Goal: Information Seeking & Learning: Check status

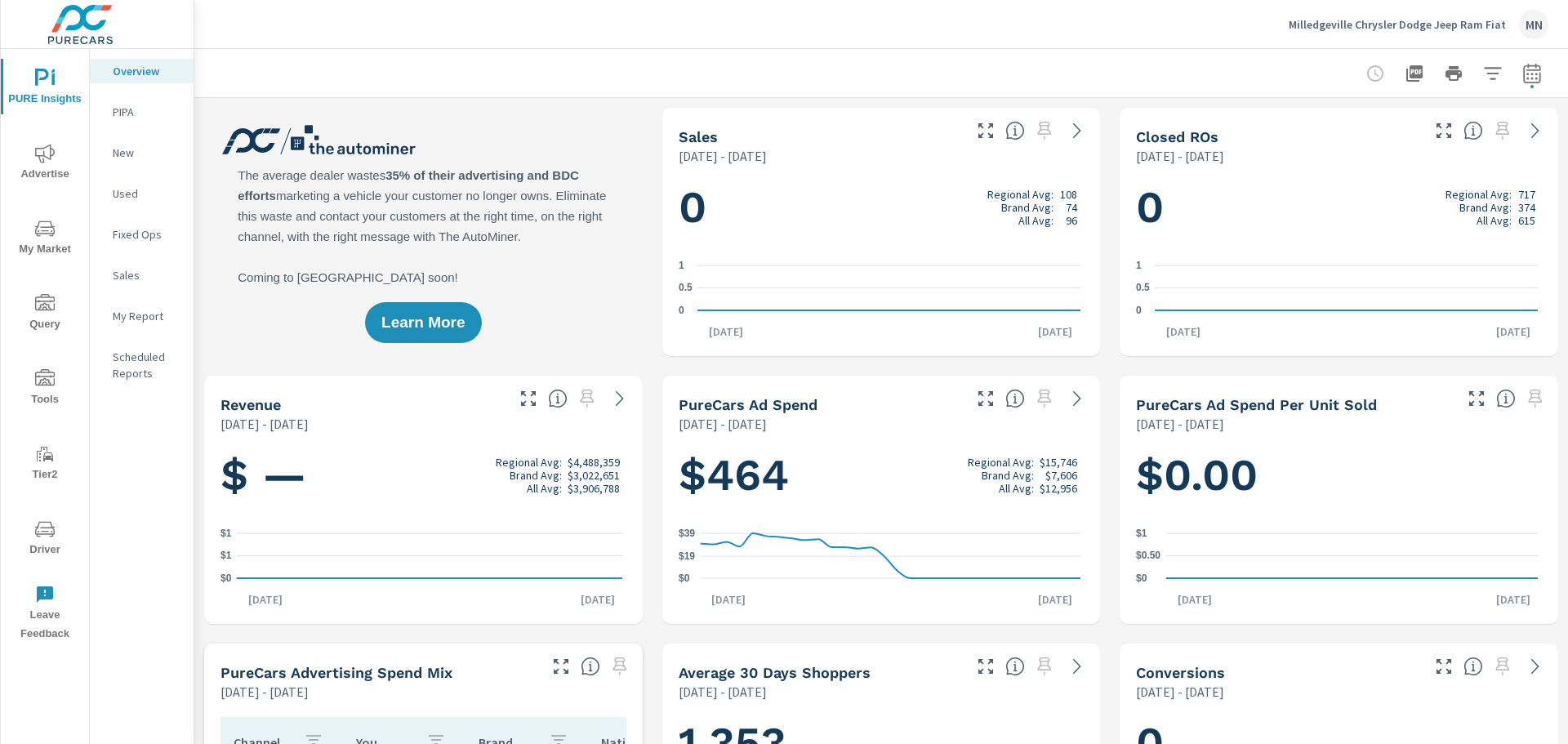
click at [51, 170] on span "Advertise" at bounding box center [44, 163] width 79 height 40
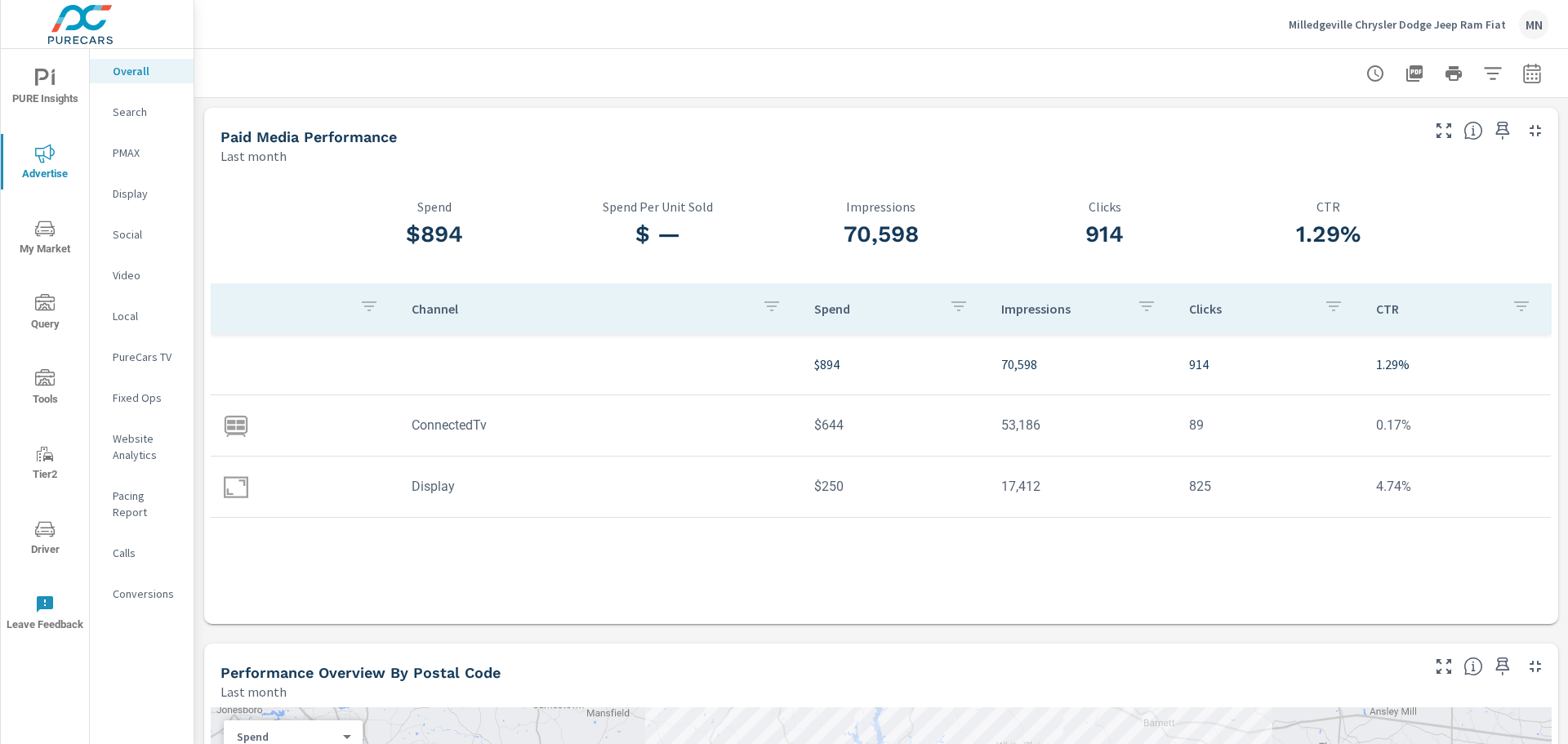
click at [132, 118] on p "Search" at bounding box center [146, 112] width 68 height 17
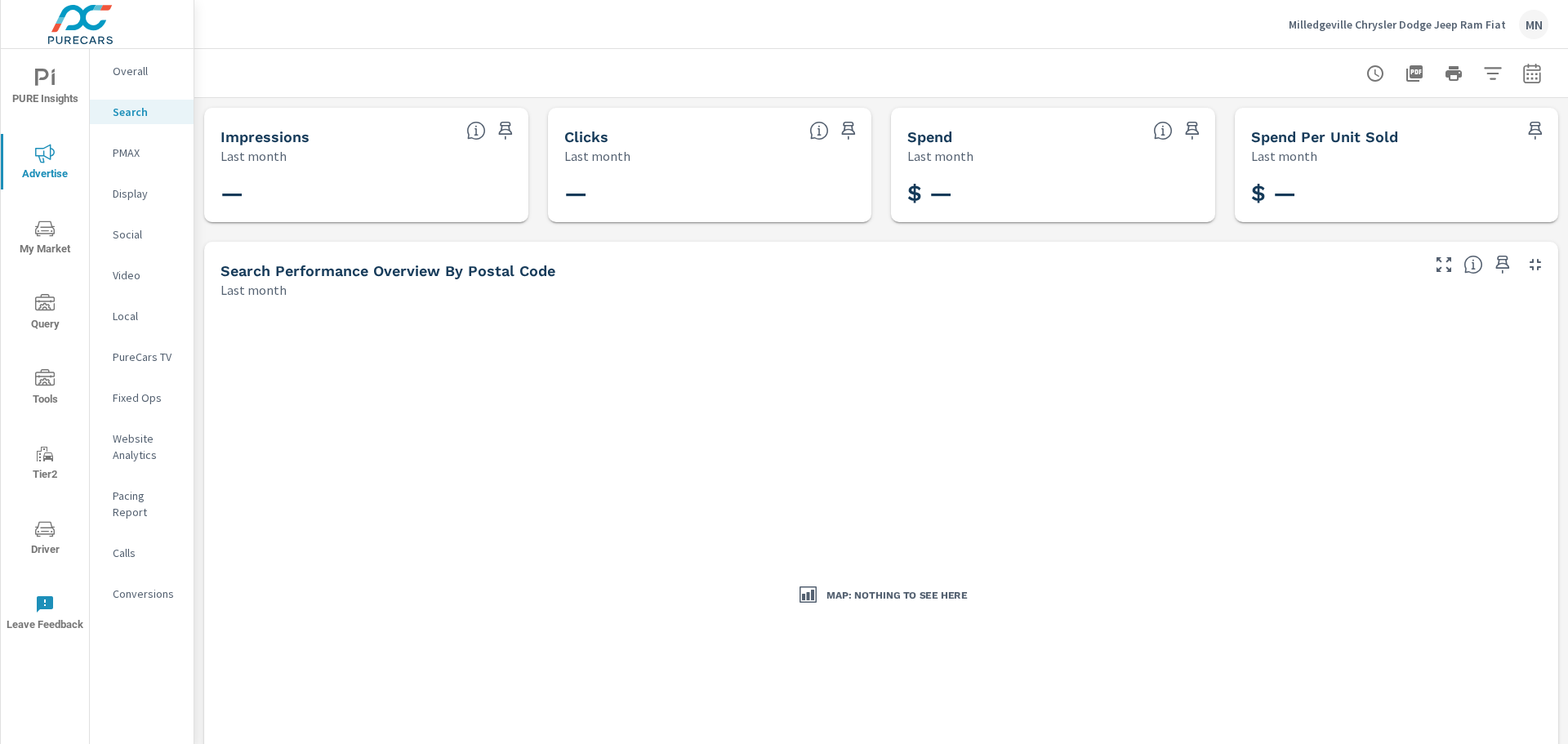
click at [123, 156] on p "PMAX" at bounding box center [146, 153] width 68 height 17
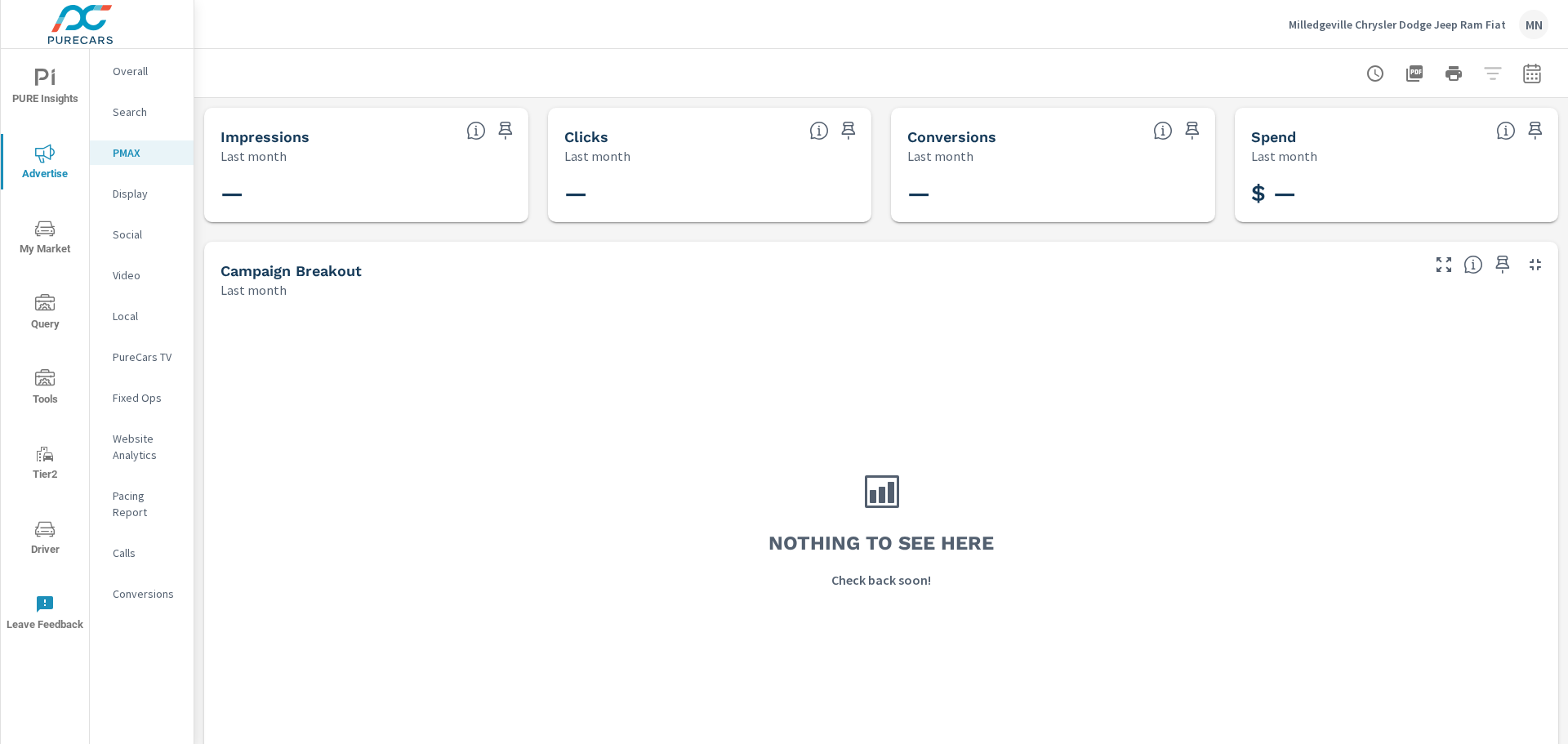
click at [1523, 73] on icon "button" at bounding box center [1532, 73] width 19 height 19
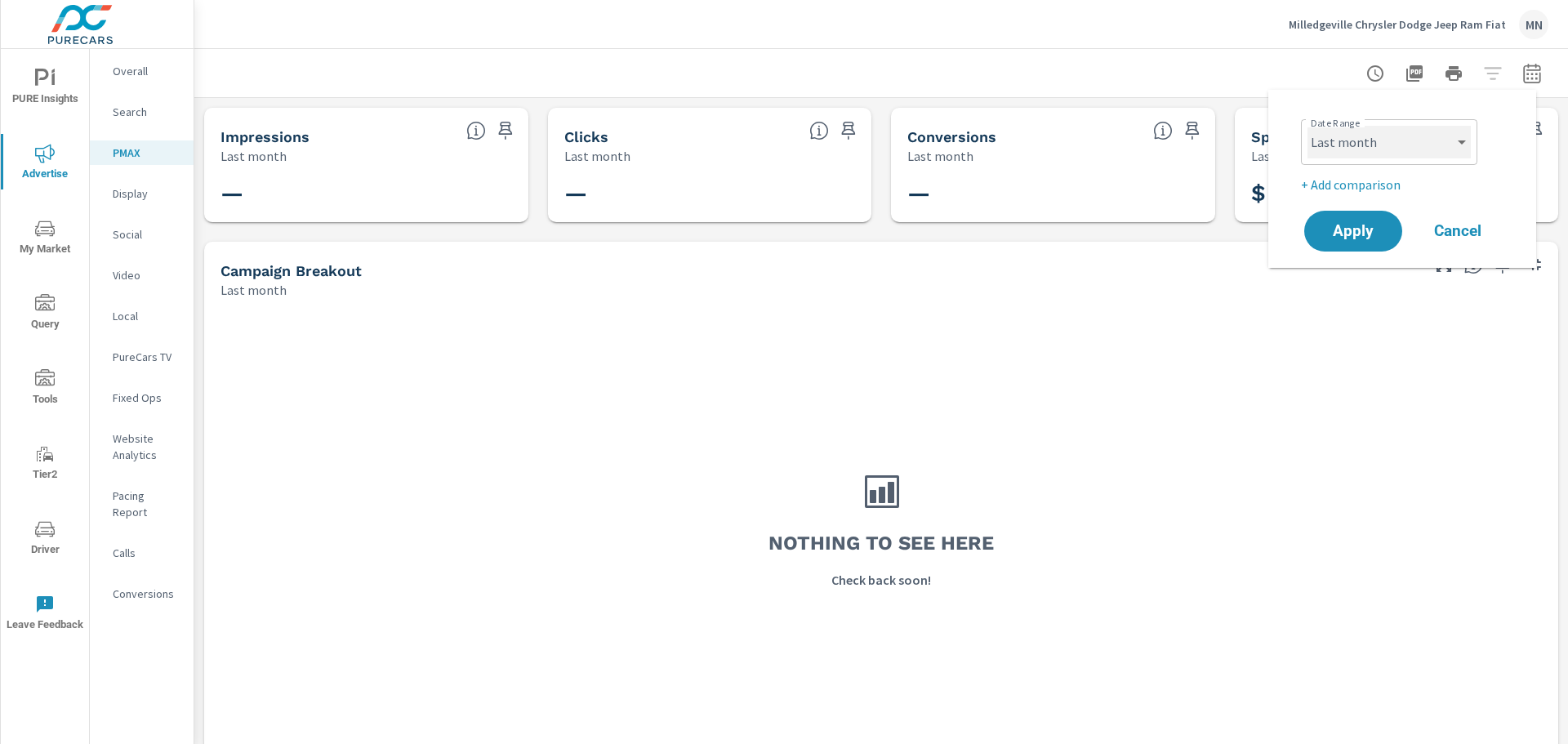
click at [1363, 131] on select "Custom [DATE] Last week Last 7 days Last 14 days Last 30 days Last 45 days Last…" at bounding box center [1388, 142] width 163 height 32
click at [1307, 126] on select "Custom [DATE] Last week Last 7 days Last 14 days Last 30 days Last 45 days Last…" at bounding box center [1388, 142] width 163 height 32
select select "custom"
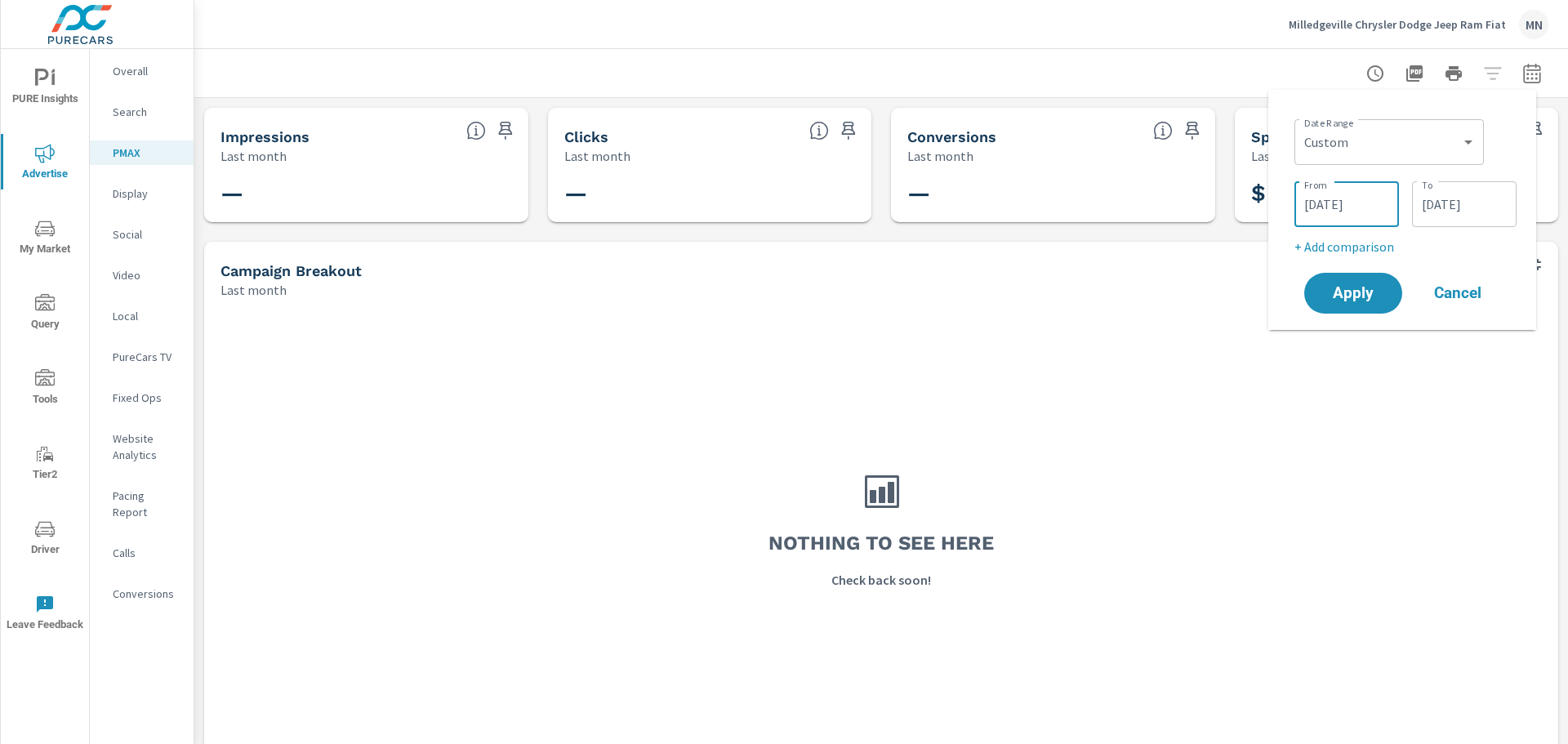
click at [1334, 216] on input "[DATE]" at bounding box center [1346, 204] width 92 height 32
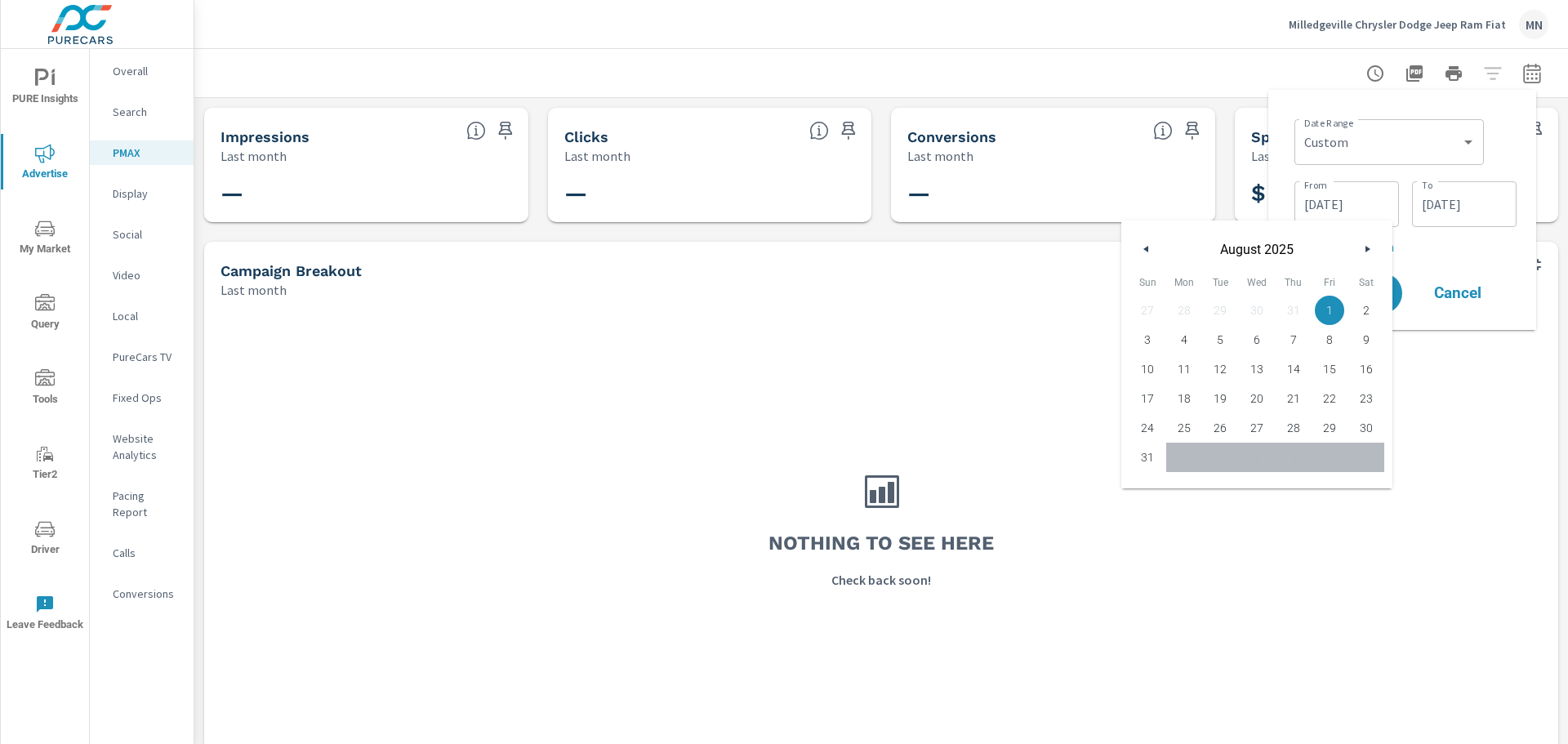
click at [1149, 250] on button "button" at bounding box center [1146, 248] width 19 height 19
click at [1217, 313] on span "1" at bounding box center [1221, 310] width 37 height 21
type input "[DATE]"
click at [1277, 163] on div "Date Range Custom [DATE] Last week Last 7 days Last 14 days Last 30 days Last 4…" at bounding box center [1401, 209] width 268 height 240
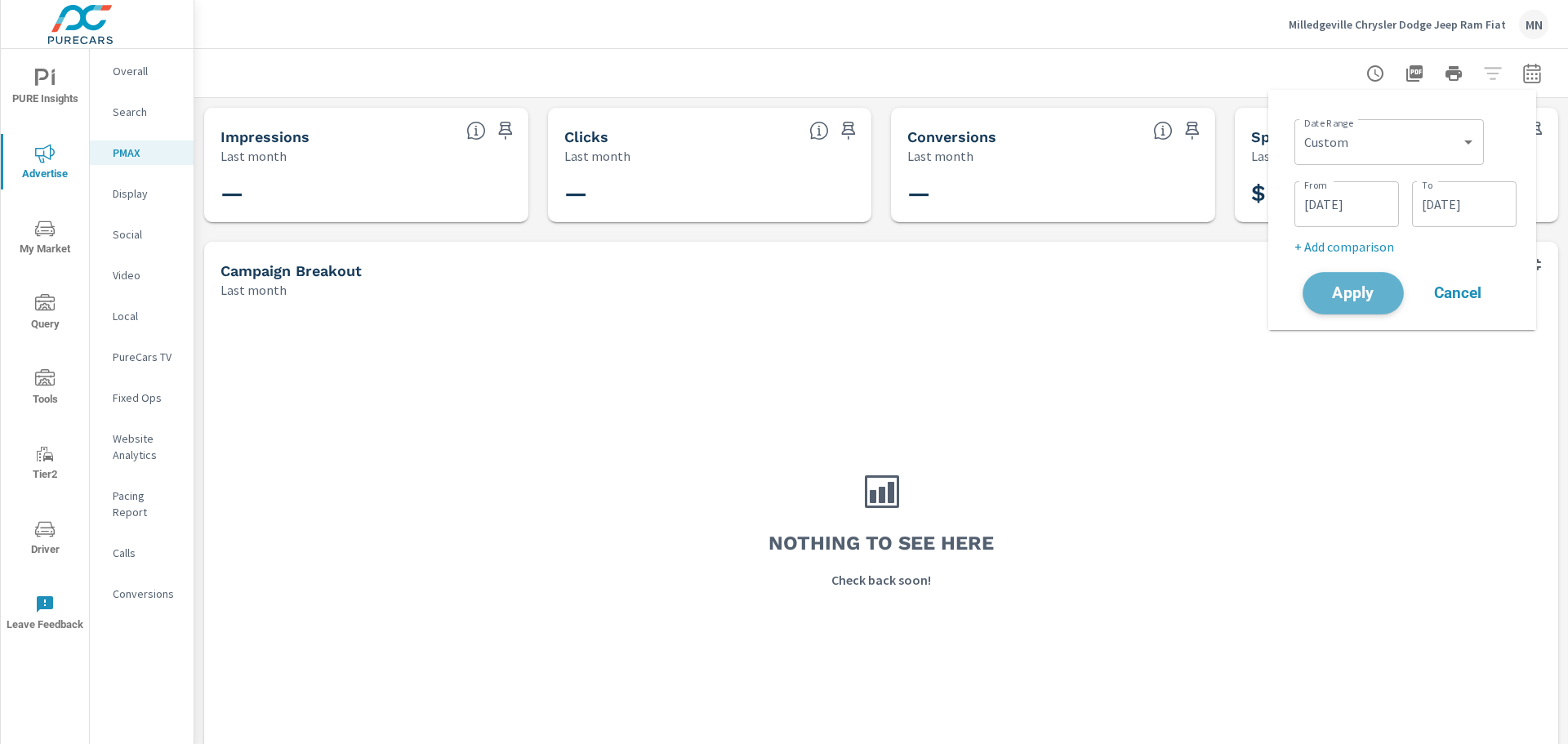
click at [1356, 298] on span "Apply" at bounding box center [1353, 293] width 67 height 16
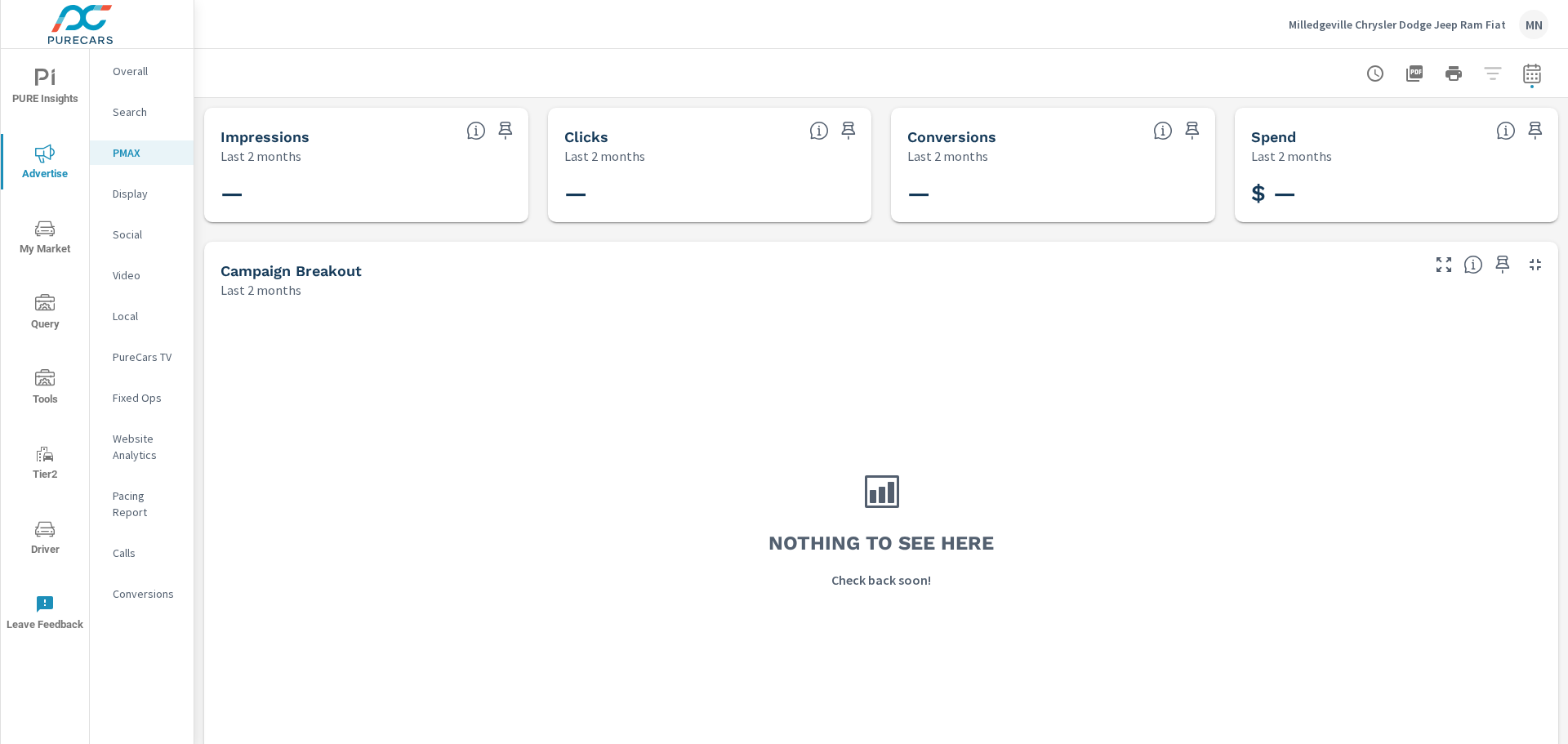
click at [133, 121] on div "Search" at bounding box center [142, 112] width 104 height 24
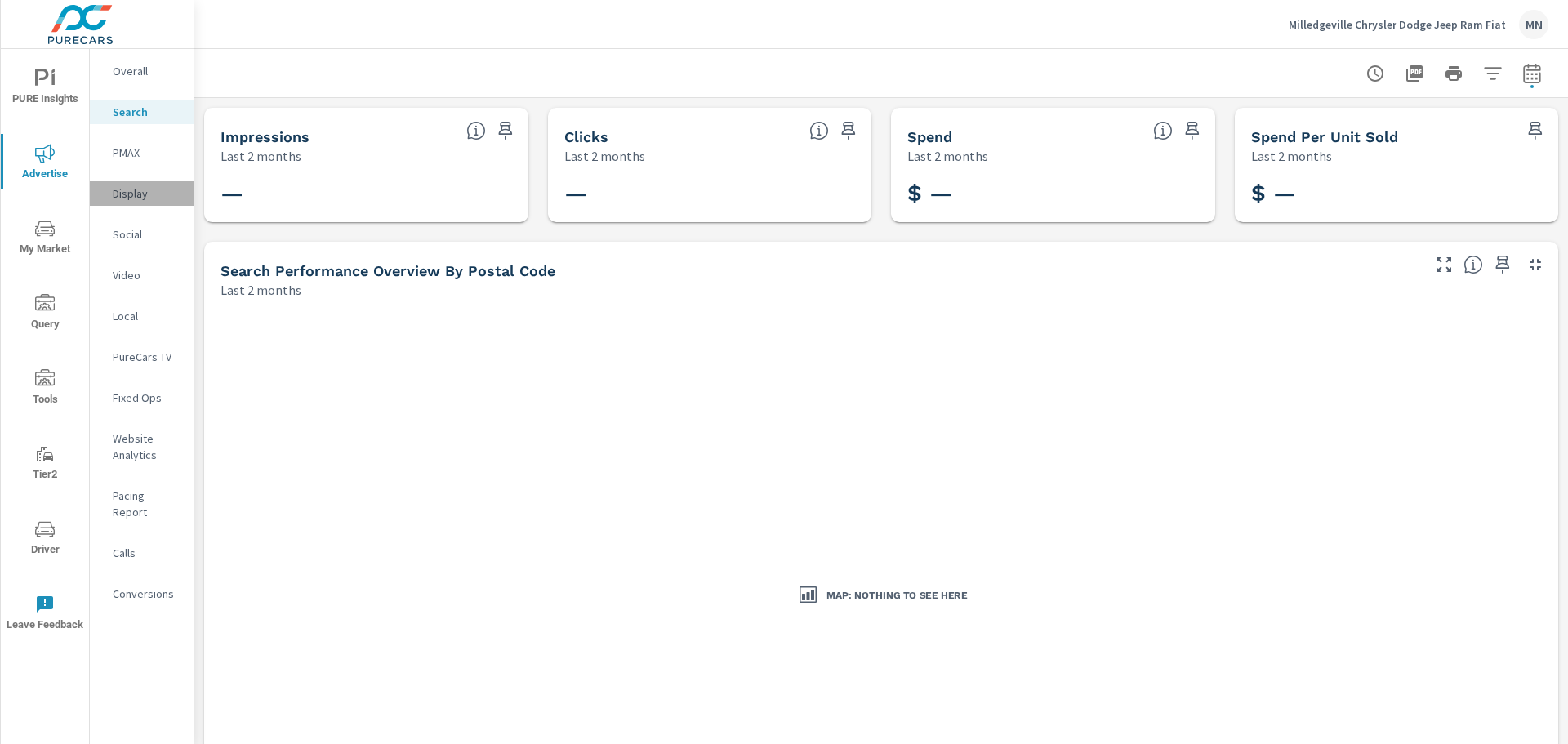
click at [129, 189] on p "Display" at bounding box center [146, 193] width 68 height 17
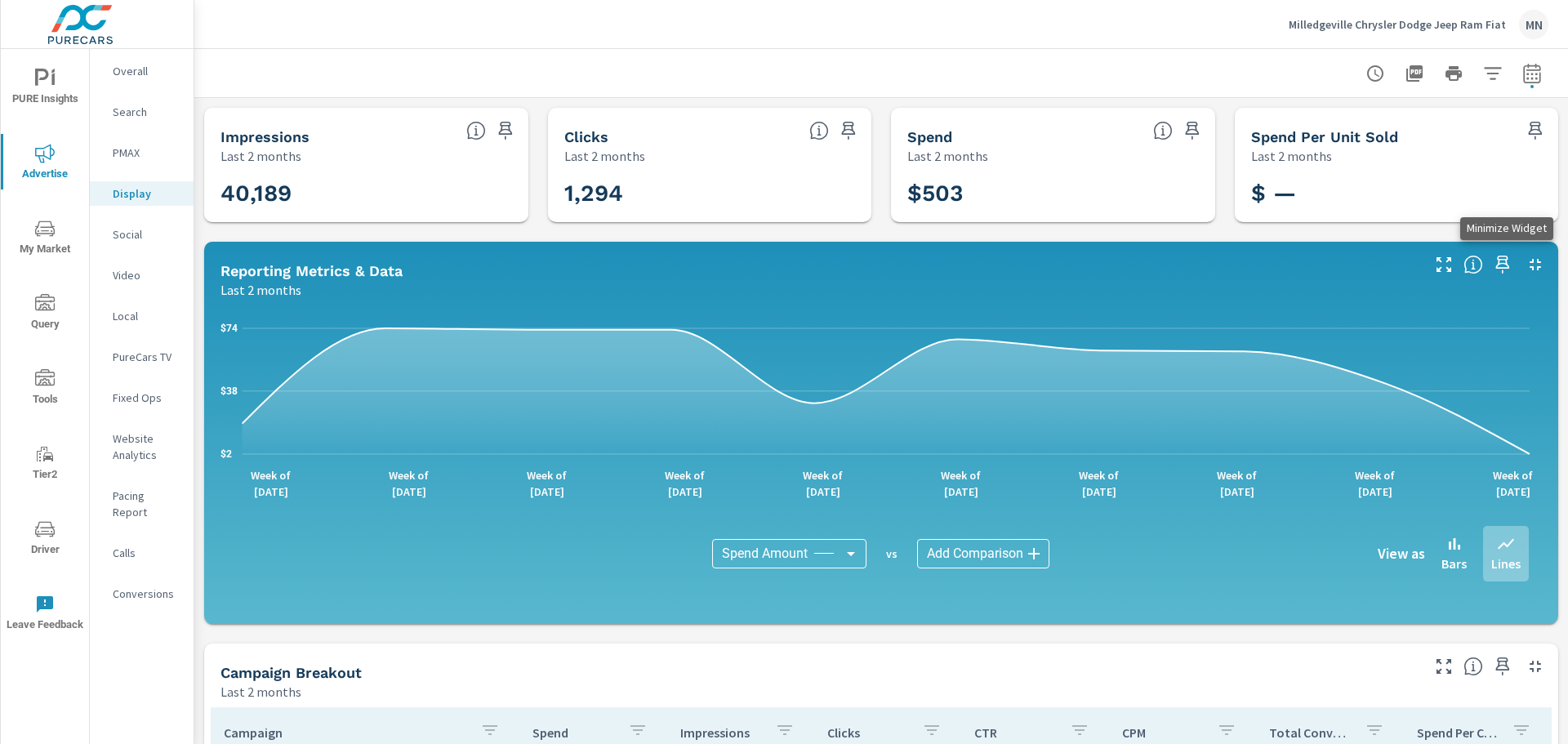
click at [1529, 262] on icon "button" at bounding box center [1535, 265] width 11 height 11
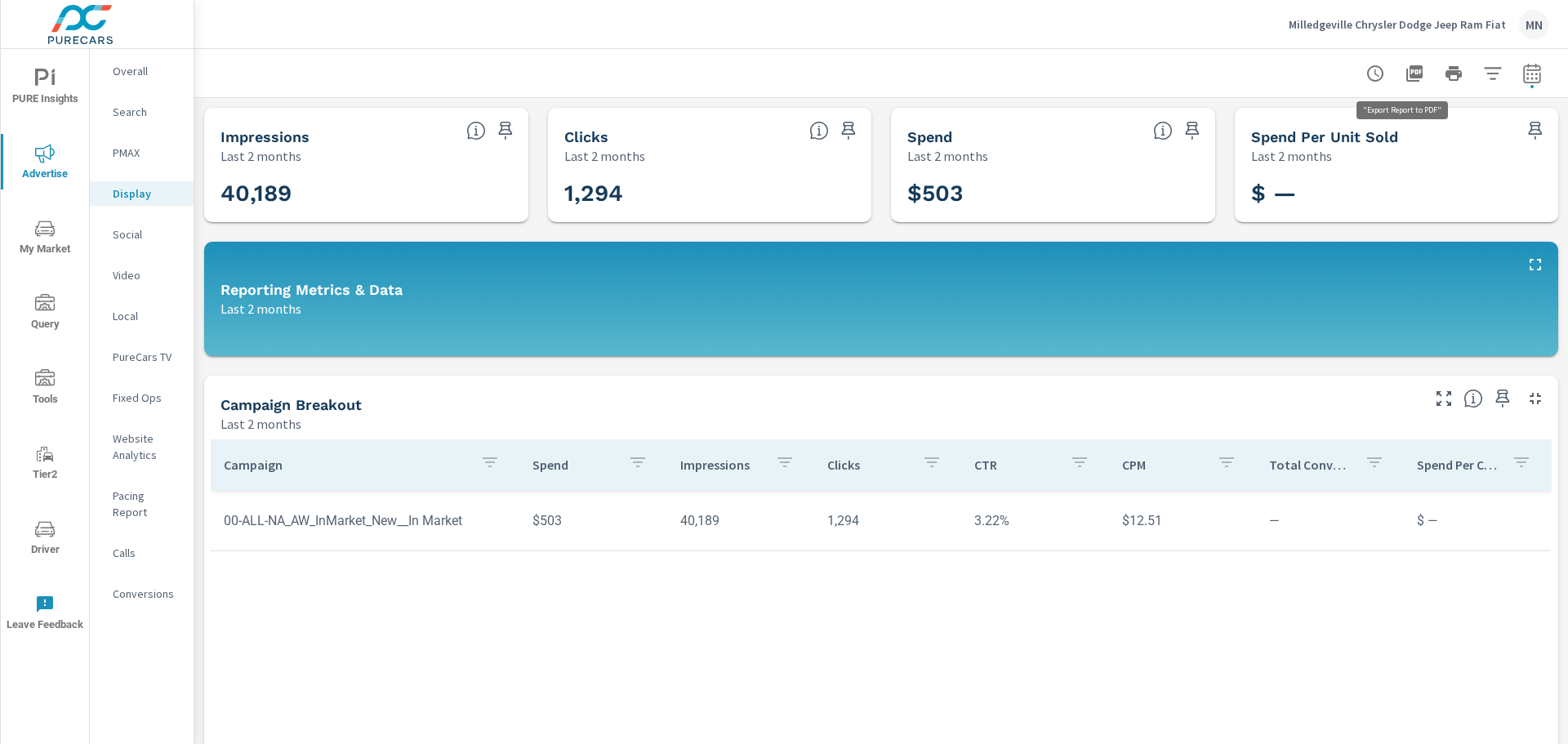
click at [1406, 71] on icon "button" at bounding box center [1414, 74] width 17 height 17
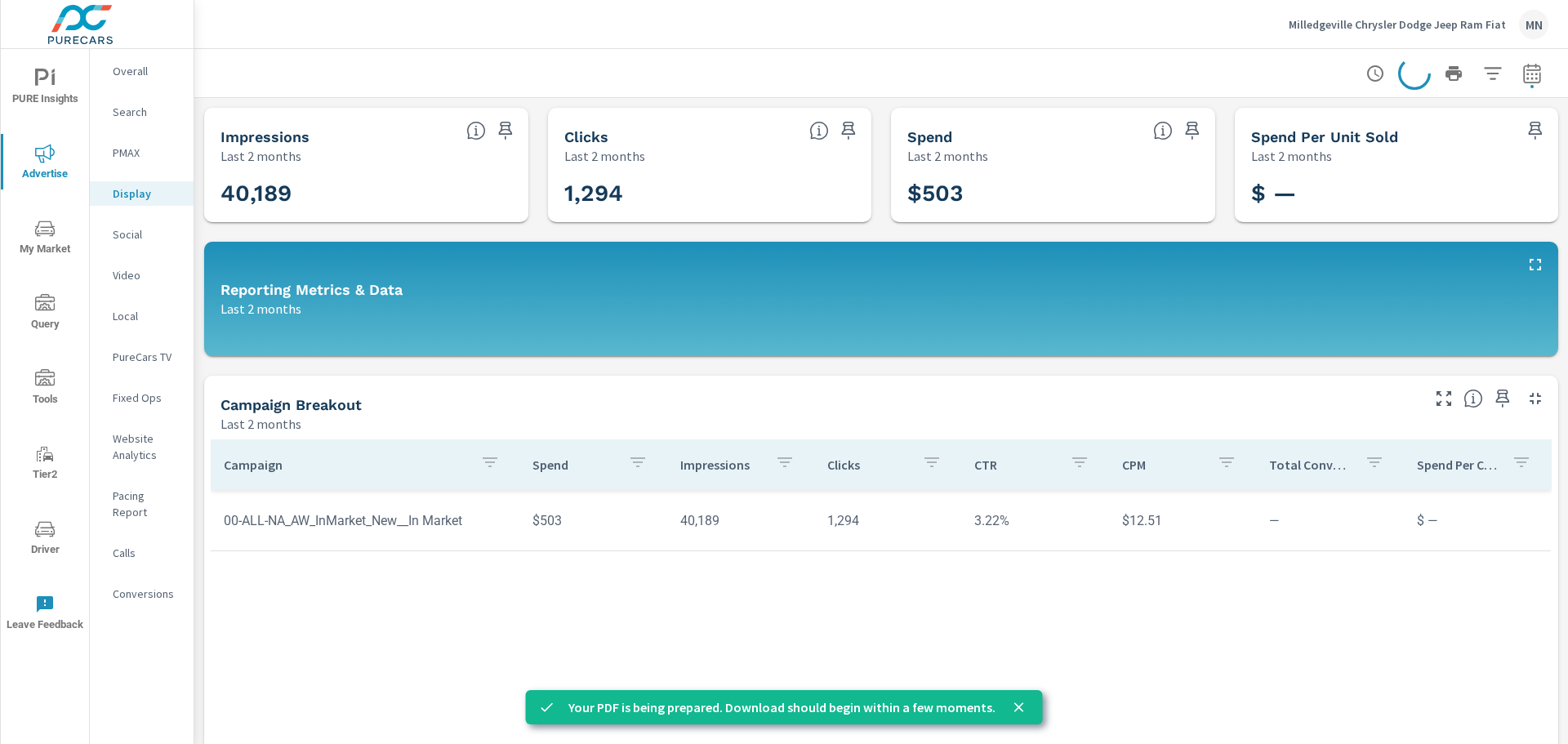
click at [128, 226] on div "Social" at bounding box center [142, 234] width 104 height 24
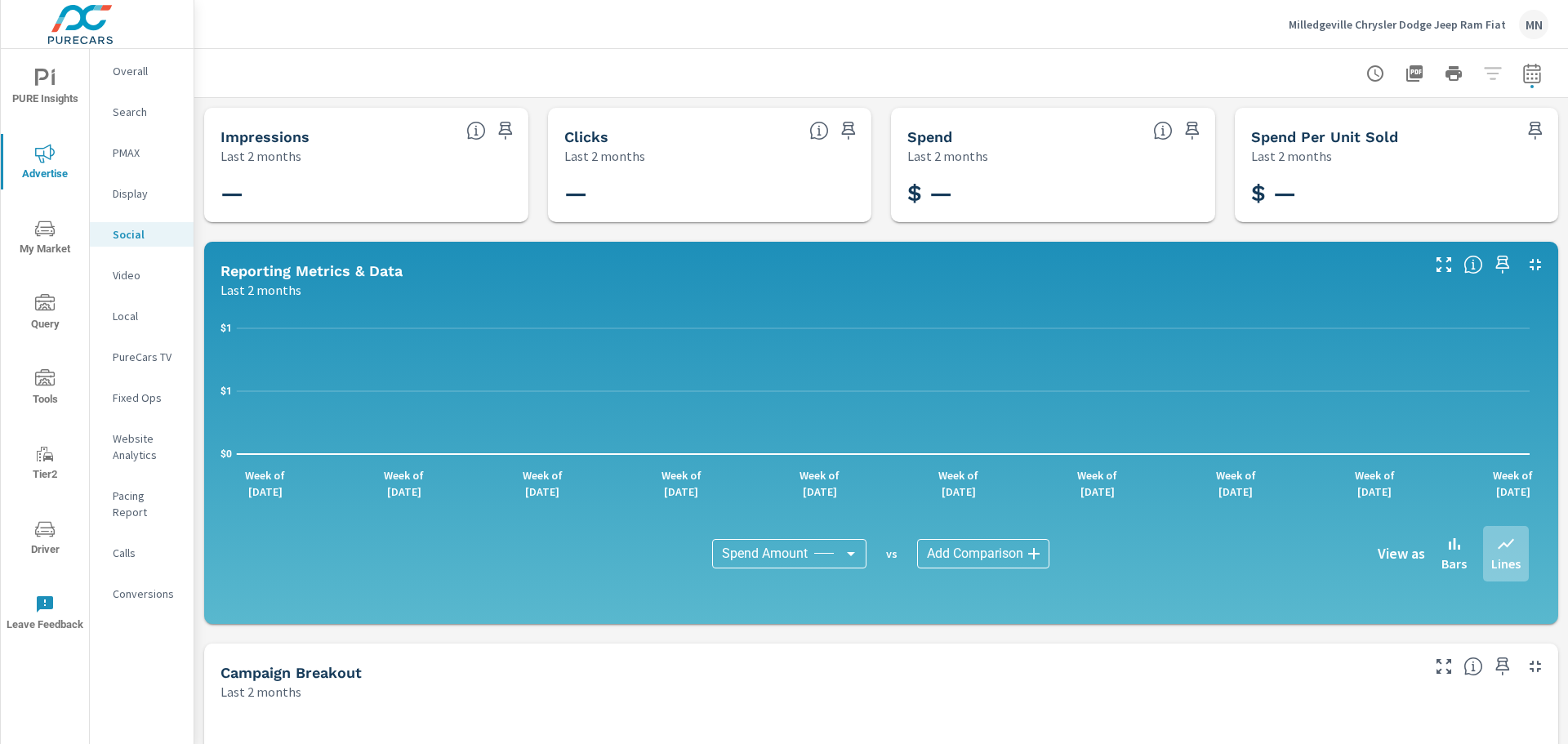
click at [122, 277] on p "Video" at bounding box center [146, 275] width 68 height 17
click at [129, 329] on nav "Overall Search PMAX Display Social Video Local PureCars TV Fixed Ops Website An…" at bounding box center [142, 339] width 104 height 579
click at [129, 326] on div "Local" at bounding box center [142, 316] width 104 height 24
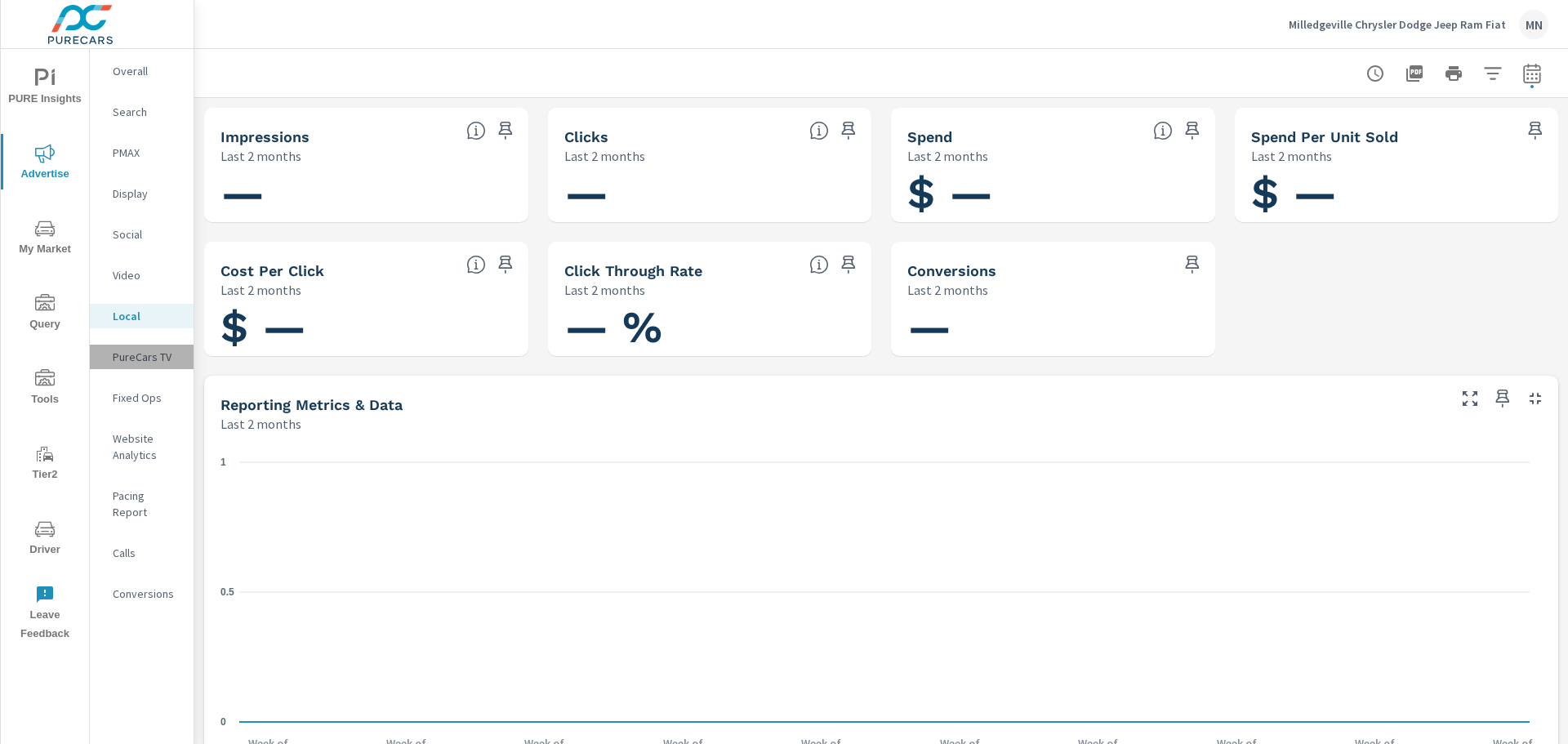
click at [144, 360] on p "PureCars TV" at bounding box center [146, 357] width 68 height 17
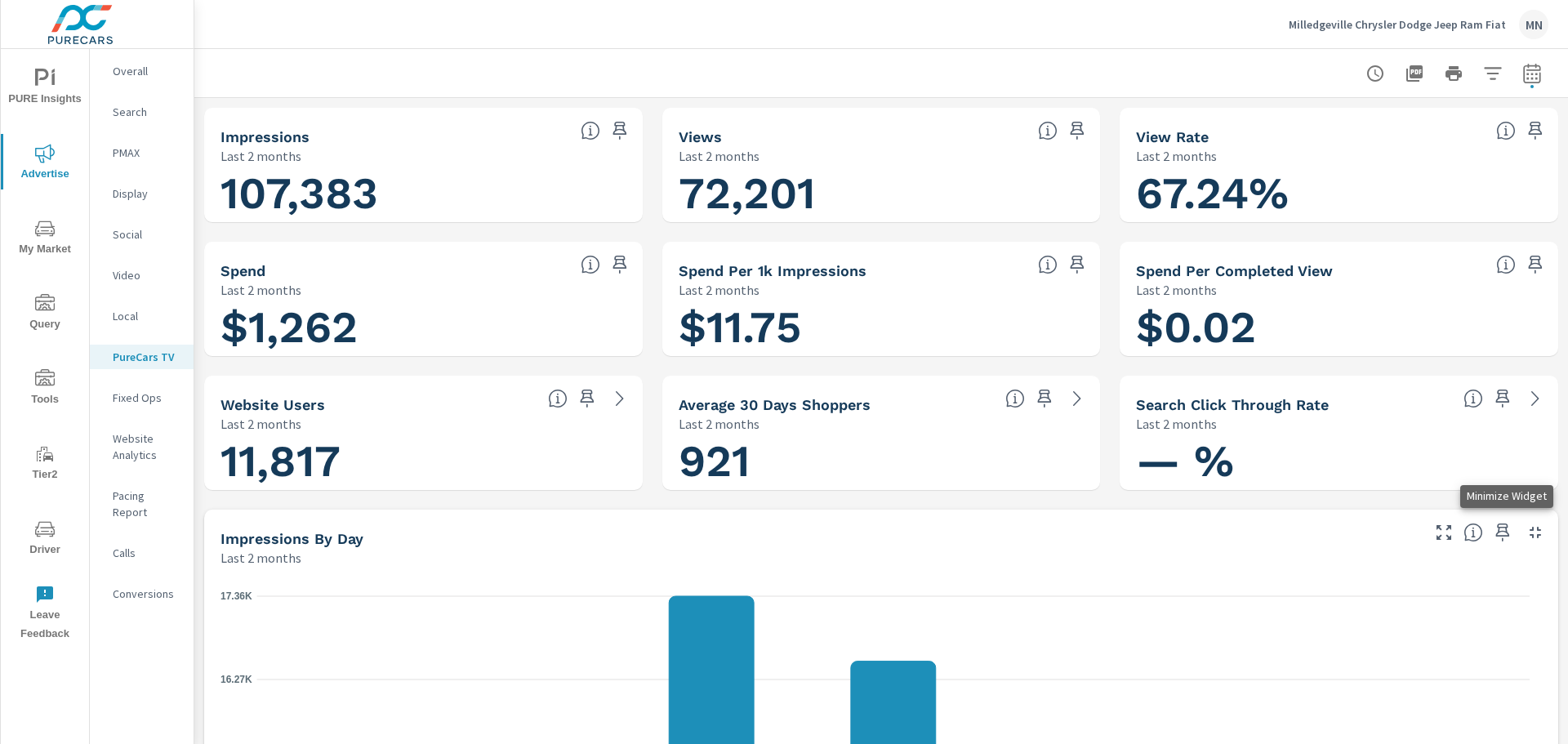
click at [1525, 539] on icon "button" at bounding box center [1535, 532] width 19 height 19
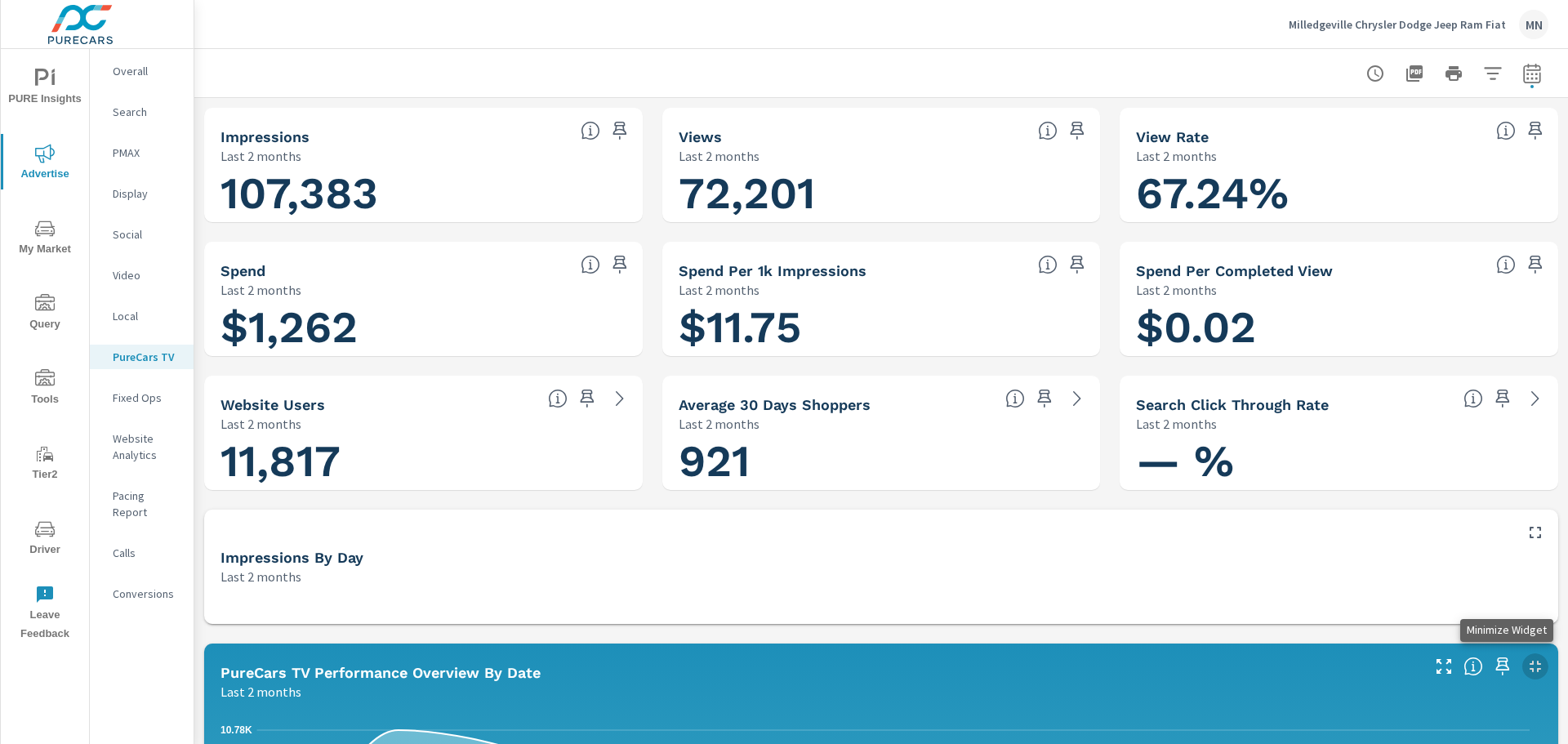
click at [1525, 670] on icon "button" at bounding box center [1535, 665] width 19 height 19
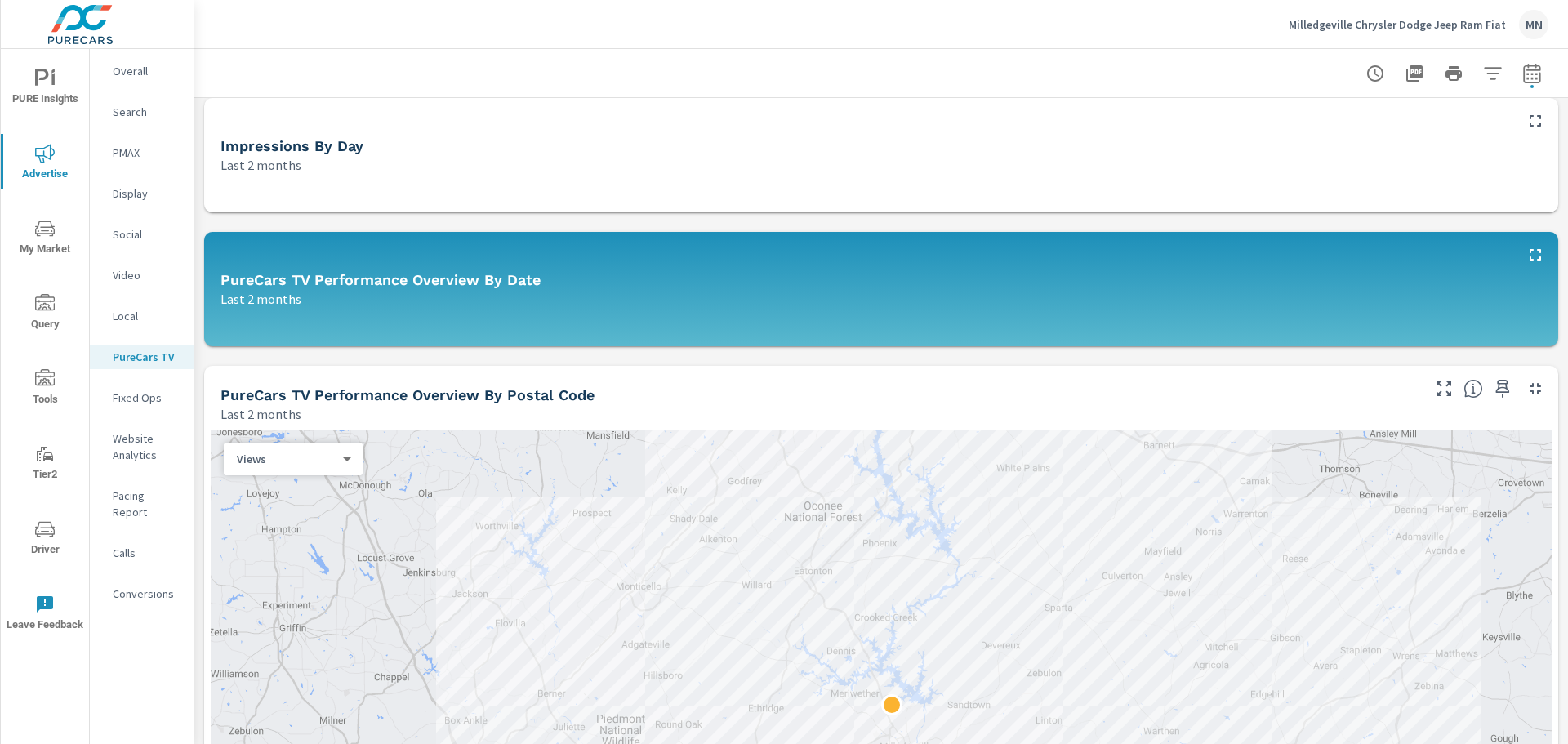
scroll to position [408, 0]
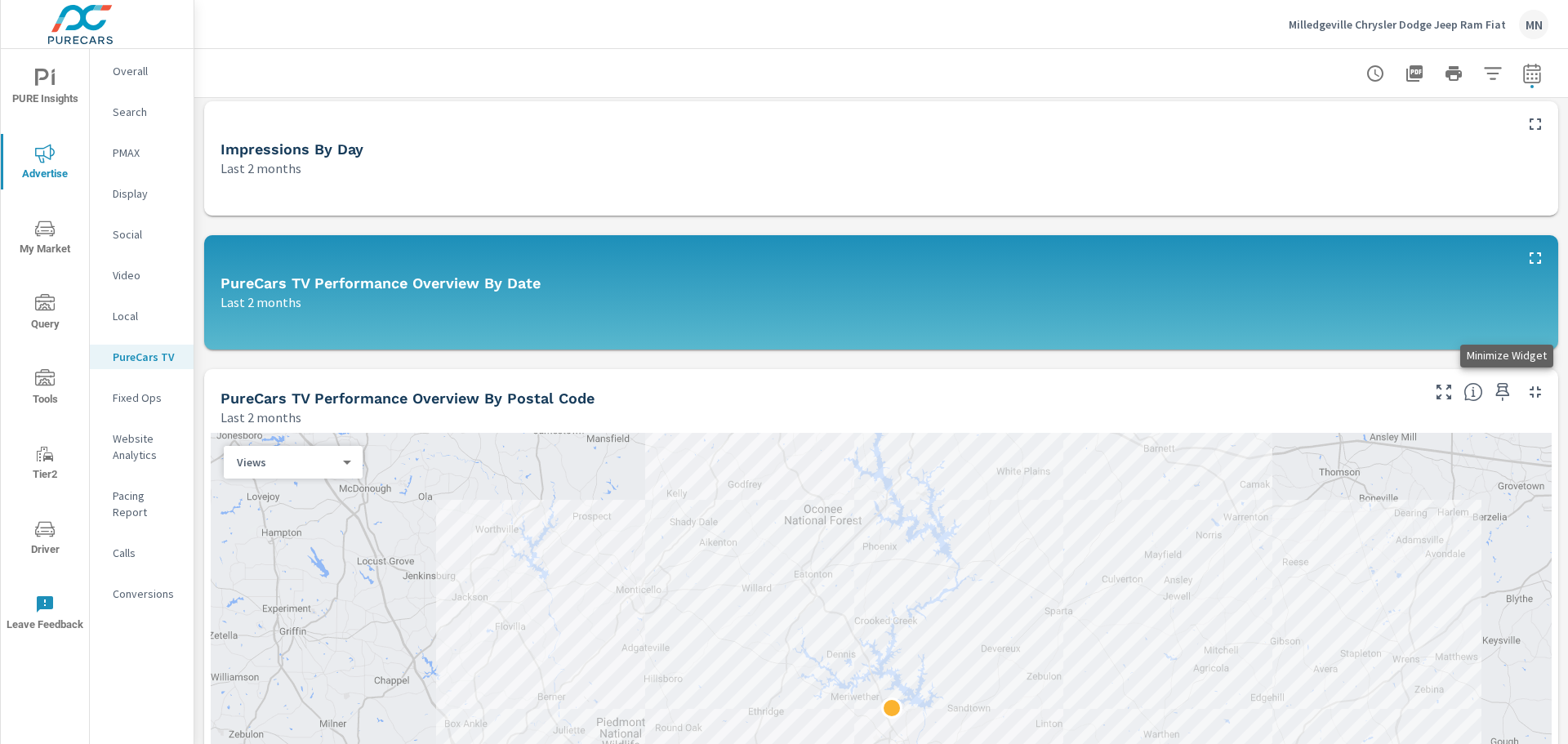
click at [1528, 387] on icon "button" at bounding box center [1535, 391] width 19 height 19
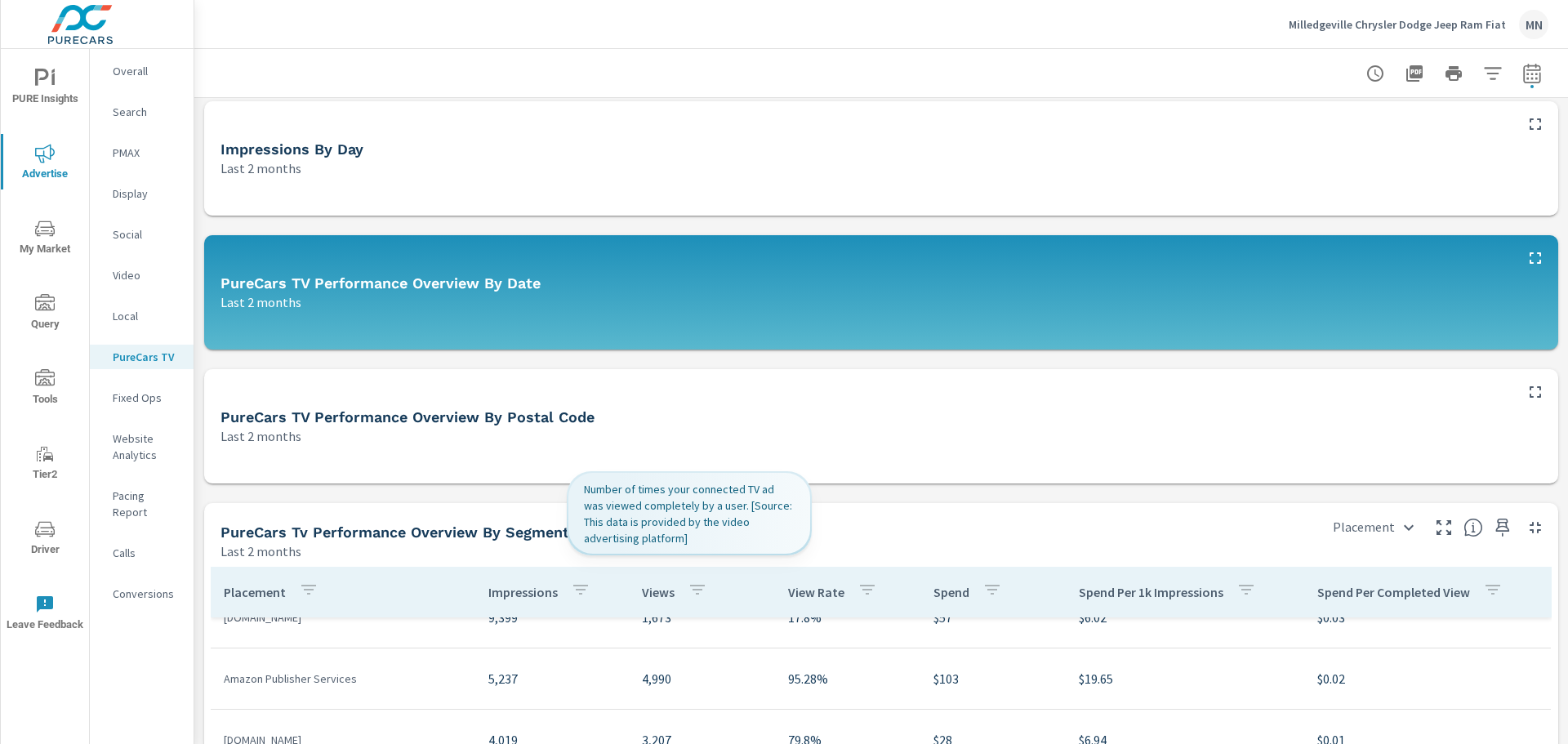
scroll to position [9, 0]
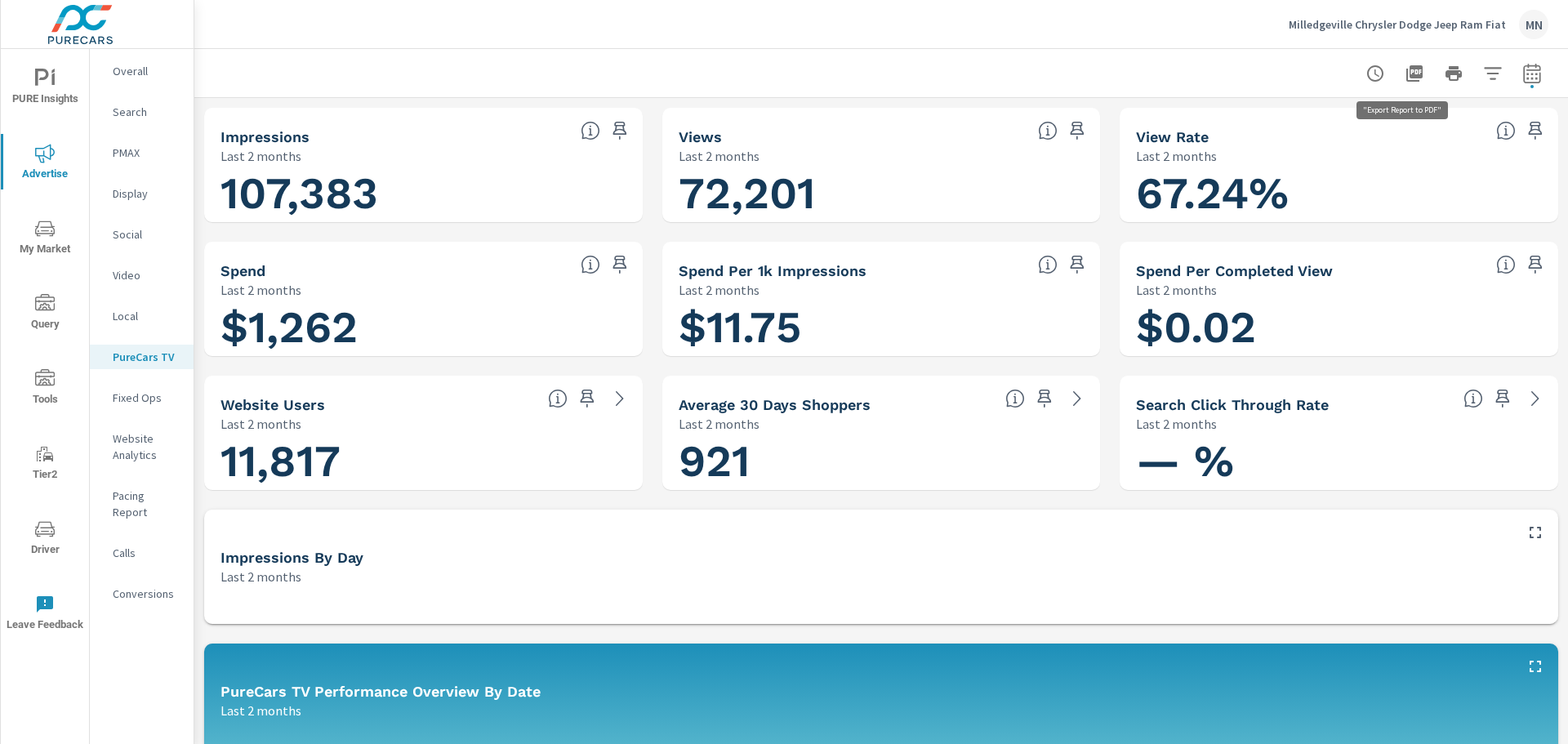
click at [1406, 76] on icon "button" at bounding box center [1414, 74] width 17 height 17
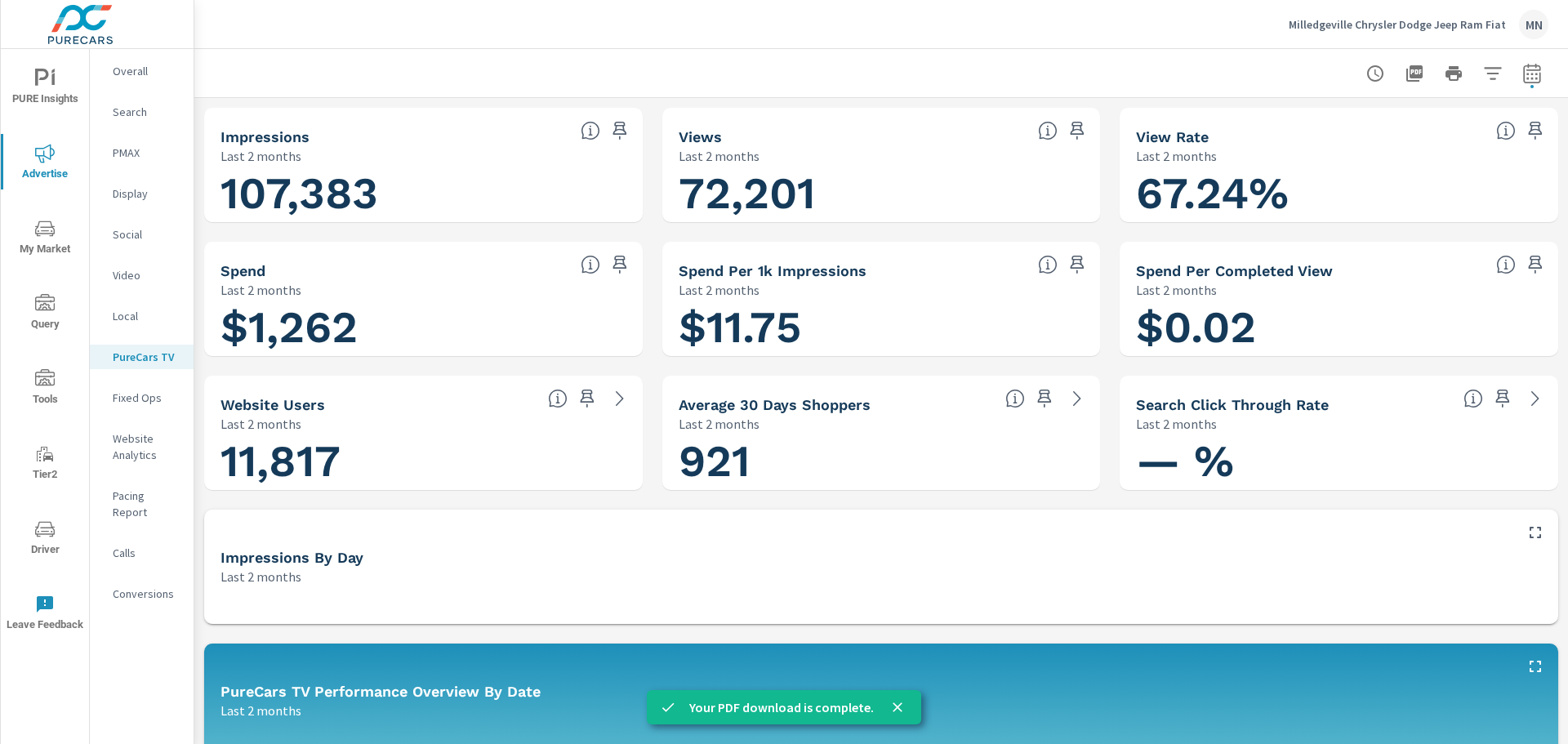
click at [955, 32] on div "Milledgeville Chrysler Dodge Jeep Ram Fiat MN" at bounding box center [881, 24] width 1335 height 48
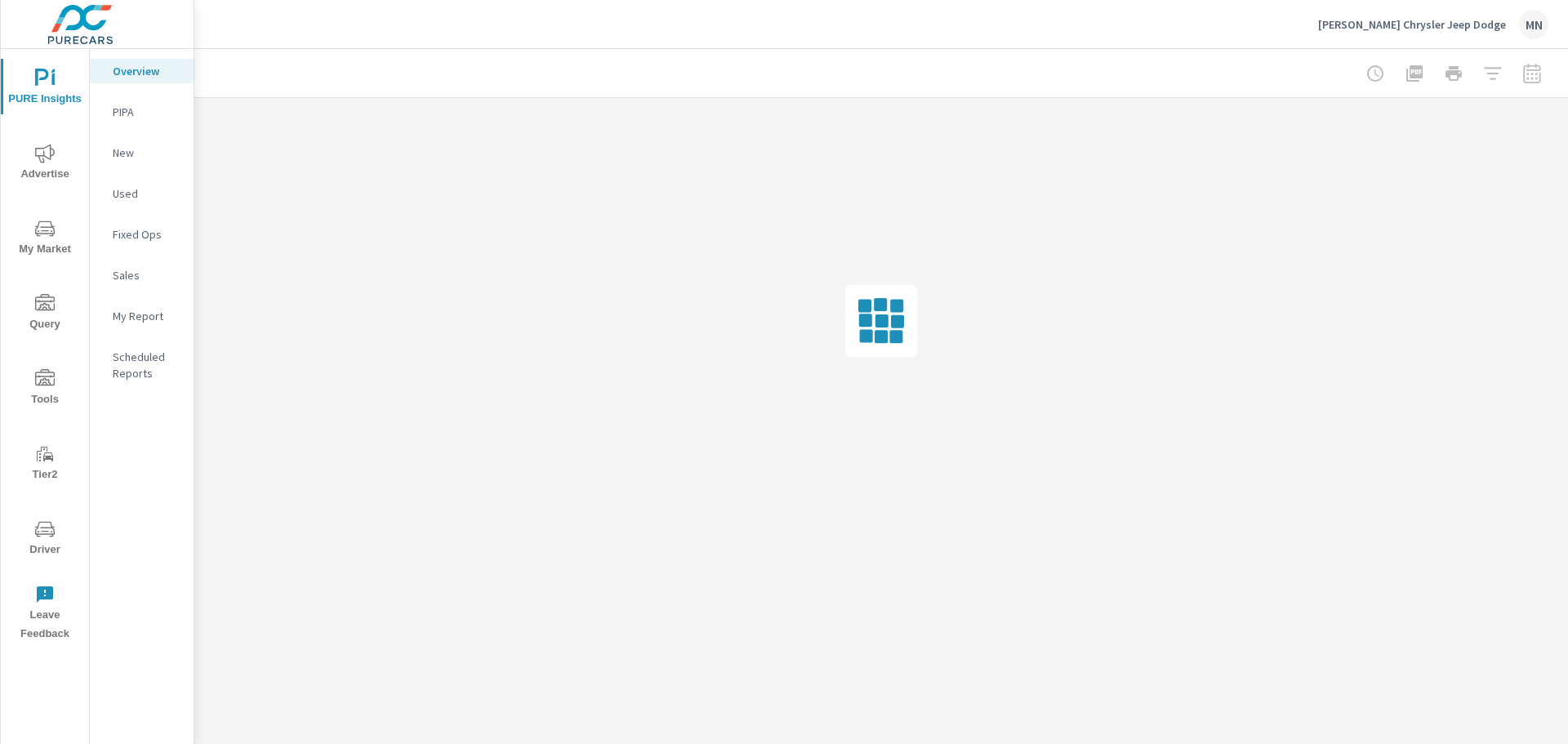
click at [45, 159] on icon "nav menu" at bounding box center [44, 153] width 19 height 19
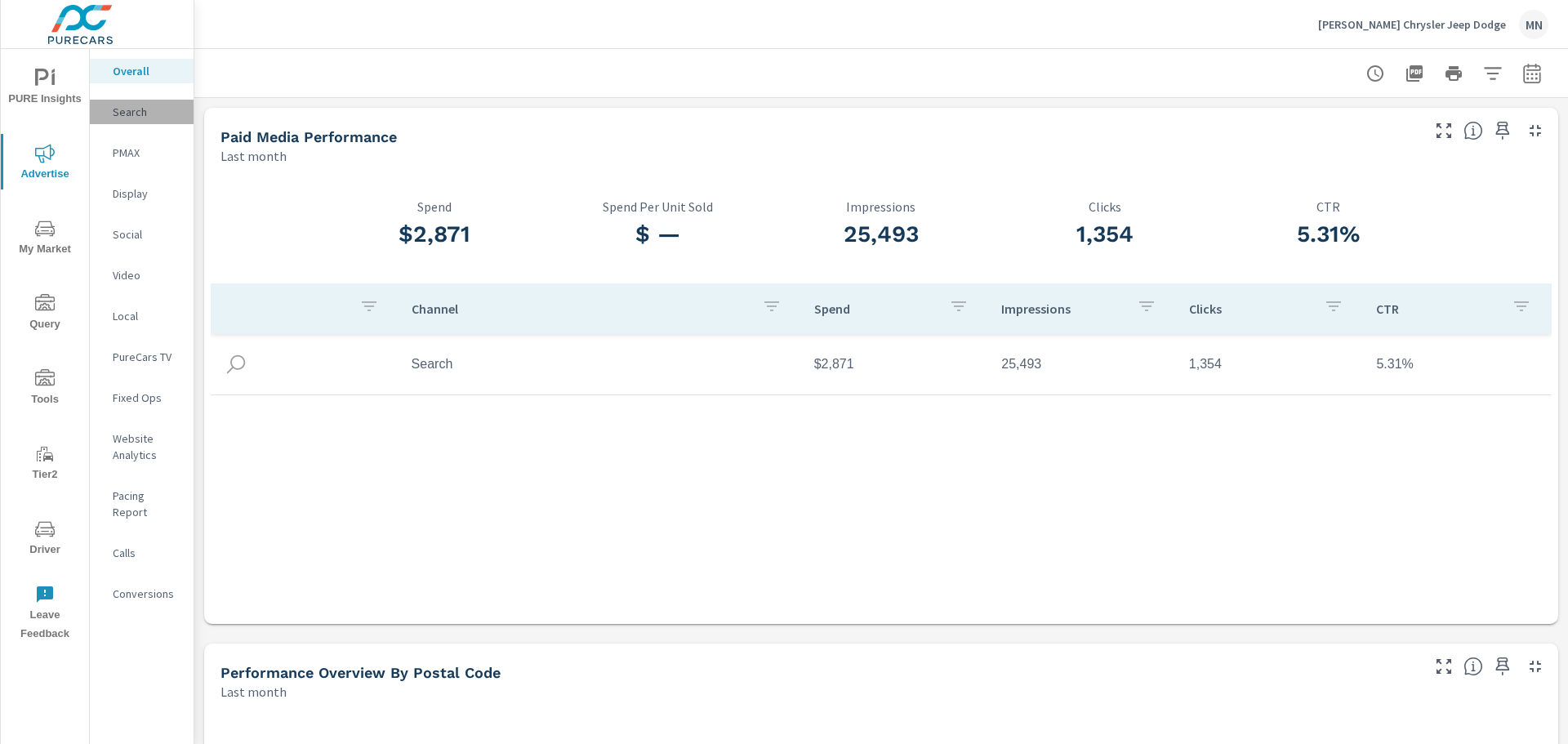
click at [131, 103] on div "Search" at bounding box center [142, 112] width 104 height 24
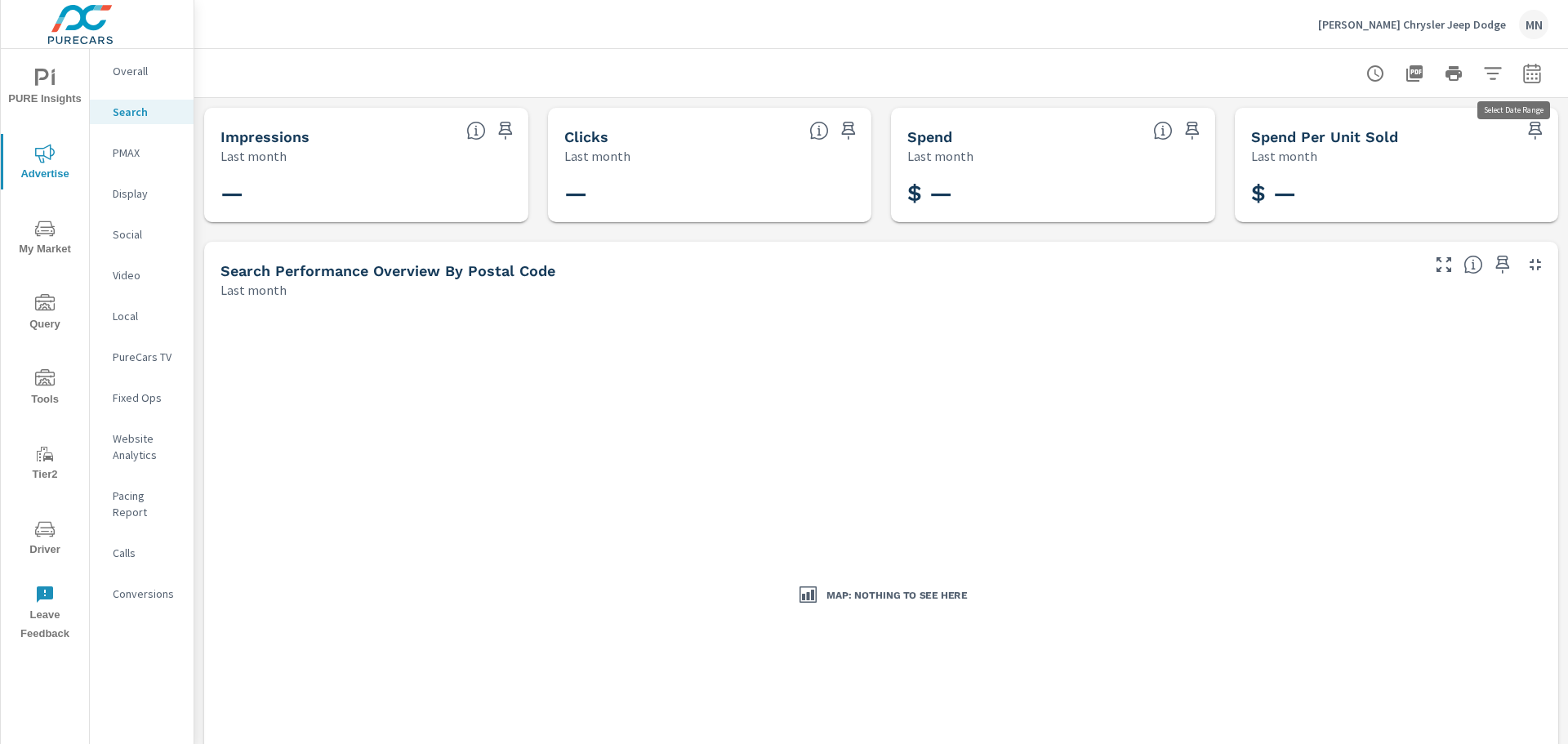
click at [1523, 75] on icon "button" at bounding box center [1532, 73] width 19 height 19
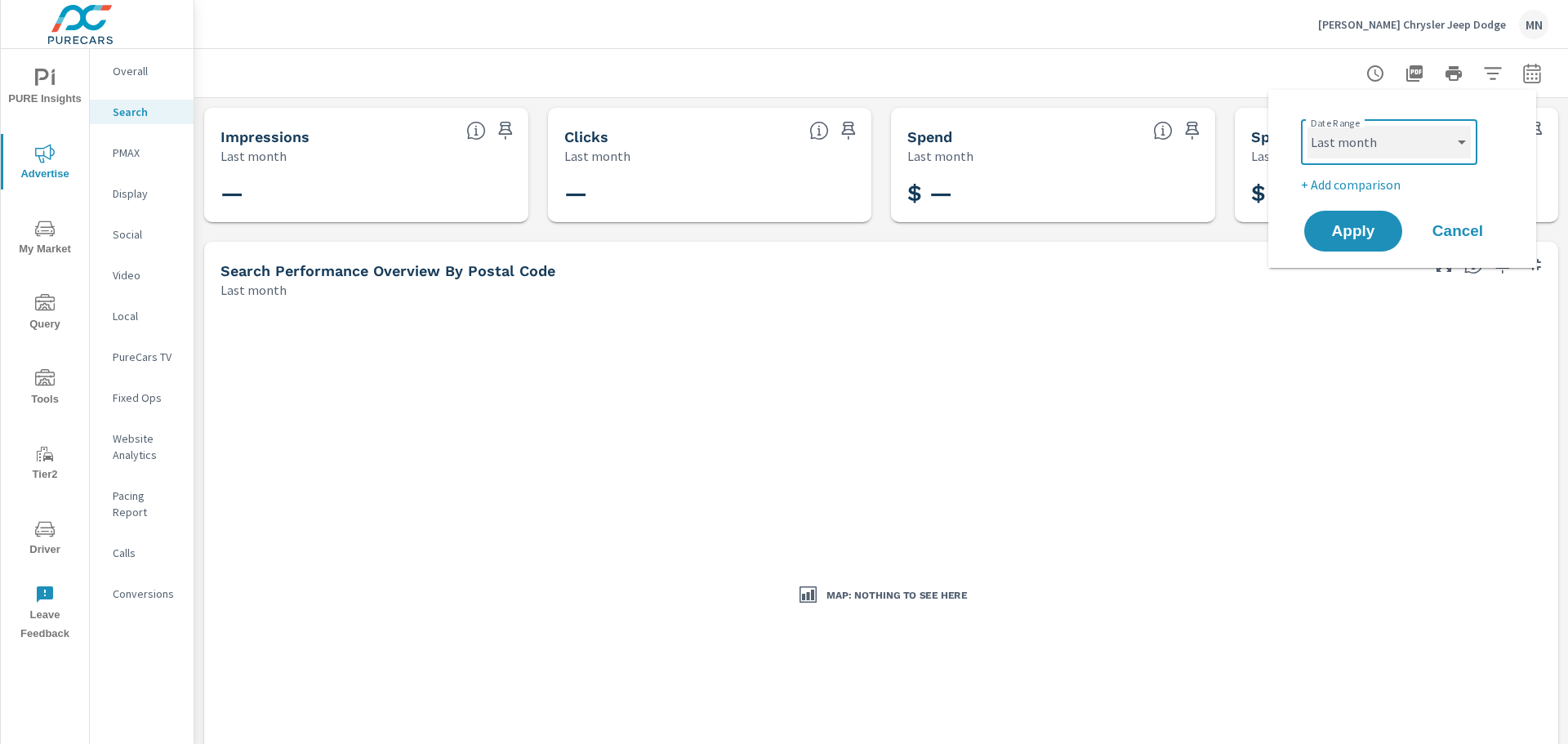
click at [1424, 129] on select "Custom Yesterday Last week Last 7 days Last 14 days Last 30 days Last 45 days L…" at bounding box center [1388, 142] width 163 height 32
click at [1307, 126] on select "Custom Yesterday Last week Last 7 days Last 14 days Last 30 days Last 45 days L…" at bounding box center [1388, 142] width 163 height 32
select select "custom"
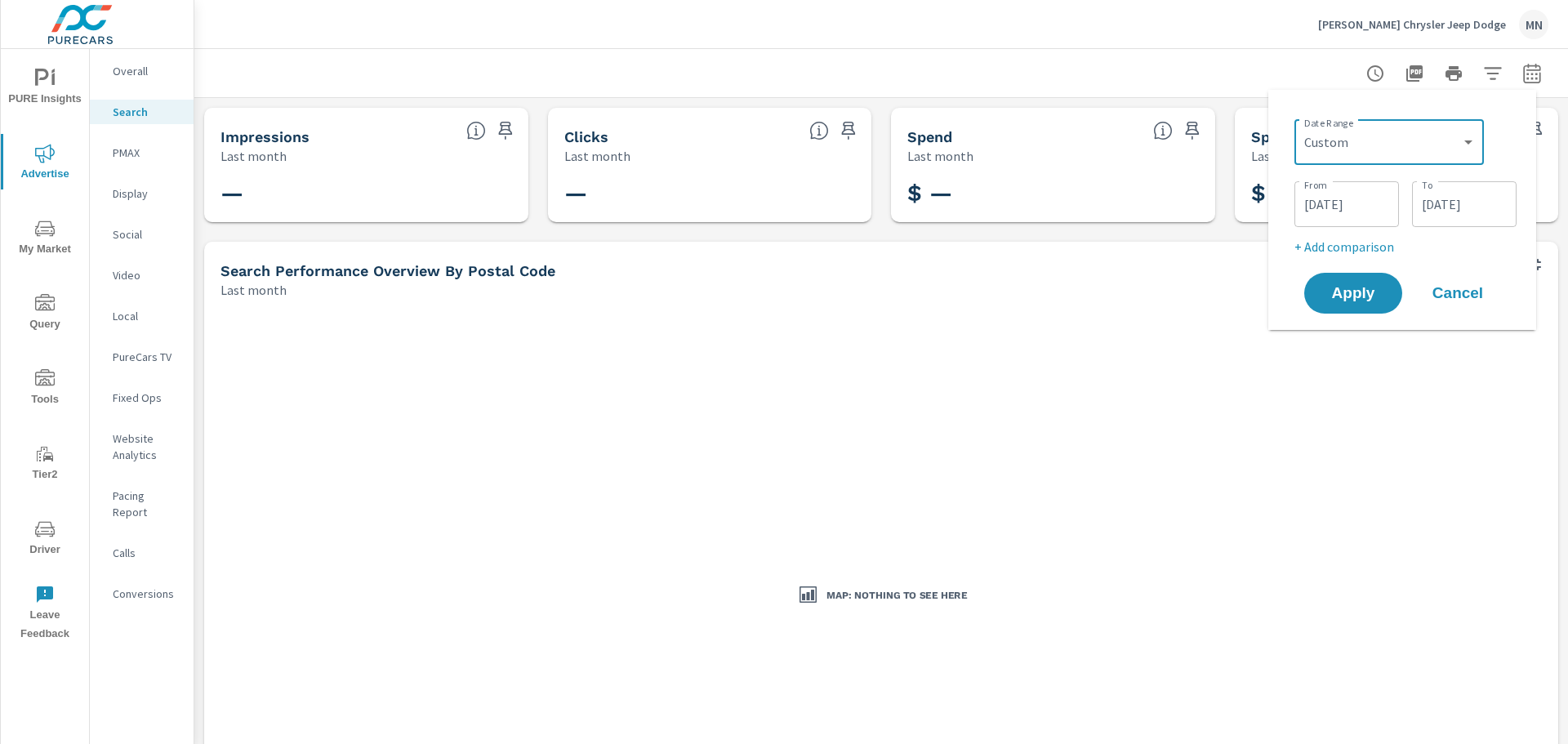
click at [1337, 193] on input "08/01/2025" at bounding box center [1346, 204] width 92 height 32
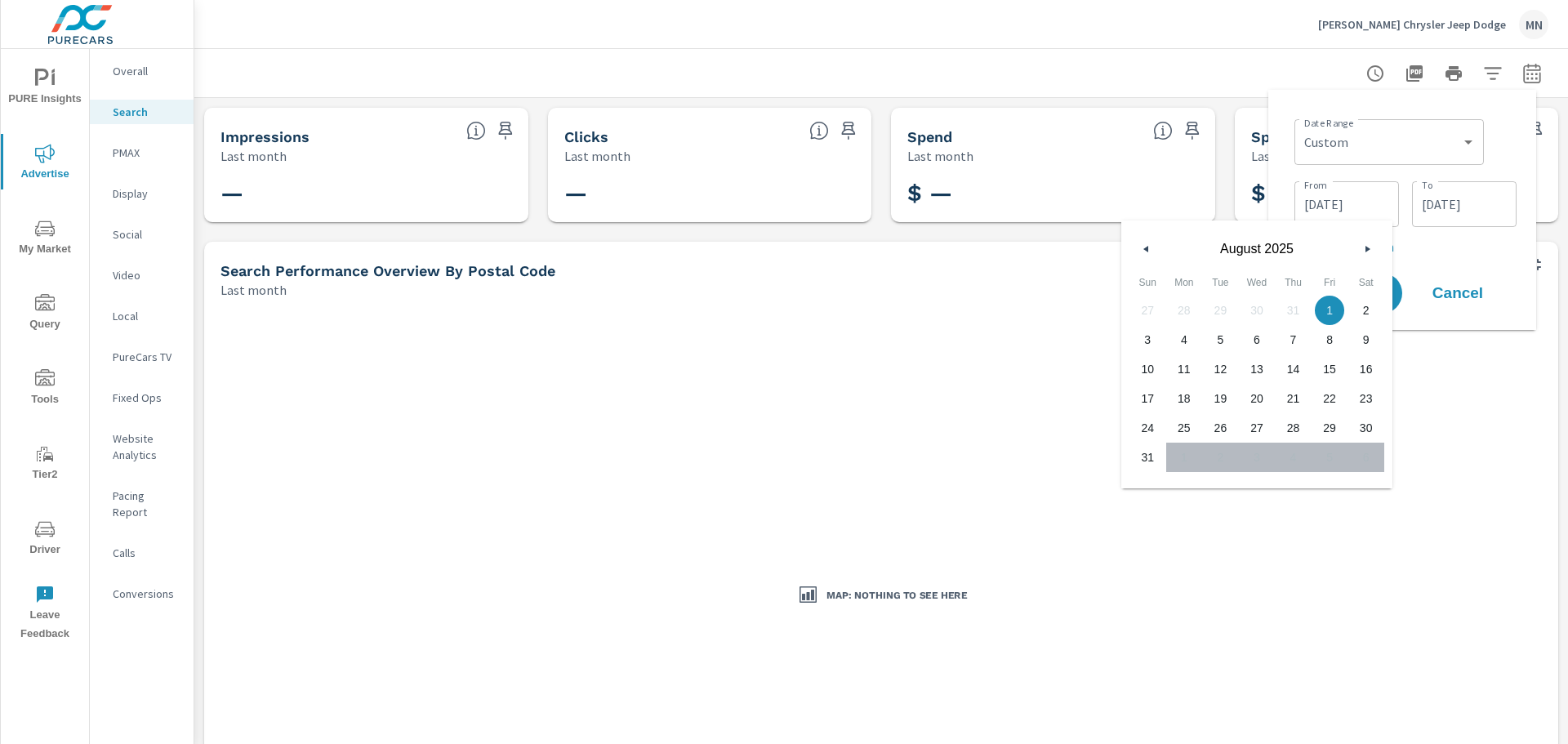
click at [1147, 255] on button "button" at bounding box center [1146, 248] width 19 height 19
drag, startPoint x: 1220, startPoint y: 314, endPoint x: 1265, endPoint y: 232, distance: 93.5
click at [1220, 313] on span "1" at bounding box center [1221, 310] width 37 height 21
type input "07/01/2025"
click at [1279, 158] on div "Date Range Custom Yesterday Last week Last 7 days Last 14 days Last 30 days Las…" at bounding box center [1401, 209] width 268 height 240
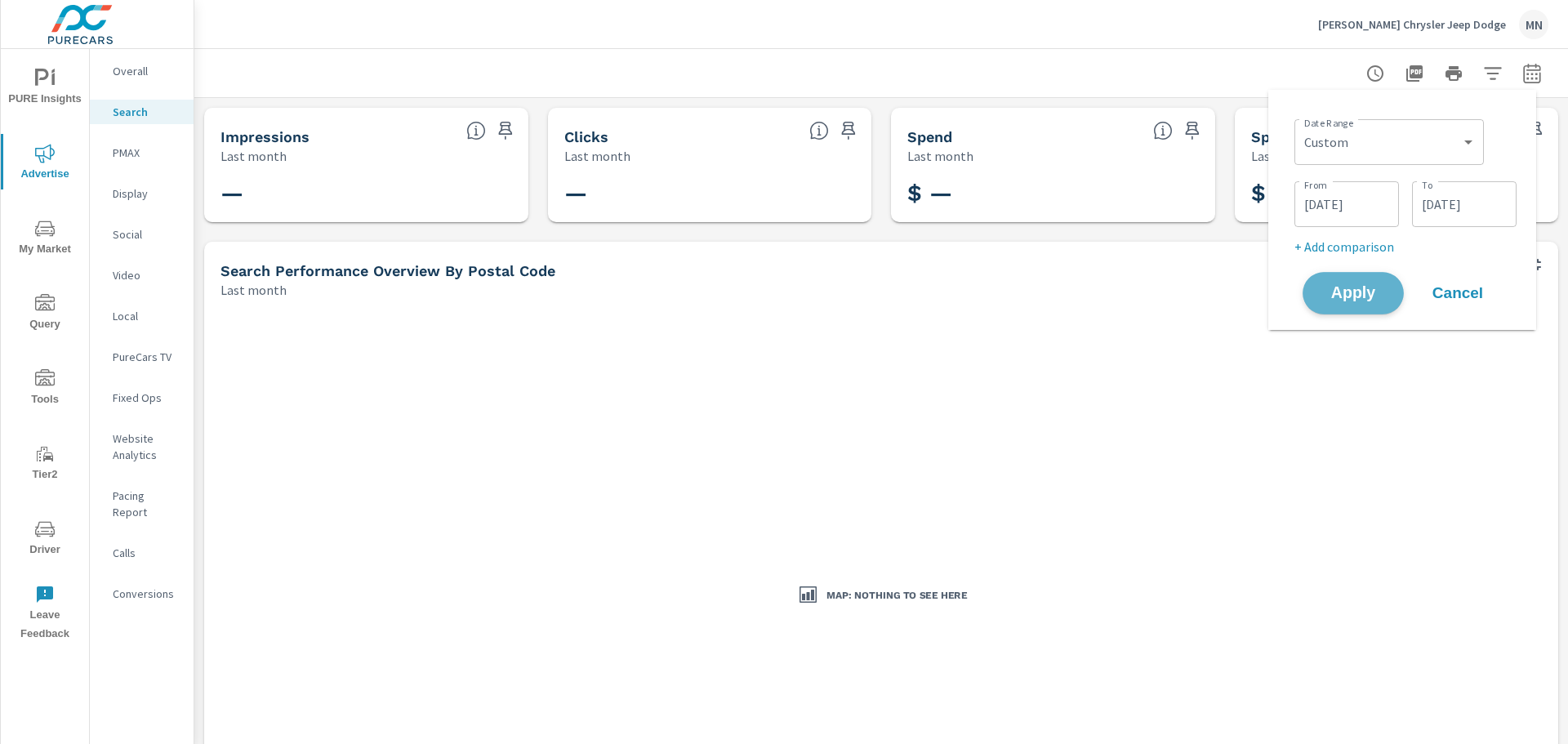
click at [1335, 290] on span "Apply" at bounding box center [1353, 293] width 67 height 16
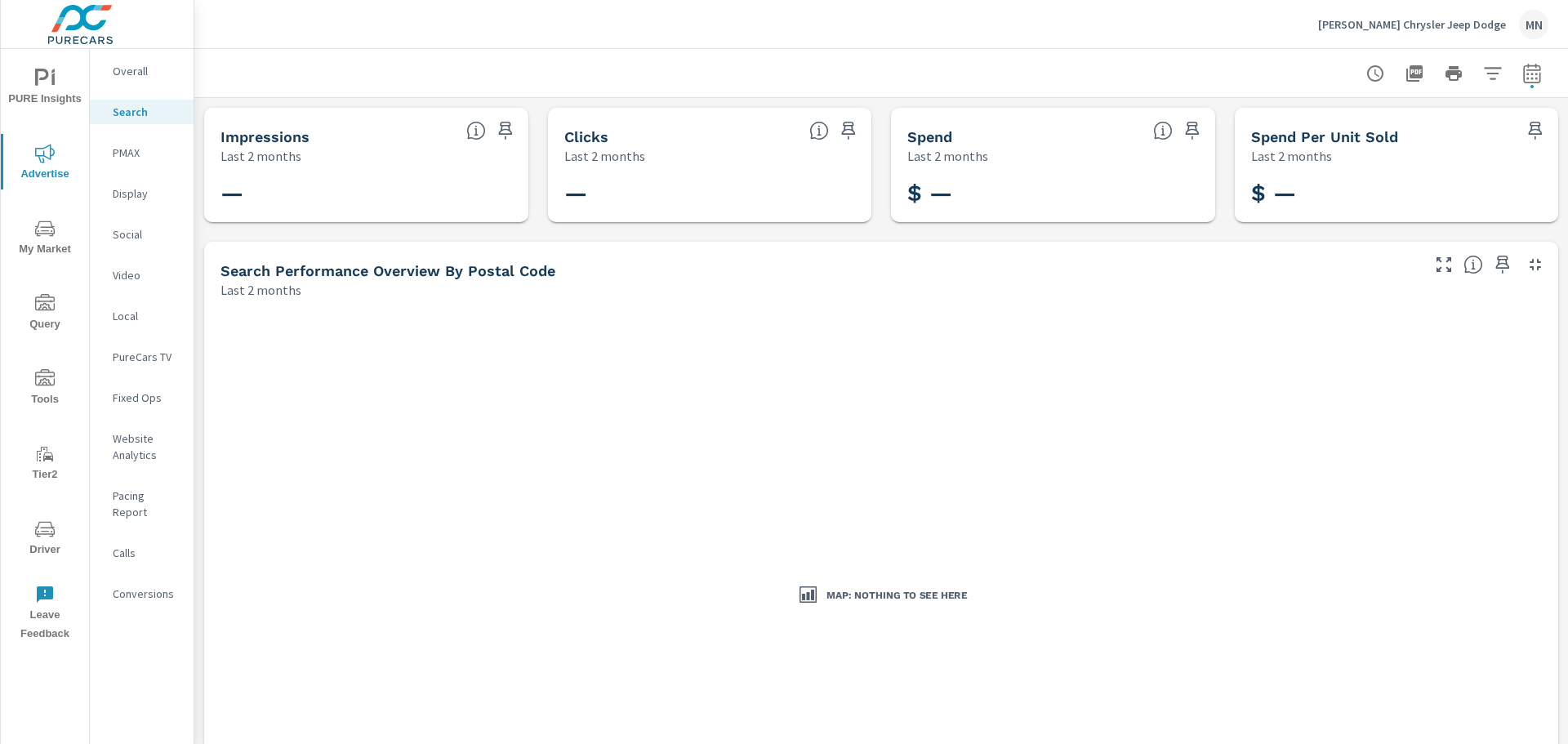
click at [121, 149] on p "PMAX" at bounding box center [146, 153] width 68 height 17
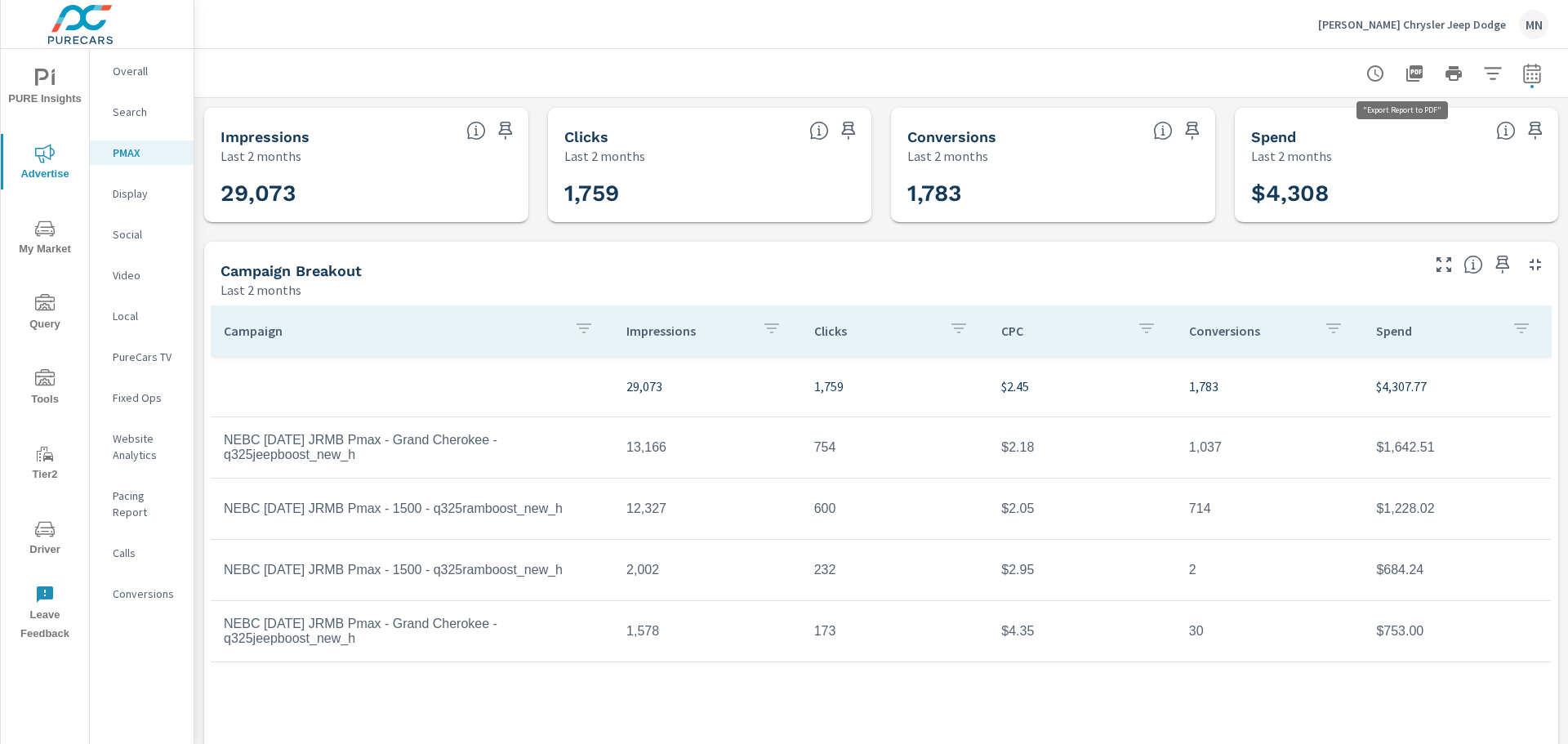
click at [1406, 71] on icon "button" at bounding box center [1414, 74] width 17 height 17
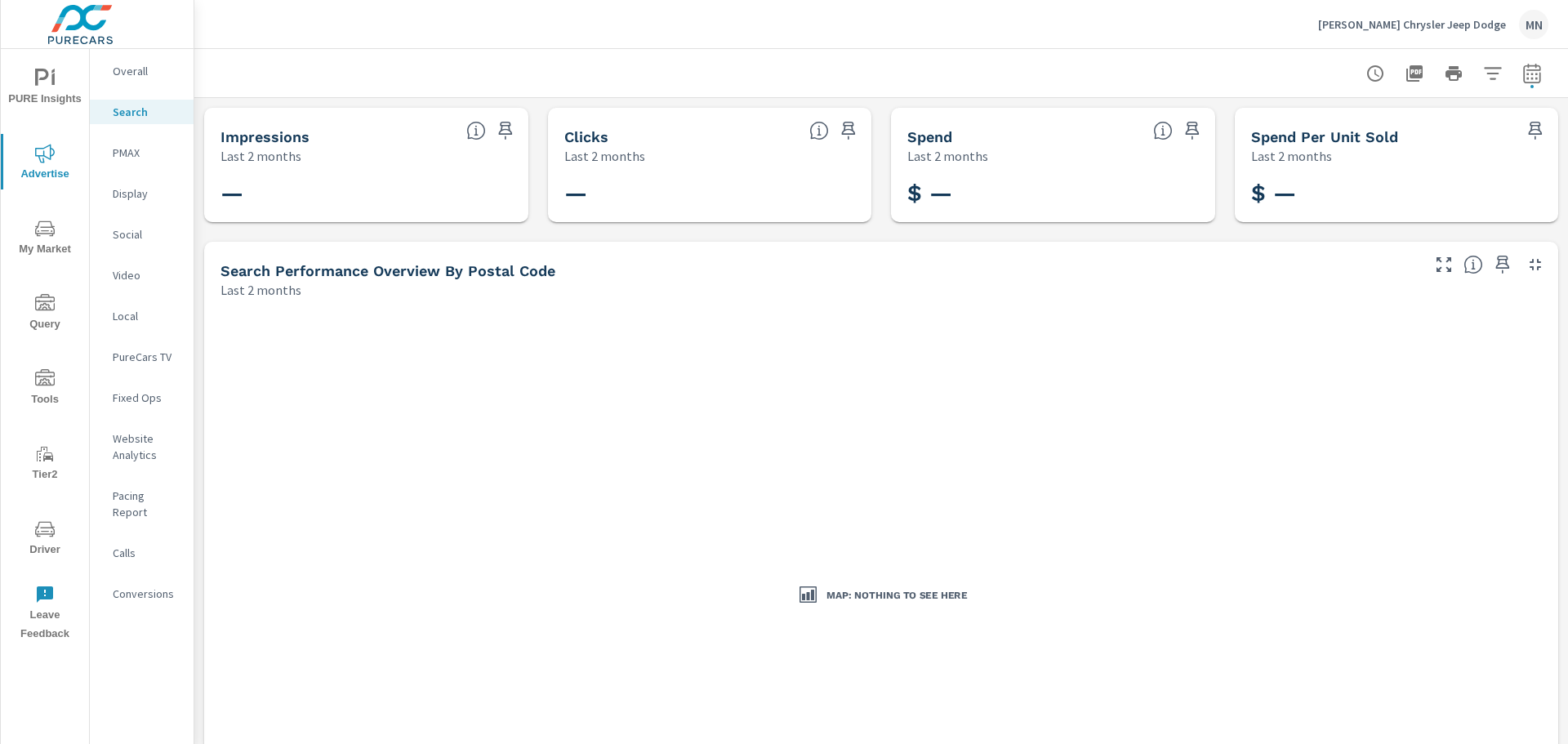
click at [121, 192] on p "Display" at bounding box center [146, 193] width 68 height 17
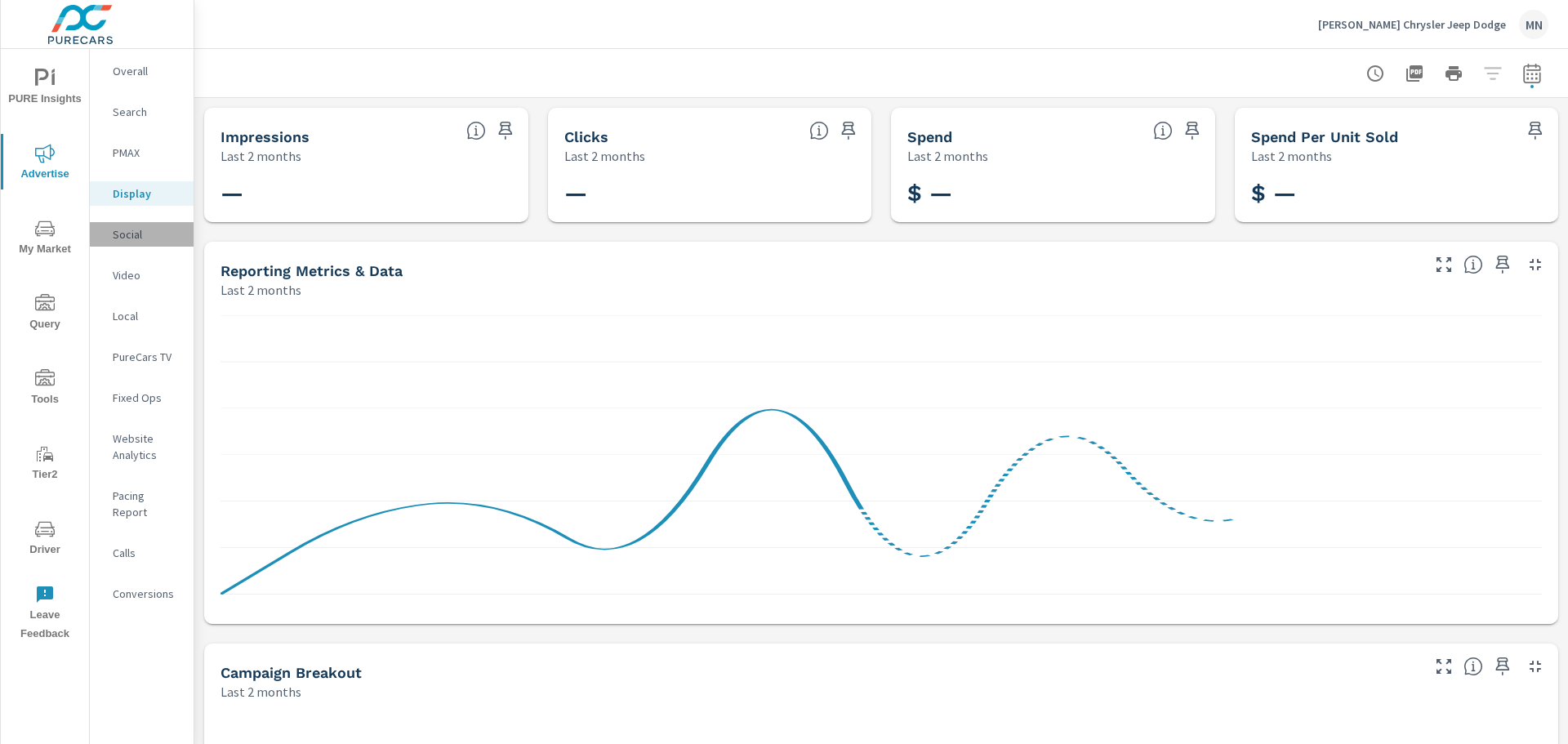
click at [136, 234] on p "Social" at bounding box center [146, 234] width 68 height 17
click at [134, 281] on p "Video" at bounding box center [146, 275] width 68 height 17
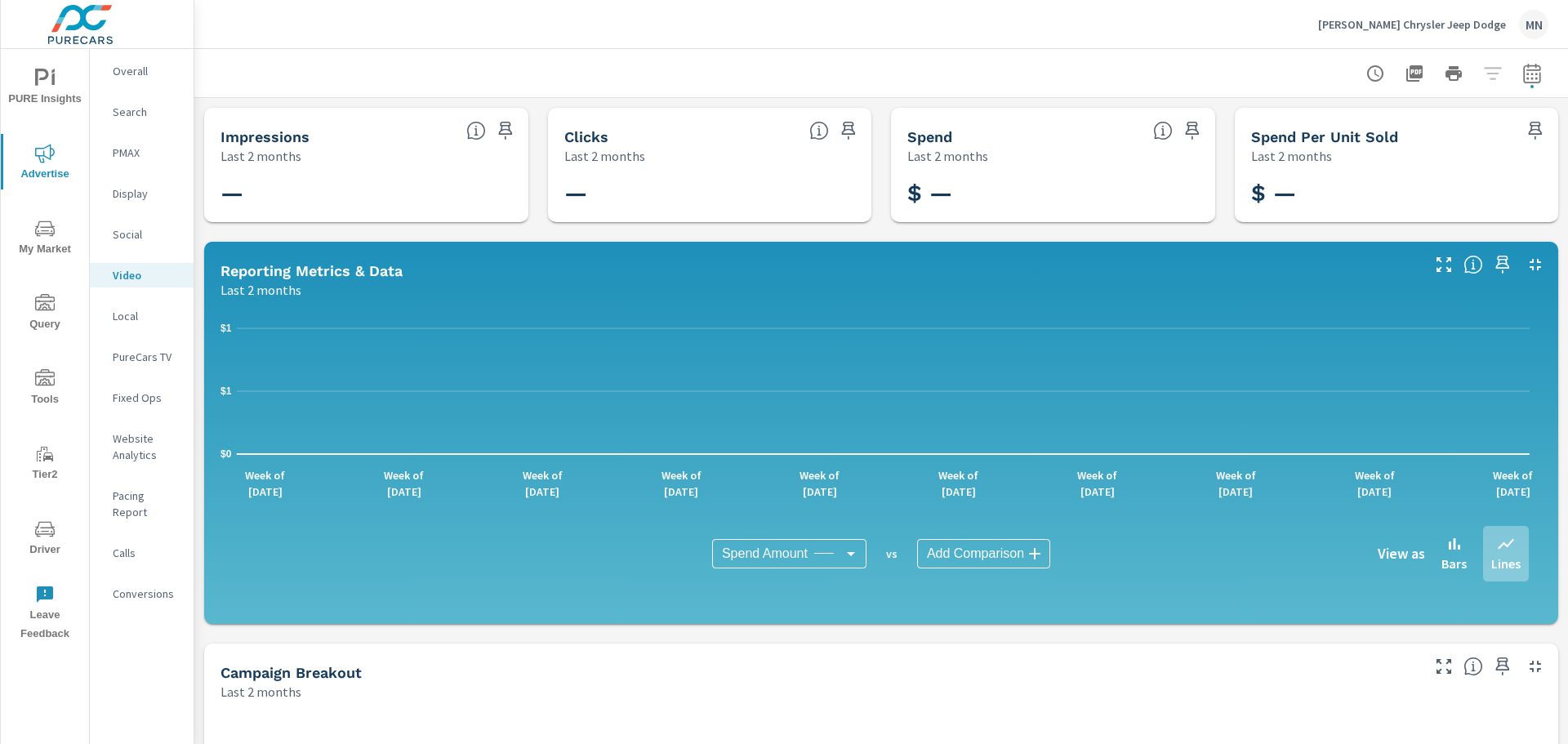
click at [128, 316] on p "Local" at bounding box center [146, 316] width 68 height 17
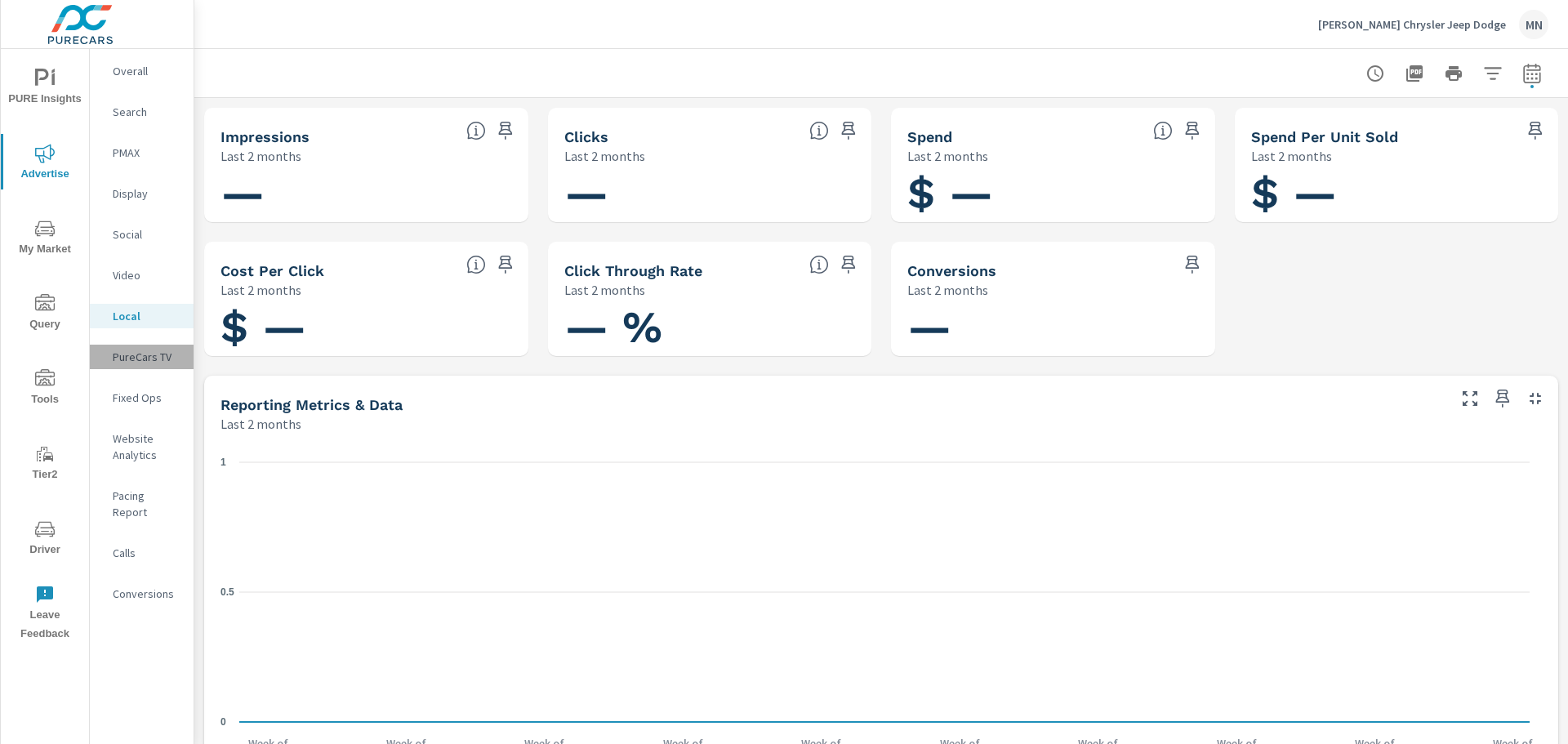
click at [133, 361] on p "PureCars TV" at bounding box center [146, 357] width 68 height 17
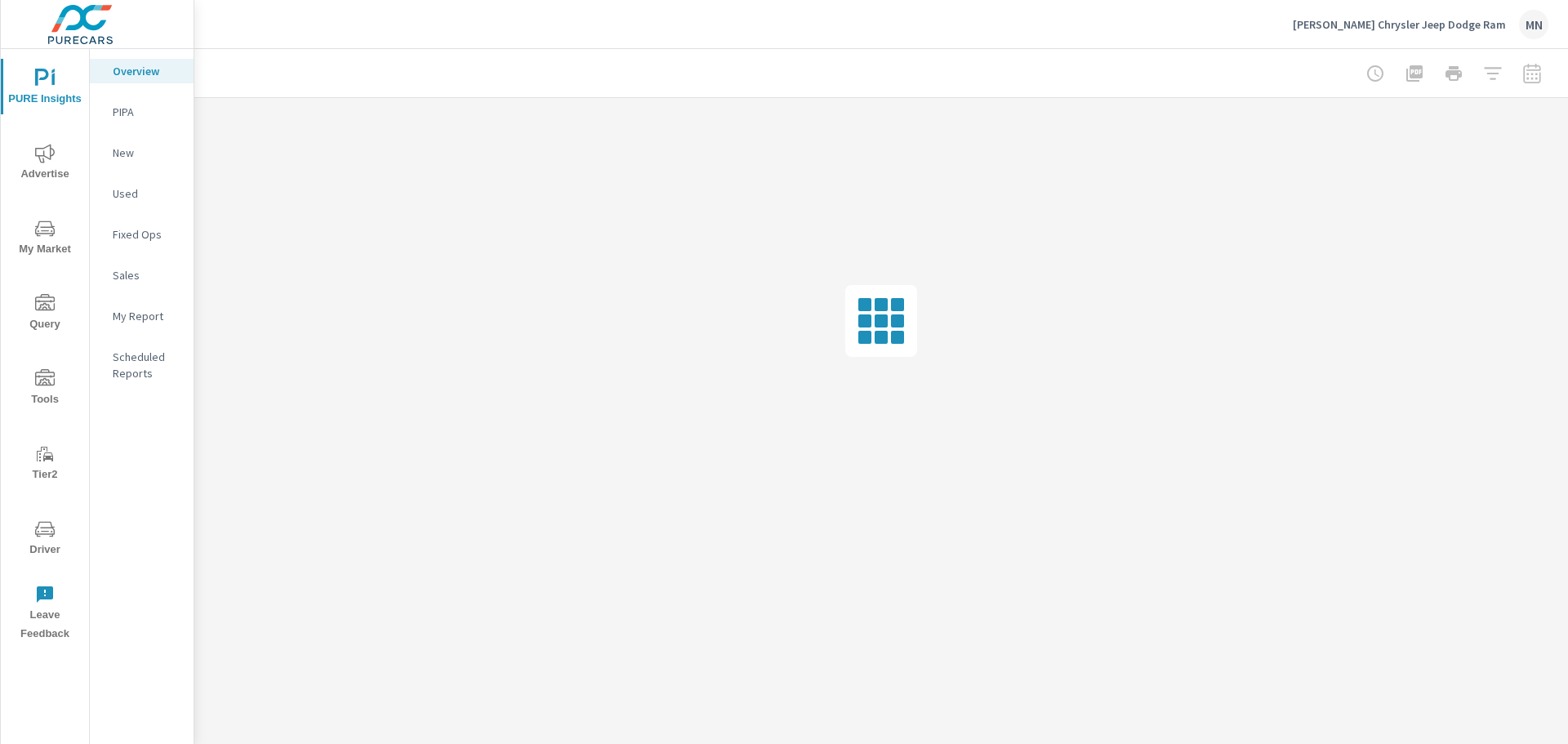
click at [59, 164] on span "Advertise" at bounding box center [44, 163] width 79 height 40
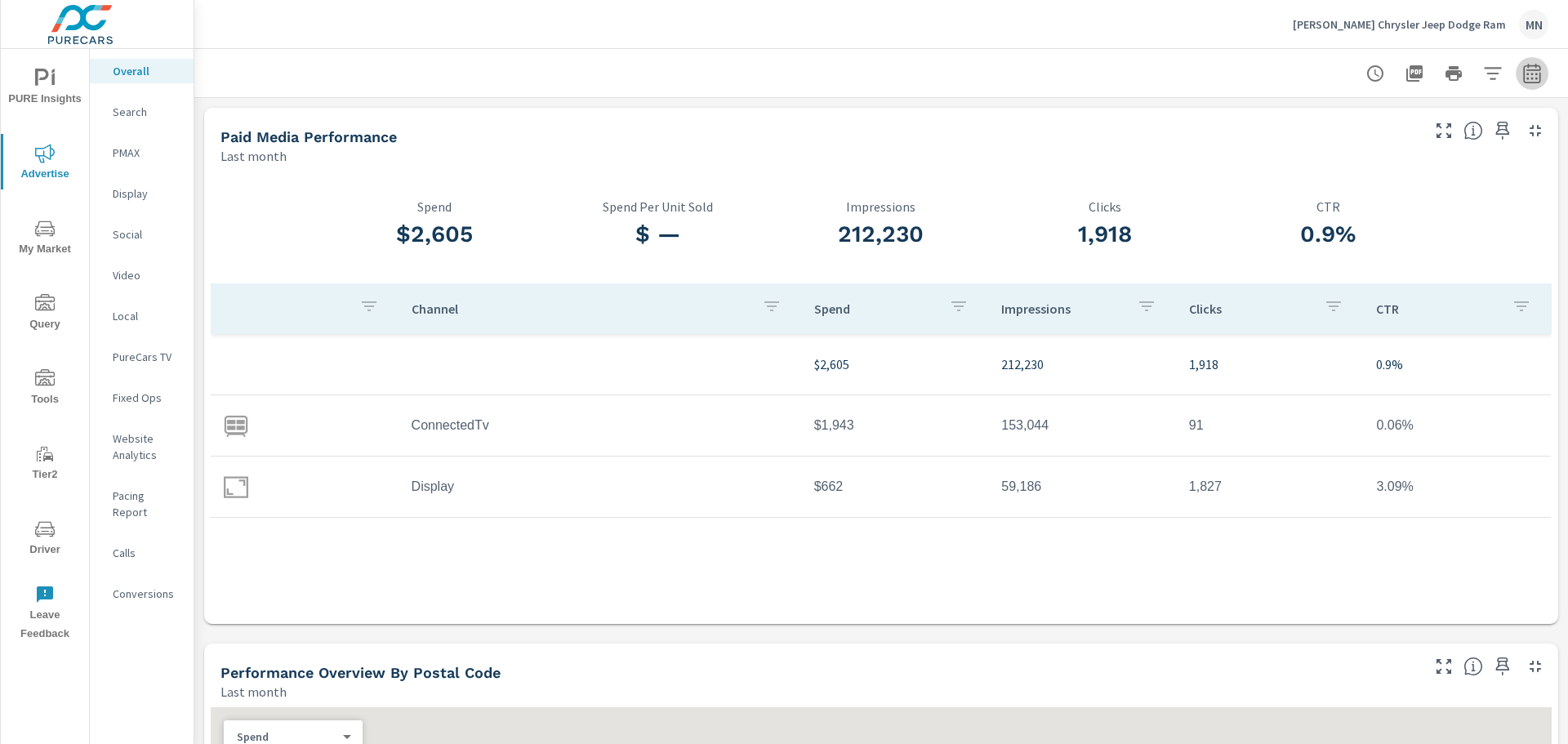
click at [1526, 73] on icon "button" at bounding box center [1531, 76] width 10 height 6
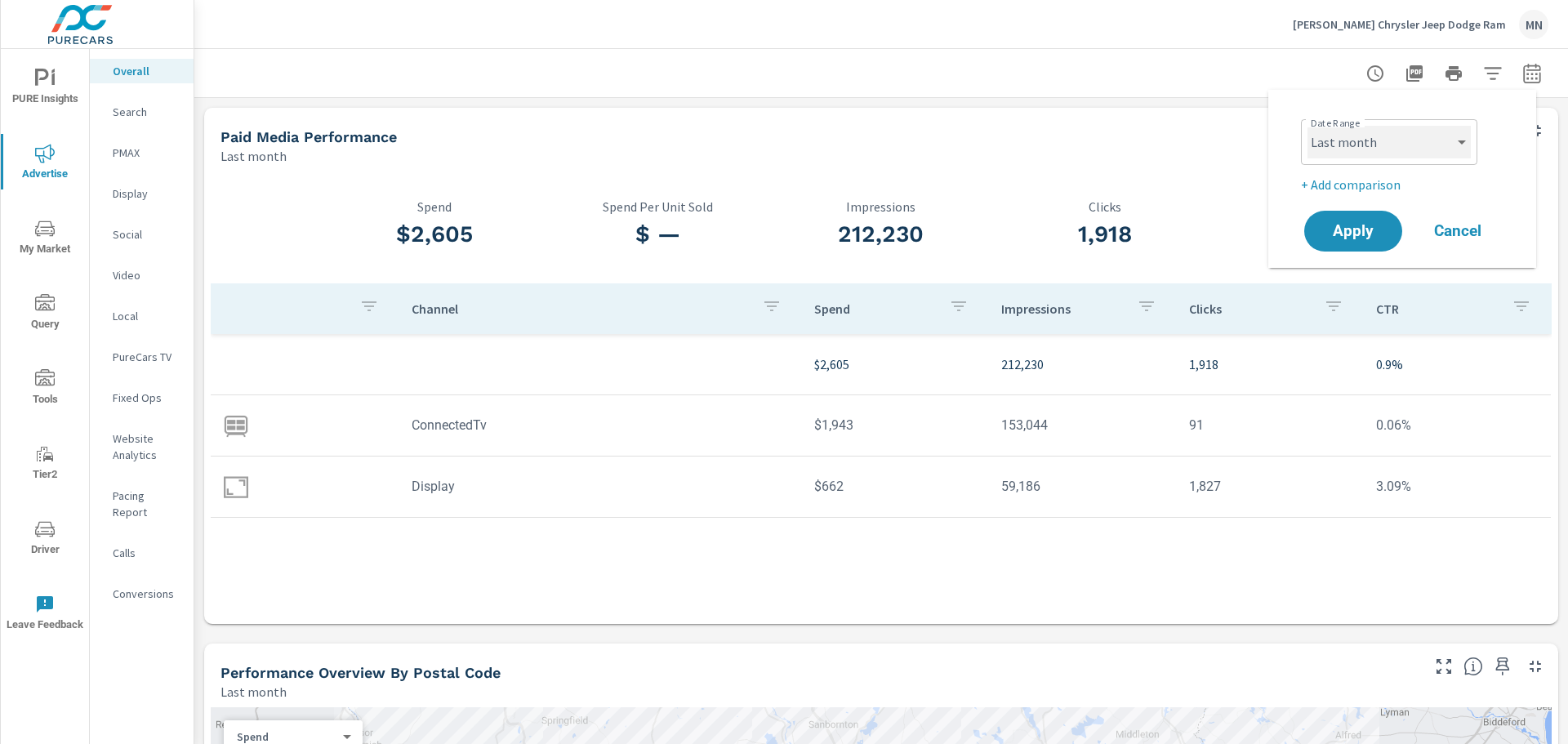
click at [1446, 148] on select "Custom Yesterday Last week Last 7 days Last 14 days Last 30 days Last 45 days L…" at bounding box center [1388, 142] width 163 height 32
click at [1307, 126] on select "Custom Yesterday Last week Last 7 days Last 14 days Last 30 days Last 45 days L…" at bounding box center [1388, 142] width 163 height 32
select select "custom"
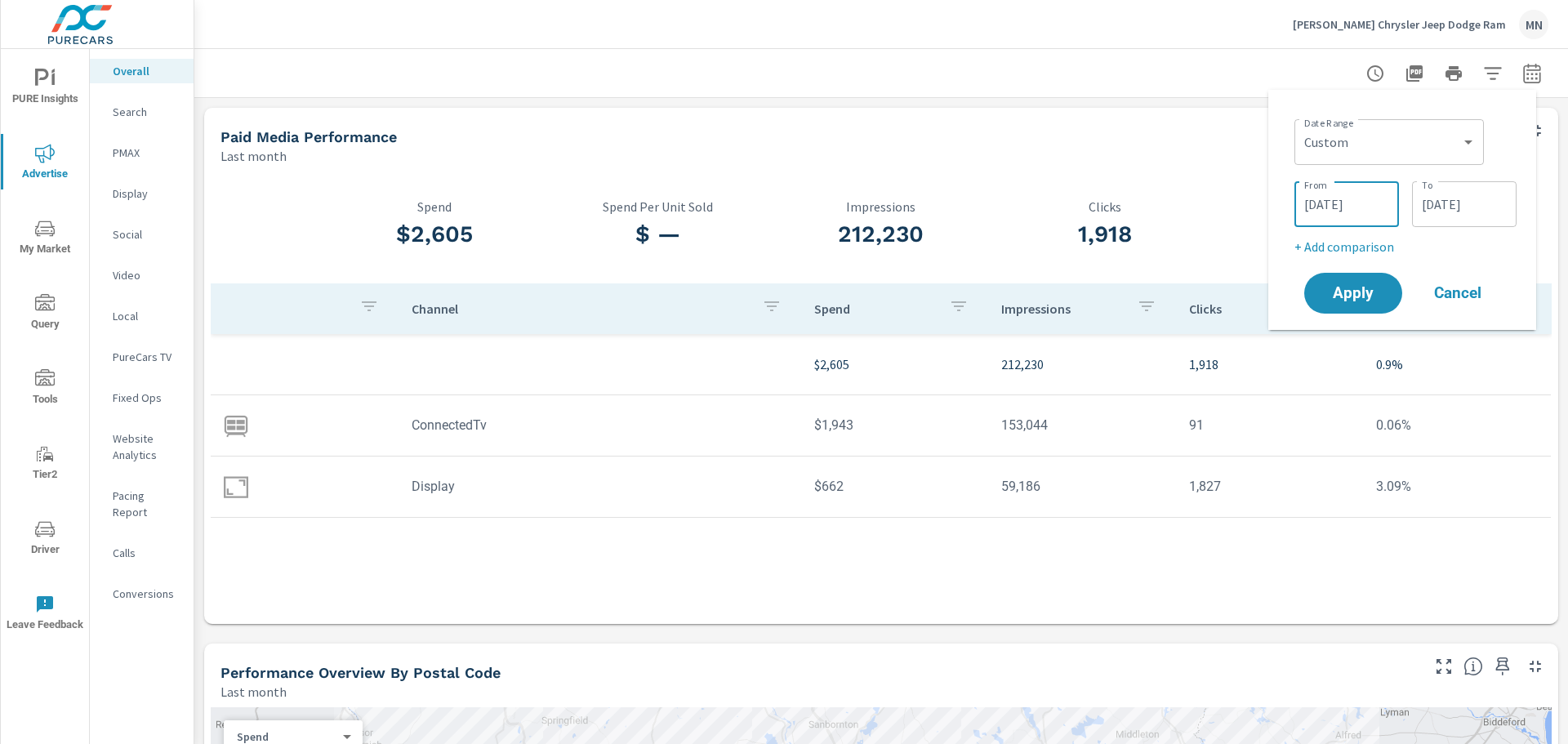
click at [1346, 199] on input "08/01/2025" at bounding box center [1346, 204] width 92 height 32
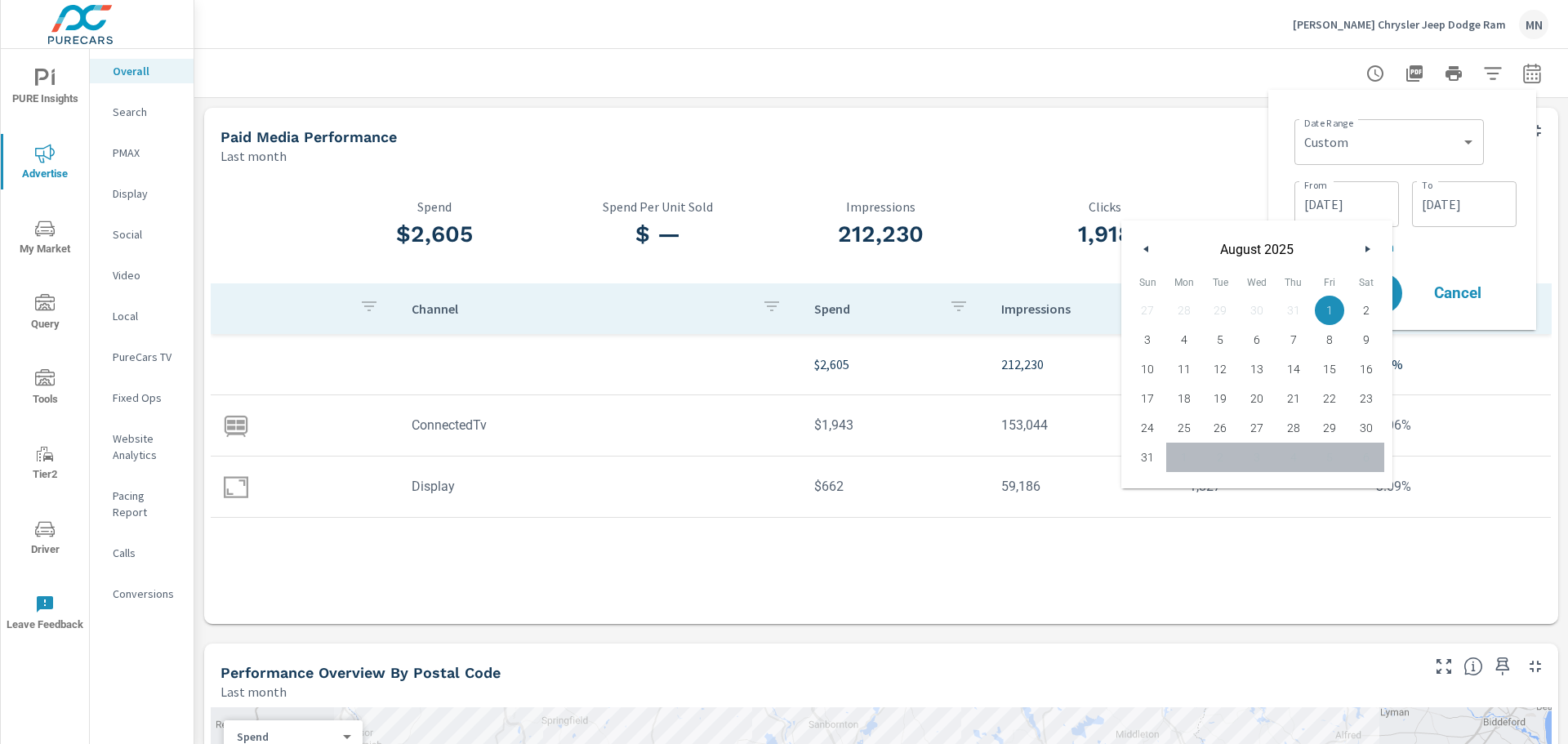
click at [1143, 242] on div "August 2025" at bounding box center [1256, 244] width 271 height 49
click at [1144, 248] on icon "button" at bounding box center [1144, 249] width 8 height 6
click at [1221, 307] on span "1" at bounding box center [1221, 310] width 37 height 21
type input "07/01/2025"
click at [1278, 175] on div "Date Range Custom Yesterday Last week Last 7 days Last 14 days Last 30 days Las…" at bounding box center [1401, 209] width 268 height 240
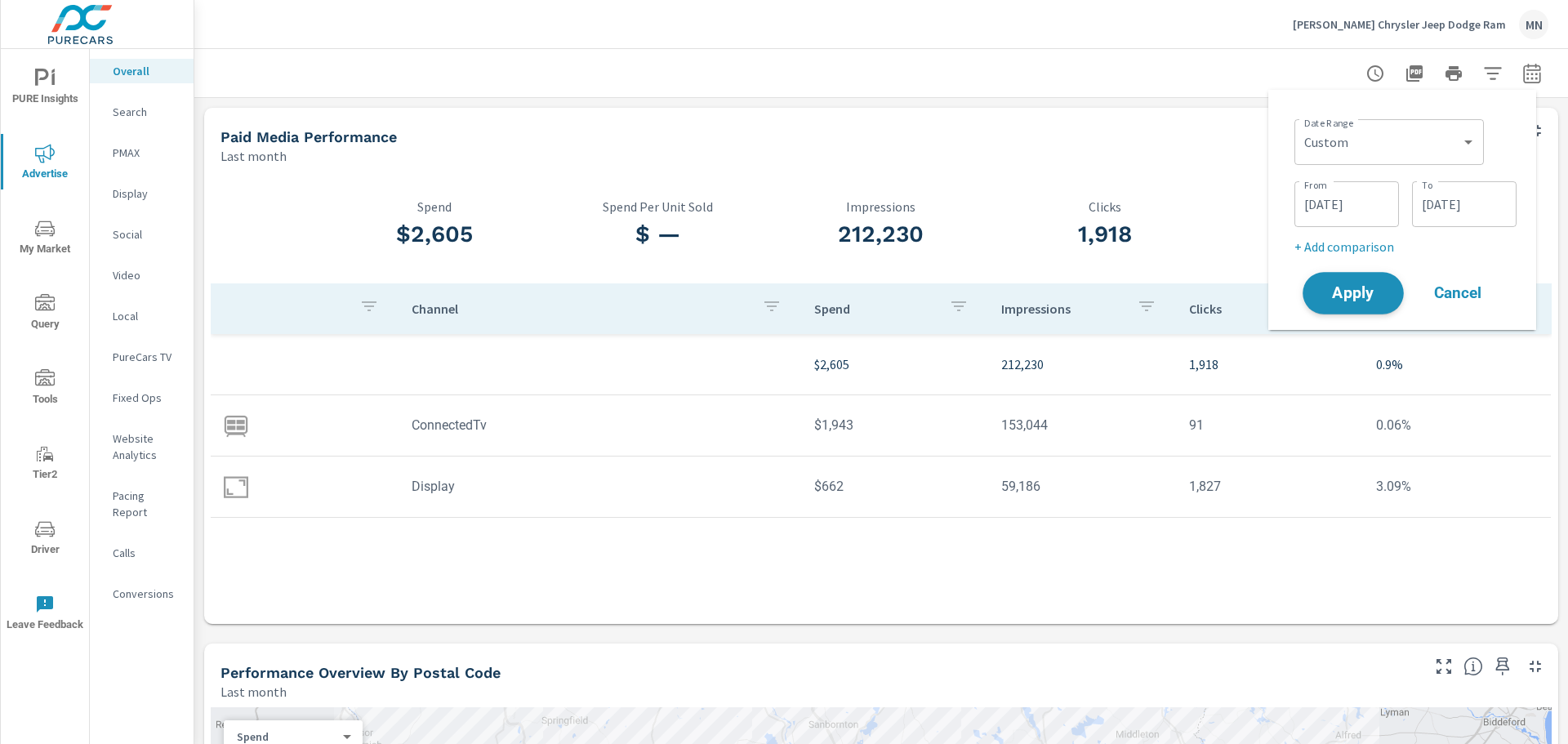
click at [1369, 299] on span "Apply" at bounding box center [1353, 293] width 67 height 16
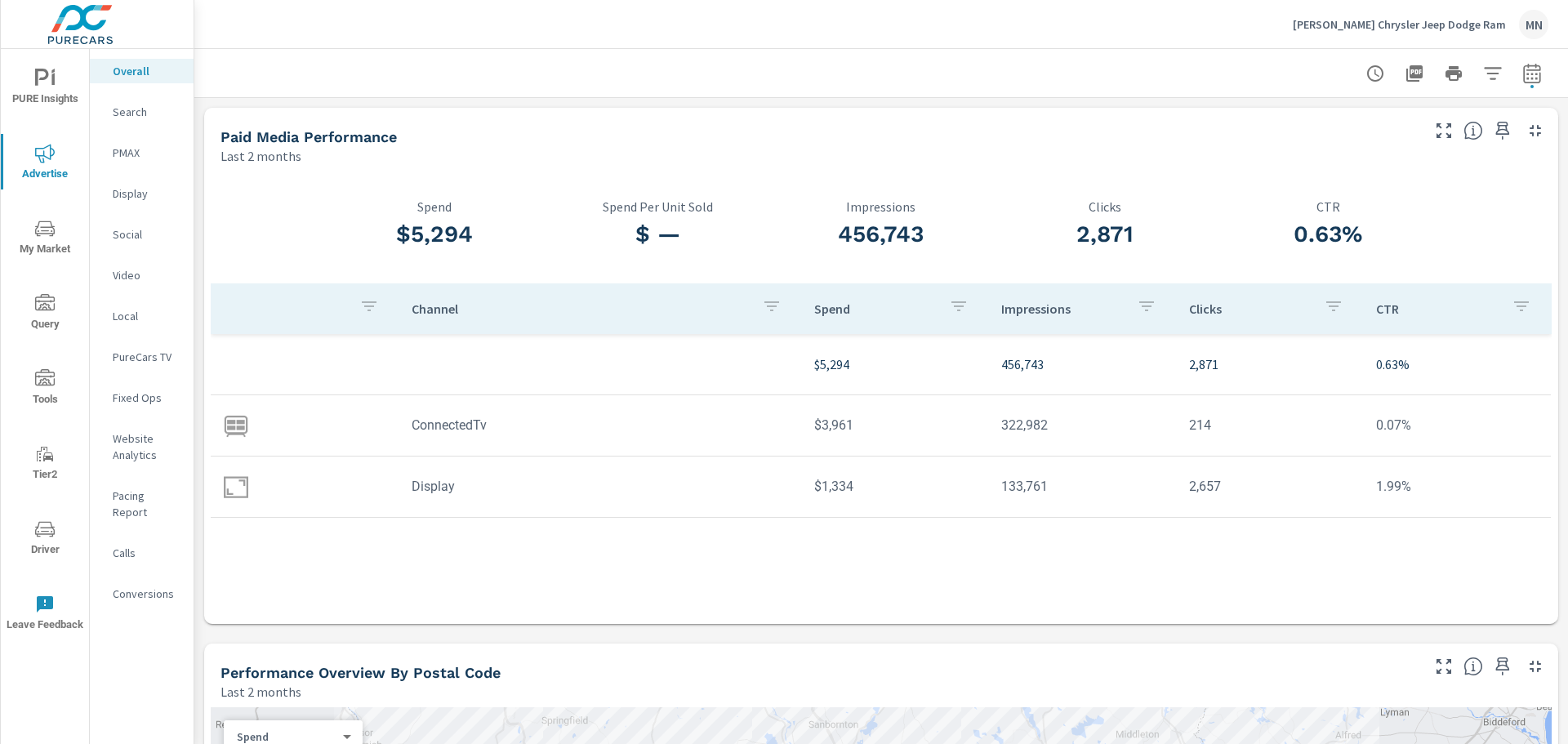
click at [128, 107] on p "Search" at bounding box center [146, 112] width 68 height 17
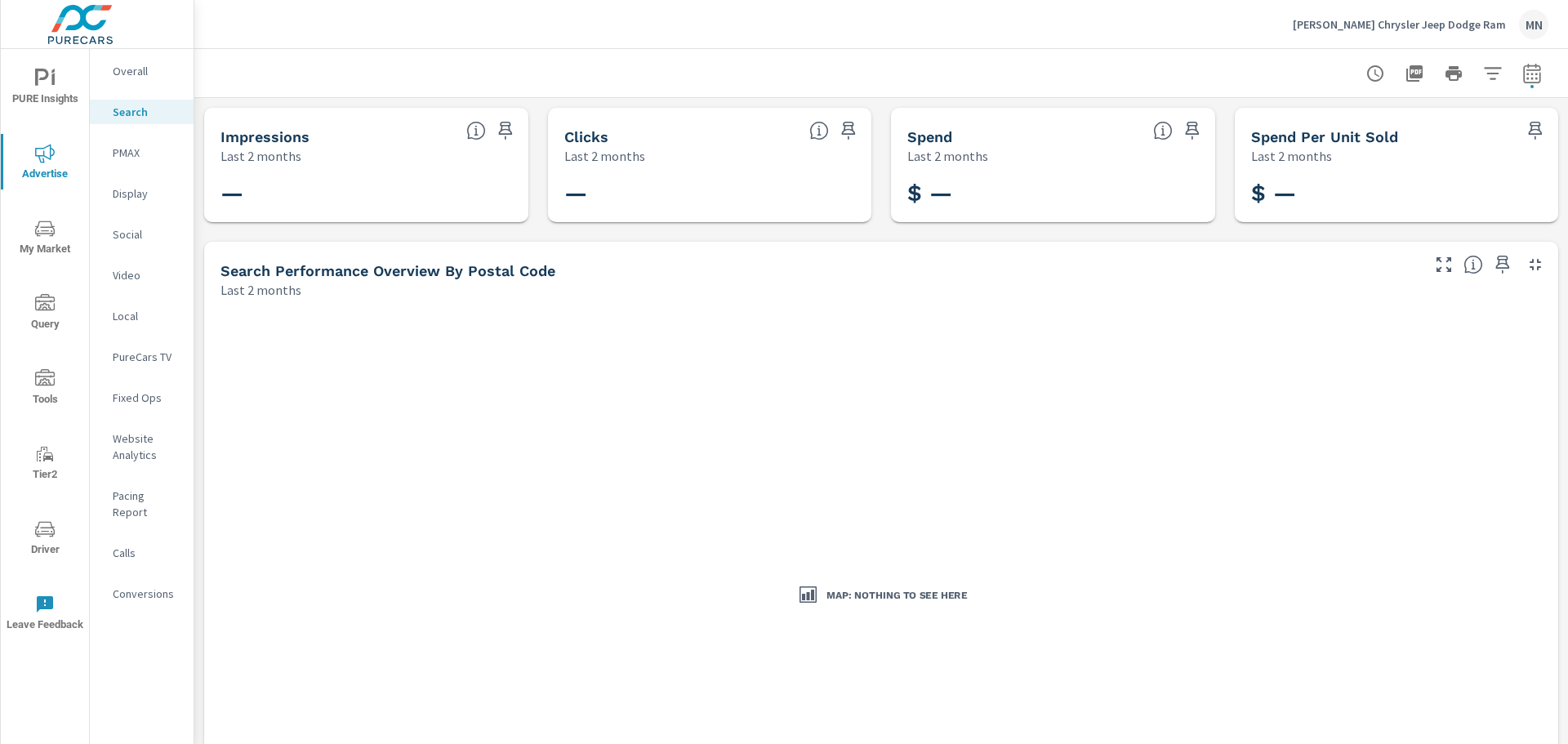
click at [129, 191] on p "Display" at bounding box center [146, 193] width 68 height 17
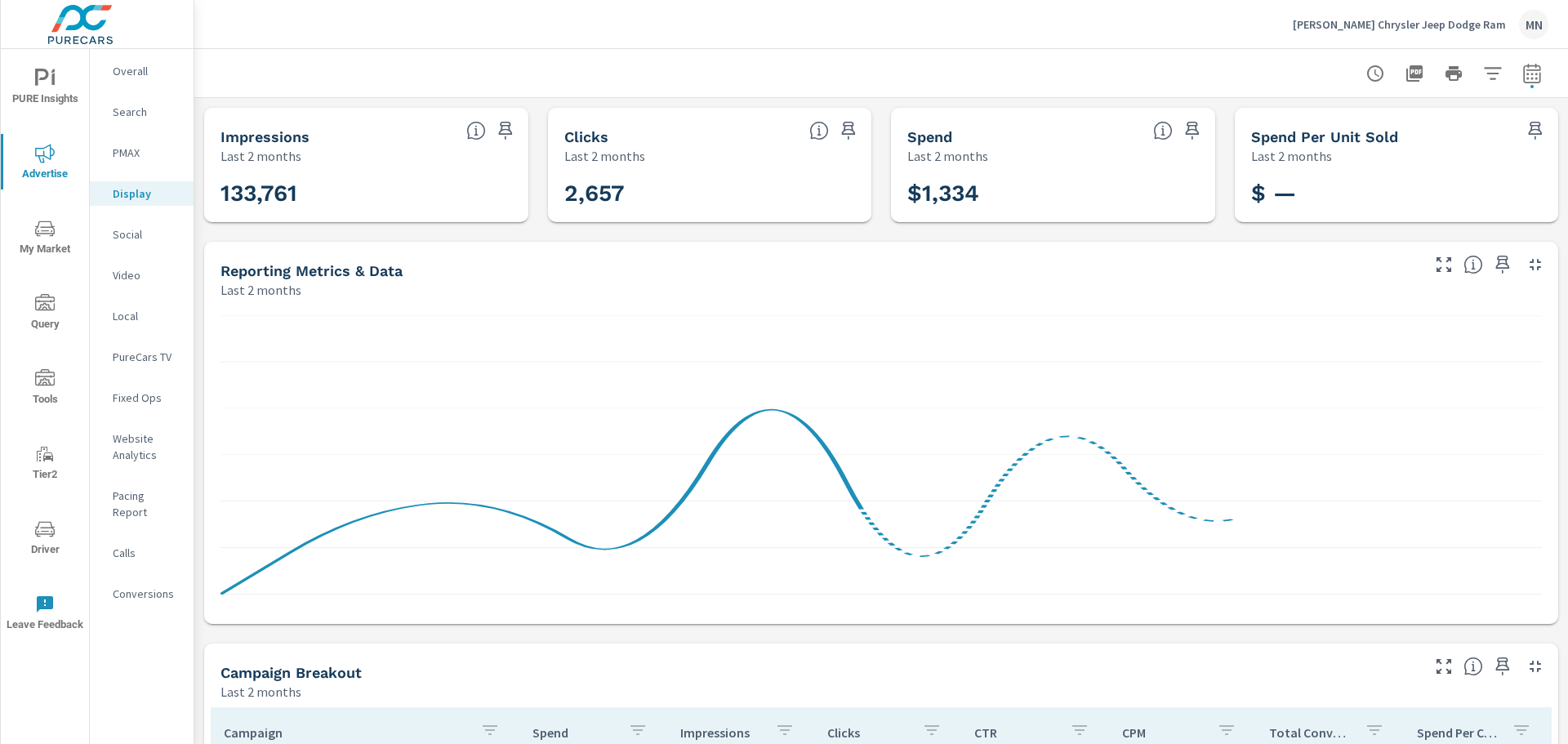
click at [1529, 263] on icon "button" at bounding box center [1535, 265] width 11 height 11
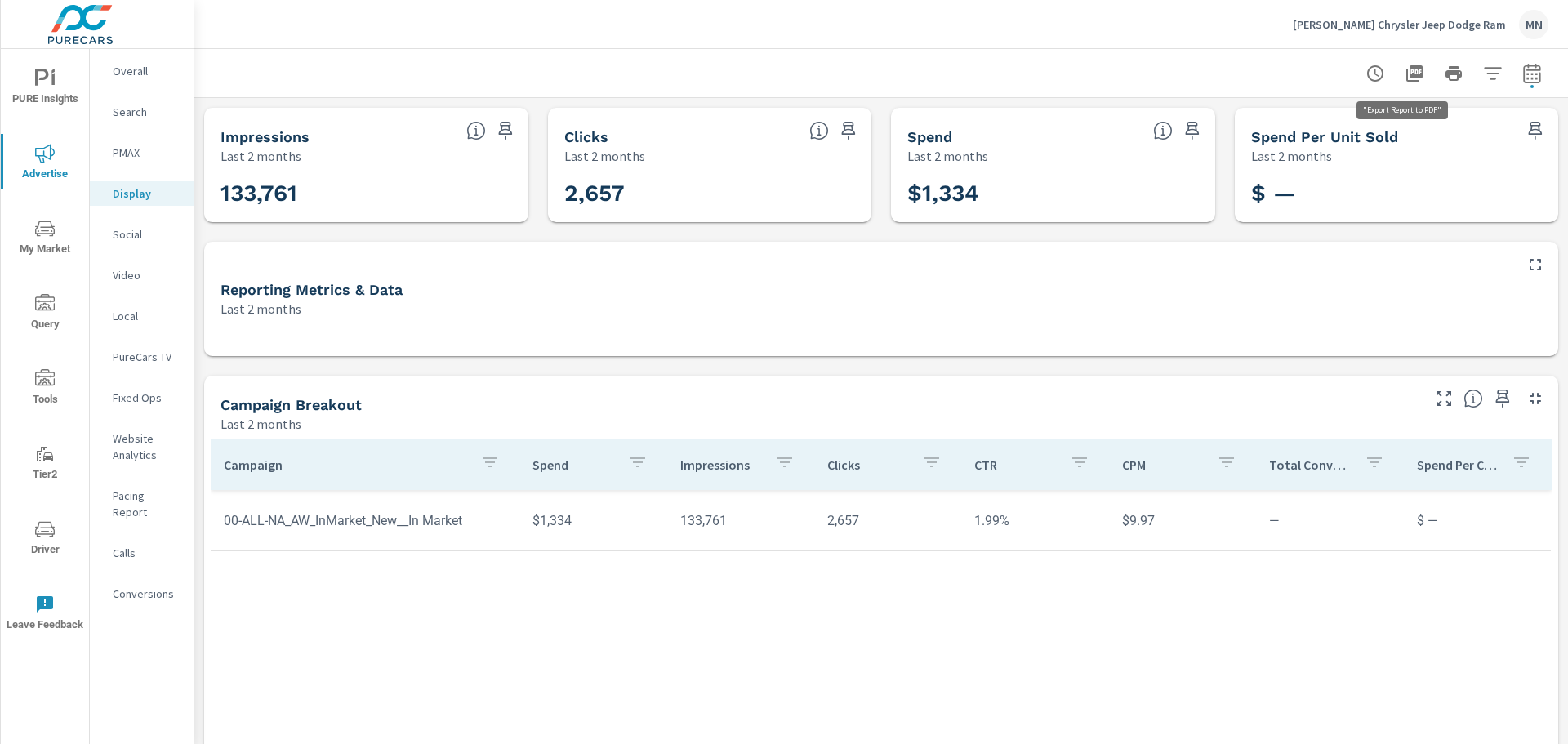
click at [1404, 71] on icon "button" at bounding box center [1413, 73] width 19 height 19
click at [1443, 15] on div "Bob Mariano Chrysler Jeep Dodge Ram MN" at bounding box center [1421, 25] width 255 height 30
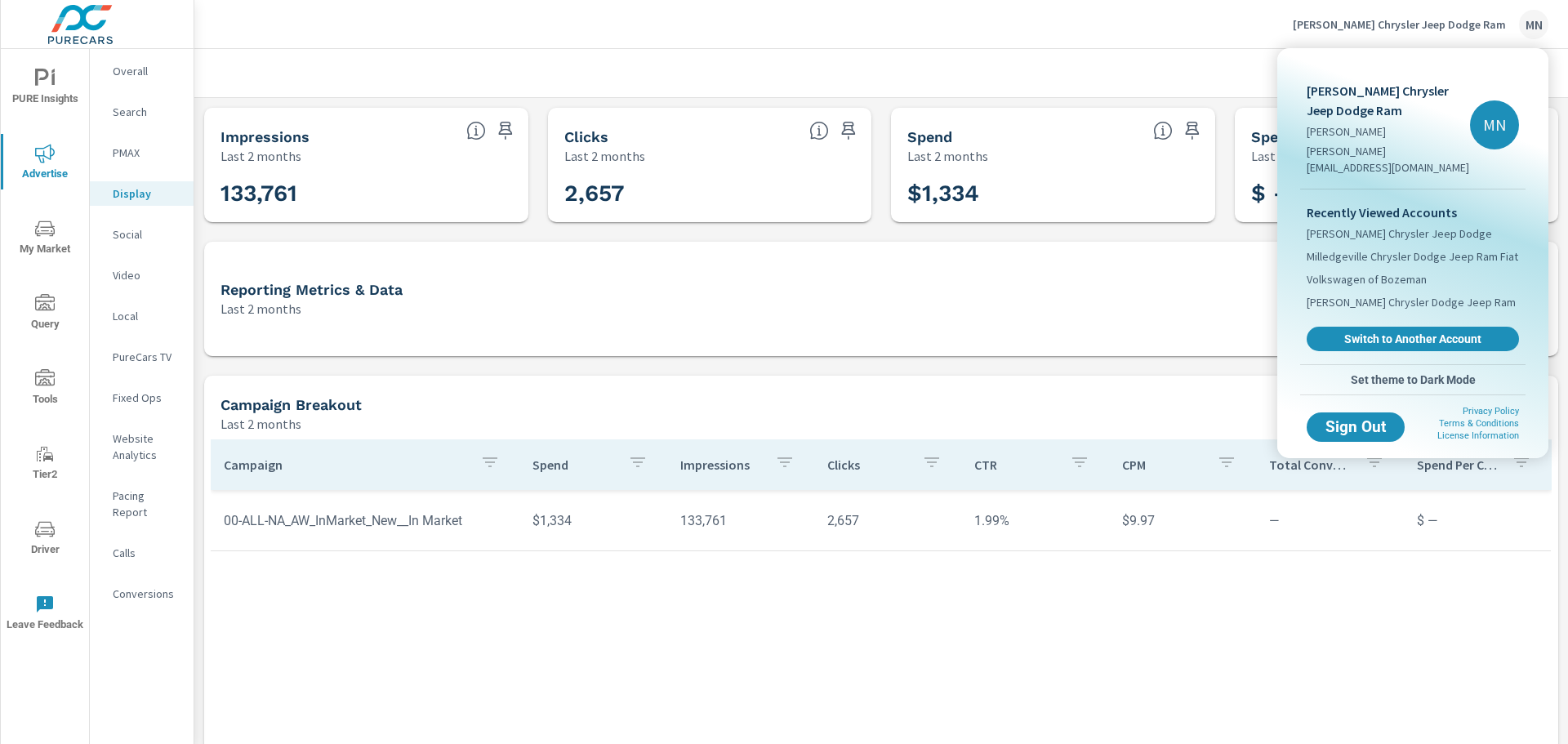
click at [1453, 331] on span "Switch to Another Account" at bounding box center [1412, 339] width 194 height 15
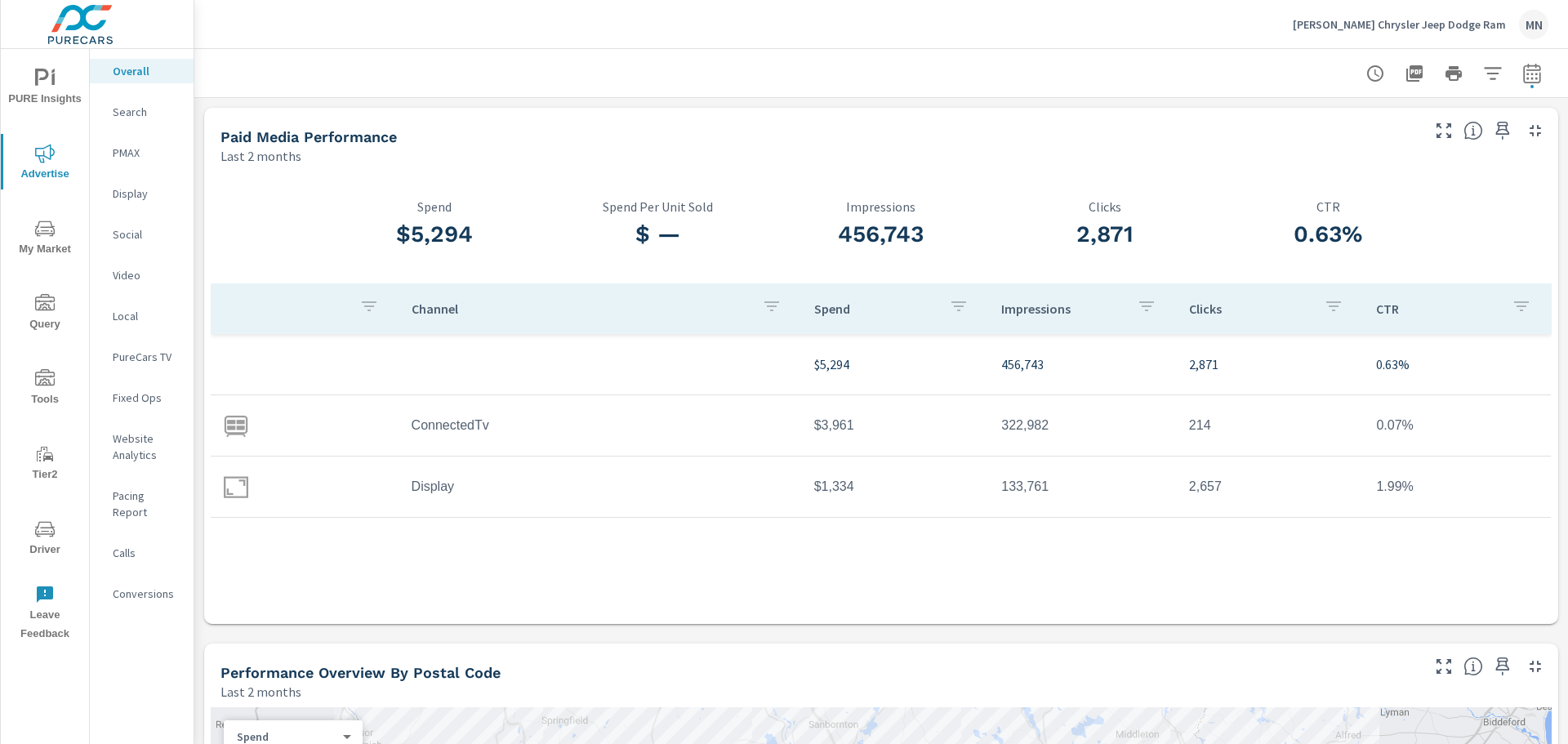
click at [121, 149] on p "PMAX" at bounding box center [146, 153] width 68 height 17
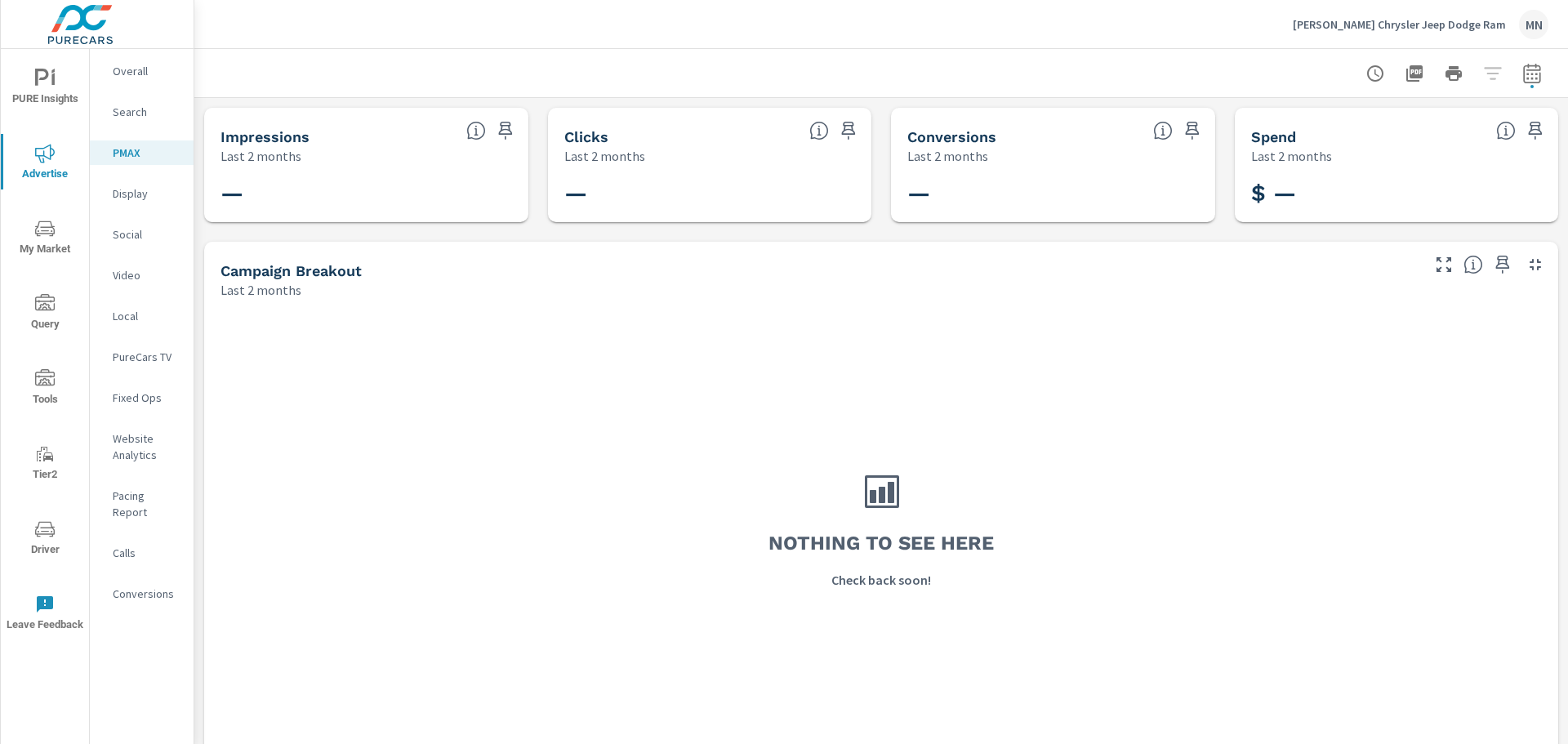
click at [118, 236] on p "Social" at bounding box center [146, 234] width 68 height 17
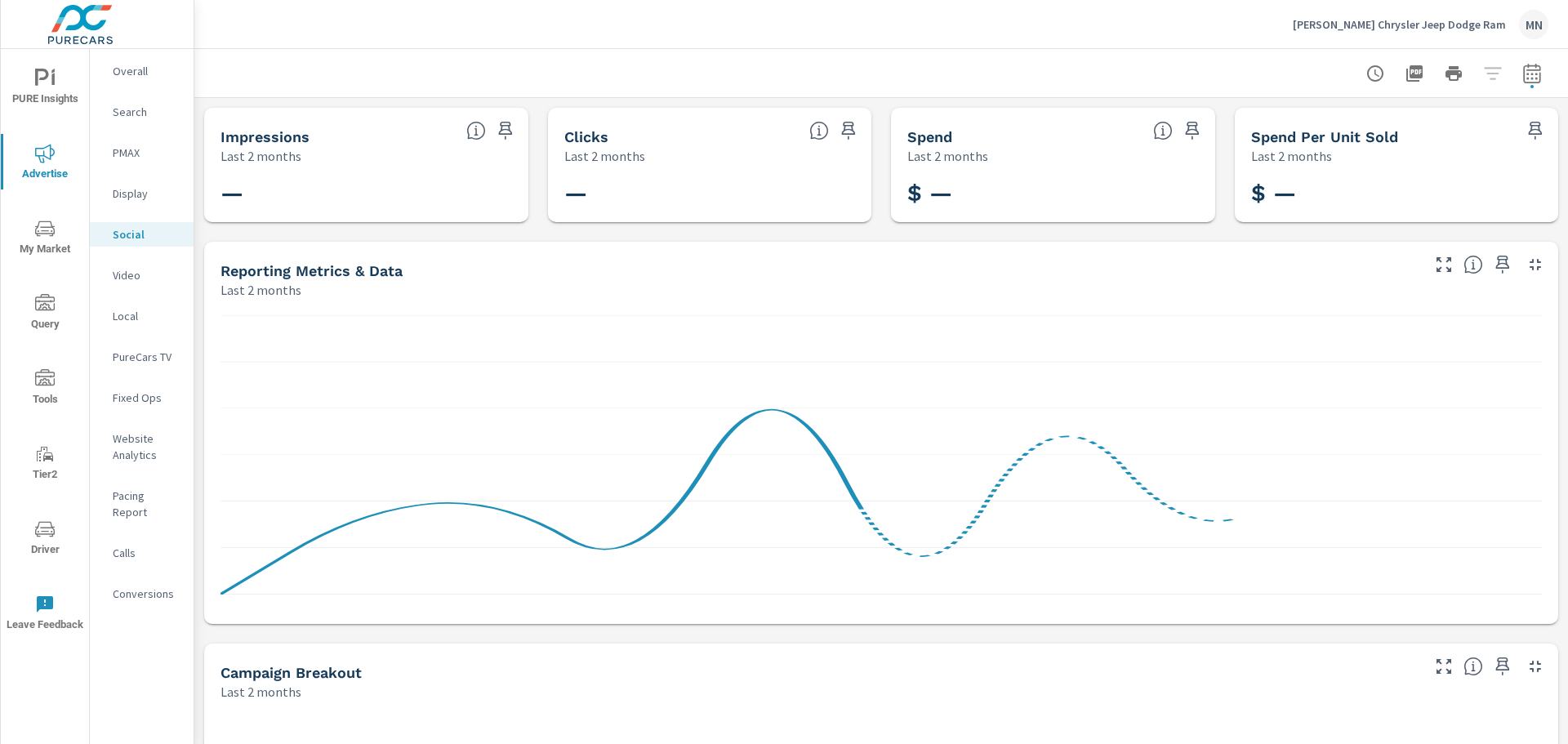
click at [126, 272] on p "Video" at bounding box center [146, 275] width 68 height 17
click at [124, 320] on p "Local" at bounding box center [146, 316] width 68 height 17
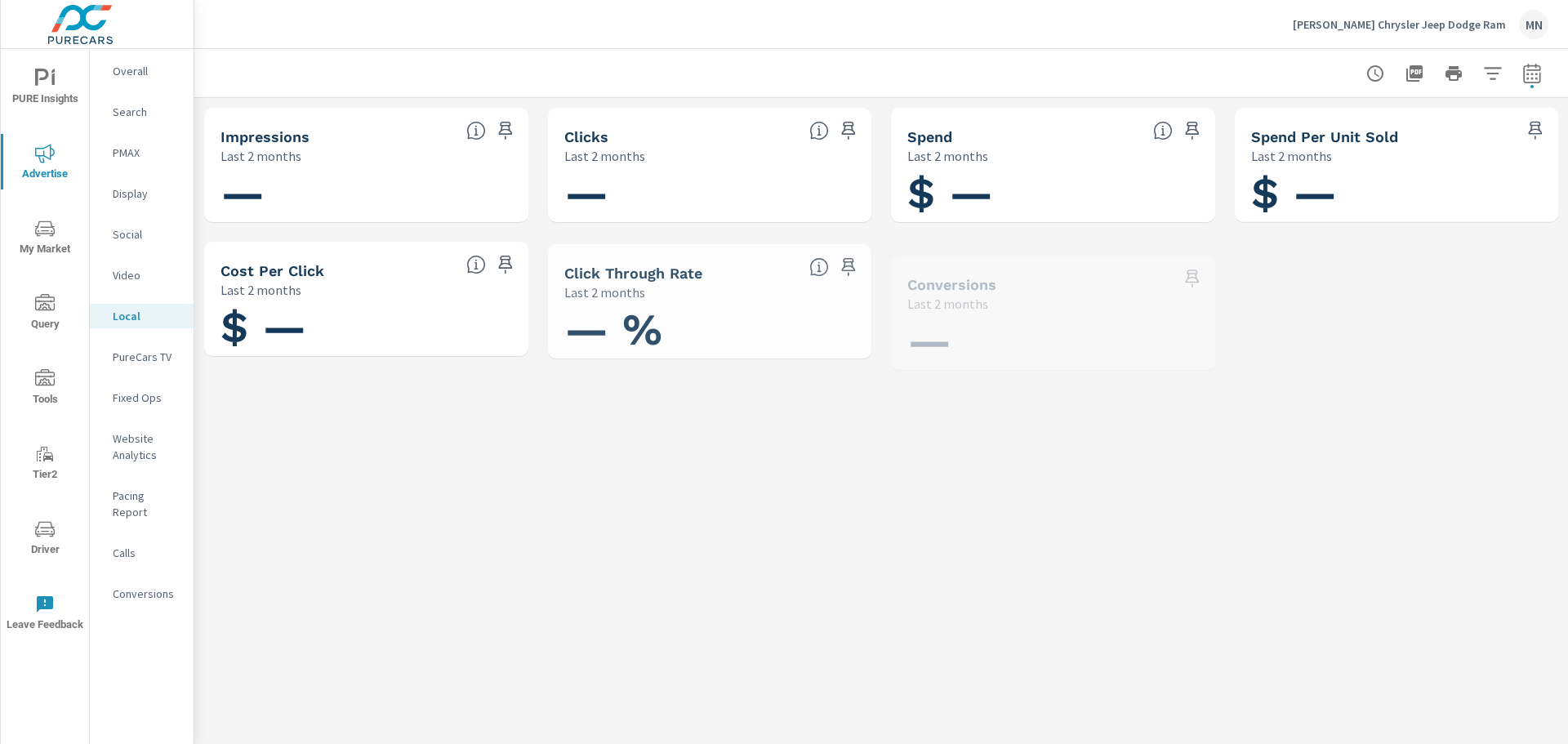
click at [138, 353] on p "PureCars TV" at bounding box center [146, 357] width 68 height 17
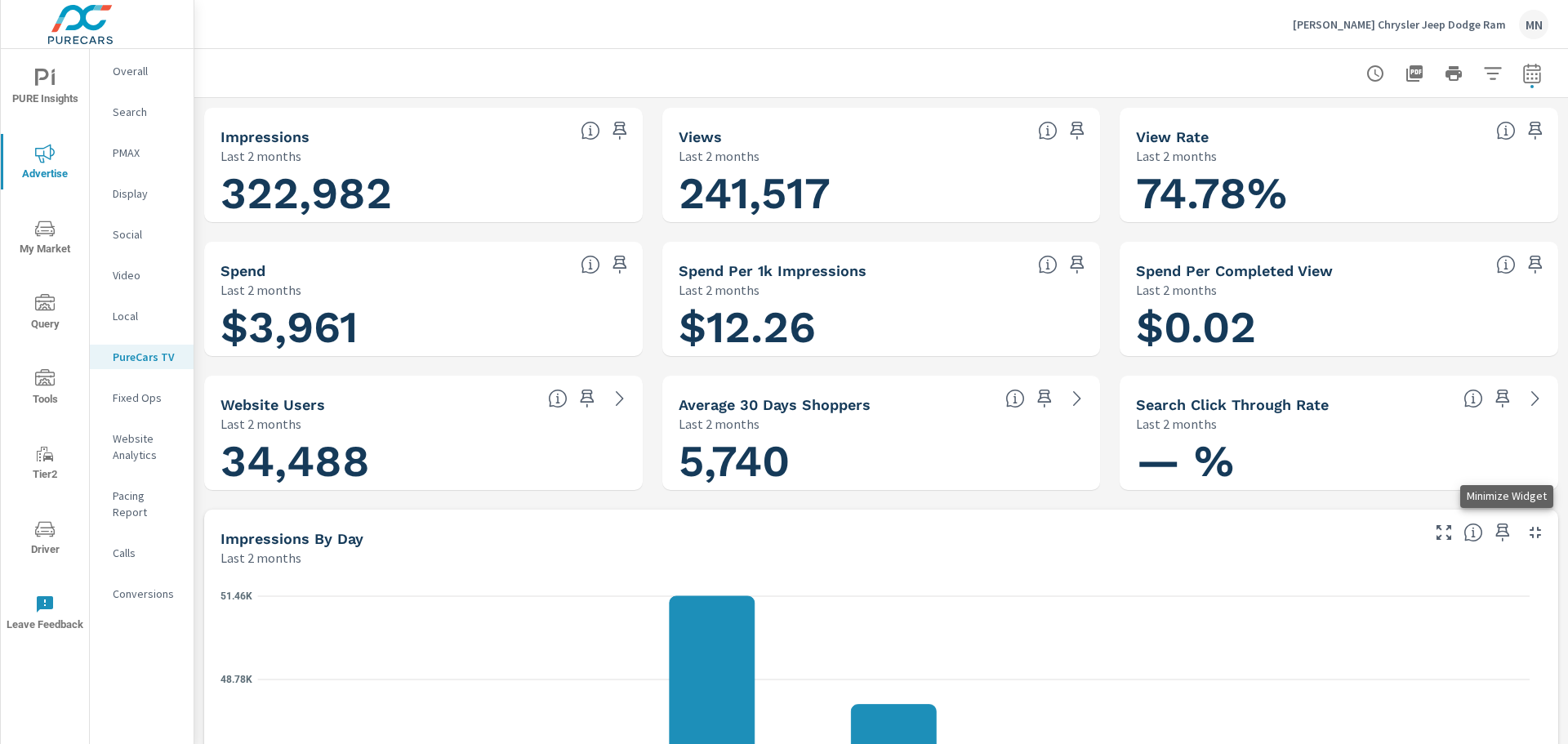
click at [1525, 527] on icon "button" at bounding box center [1535, 532] width 19 height 19
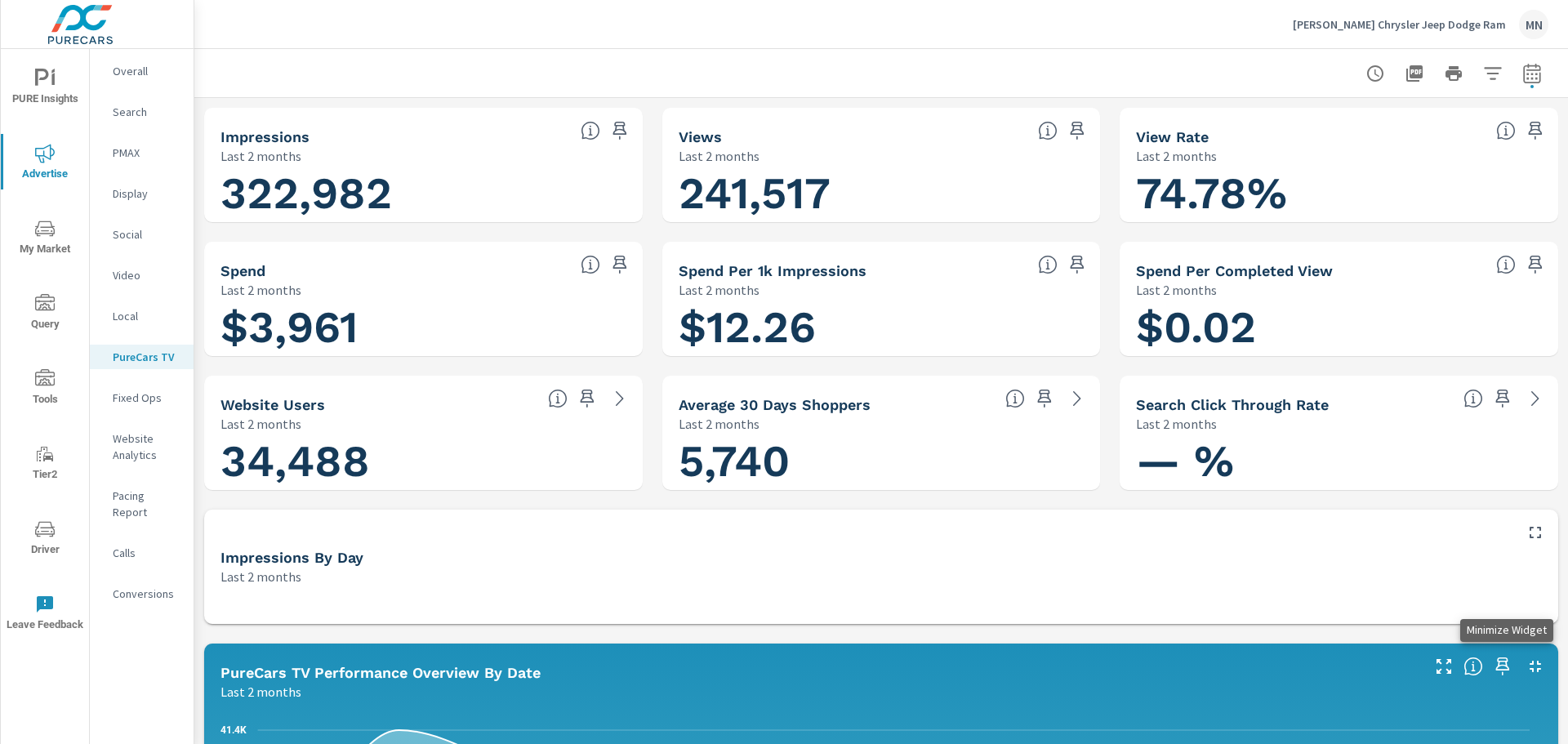
click at [1528, 667] on icon "button" at bounding box center [1535, 665] width 19 height 19
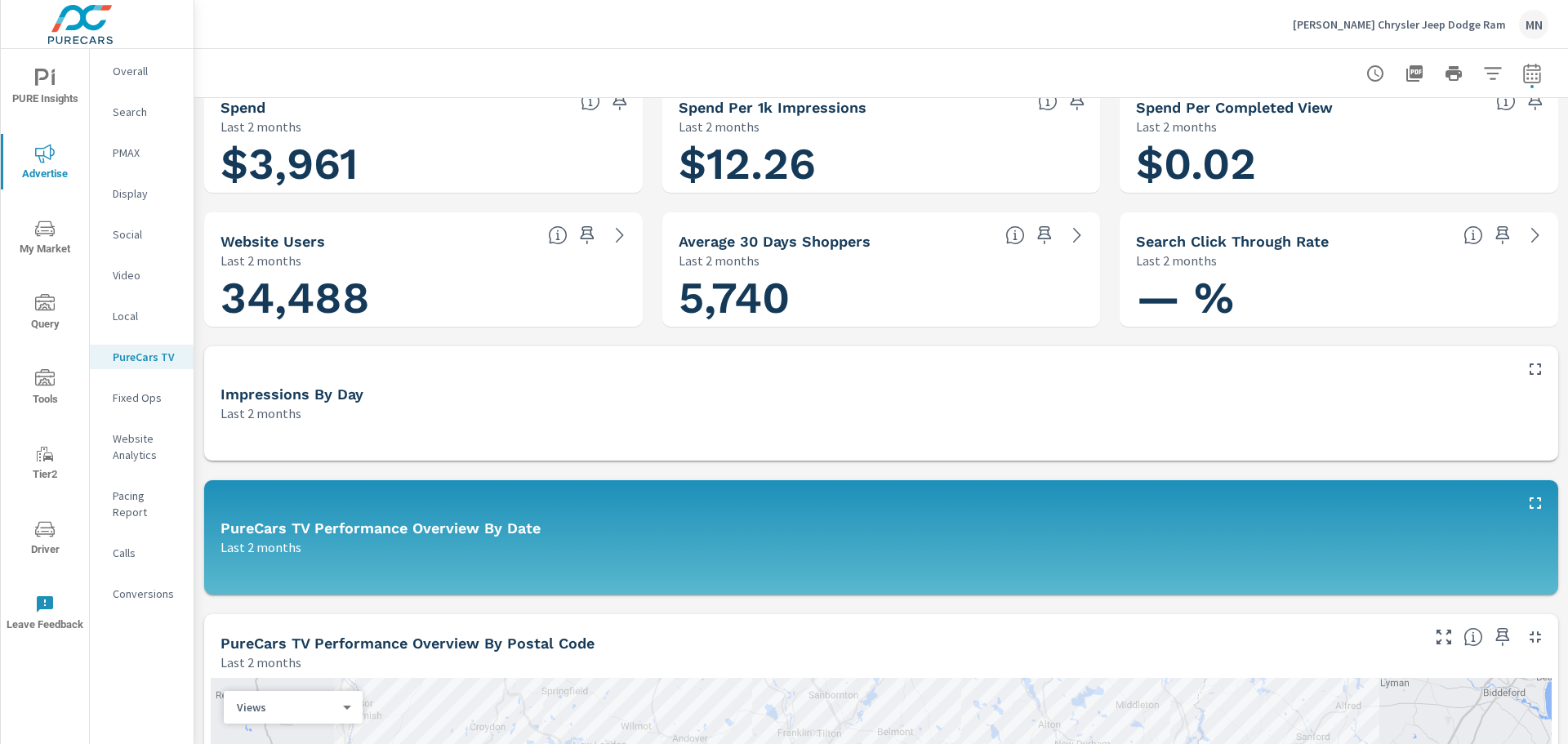
scroll to position [327, 0]
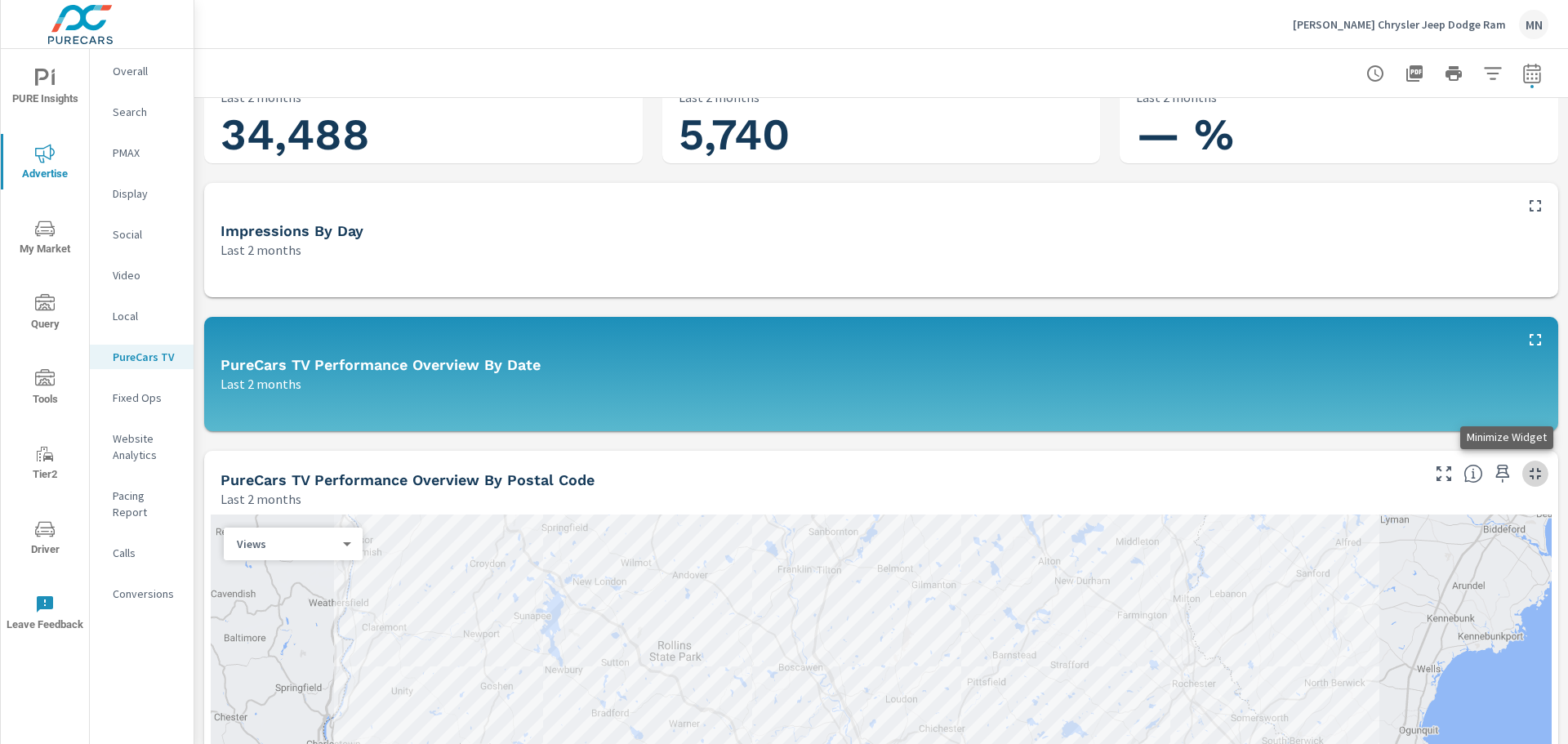
click at [1529, 469] on icon "button" at bounding box center [1535, 473] width 19 height 19
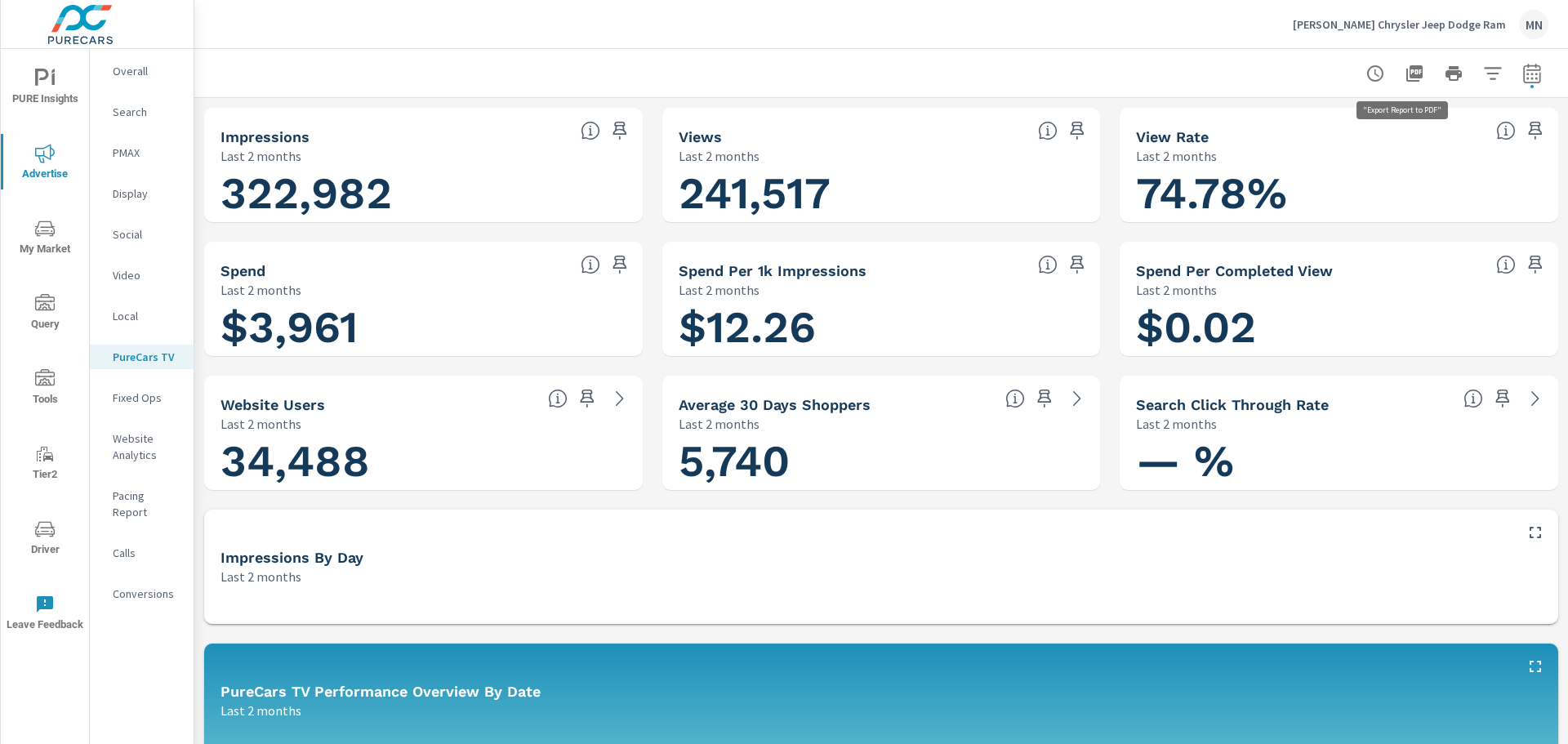
click at [1411, 75] on icon "button" at bounding box center [1414, 74] width 17 height 17
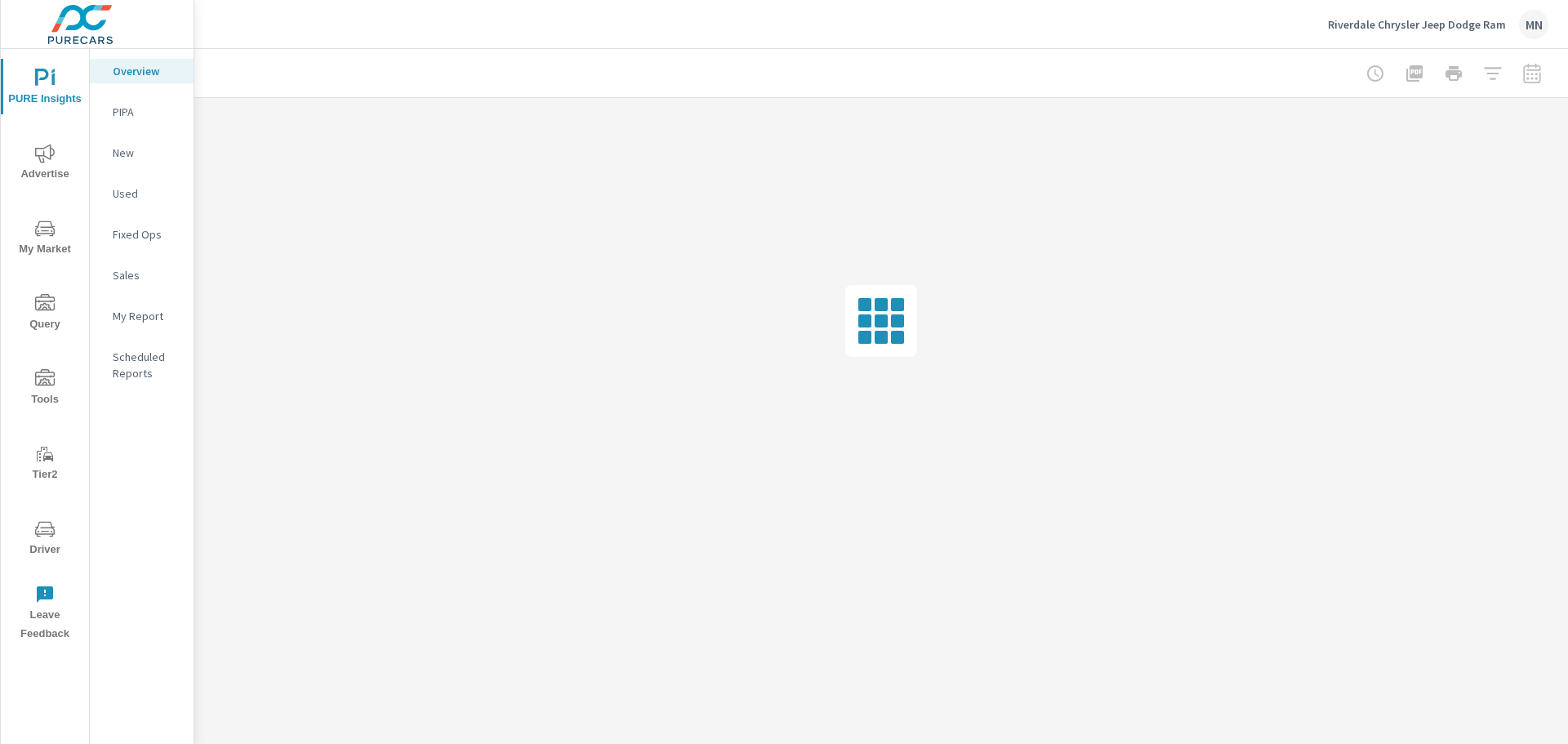
click at [39, 176] on span "Advertise" at bounding box center [44, 163] width 79 height 40
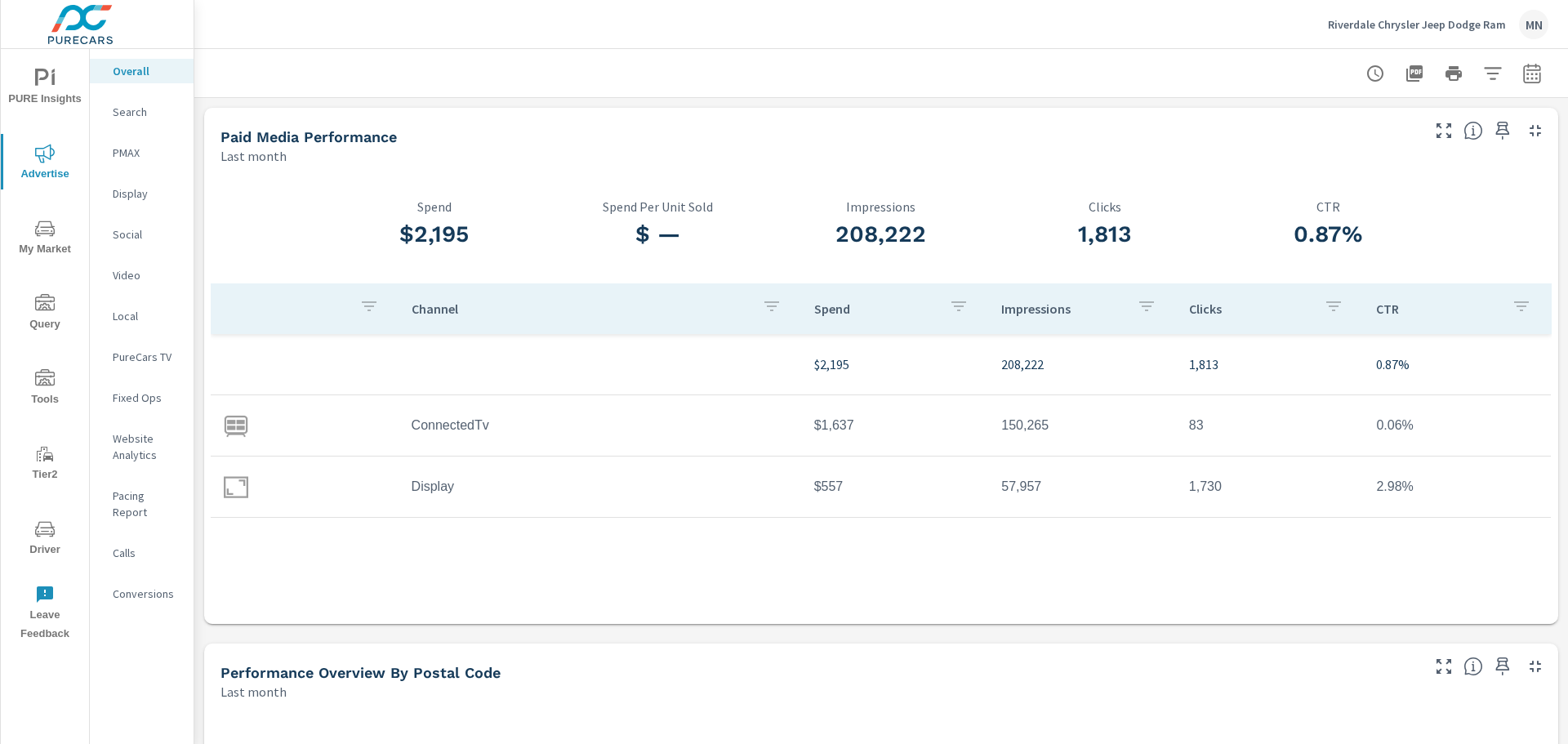
click at [137, 108] on p "Search" at bounding box center [146, 112] width 68 height 17
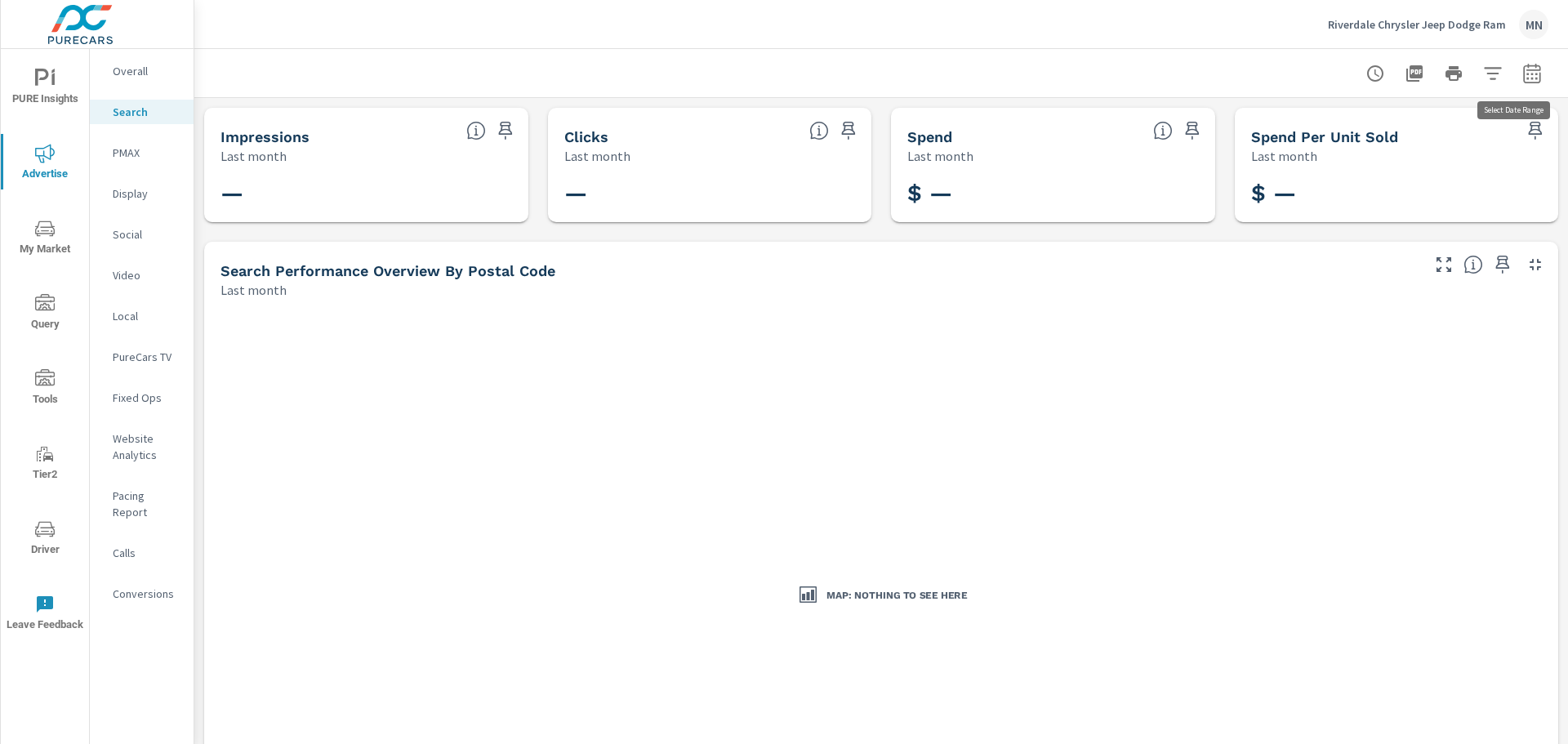
click at [1523, 73] on icon "button" at bounding box center [1532, 73] width 19 height 19
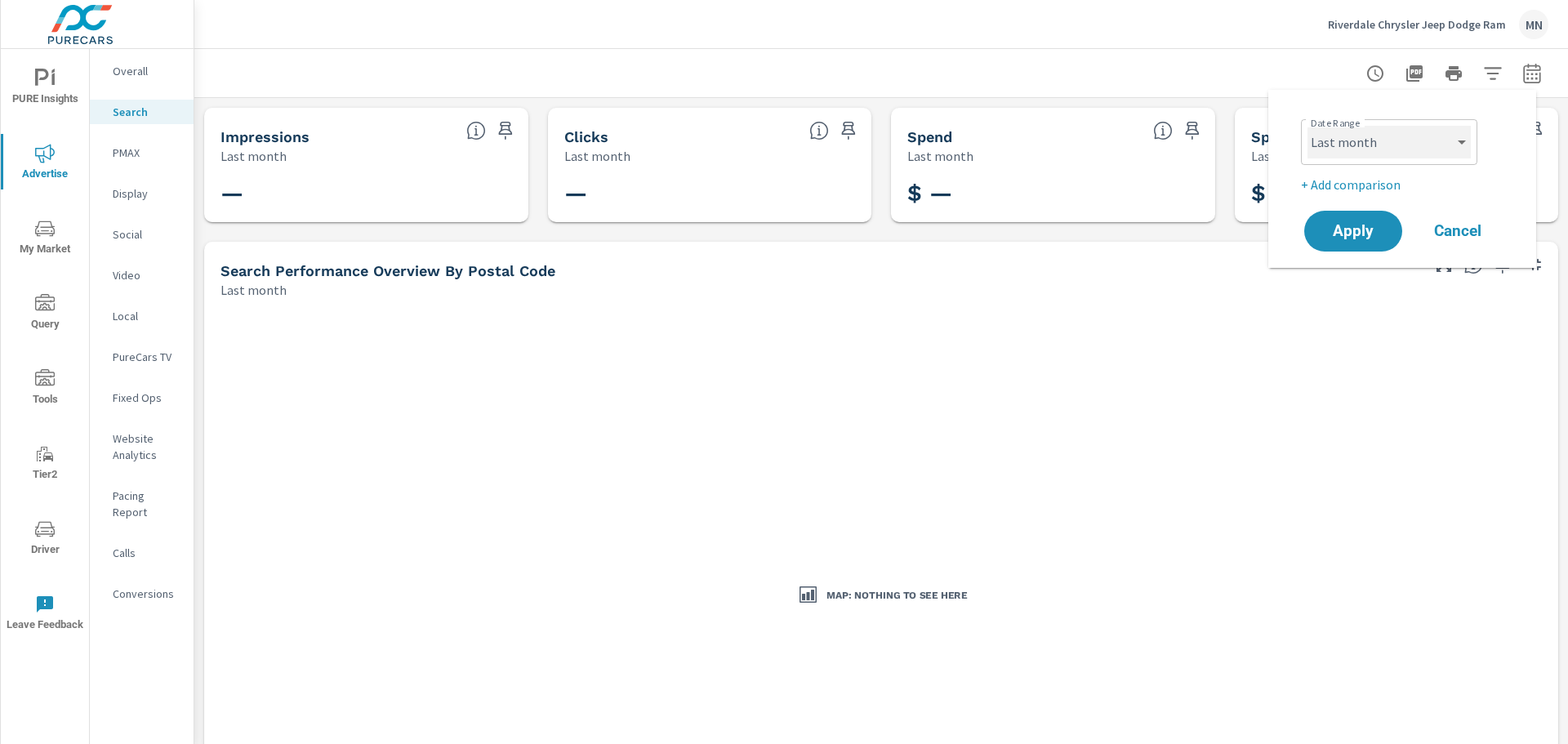
click at [1367, 138] on select "Custom [DATE] Last week Last 7 days Last 14 days Last 30 days Last 45 days Last…" at bounding box center [1388, 142] width 163 height 32
click at [1307, 126] on select "Custom [DATE] Last week Last 7 days Last 14 days Last 30 days Last 45 days Last…" at bounding box center [1388, 142] width 163 height 32
select select "custom"
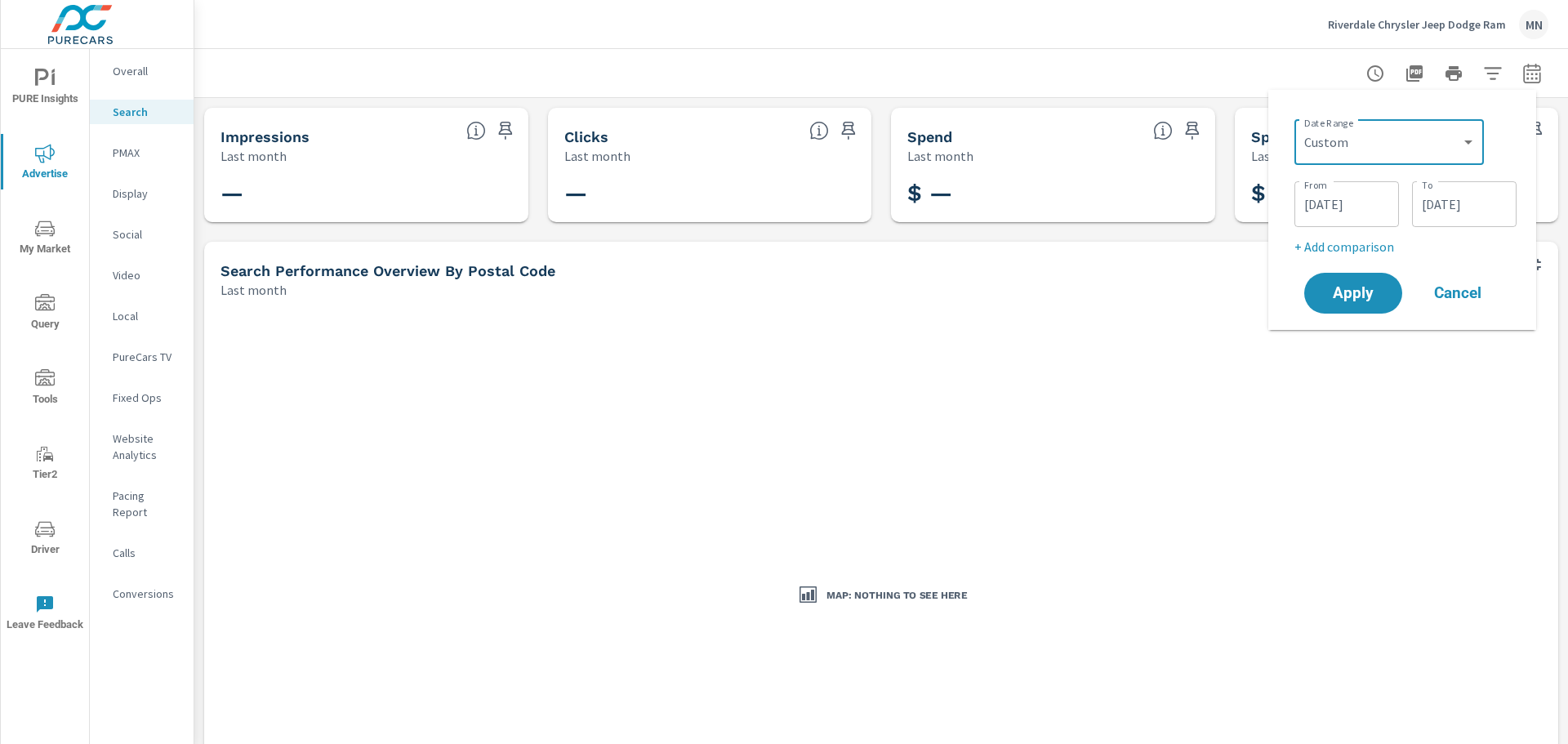
click at [1322, 204] on input "[DATE]" at bounding box center [1346, 204] width 92 height 32
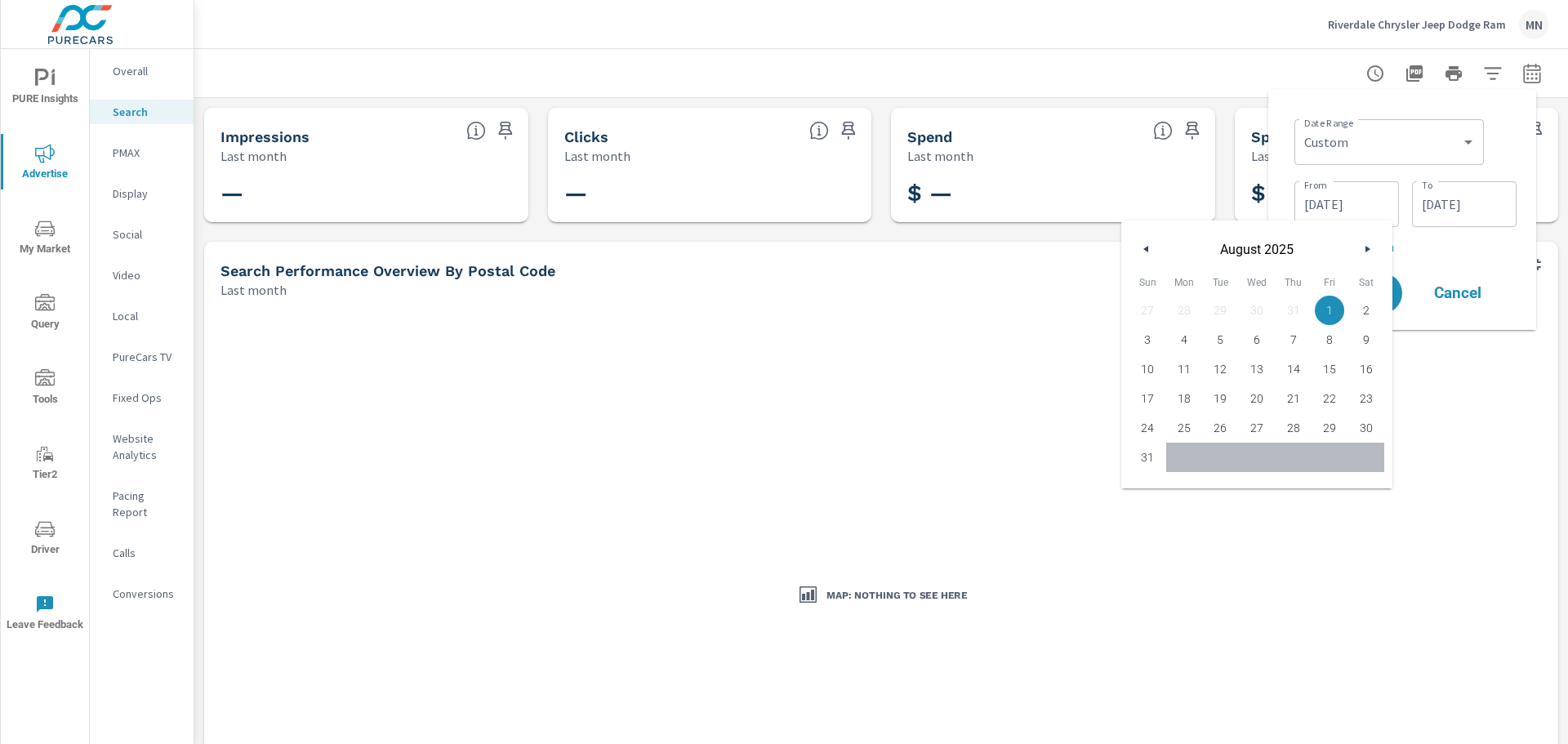
click at [1150, 252] on button "button" at bounding box center [1146, 248] width 19 height 19
click at [1225, 308] on span "1" at bounding box center [1221, 310] width 37 height 21
type input "[DATE]"
click at [1276, 161] on div "Date Range Custom [DATE] Last week Last 7 days Last 14 days Last 30 days Last 4…" at bounding box center [1401, 209] width 268 height 240
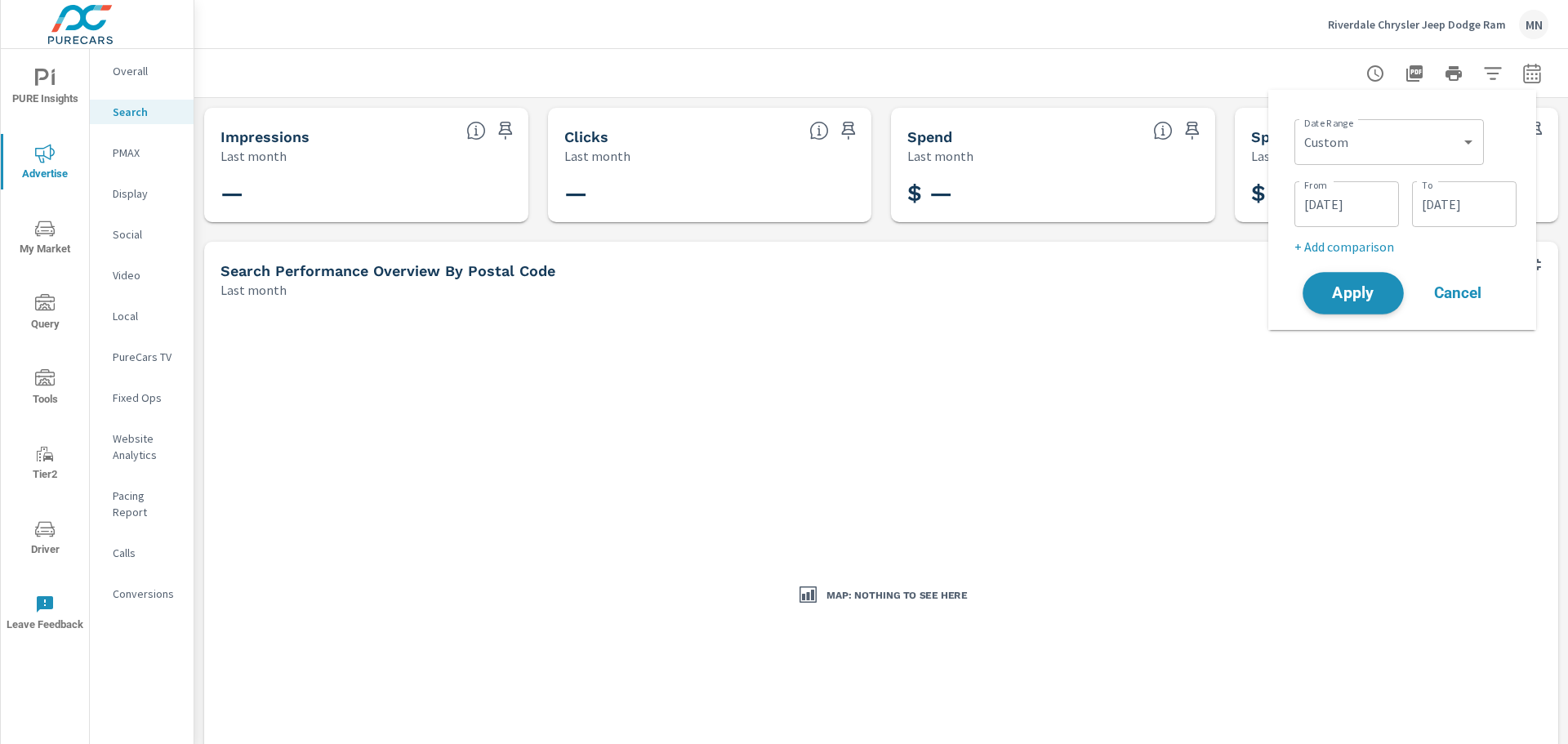
click at [1364, 289] on span "Apply" at bounding box center [1353, 293] width 67 height 16
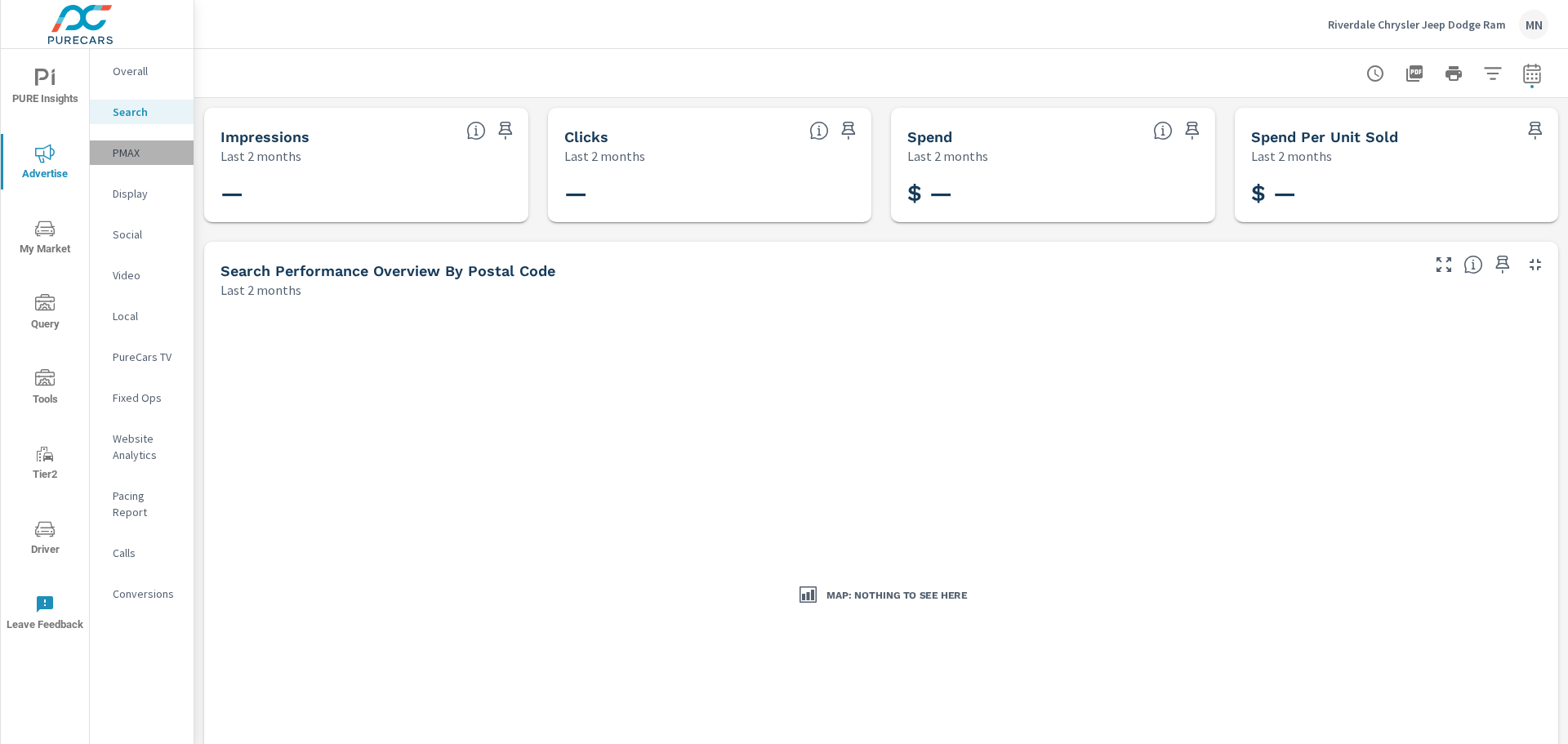
click at [119, 143] on div "PMAX" at bounding box center [142, 153] width 104 height 24
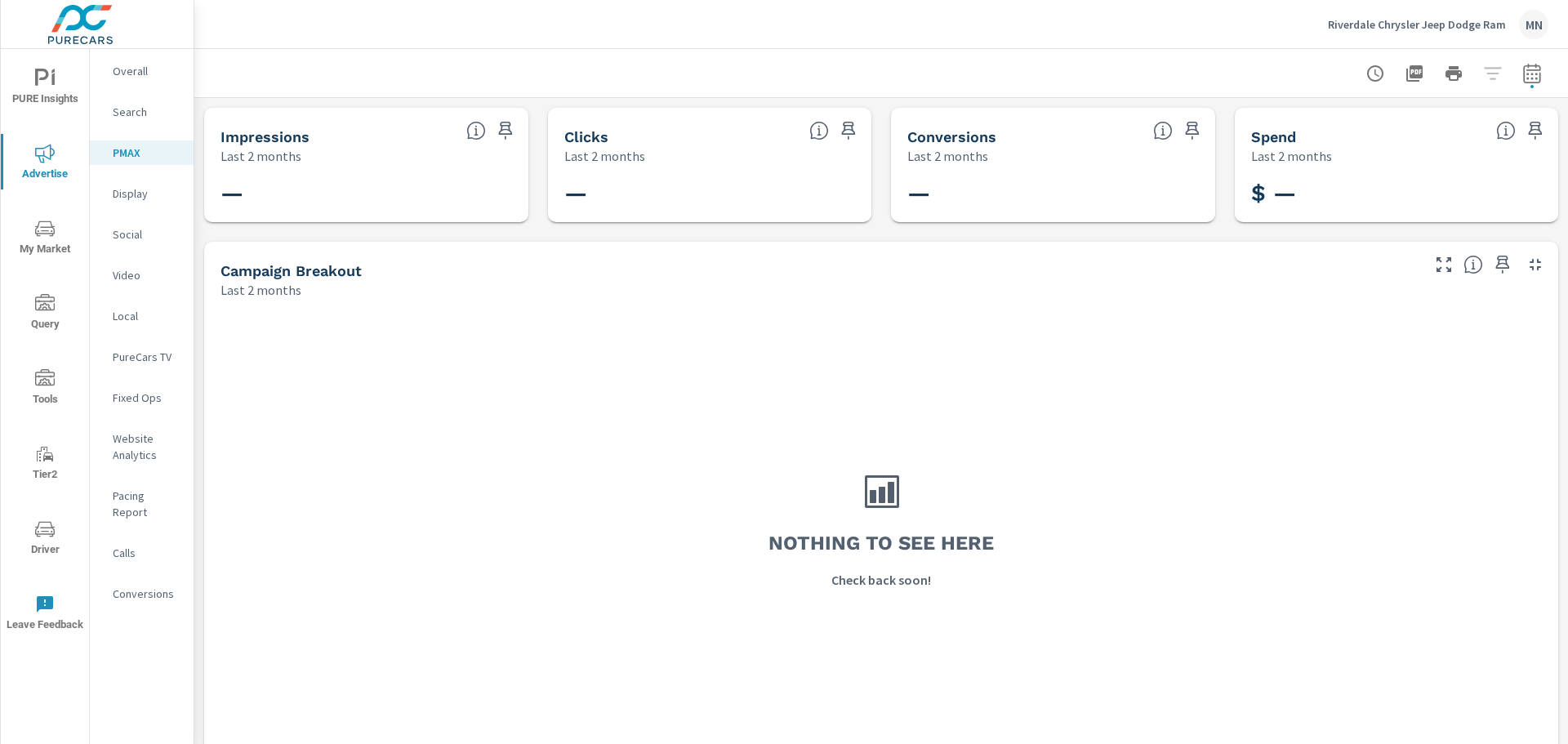
click at [130, 191] on p "Display" at bounding box center [146, 193] width 68 height 17
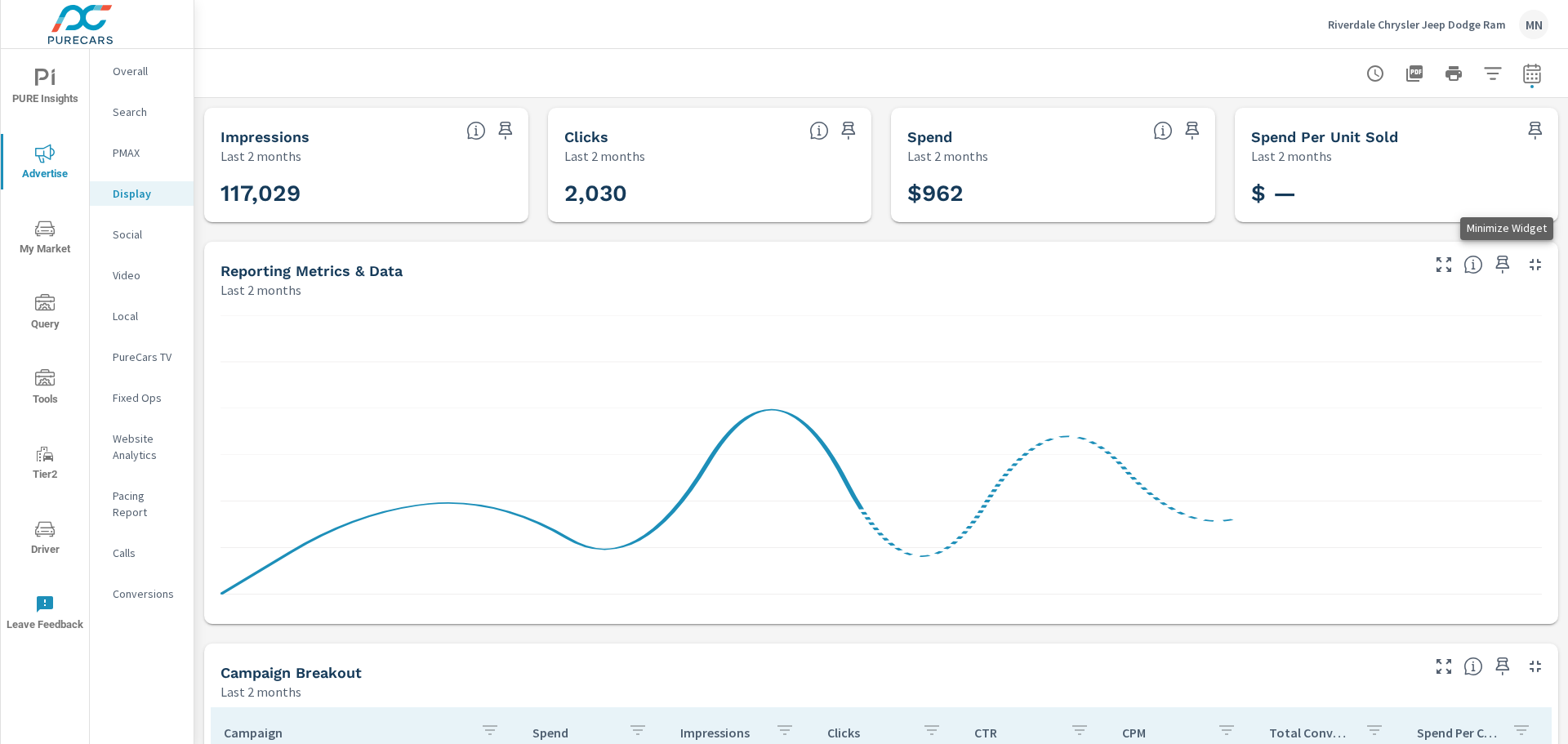
click at [1527, 264] on icon "button" at bounding box center [1535, 264] width 19 height 19
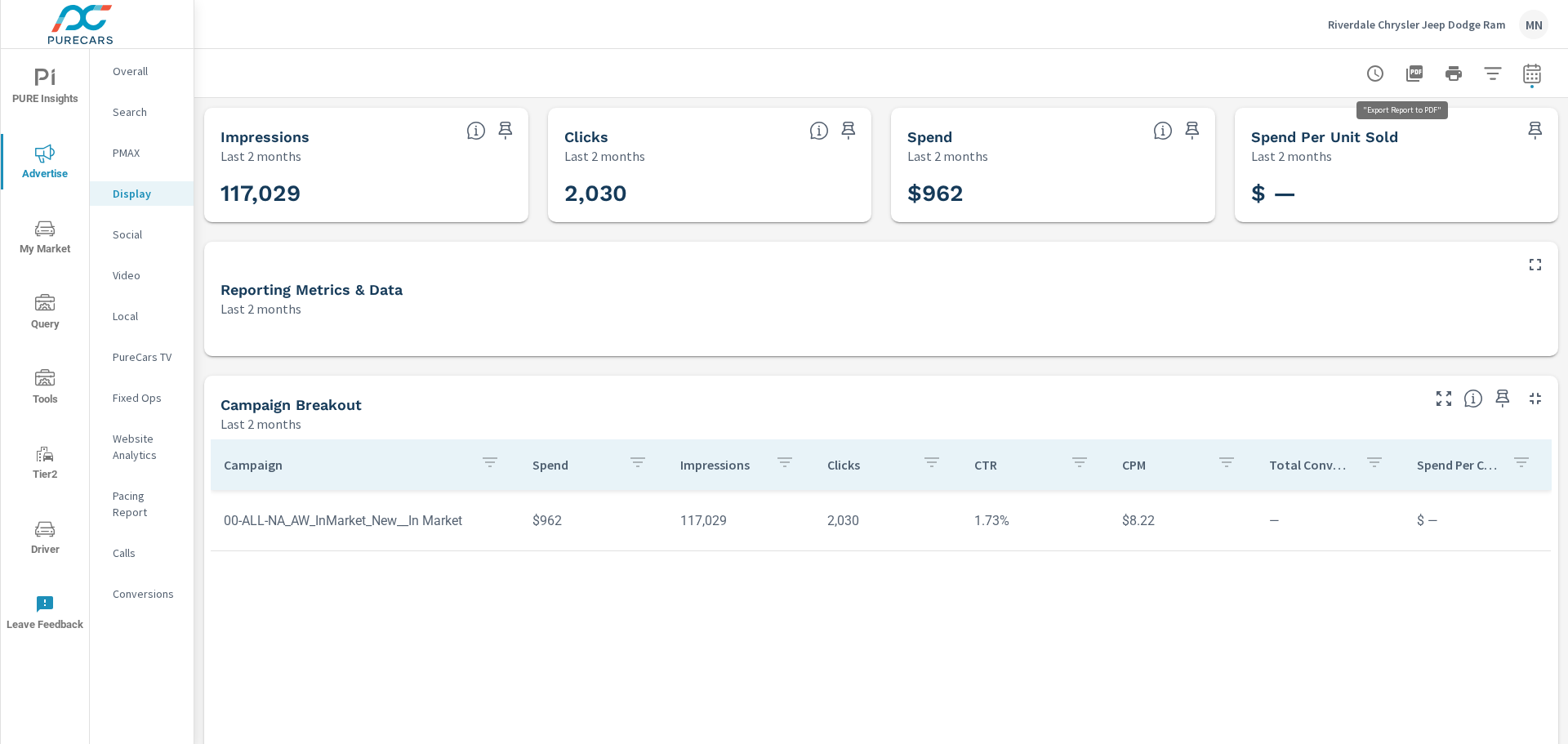
click at [1404, 73] on icon "button" at bounding box center [1413, 73] width 19 height 19
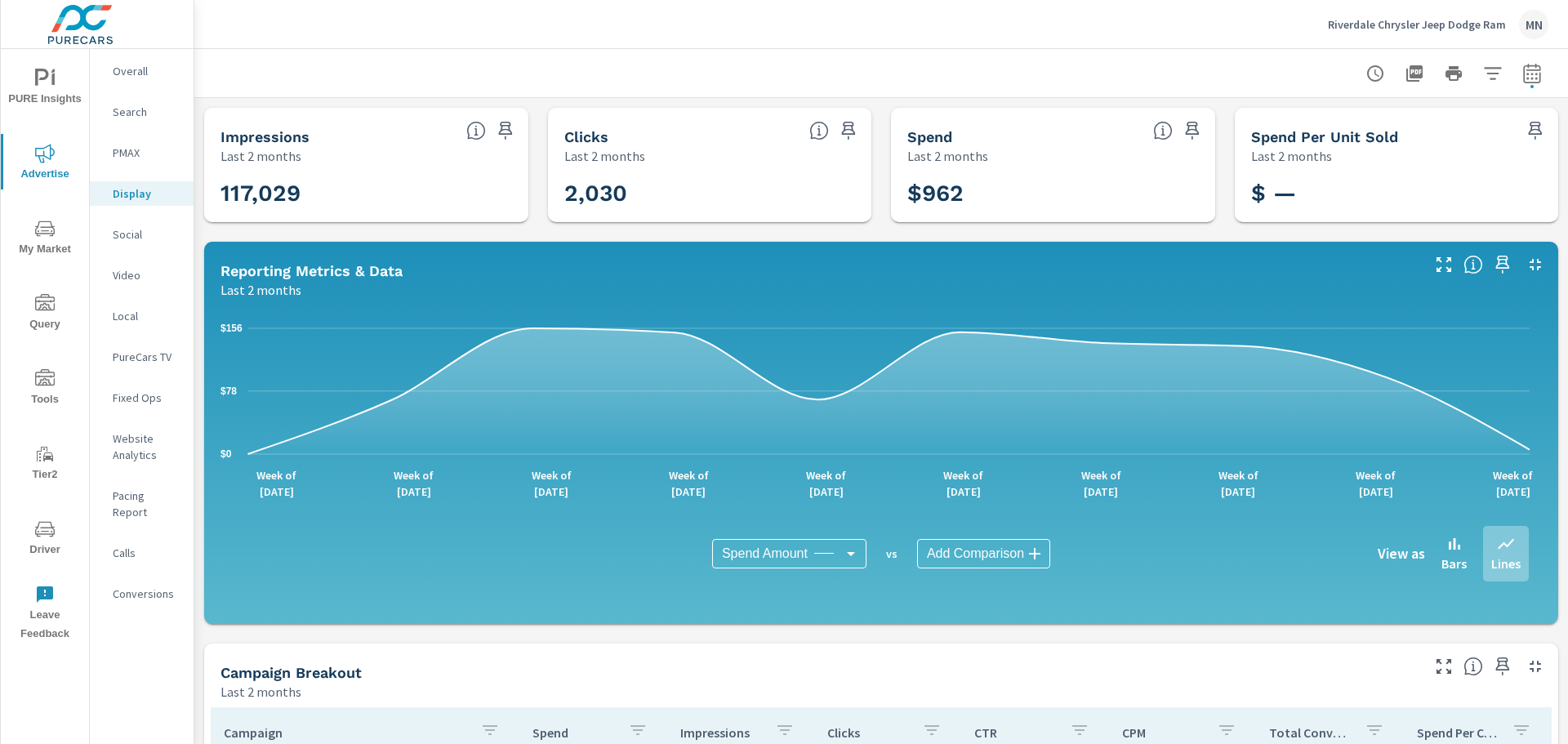
click at [135, 237] on p "Social" at bounding box center [146, 234] width 68 height 17
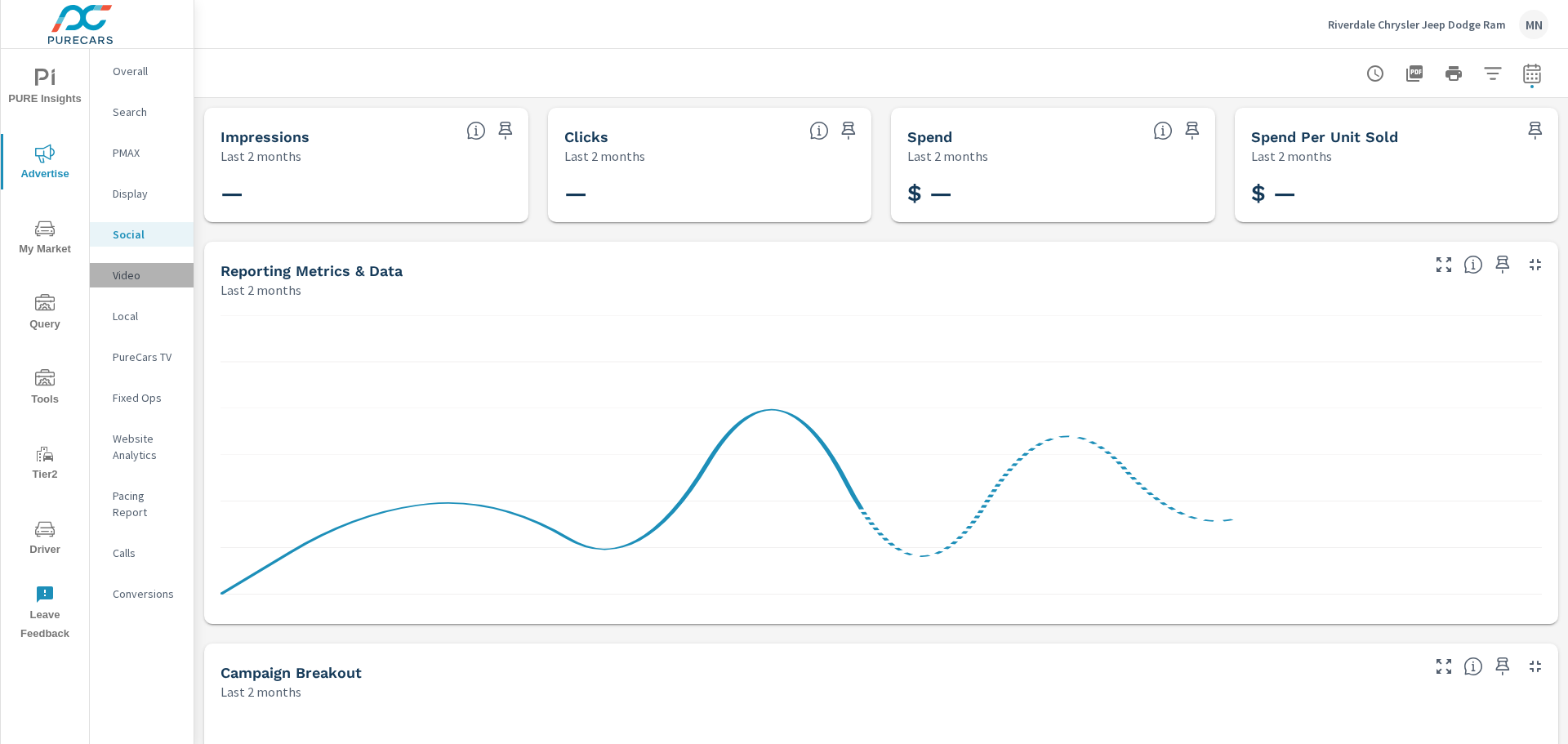
click at [134, 278] on p "Video" at bounding box center [146, 275] width 68 height 17
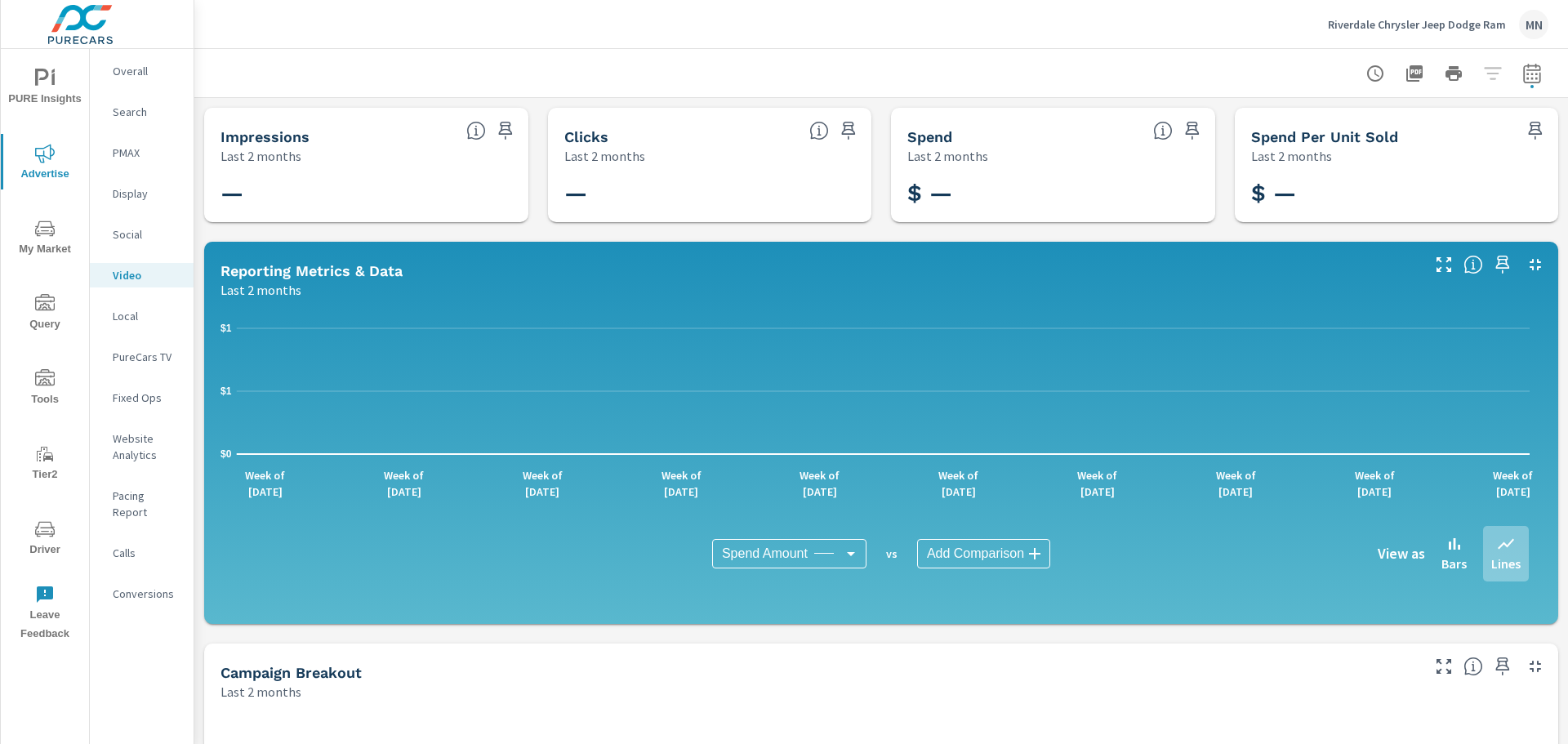
click at [127, 323] on p "Local" at bounding box center [146, 316] width 68 height 17
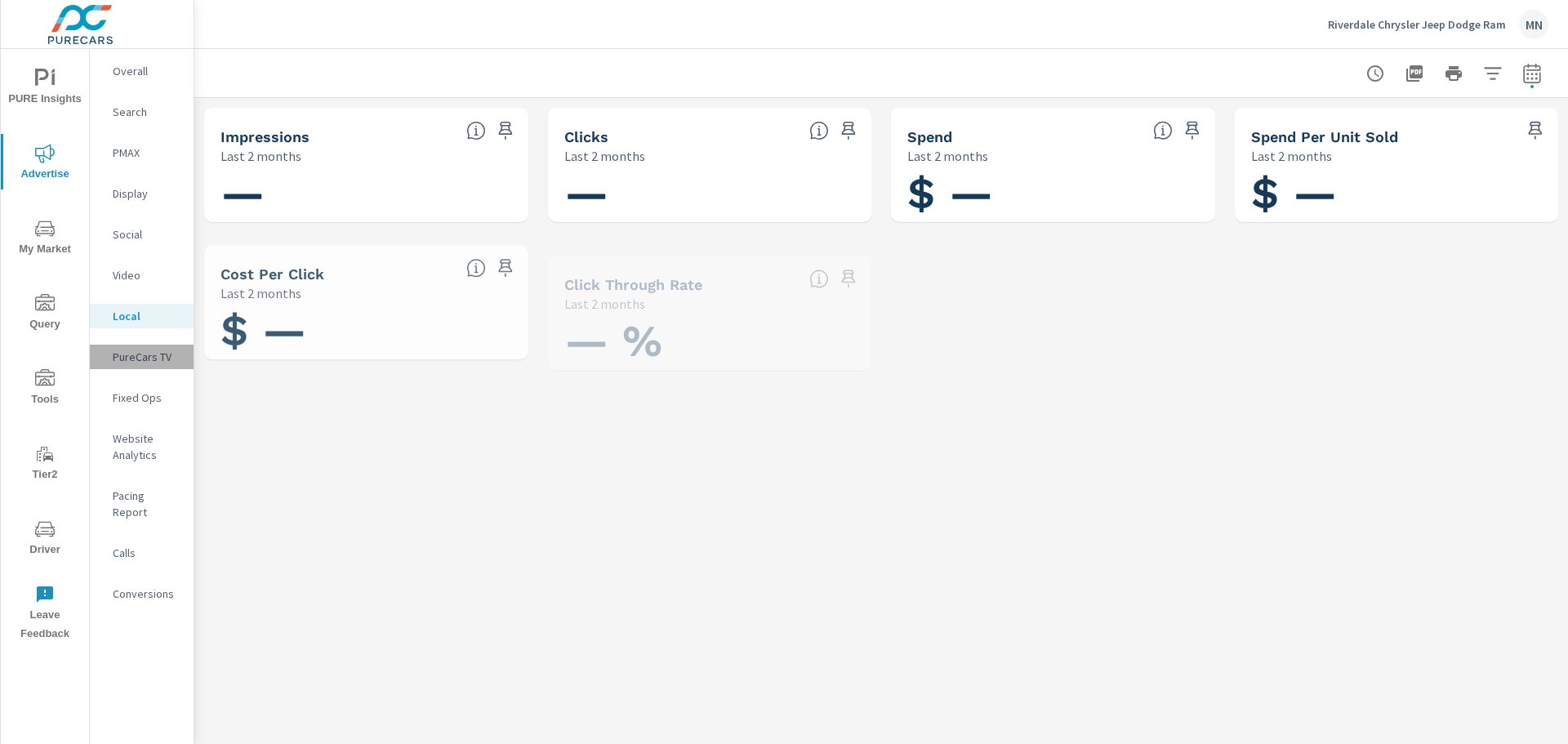
click at [145, 357] on p "PureCars TV" at bounding box center [146, 357] width 68 height 17
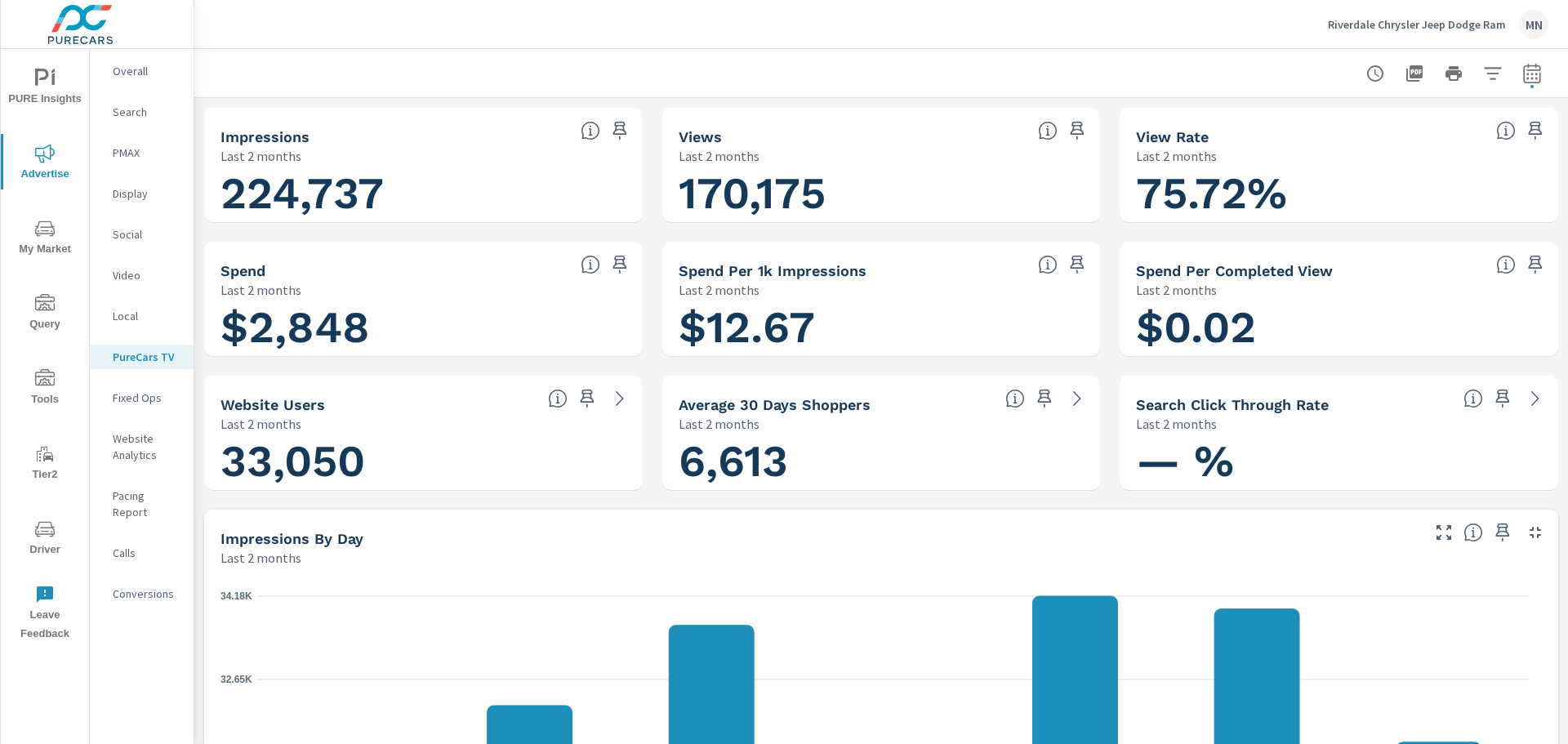
click at [1529, 536] on icon "button" at bounding box center [1535, 532] width 11 height 11
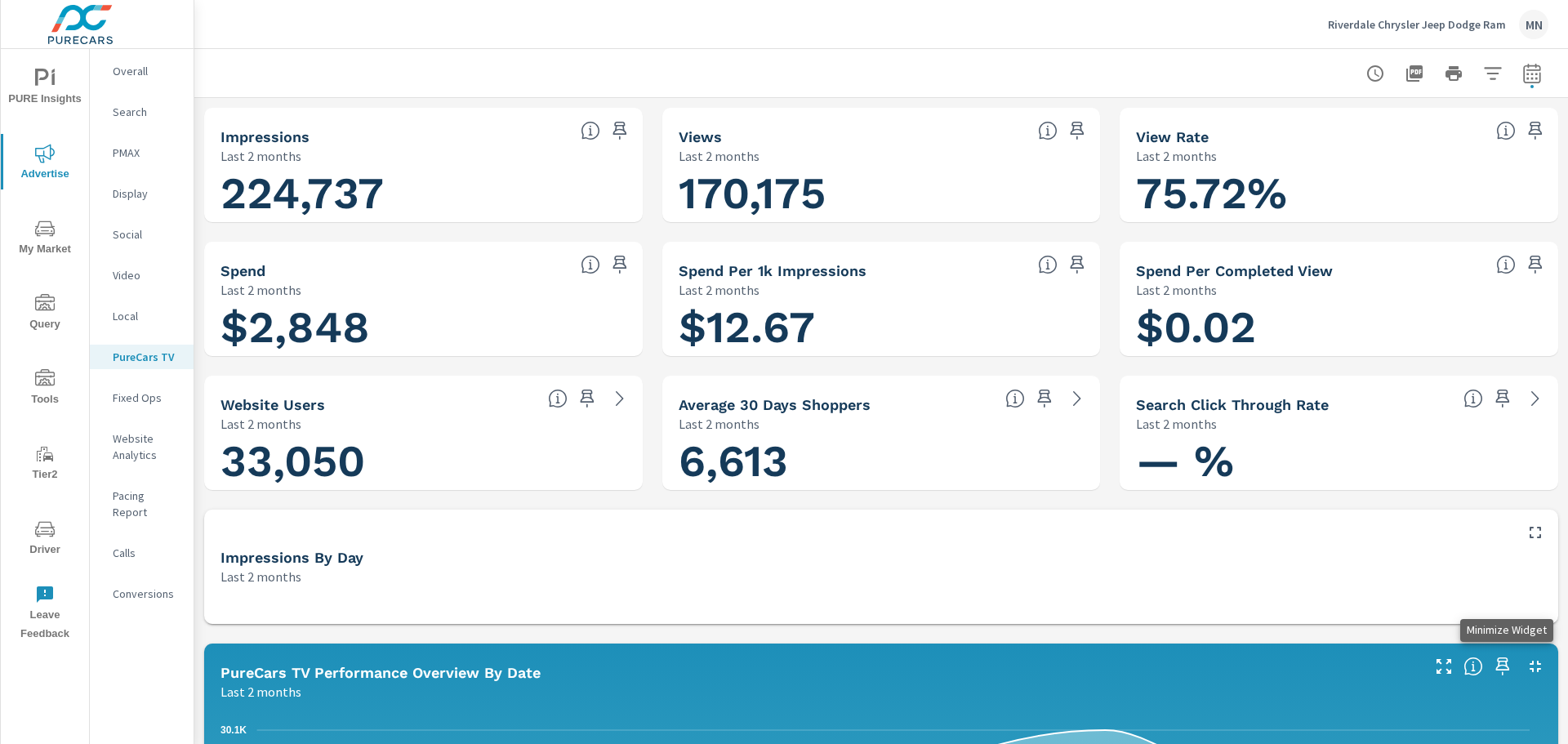
click at [1525, 661] on icon "button" at bounding box center [1535, 665] width 19 height 19
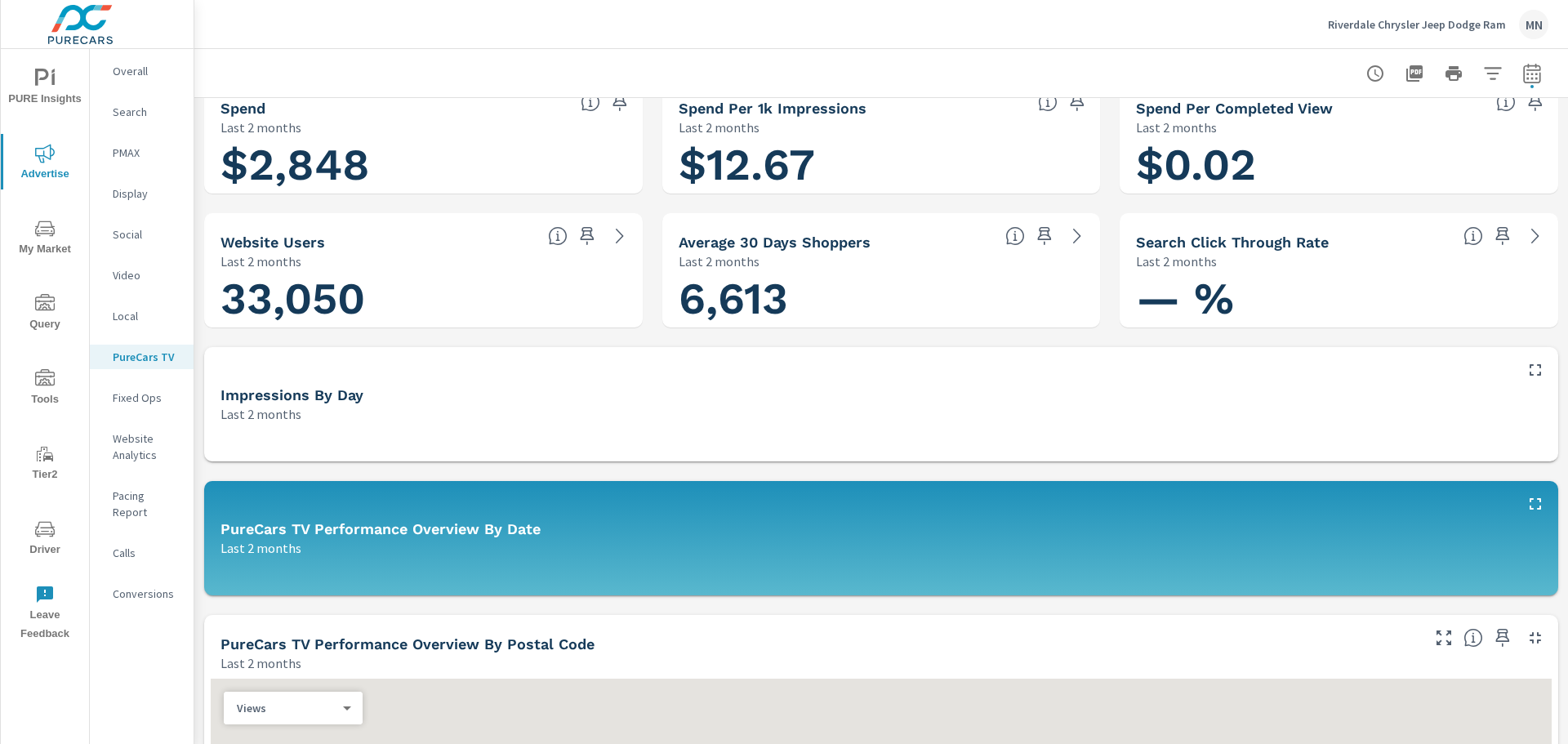
scroll to position [163, 0]
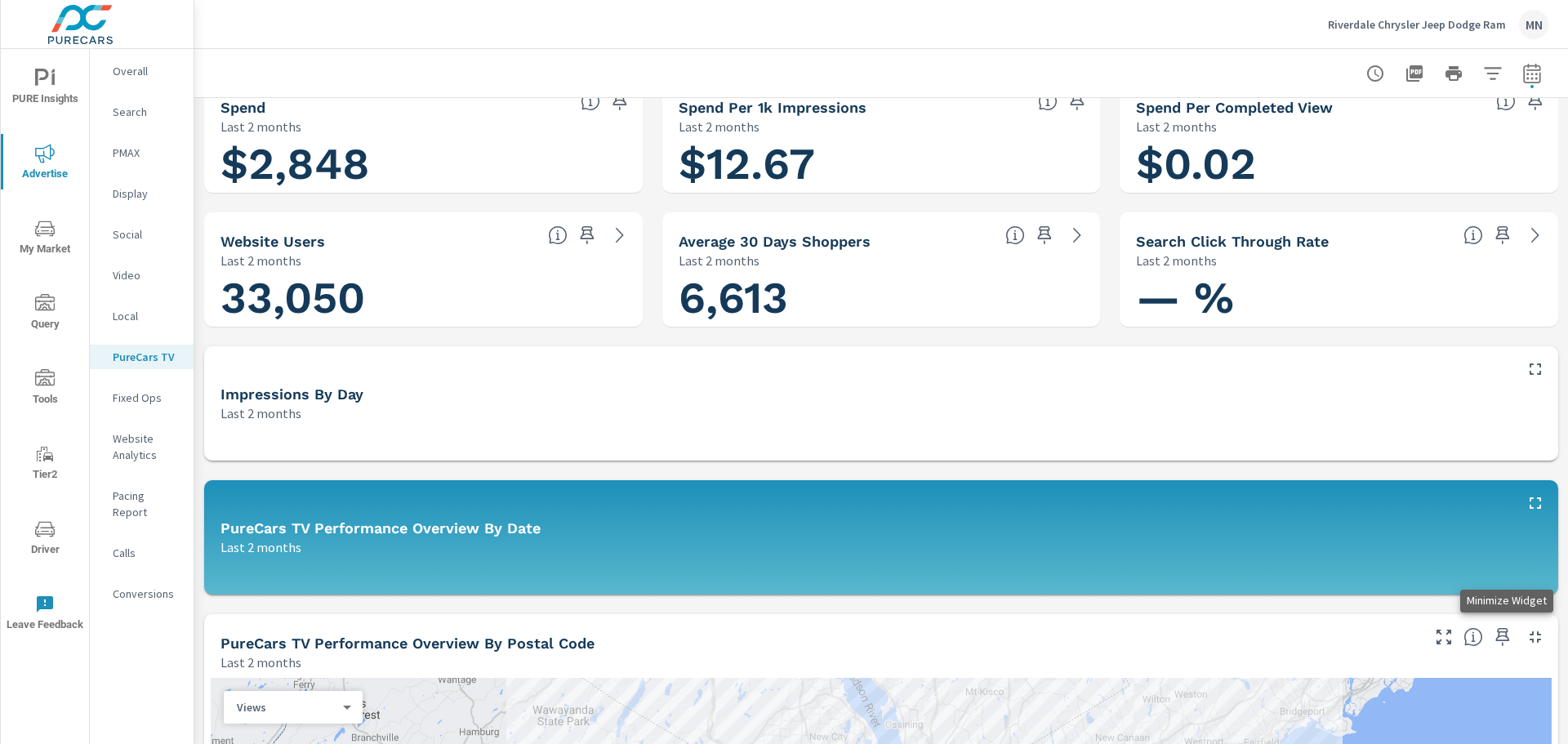
click at [1525, 637] on icon "button" at bounding box center [1535, 637] width 19 height 19
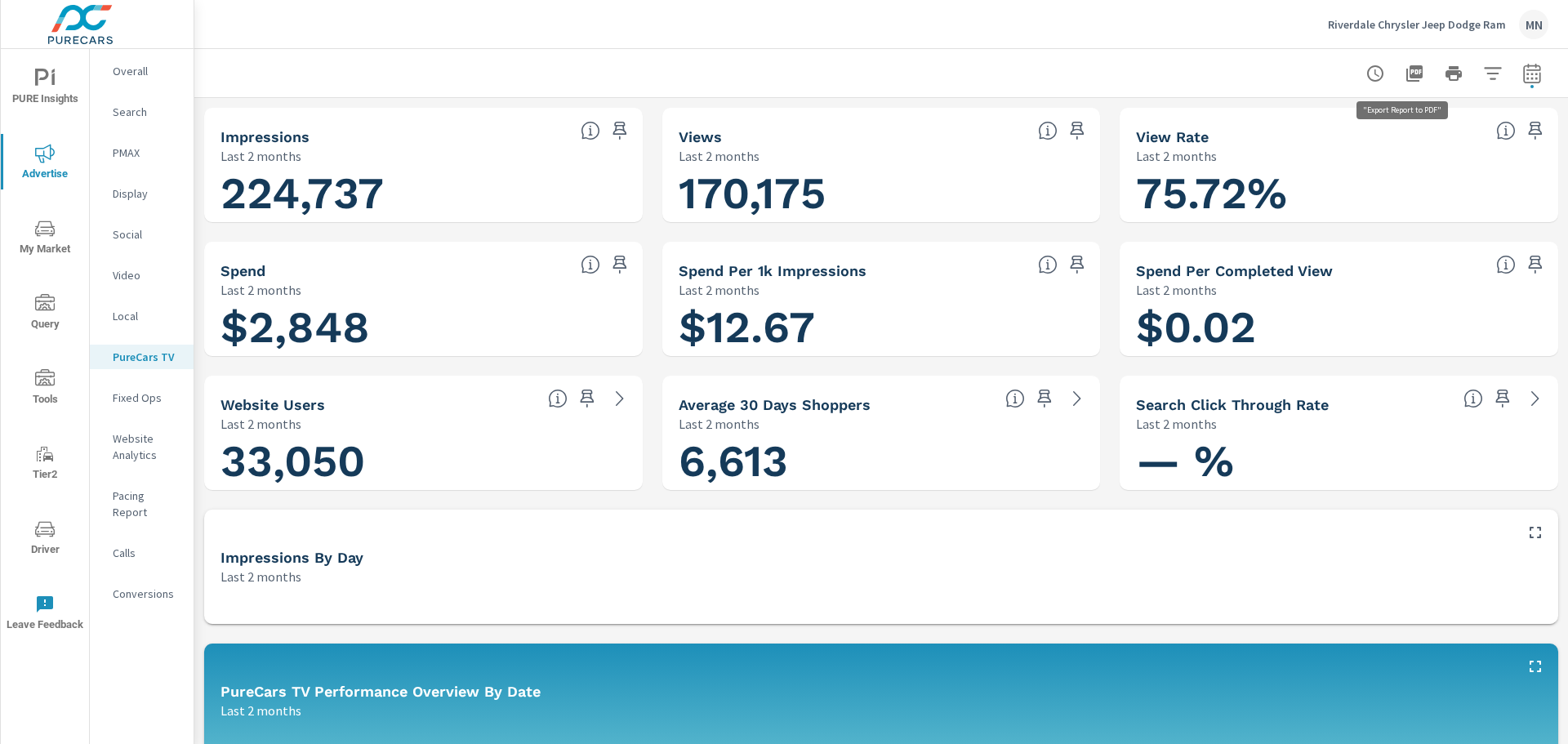
click at [1409, 66] on icon "button" at bounding box center [1414, 74] width 17 height 17
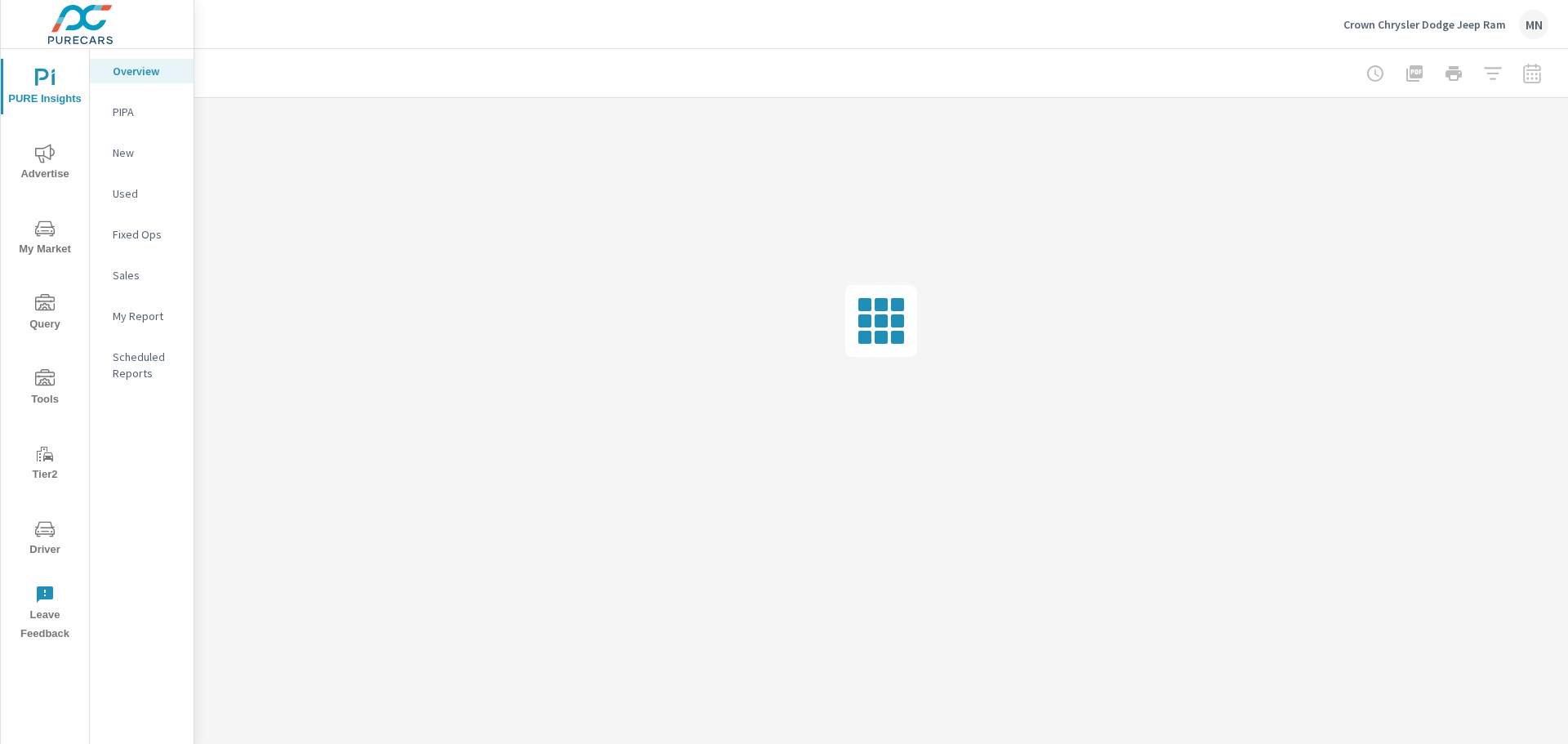
click at [15, 180] on span "Advertise" at bounding box center [44, 163] width 79 height 40
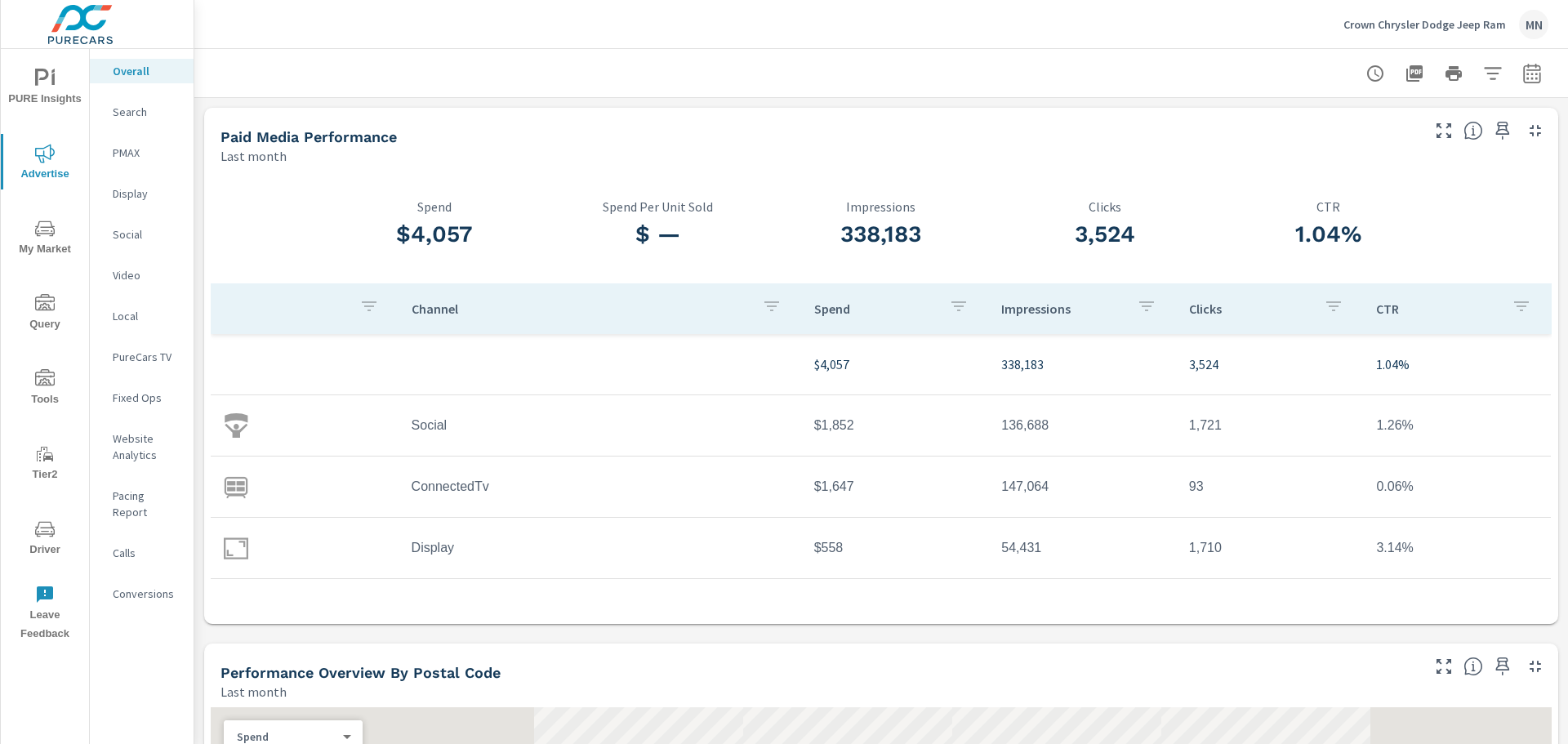
click at [1525, 667] on icon "button" at bounding box center [1535, 665] width 19 height 19
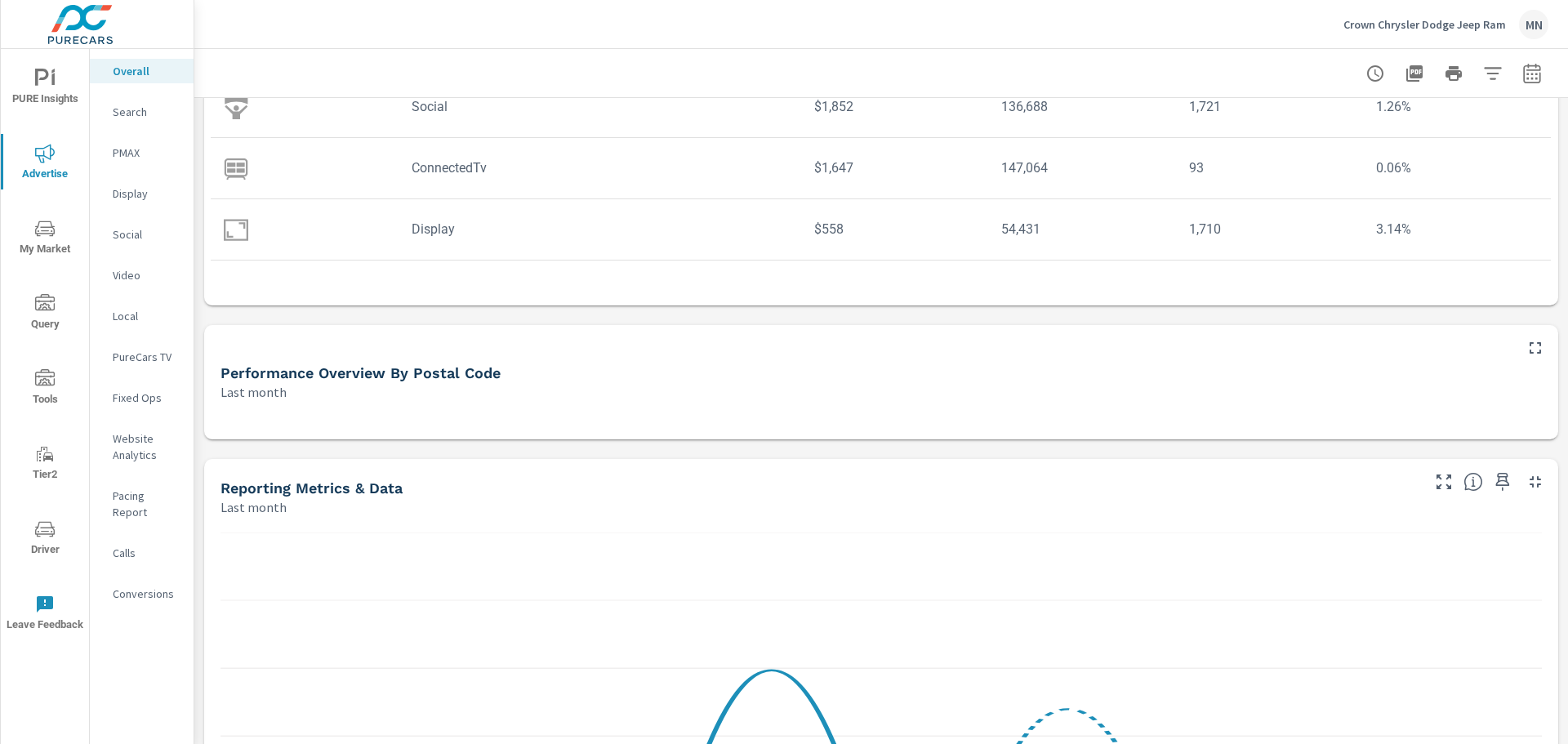
scroll to position [327, 0]
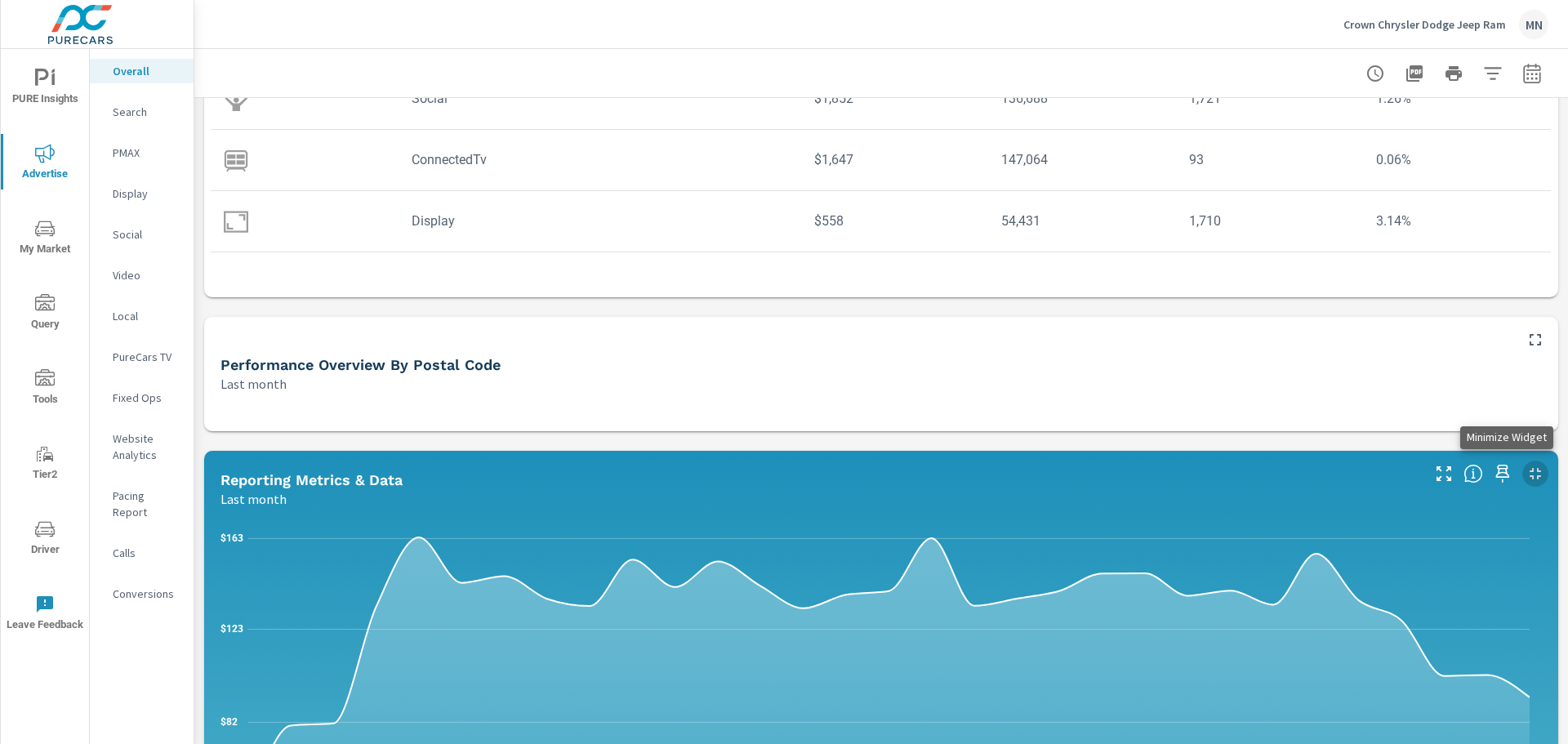
click at [1525, 468] on icon "button" at bounding box center [1535, 473] width 19 height 19
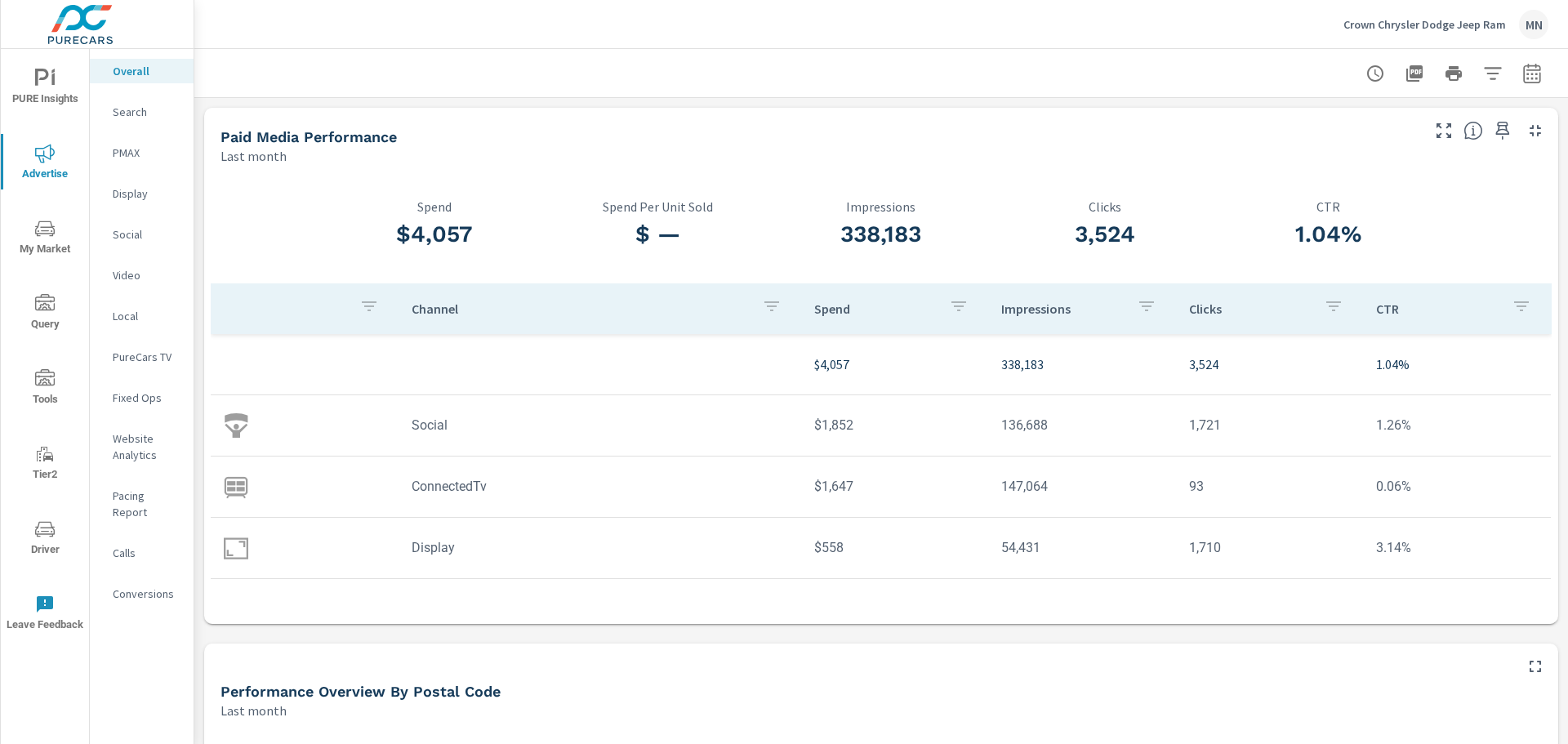
click at [110, 111] on div "Search" at bounding box center [142, 112] width 104 height 24
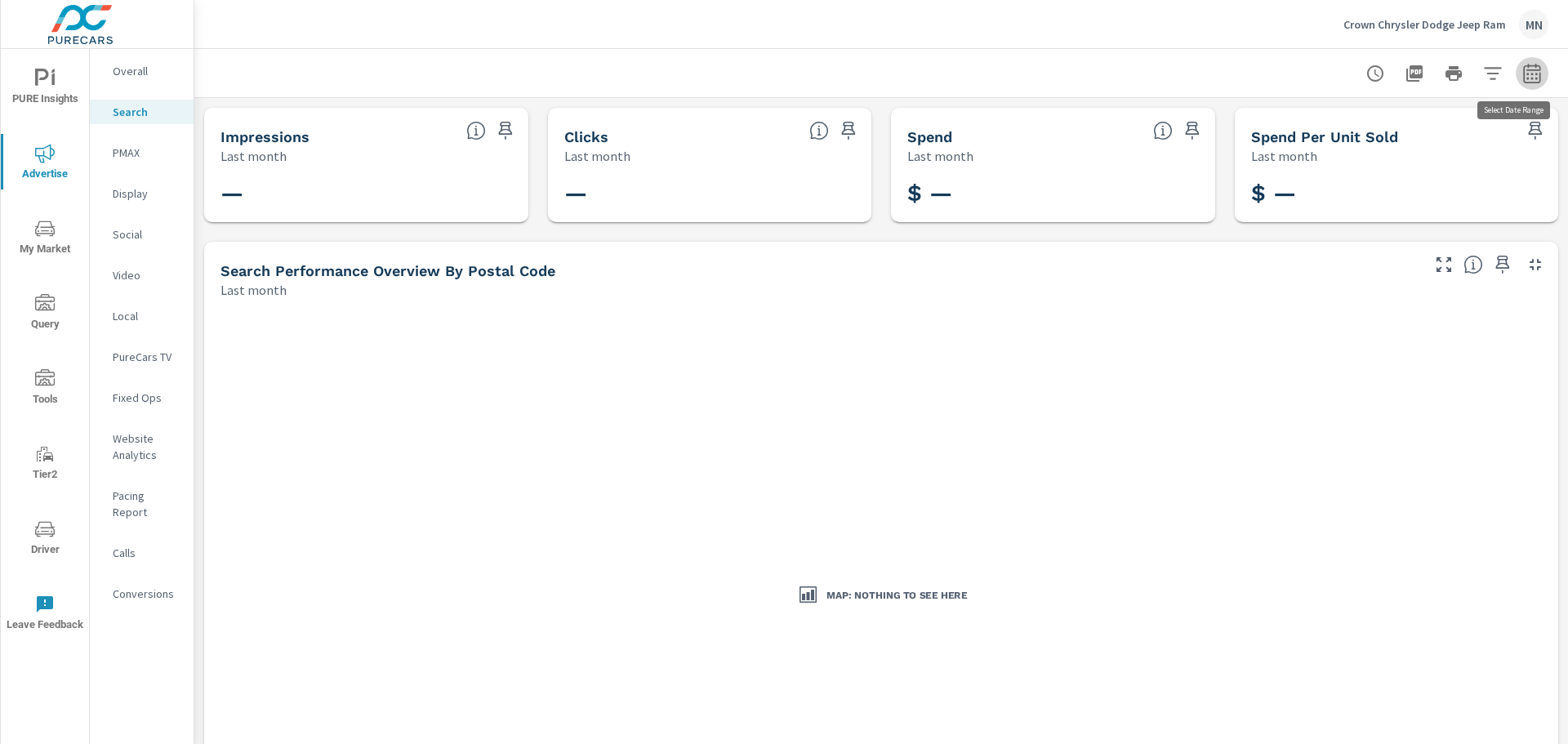
click at [1529, 78] on icon "button" at bounding box center [1532, 73] width 19 height 19
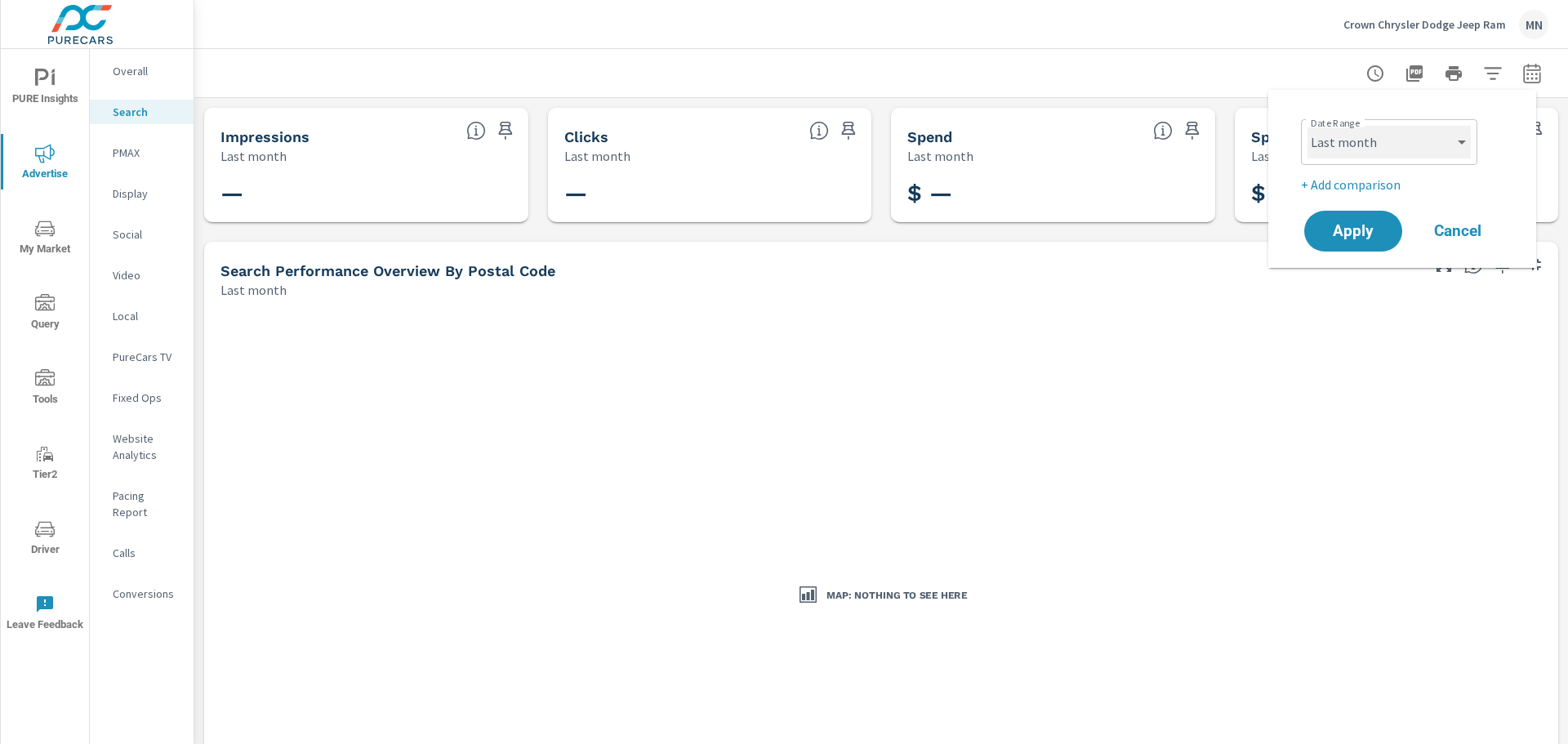
click at [1354, 136] on select "Custom Yesterday Last week Last 7 days Last 14 days Last 30 days Last 45 days L…" at bounding box center [1388, 142] width 163 height 32
click at [1307, 126] on select "Custom Yesterday Last week Last 7 days Last 14 days Last 30 days Last 45 days L…" at bounding box center [1388, 142] width 163 height 32
select select "custom"
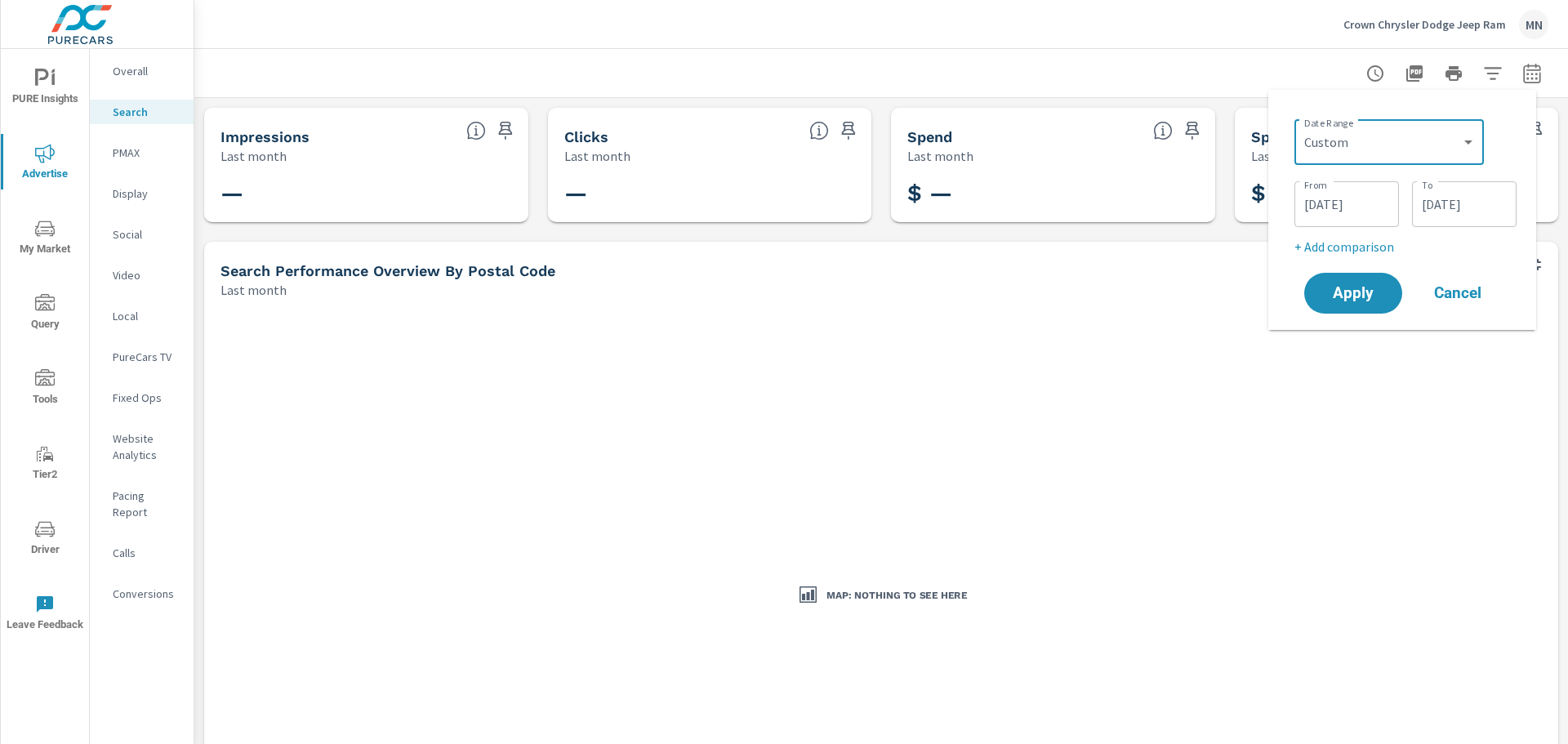
click at [1337, 190] on input "08/01/2025" at bounding box center [1346, 204] width 92 height 32
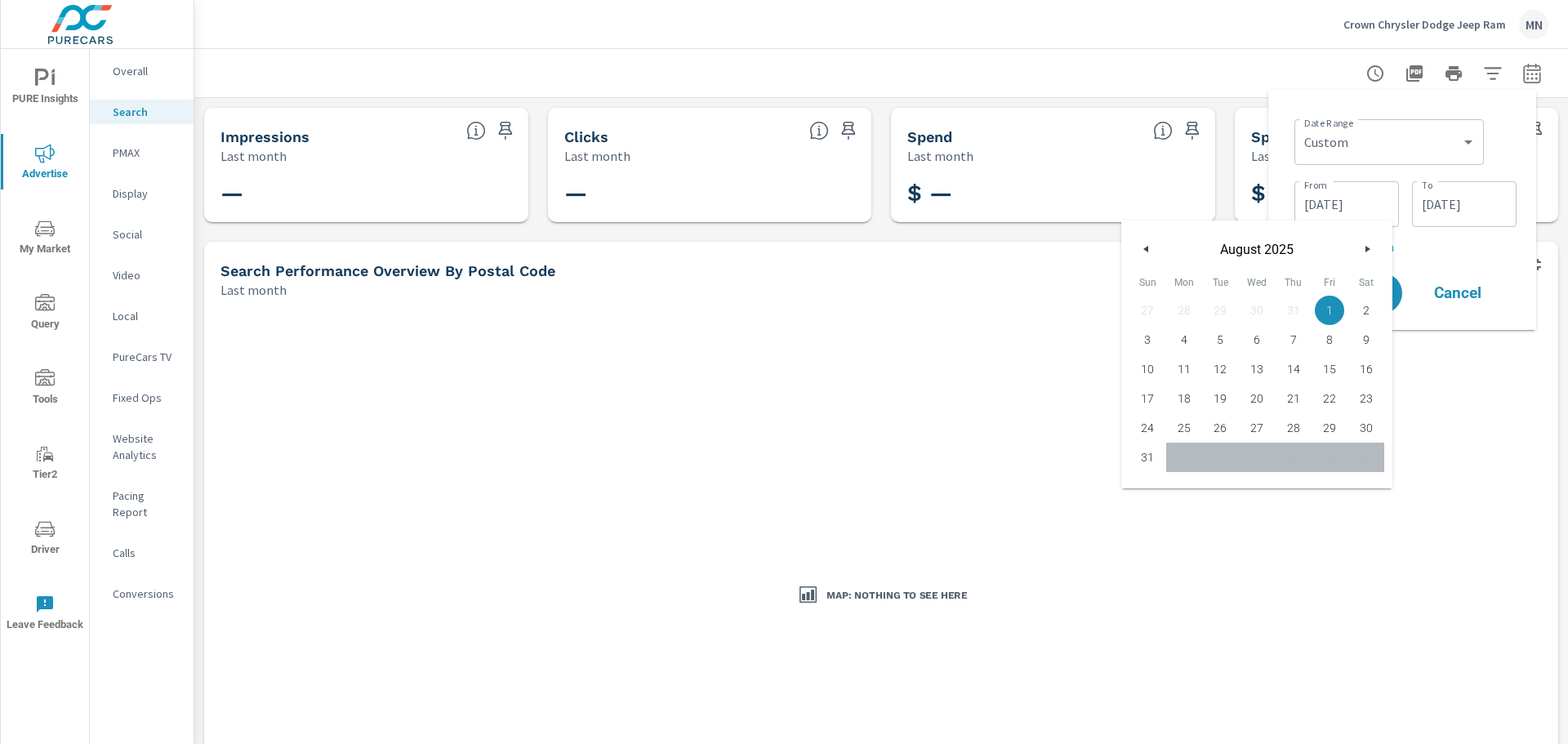
click at [1142, 250] on icon "button" at bounding box center [1144, 249] width 8 height 6
click at [1224, 306] on span "1" at bounding box center [1221, 310] width 37 height 21
type input "07/01/2025"
click at [1282, 166] on div "Date Range Custom Yesterday Last week Last 7 days Last 14 days Last 30 days Las…" at bounding box center [1401, 209] width 242 height 214
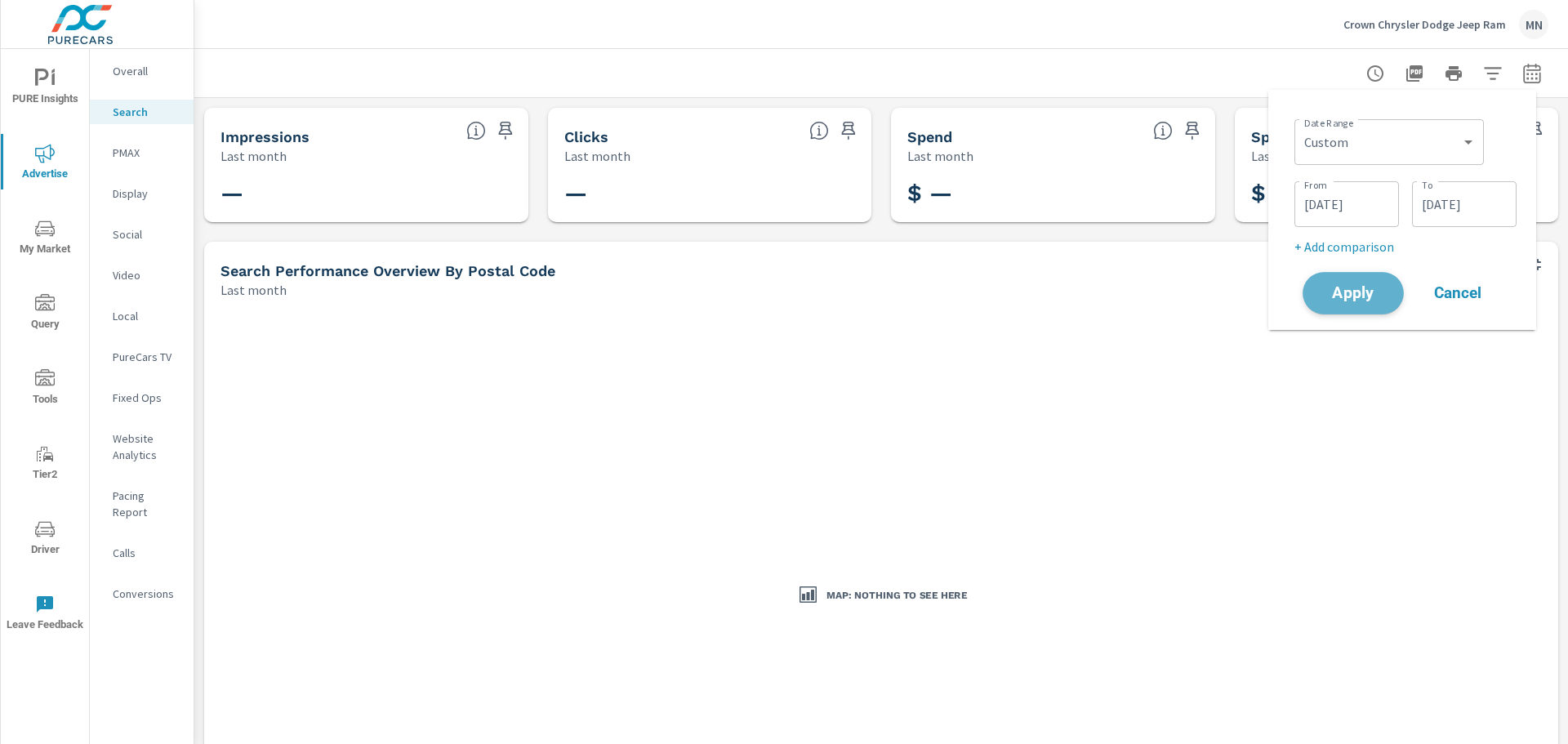
click at [1366, 290] on span "Apply" at bounding box center [1353, 293] width 67 height 16
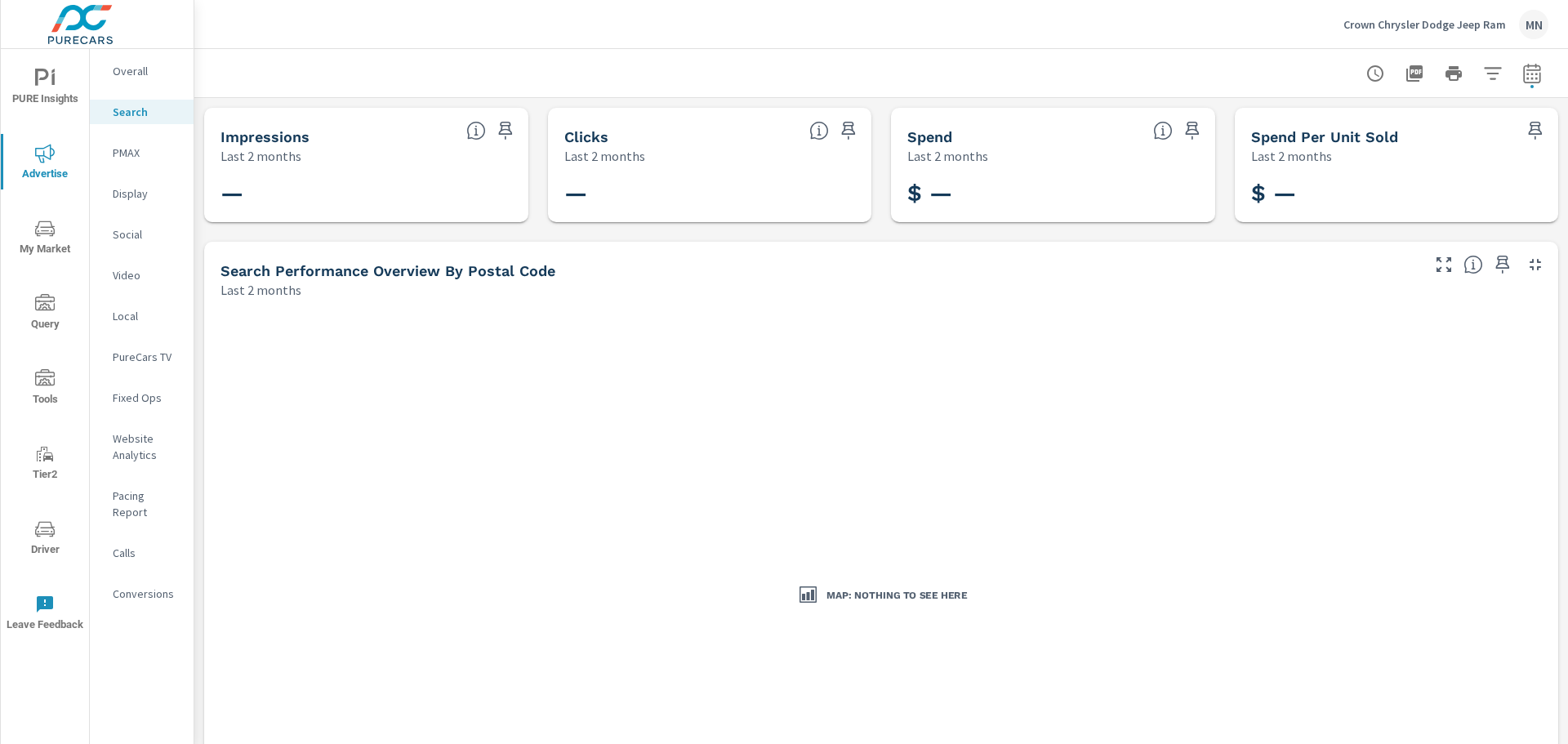
click at [121, 149] on p "PMAX" at bounding box center [146, 153] width 68 height 17
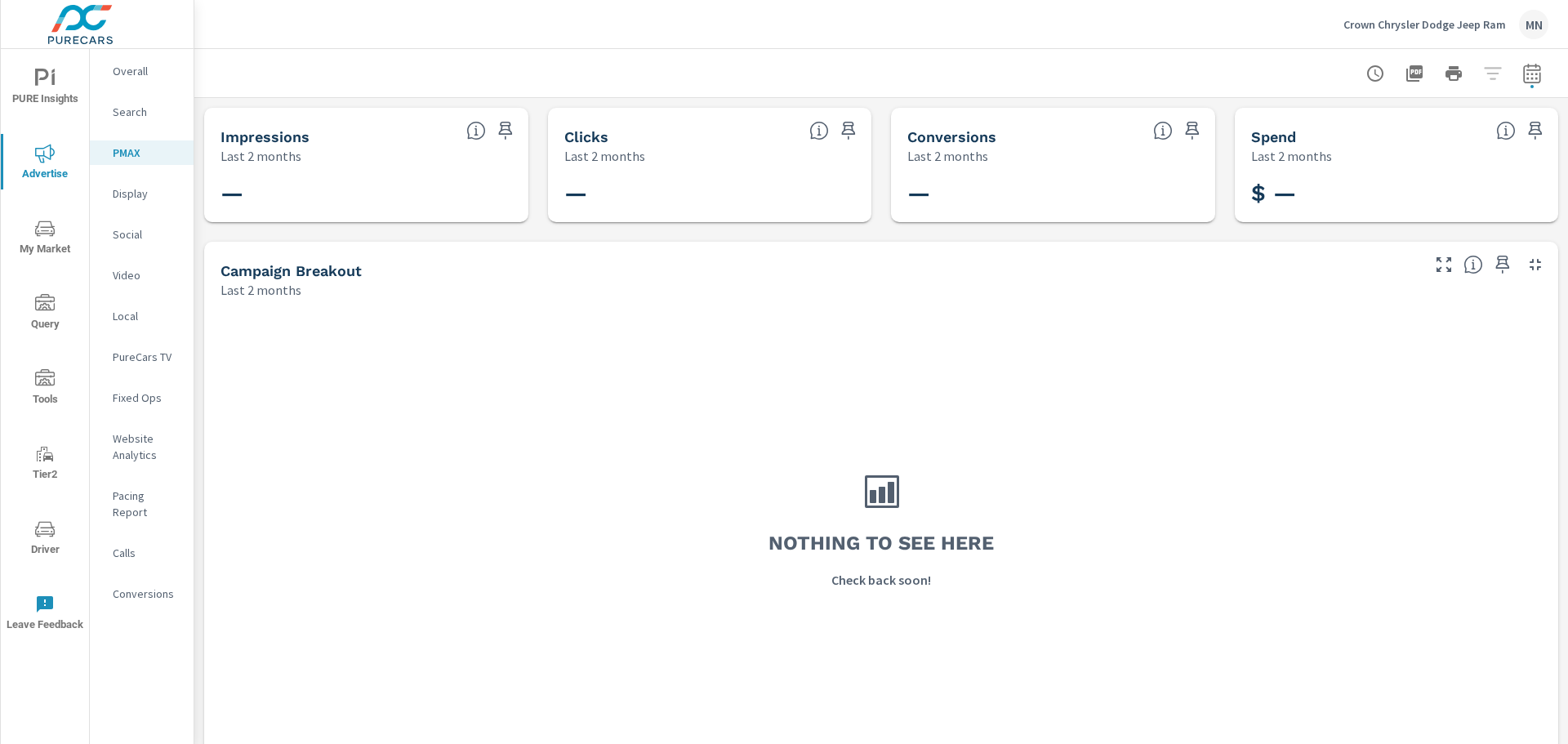
click at [131, 238] on p "Social" at bounding box center [146, 234] width 68 height 17
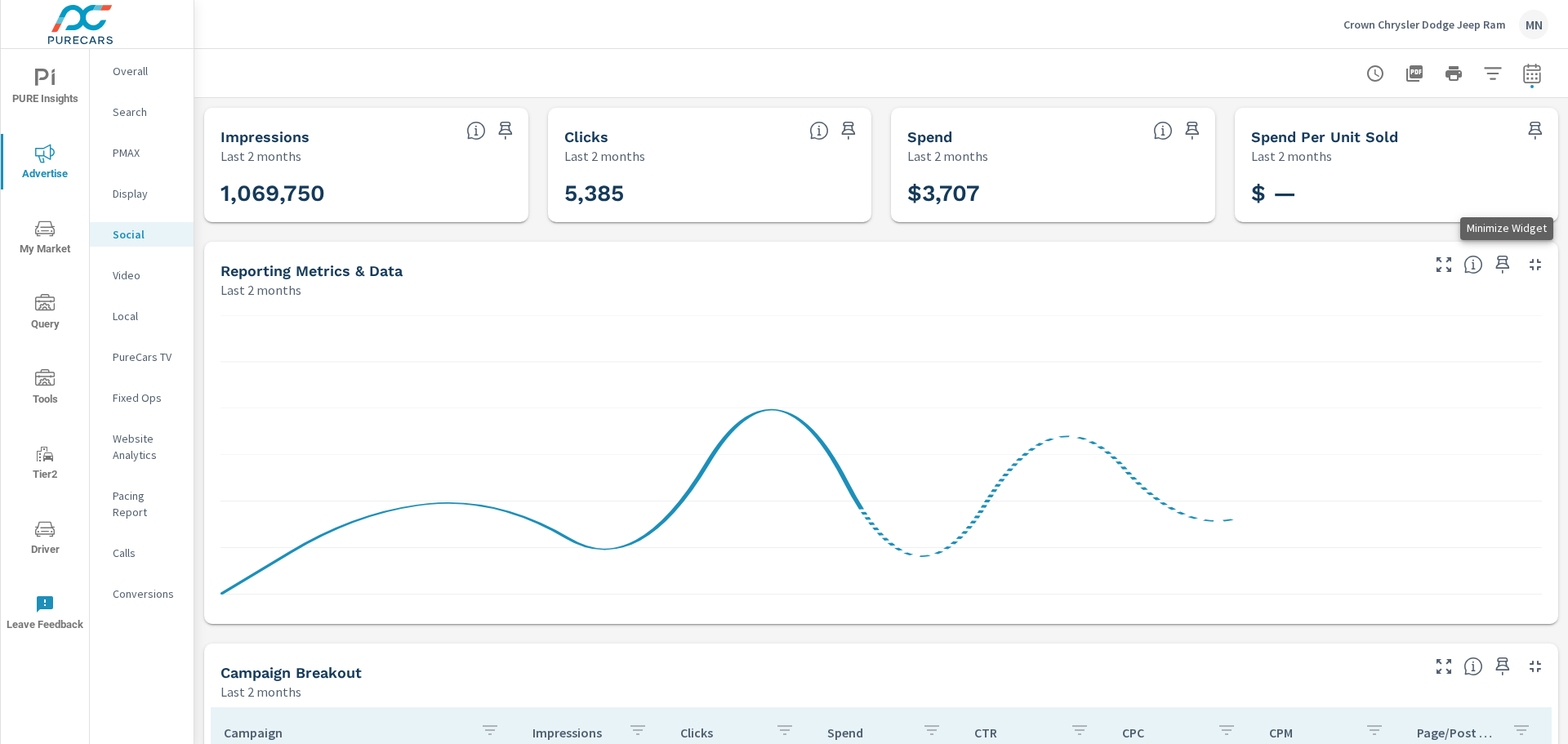
click at [1525, 267] on icon "button" at bounding box center [1535, 264] width 19 height 19
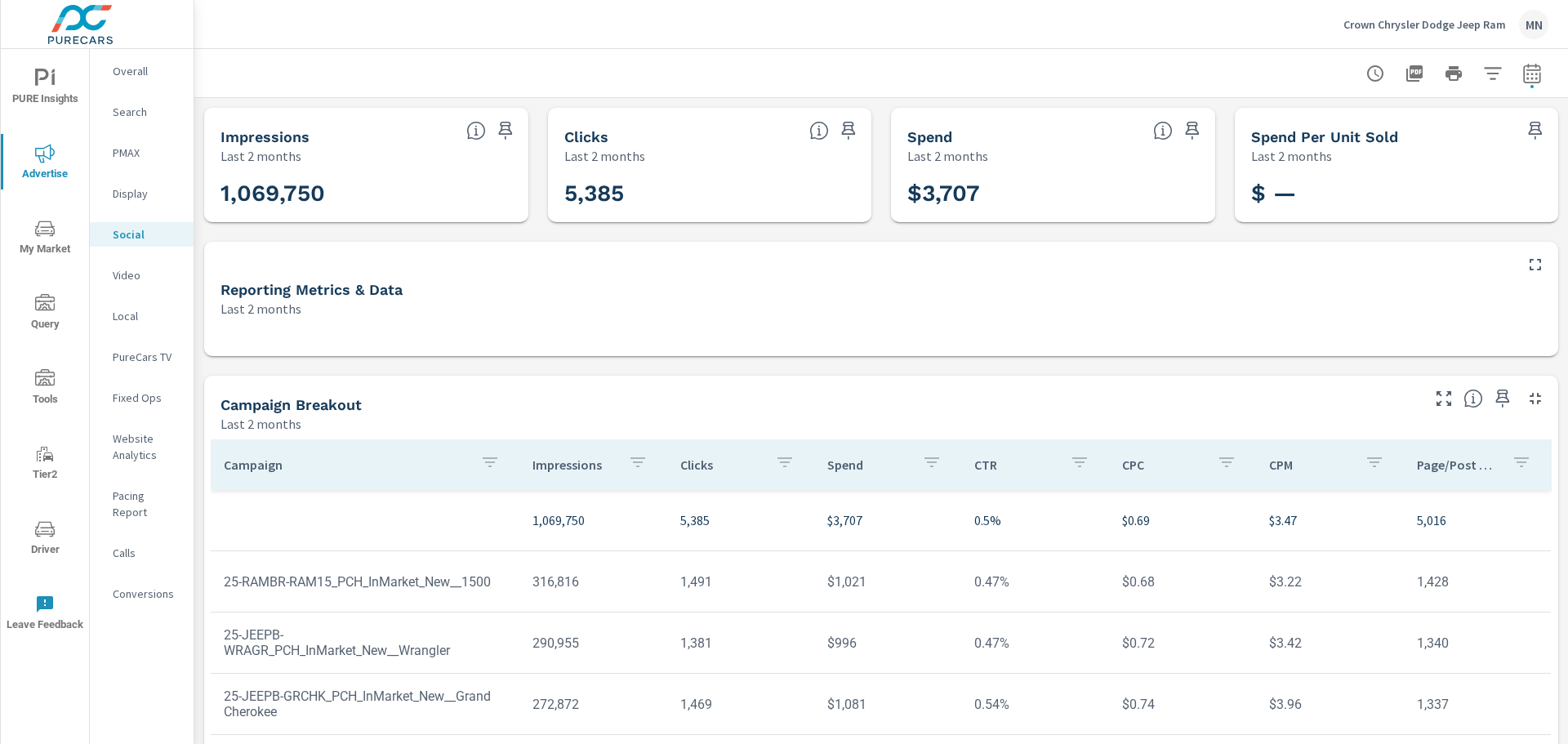
click at [1406, 80] on icon "button" at bounding box center [1414, 74] width 17 height 17
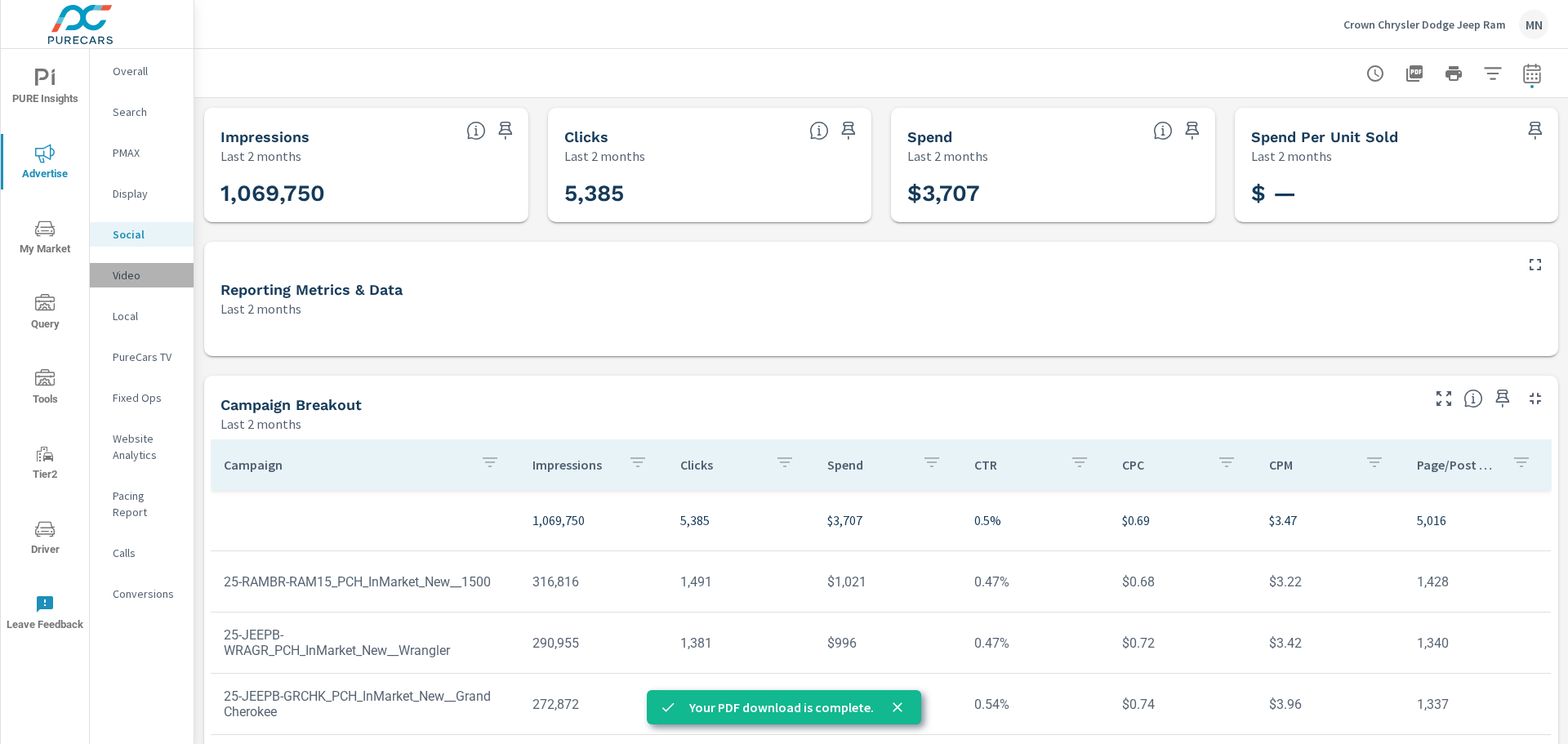
click at [138, 272] on p "Video" at bounding box center [146, 275] width 68 height 17
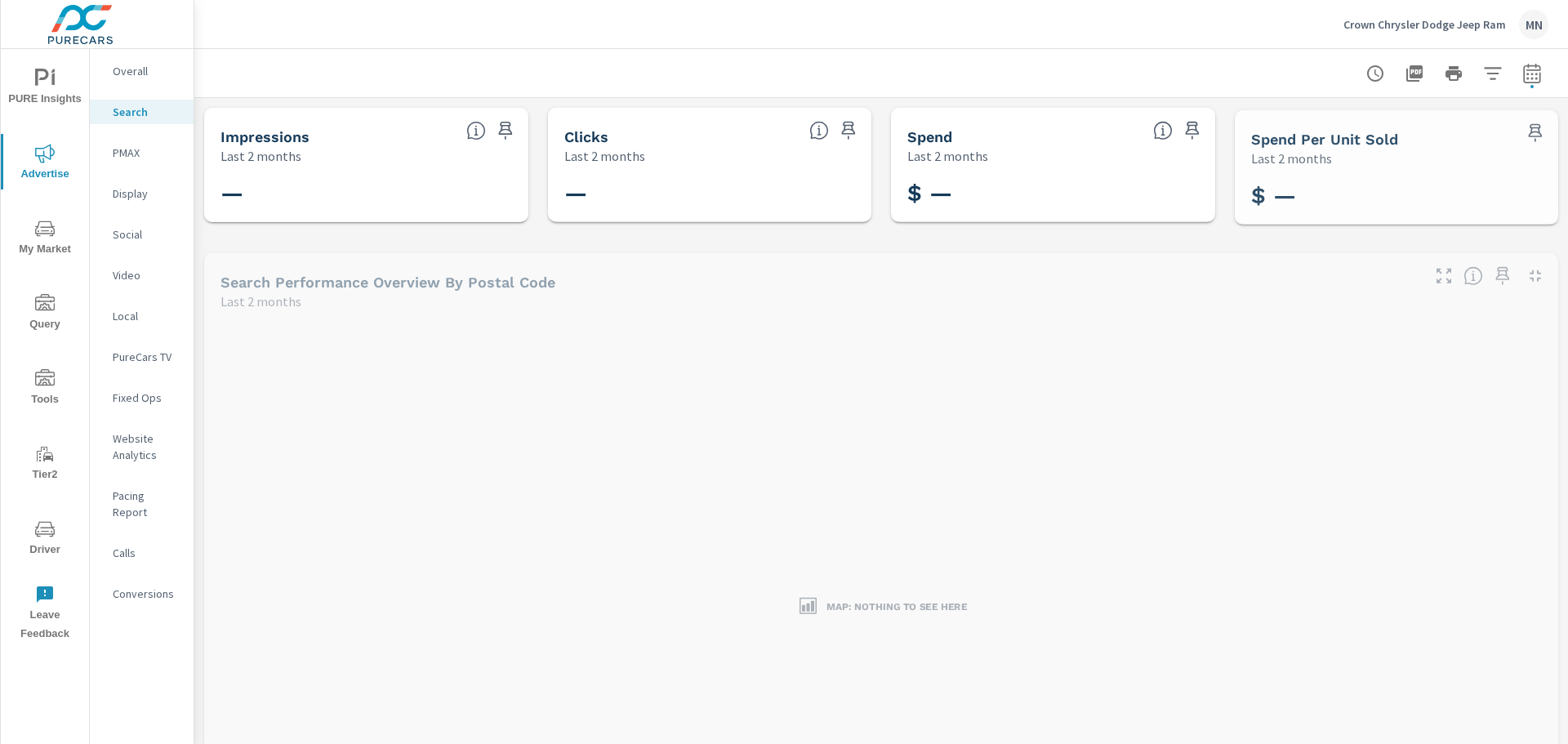
click at [136, 189] on p "Display" at bounding box center [146, 193] width 68 height 17
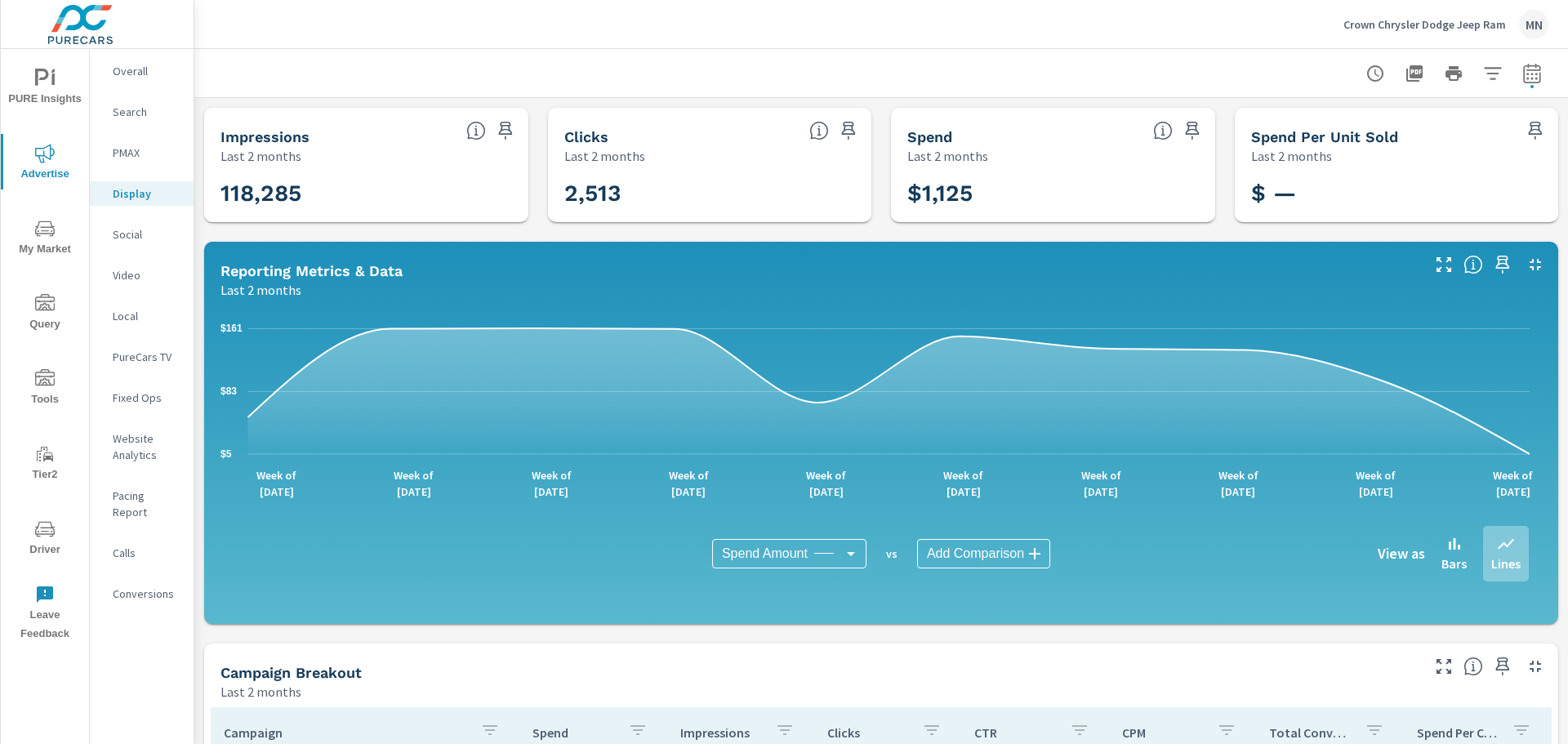
click at [1525, 263] on icon "button" at bounding box center [1535, 264] width 19 height 19
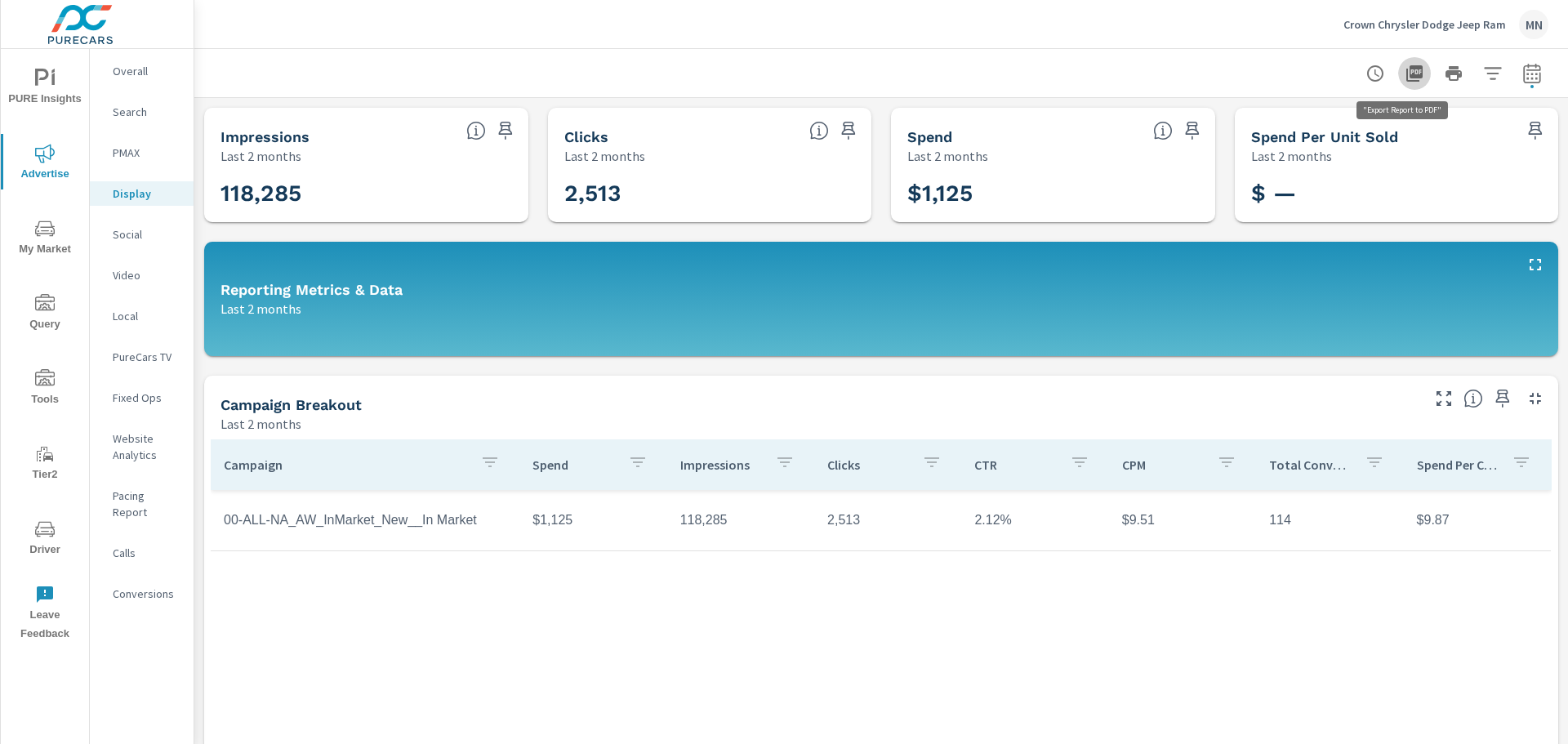
click at [1406, 74] on icon "button" at bounding box center [1414, 74] width 17 height 17
click at [131, 316] on p "Local" at bounding box center [146, 316] width 68 height 17
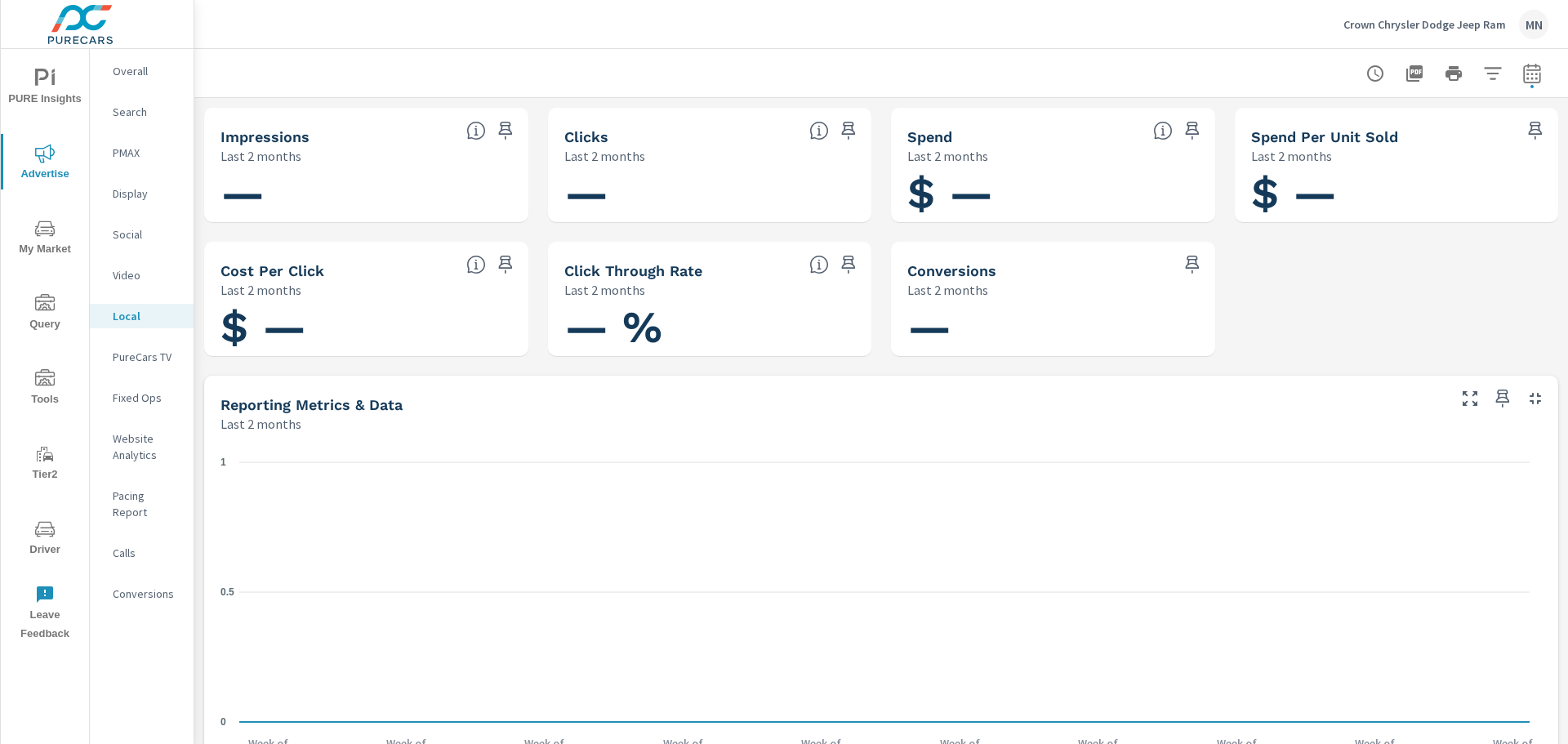
click at [139, 343] on nav "Overall Search PMAX Display Social Video Local PureCars TV Fixed Ops Website An…" at bounding box center [142, 339] width 104 height 579
click at [139, 362] on p "PureCars TV" at bounding box center [146, 357] width 68 height 17
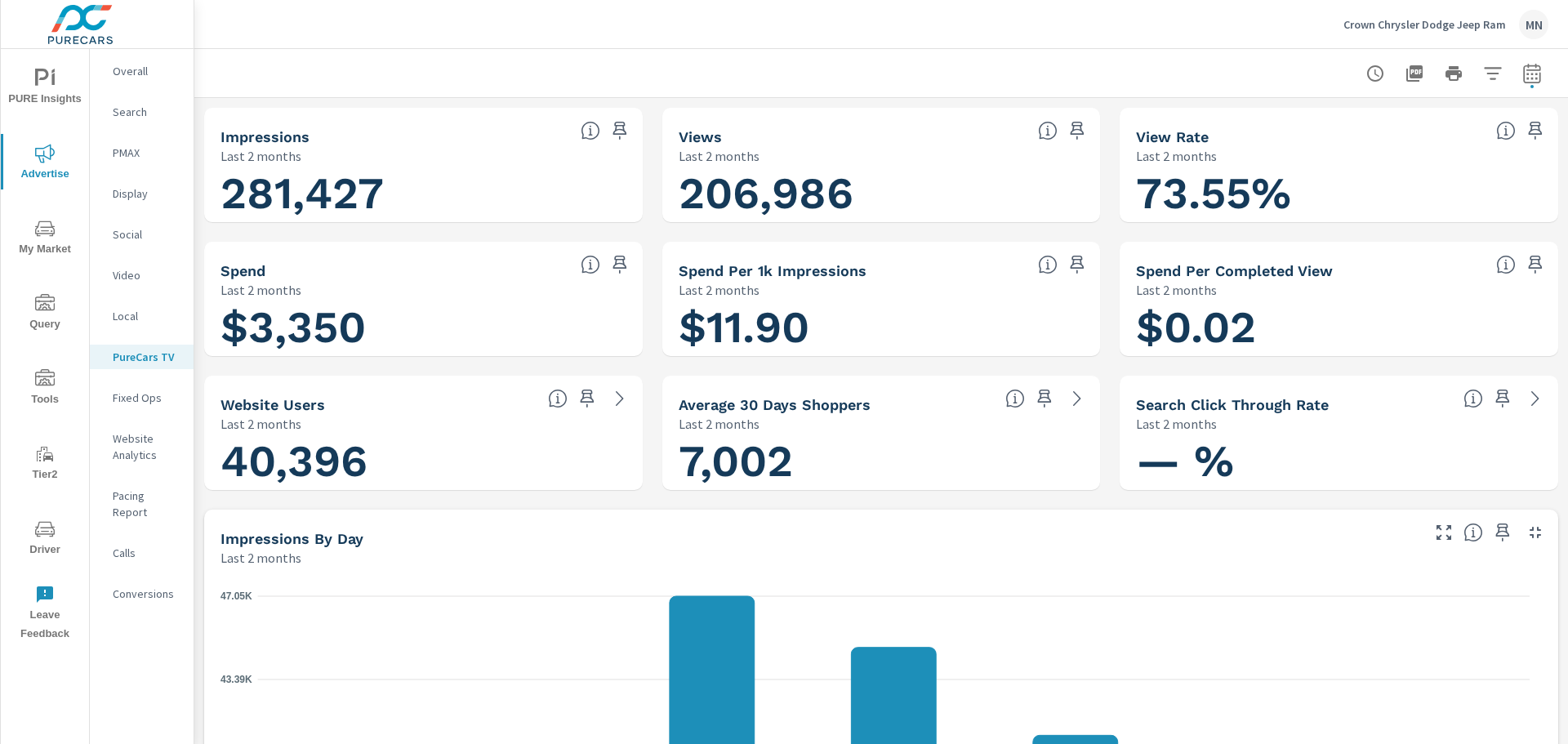
click at [1525, 527] on icon "button" at bounding box center [1535, 532] width 19 height 19
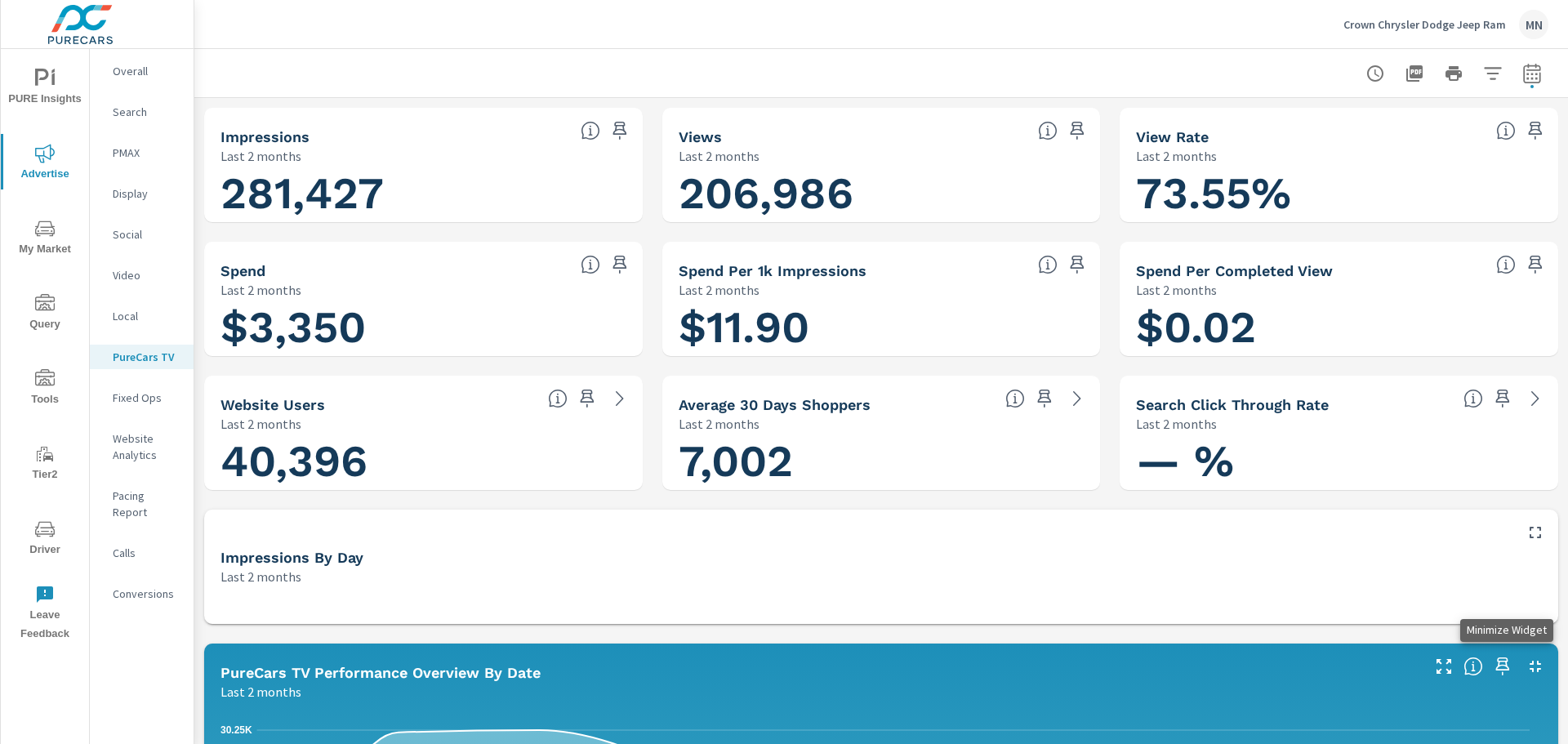
click at [1525, 667] on icon "button" at bounding box center [1535, 665] width 19 height 19
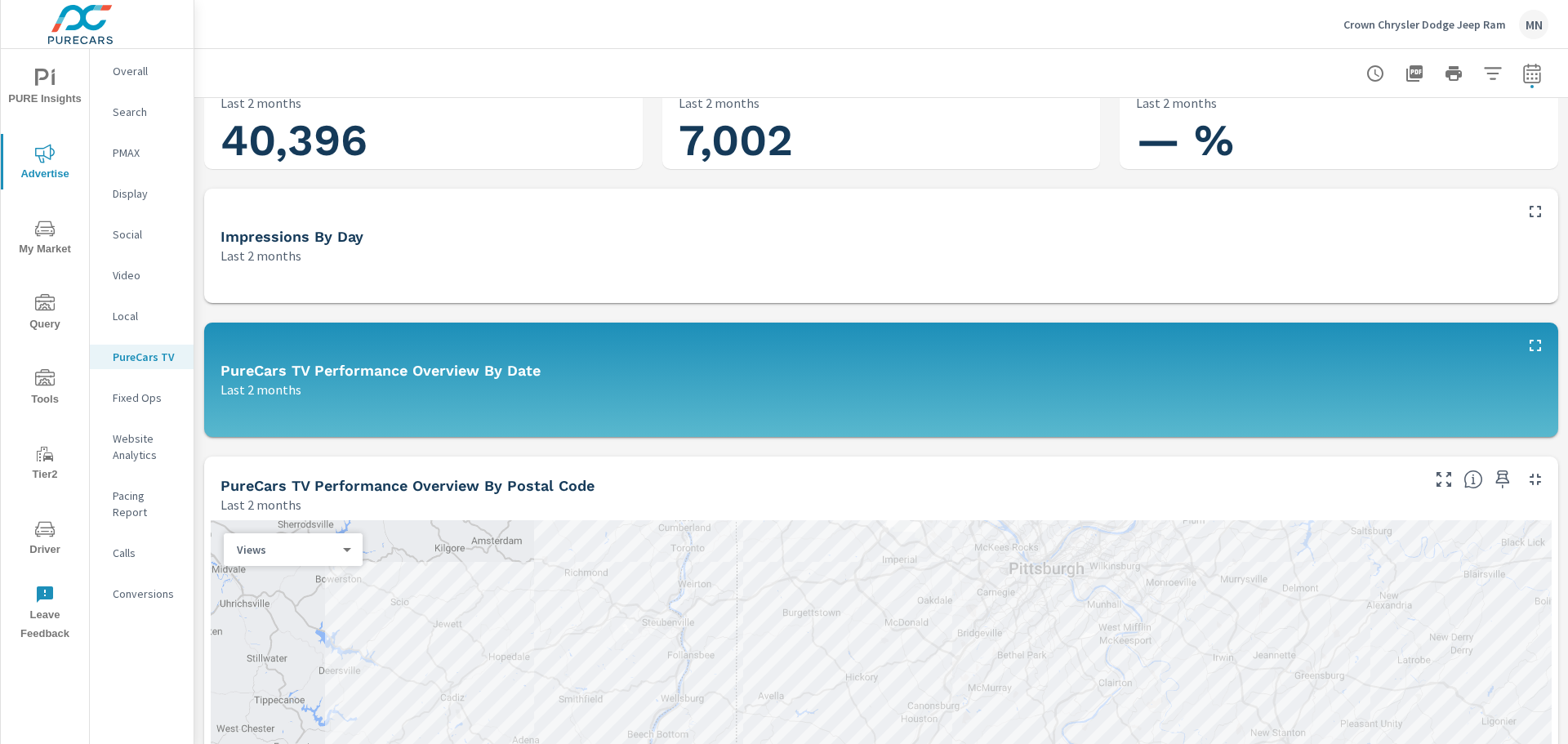
scroll to position [327, 0]
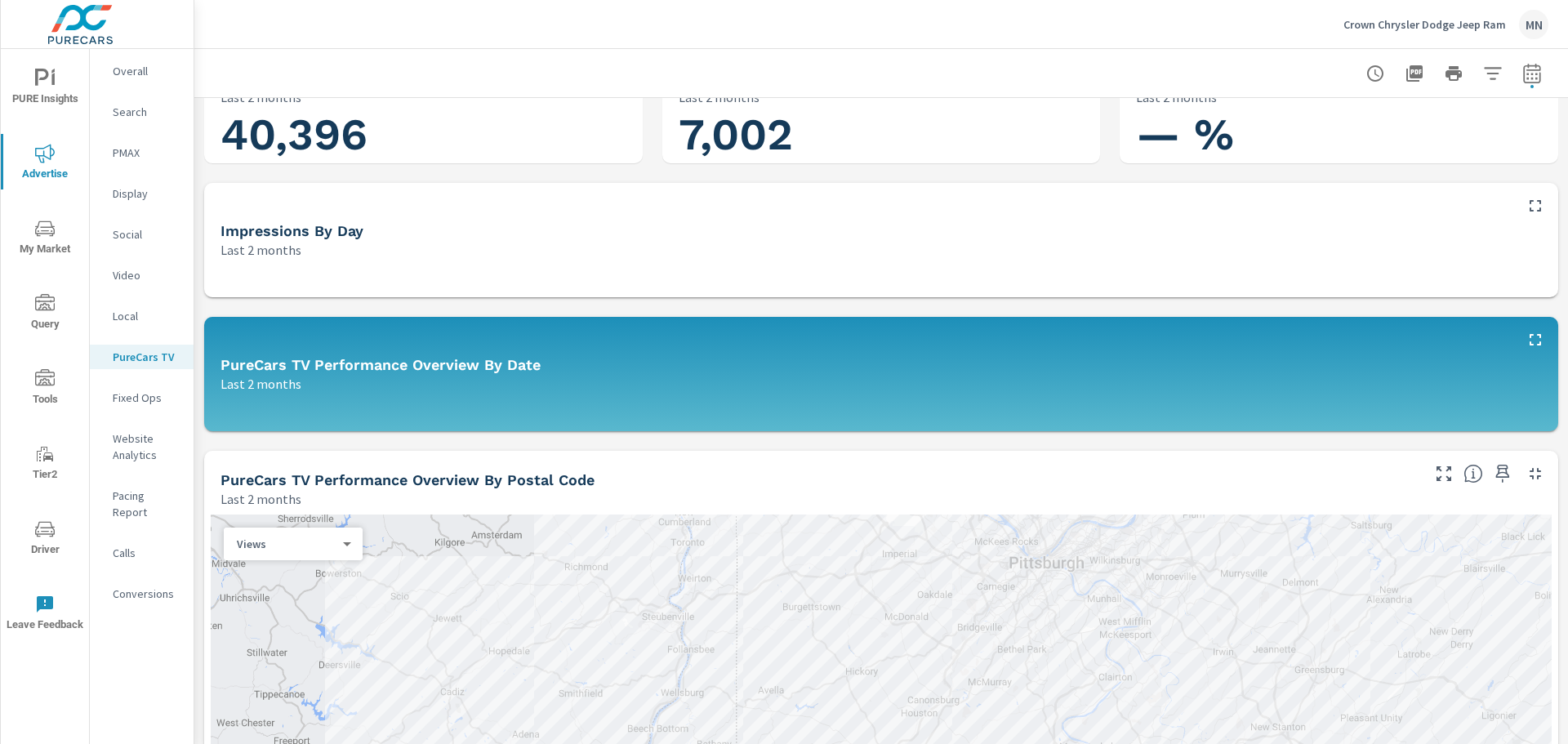
click at [1525, 470] on icon "button" at bounding box center [1535, 473] width 19 height 19
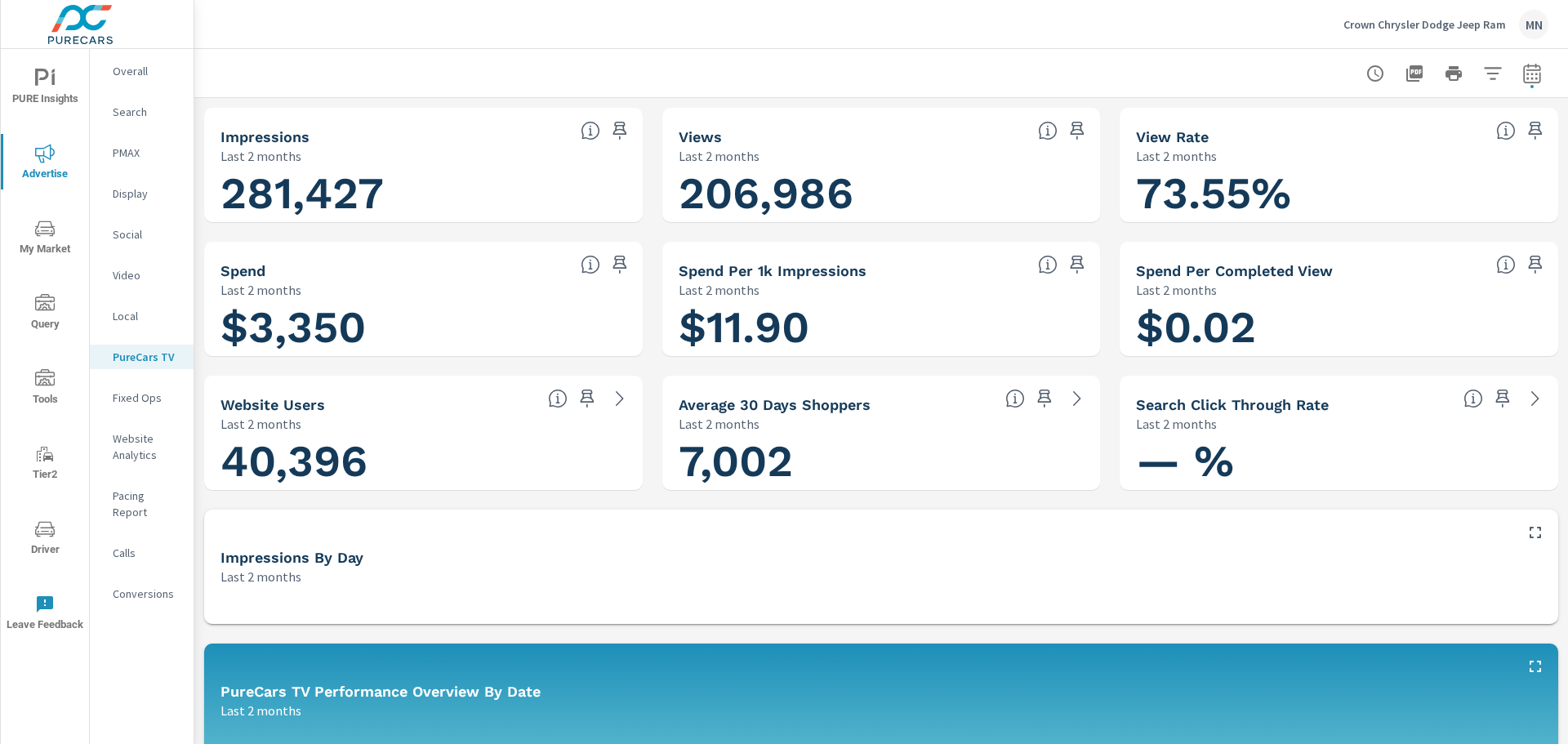
click at [1410, 67] on icon "button" at bounding box center [1414, 74] width 17 height 17
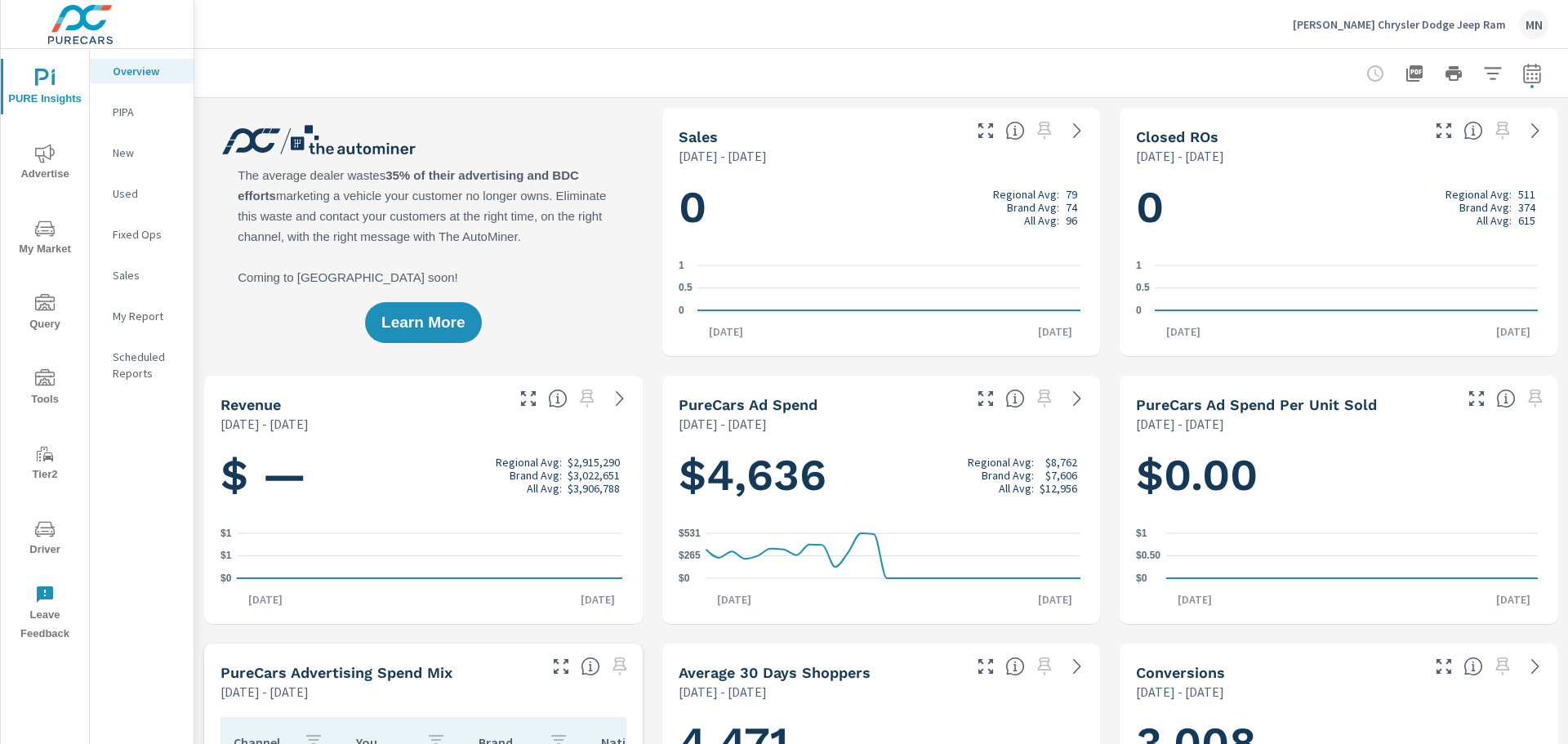
click at [45, 177] on span "Advertise" at bounding box center [44, 163] width 79 height 40
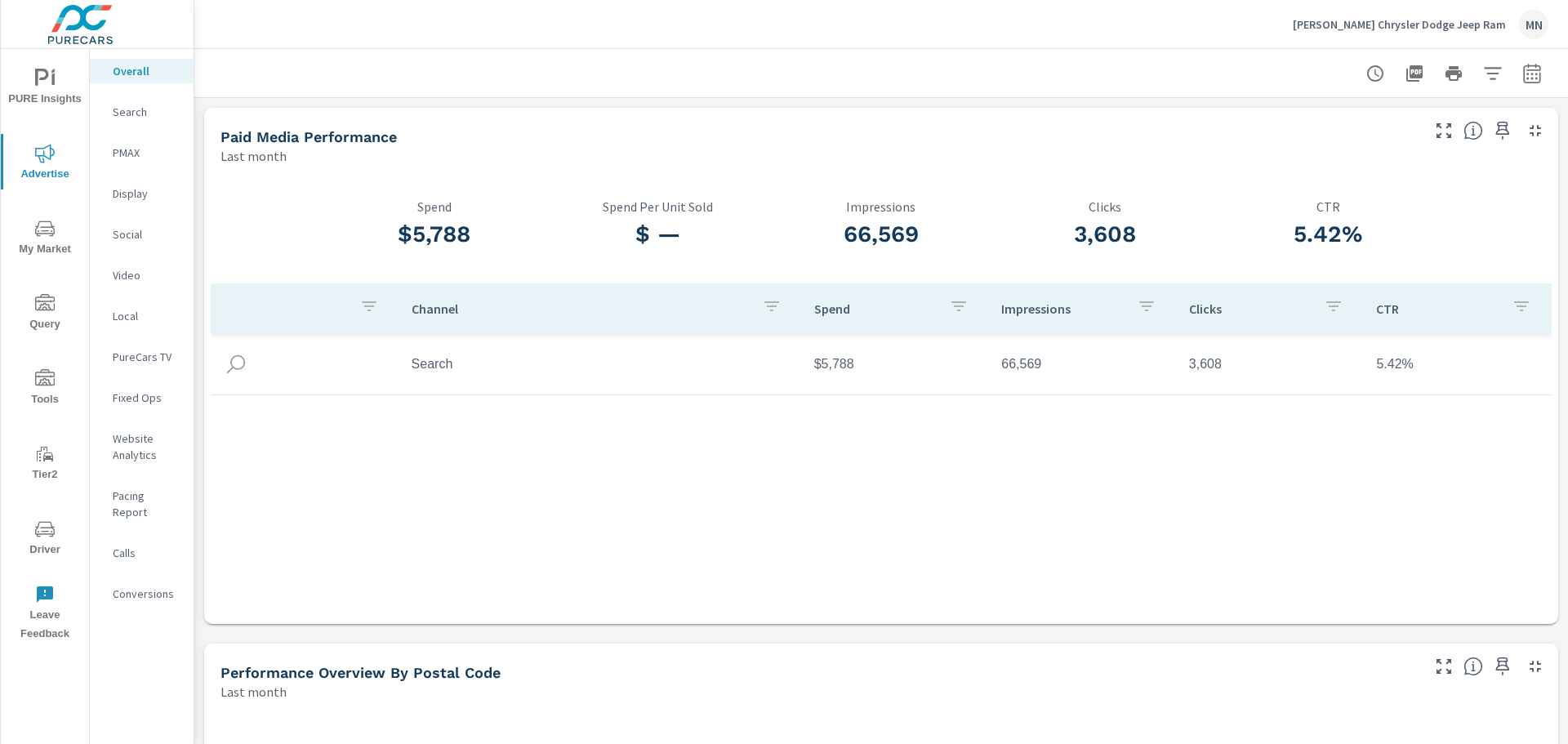
click at [1523, 81] on icon "button" at bounding box center [1532, 73] width 19 height 19
click at [1328, 159] on div "Custom Yesterday Last week Last 7 days Last 14 days Last 30 days Last 45 days L…" at bounding box center [1388, 142] width 177 height 45
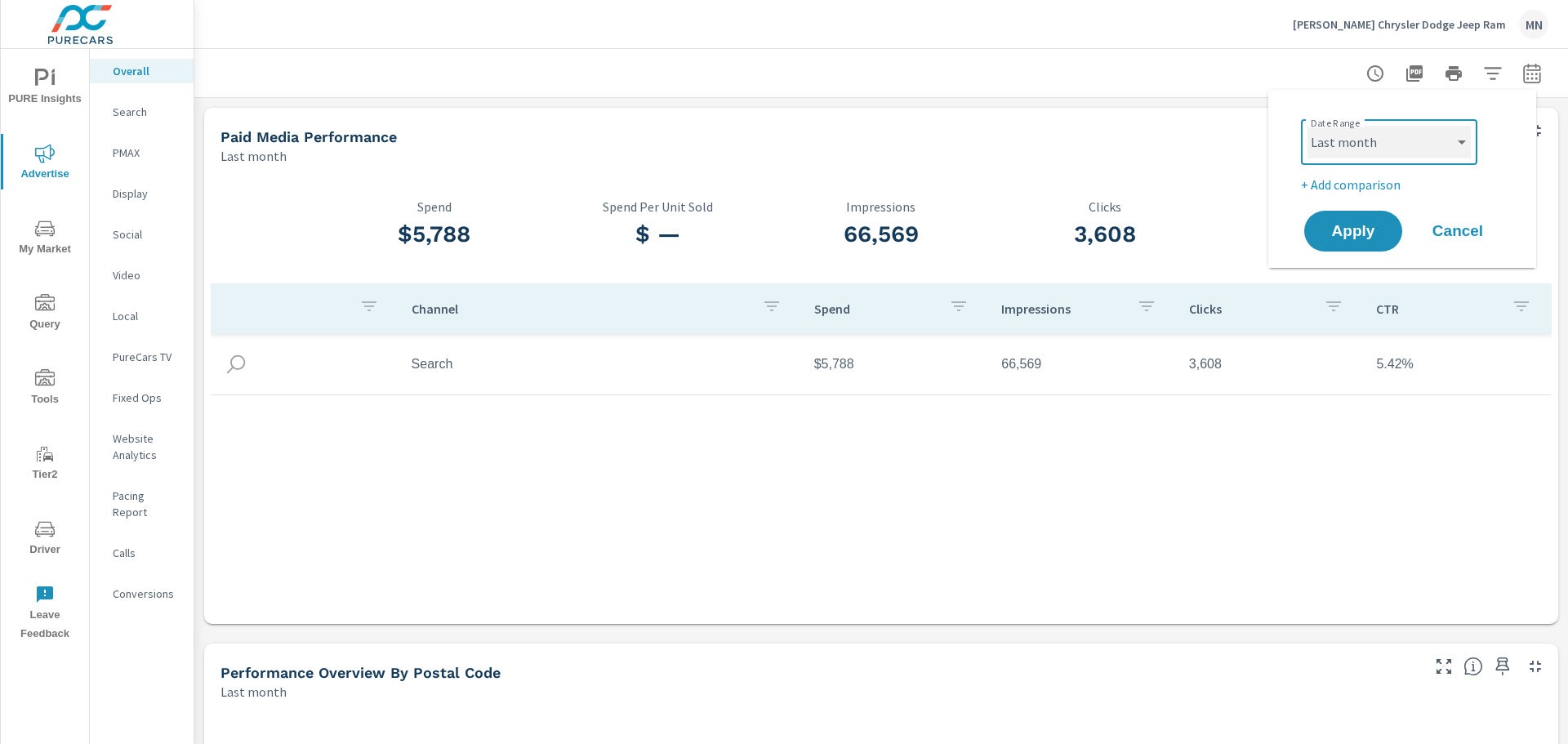
click at [1342, 130] on select "Custom [DATE] Last week Last 7 days Last 14 days Last 30 days Last 45 days Last…" at bounding box center [1388, 142] width 163 height 32
click at [1307, 126] on select "Custom [DATE] Last week Last 7 days Last 14 days Last 30 days Last 45 days Last…" at bounding box center [1388, 142] width 163 height 32
select select "custom"
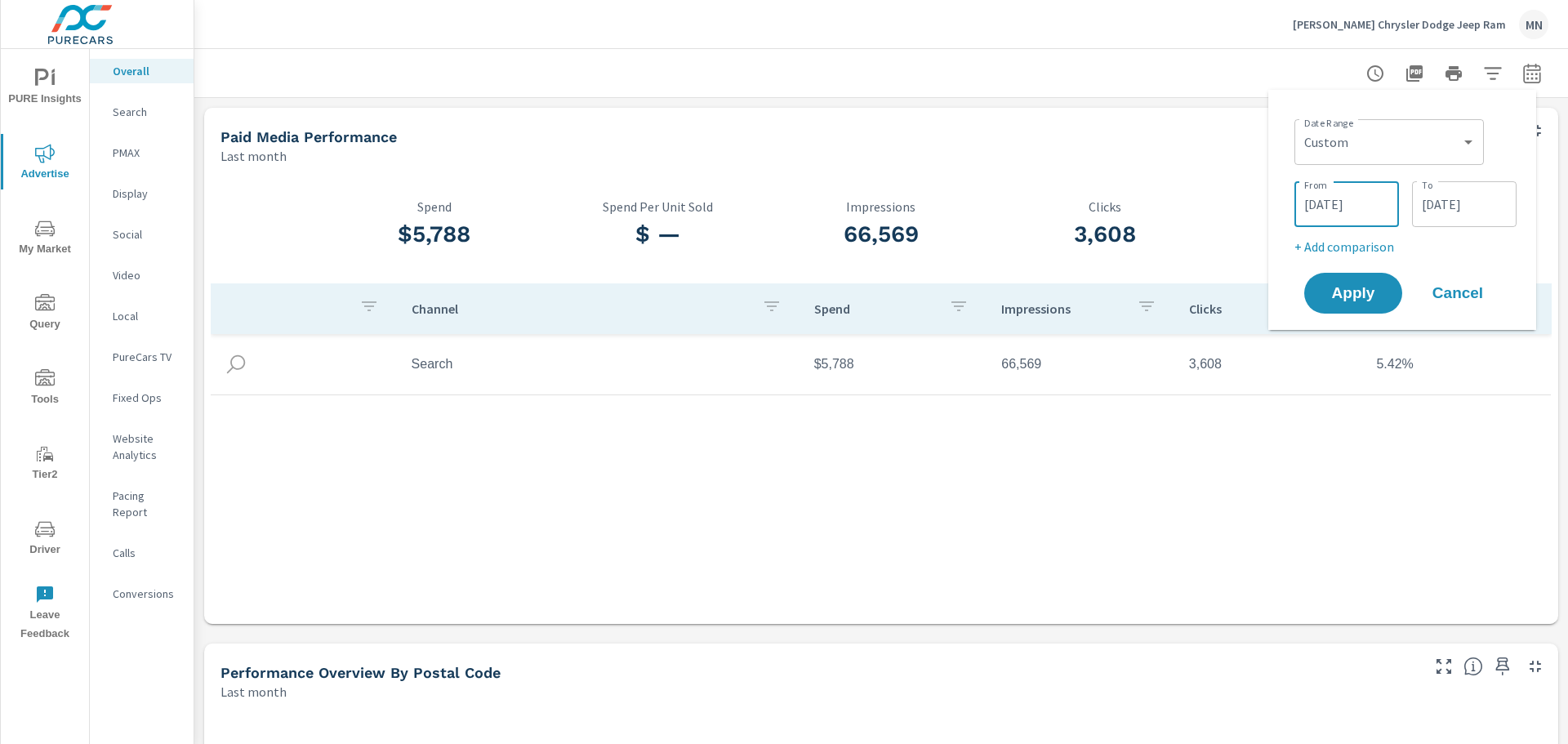
click at [1313, 203] on input "08/01/2025" at bounding box center [1346, 204] width 92 height 32
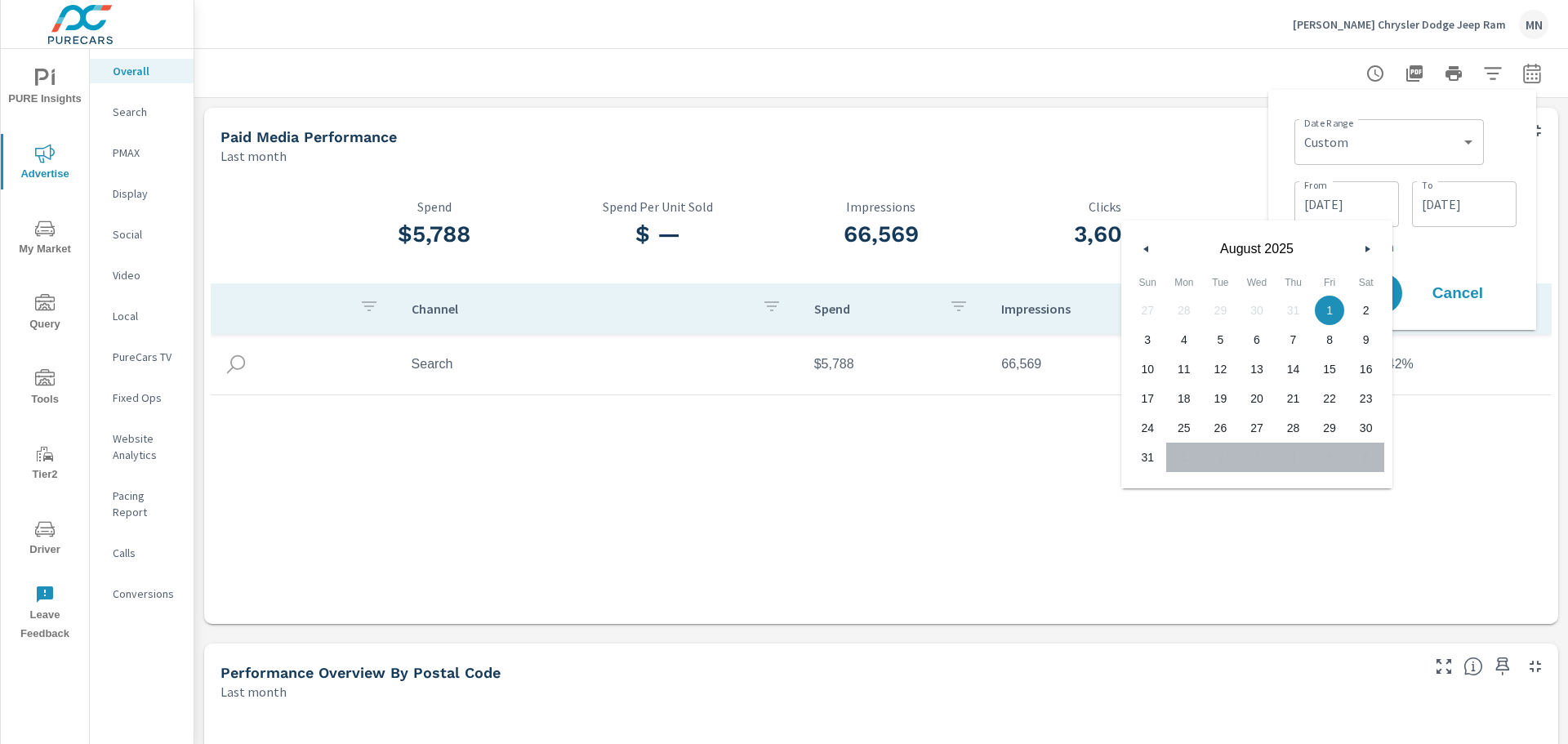
click at [1151, 246] on button "button" at bounding box center [1146, 248] width 19 height 19
click at [1224, 309] on span "1" at bounding box center [1221, 310] width 37 height 21
type input "07/01/2025"
click at [1285, 157] on div "Date Range Custom Yesterday Last week Last 7 days Last 14 days Last 30 days Las…" at bounding box center [1401, 209] width 242 height 214
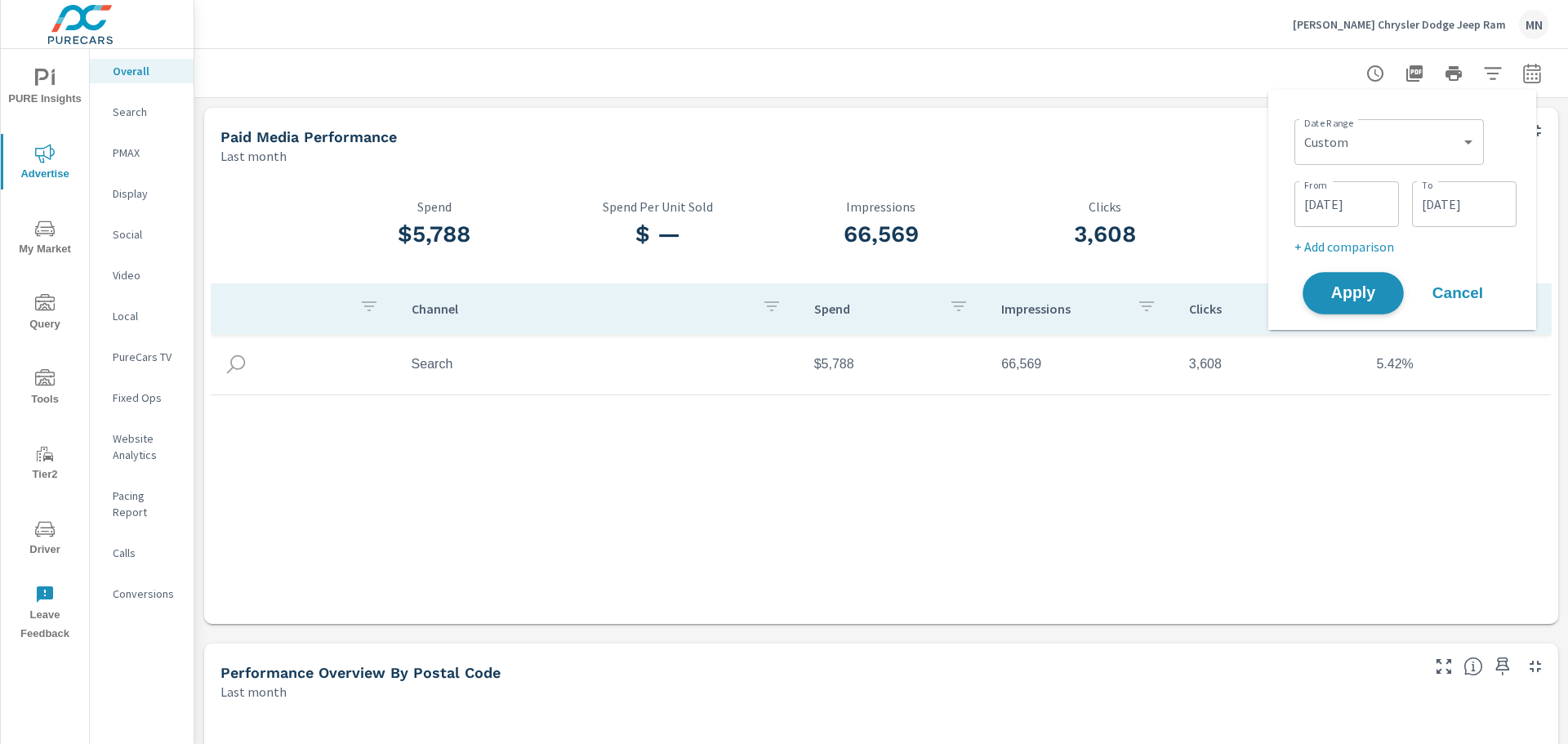
click at [1352, 290] on span "Apply" at bounding box center [1353, 293] width 67 height 16
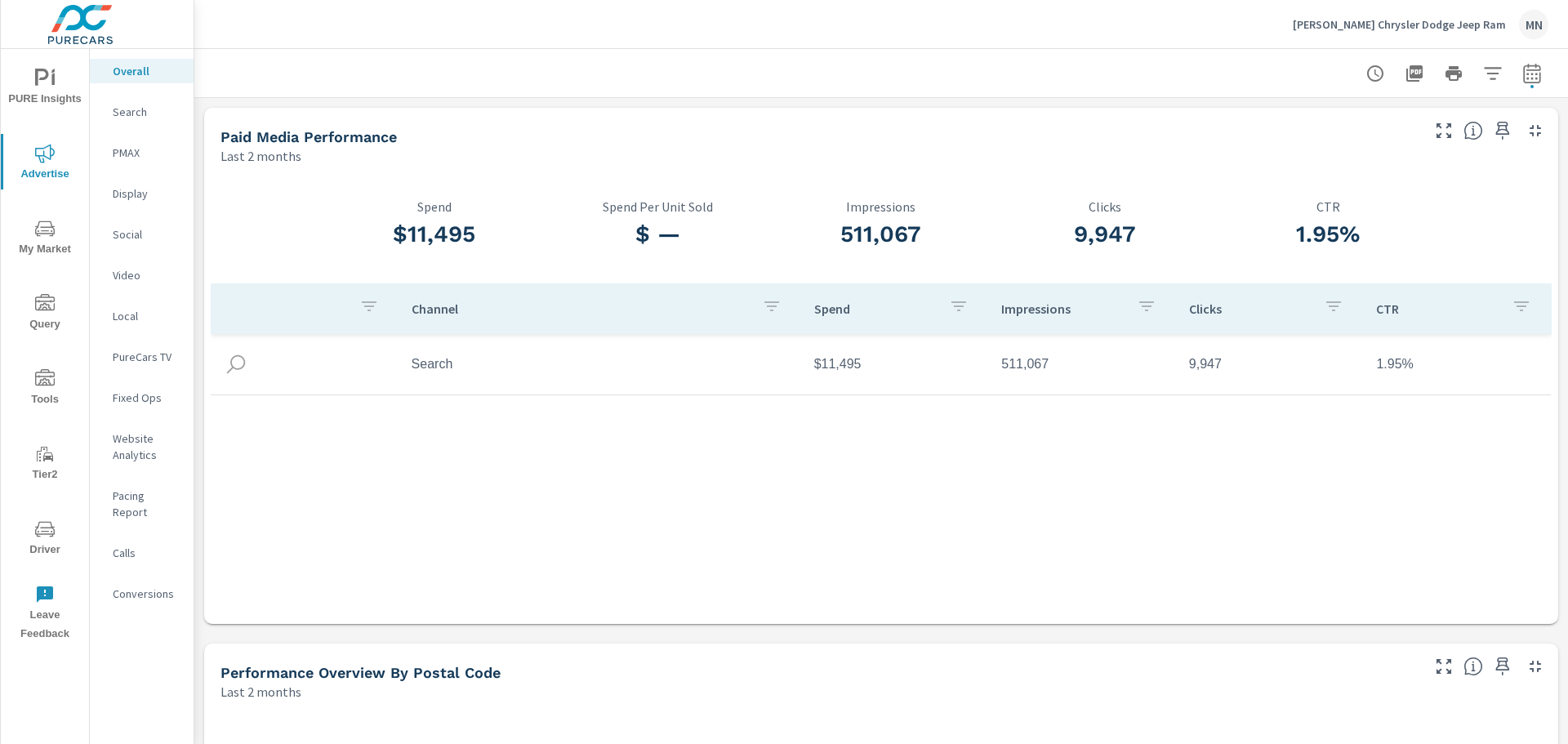
click at [115, 111] on p "Search" at bounding box center [146, 112] width 68 height 17
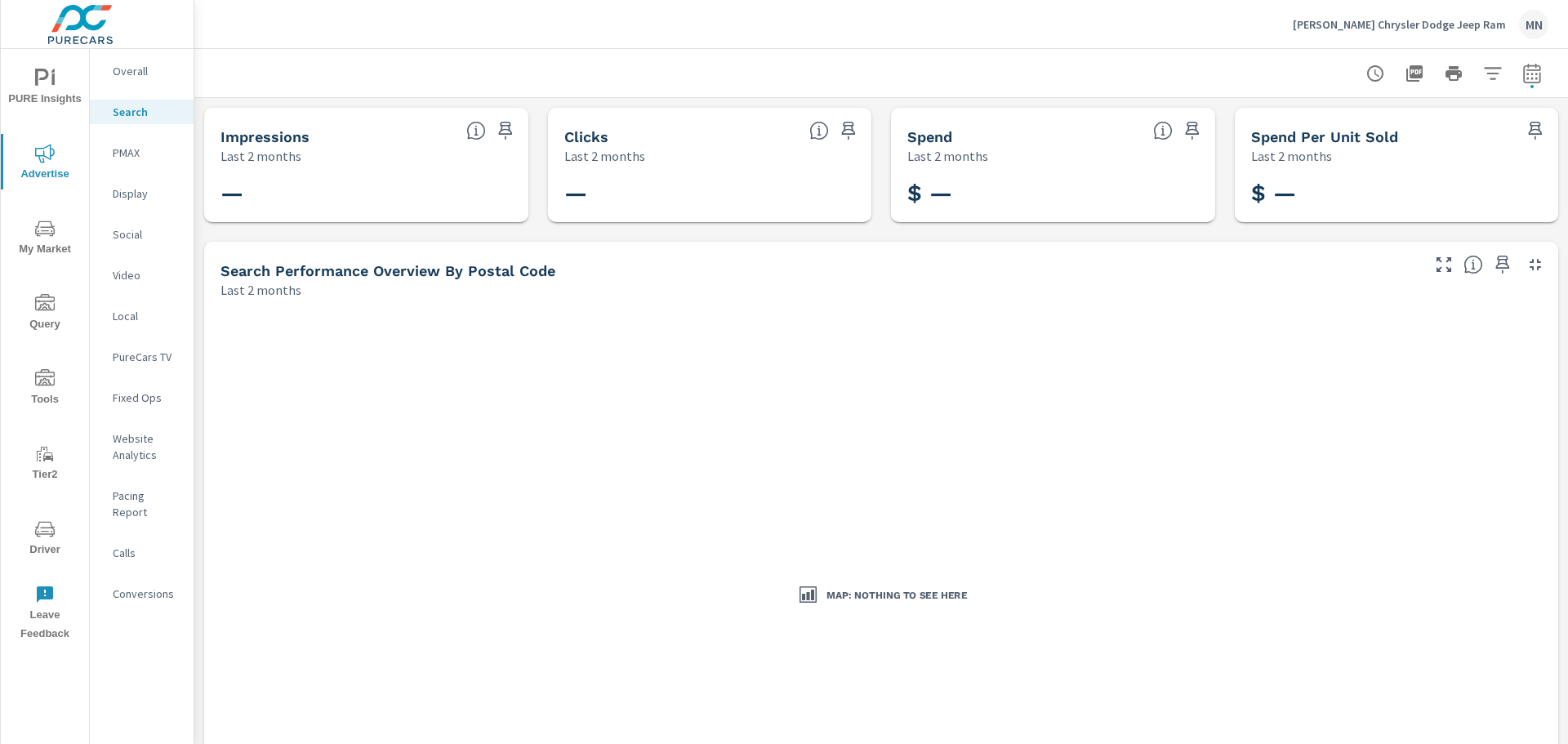
click at [137, 195] on p "Display" at bounding box center [146, 193] width 68 height 17
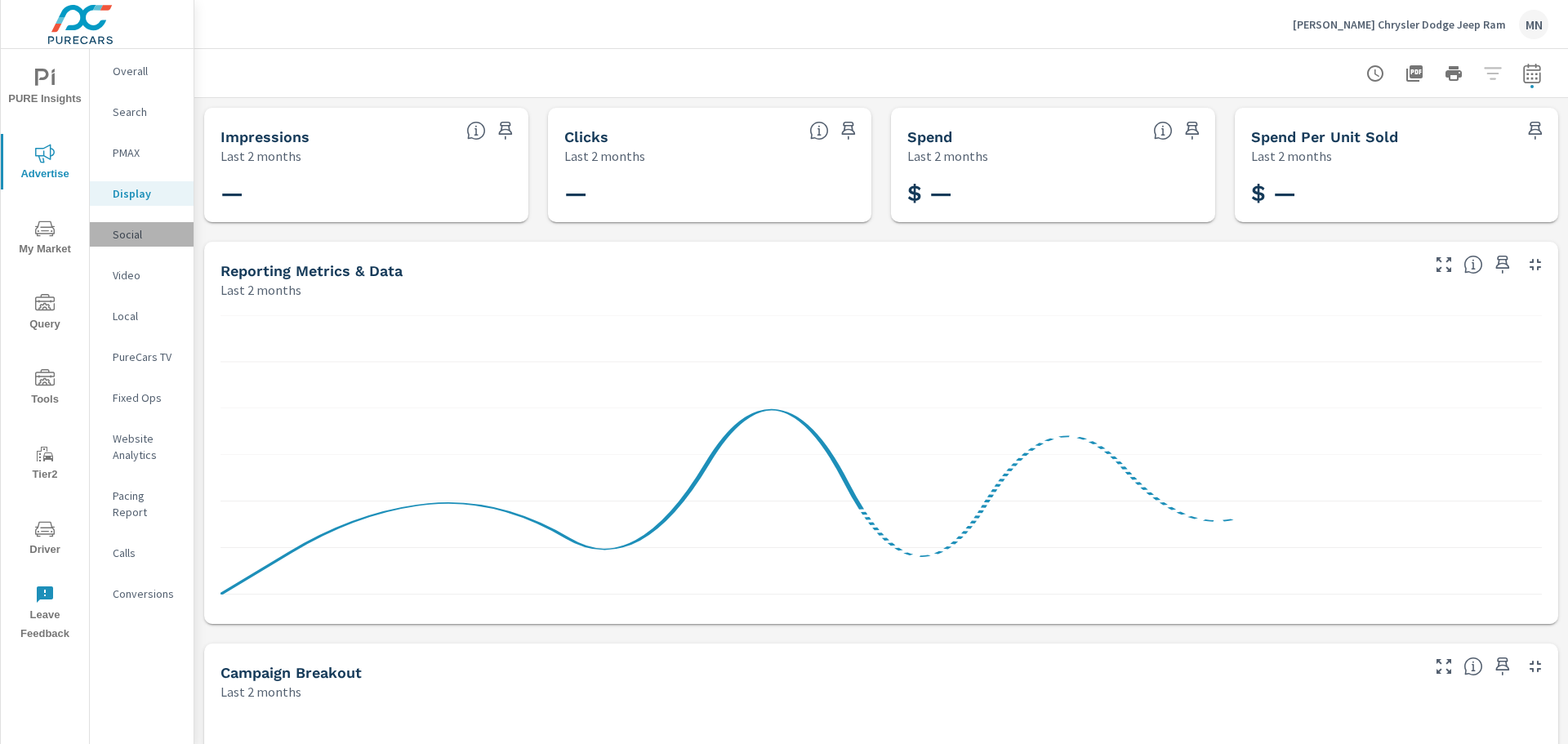
click at [130, 235] on p "Social" at bounding box center [146, 234] width 68 height 17
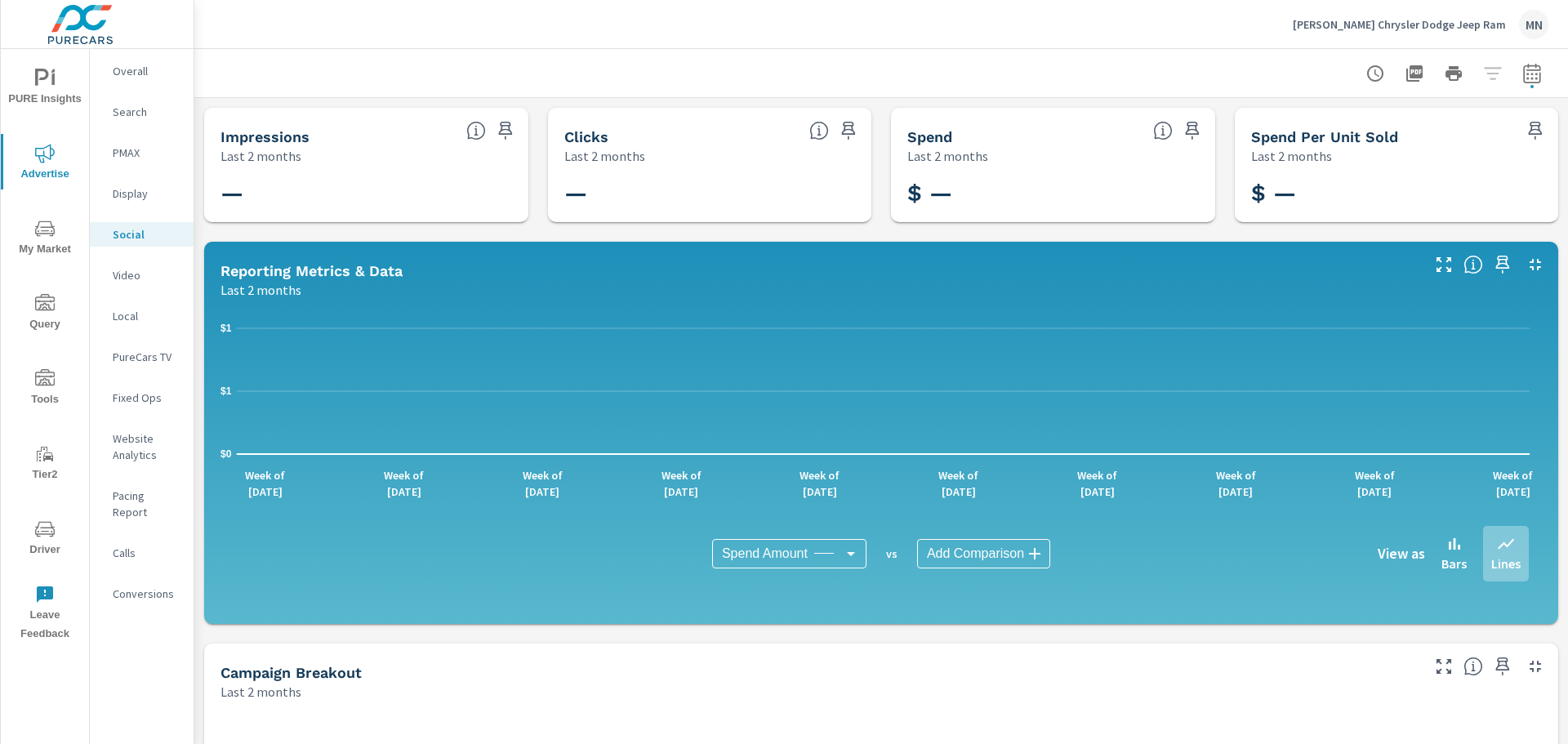
click at [146, 353] on p "PureCars TV" at bounding box center [146, 357] width 68 height 17
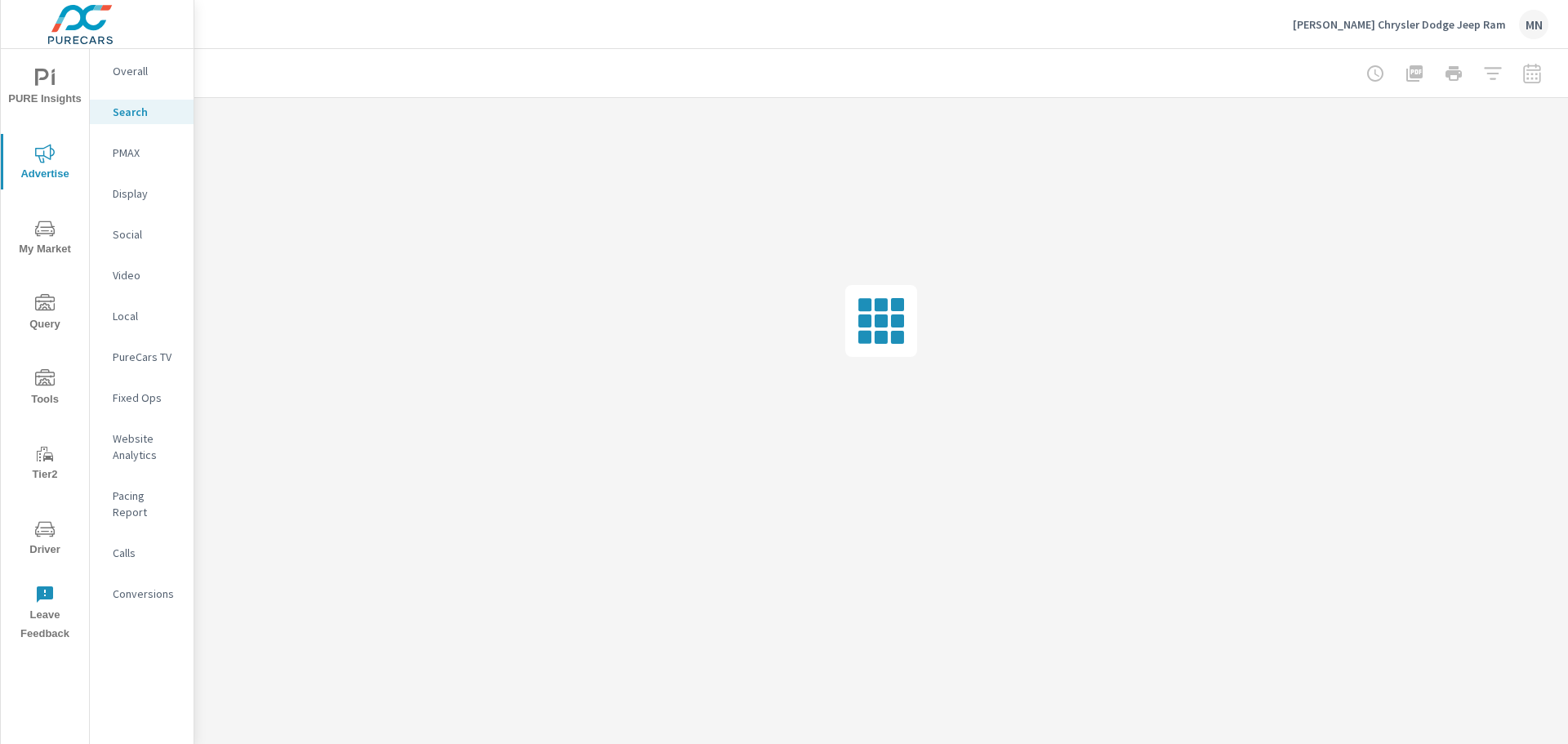
click at [133, 151] on p "PMAX" at bounding box center [146, 153] width 68 height 17
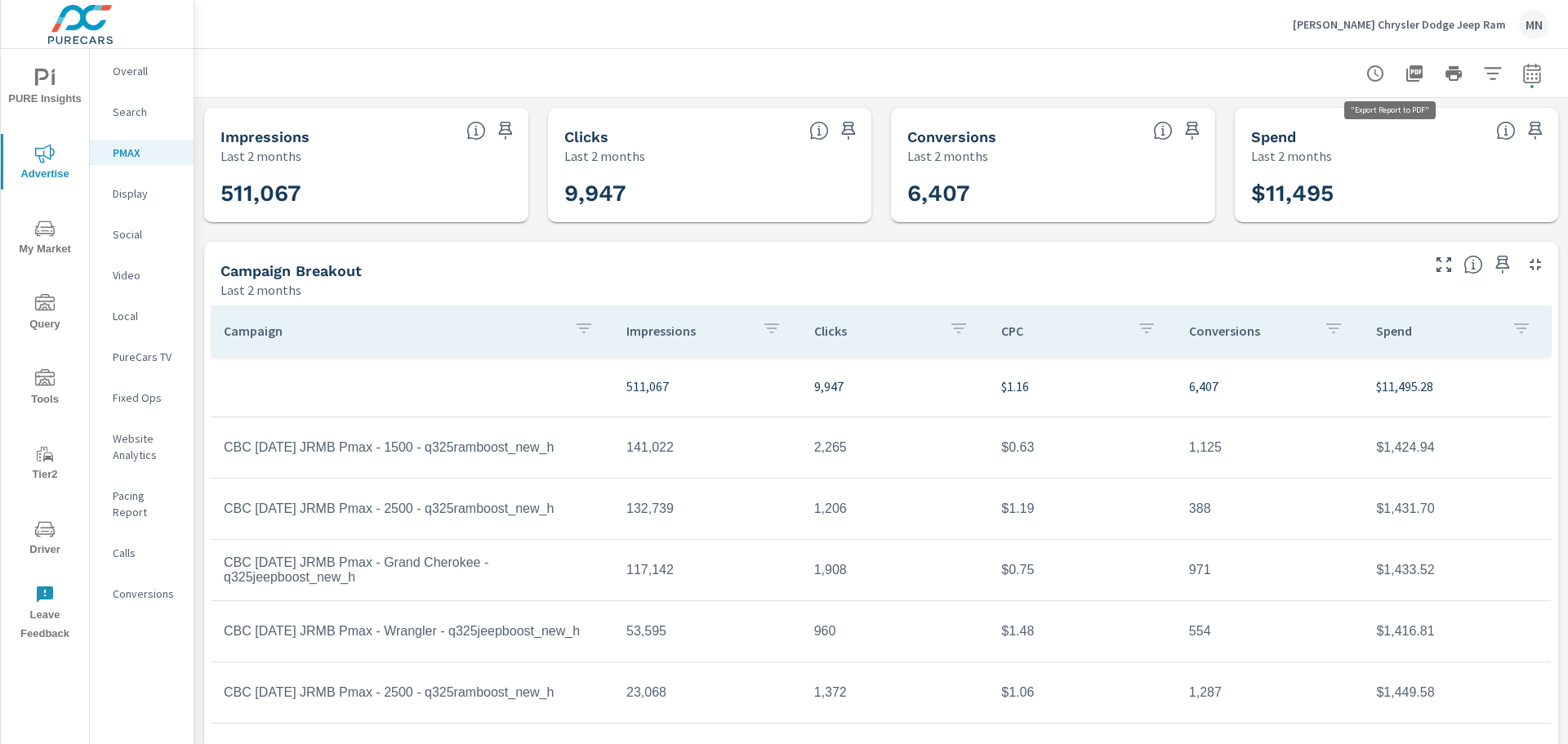
click at [1404, 69] on icon "button" at bounding box center [1413, 73] width 19 height 19
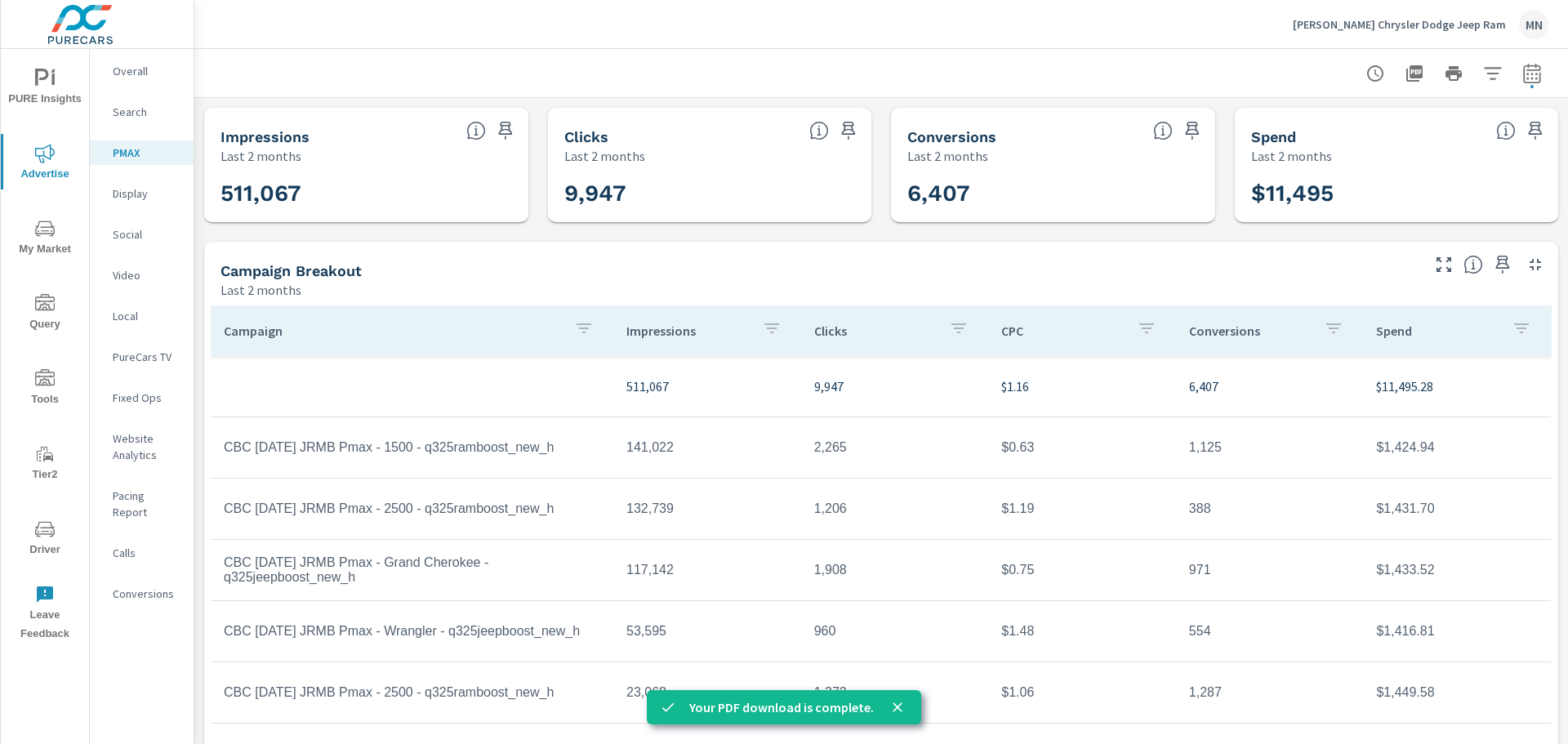
click at [132, 273] on p "Video" at bounding box center [146, 275] width 68 height 17
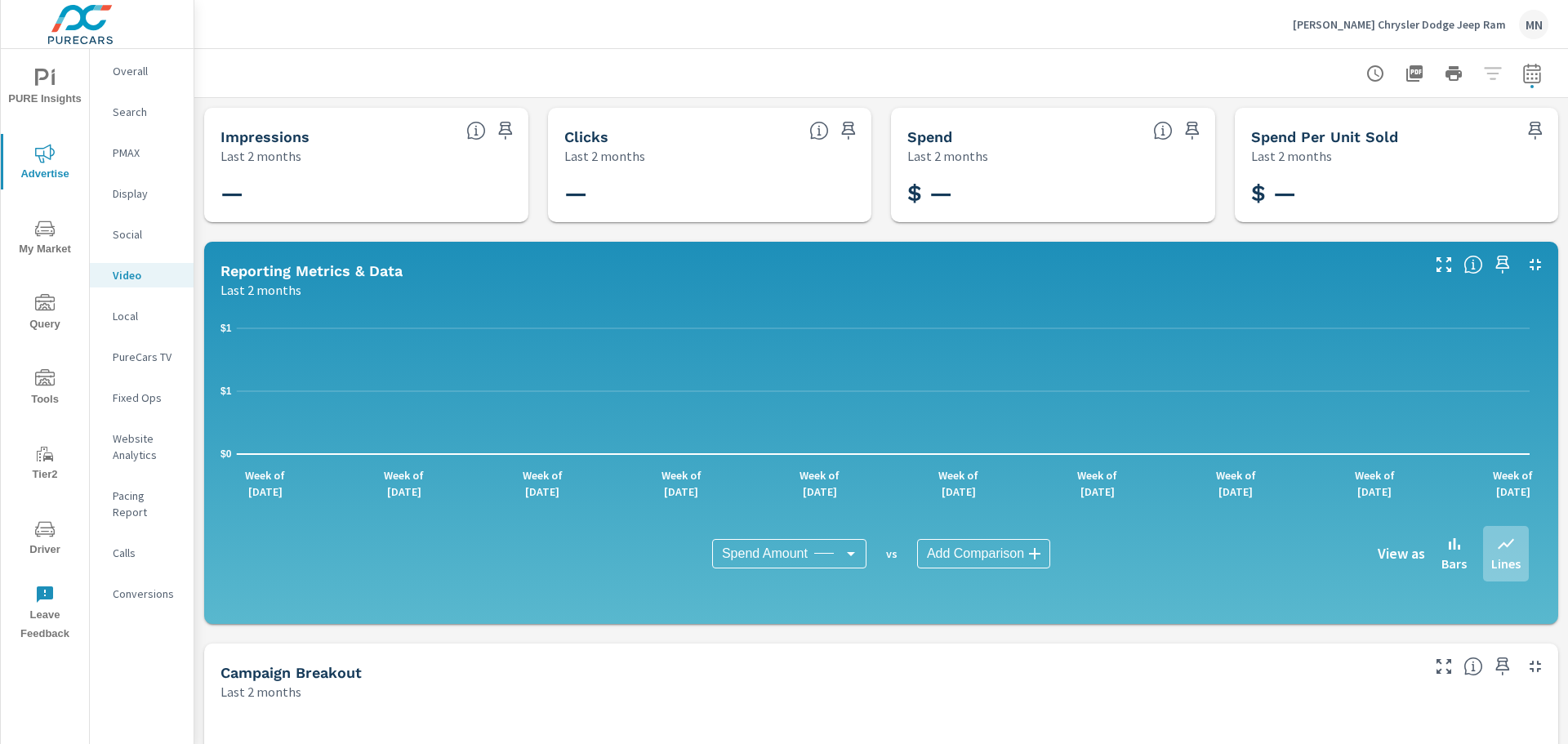
click at [135, 313] on p "Local" at bounding box center [146, 316] width 68 height 17
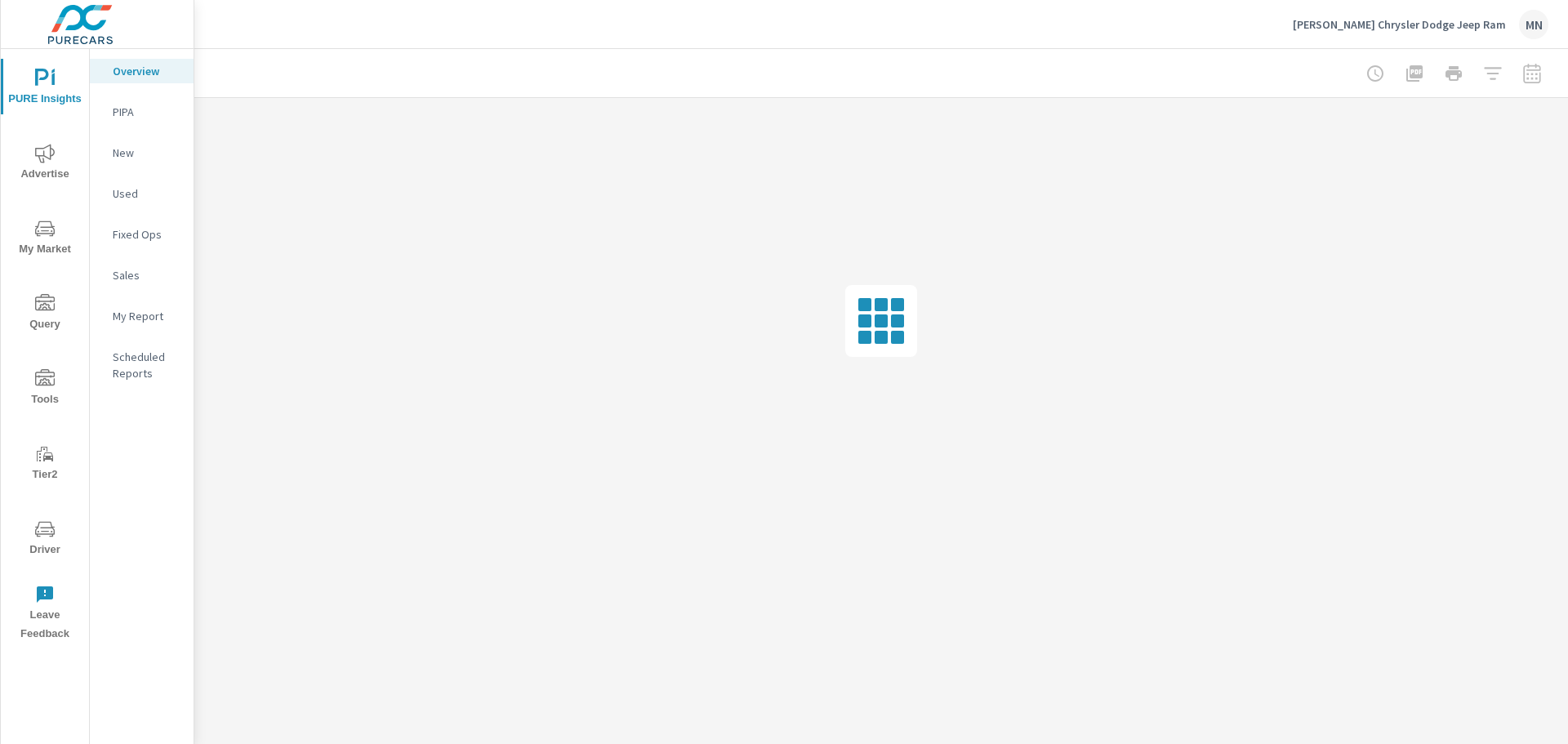
click at [46, 167] on span "Advertise" at bounding box center [44, 163] width 79 height 40
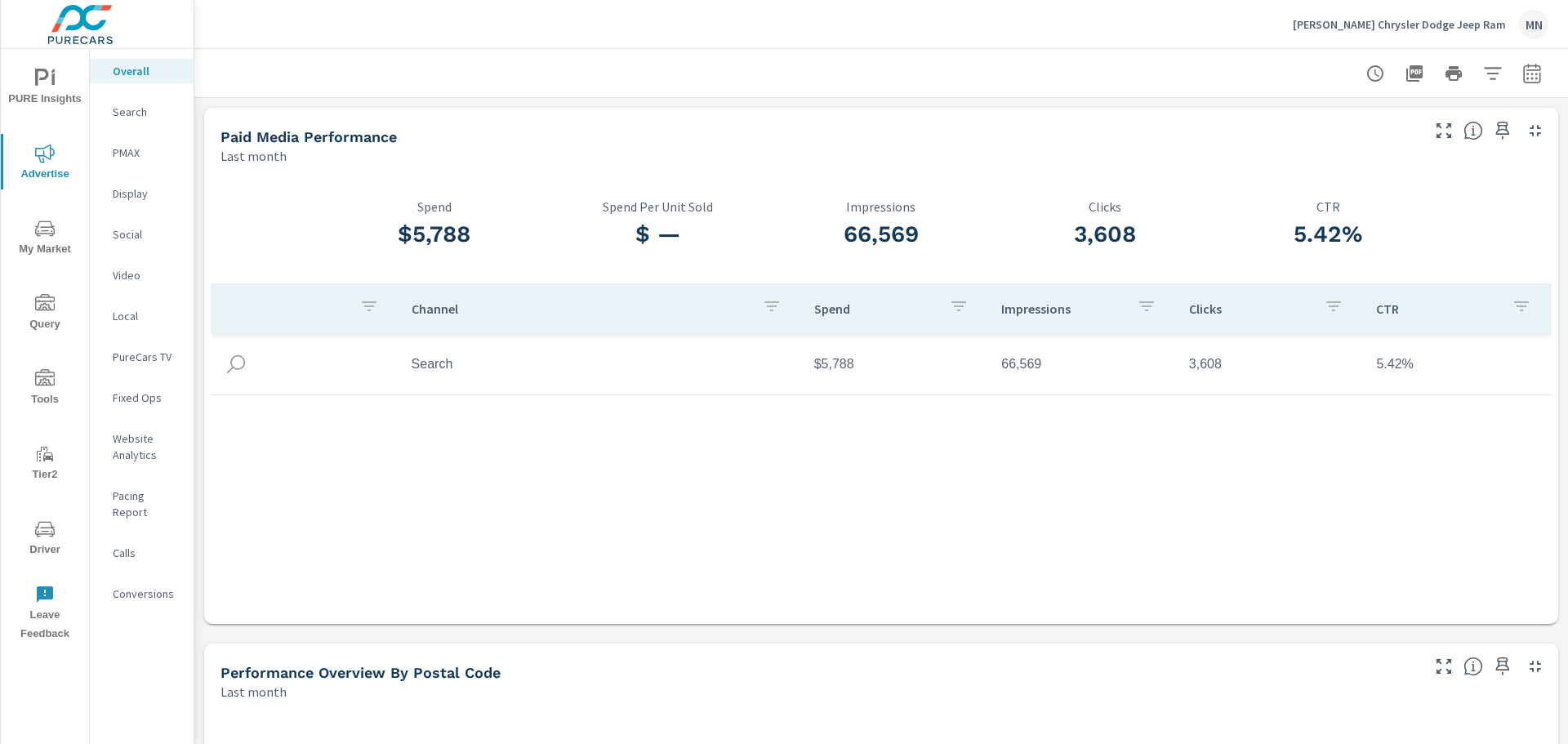
click at [131, 111] on p "Search" at bounding box center [146, 112] width 68 height 17
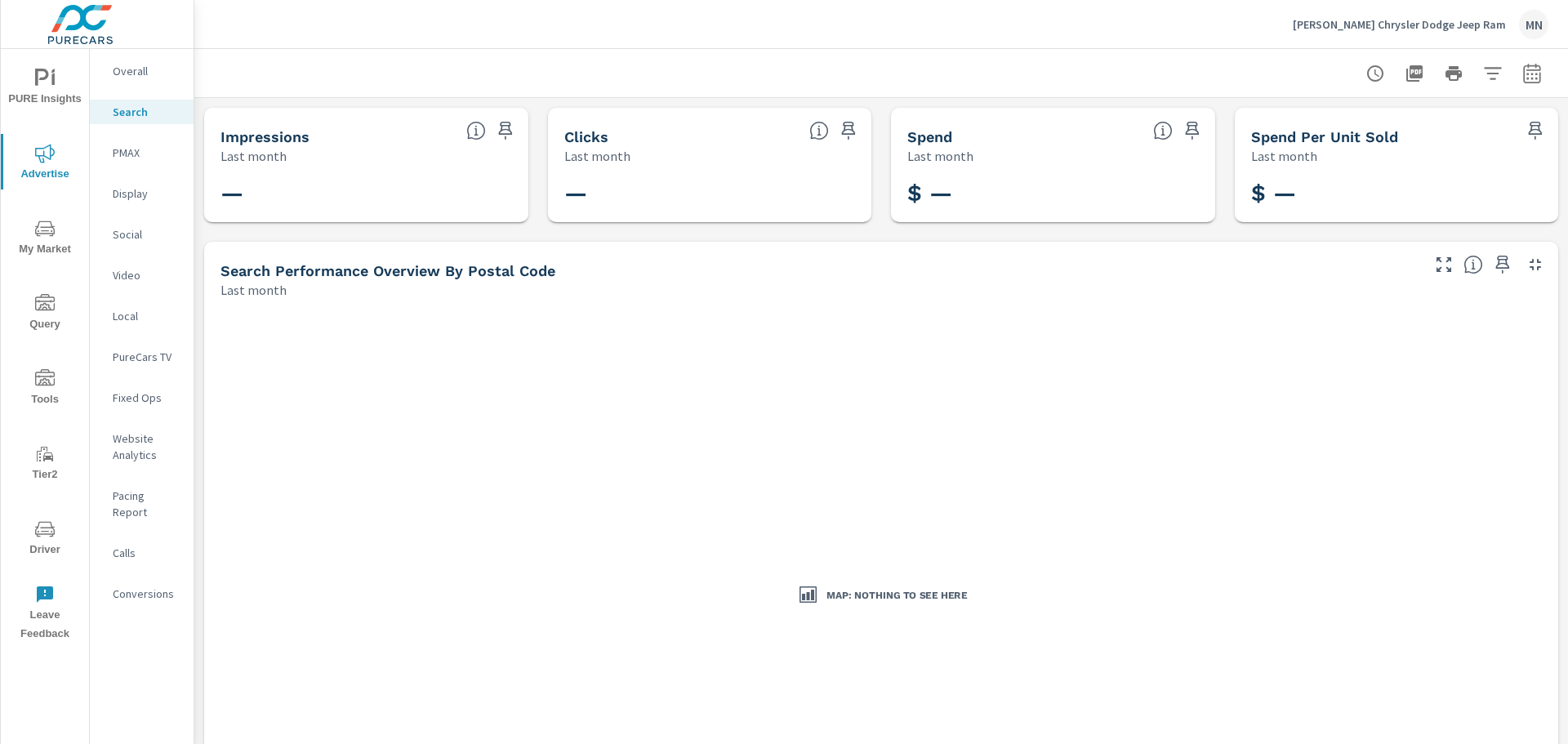
click at [1523, 70] on icon "button" at bounding box center [1532, 73] width 19 height 19
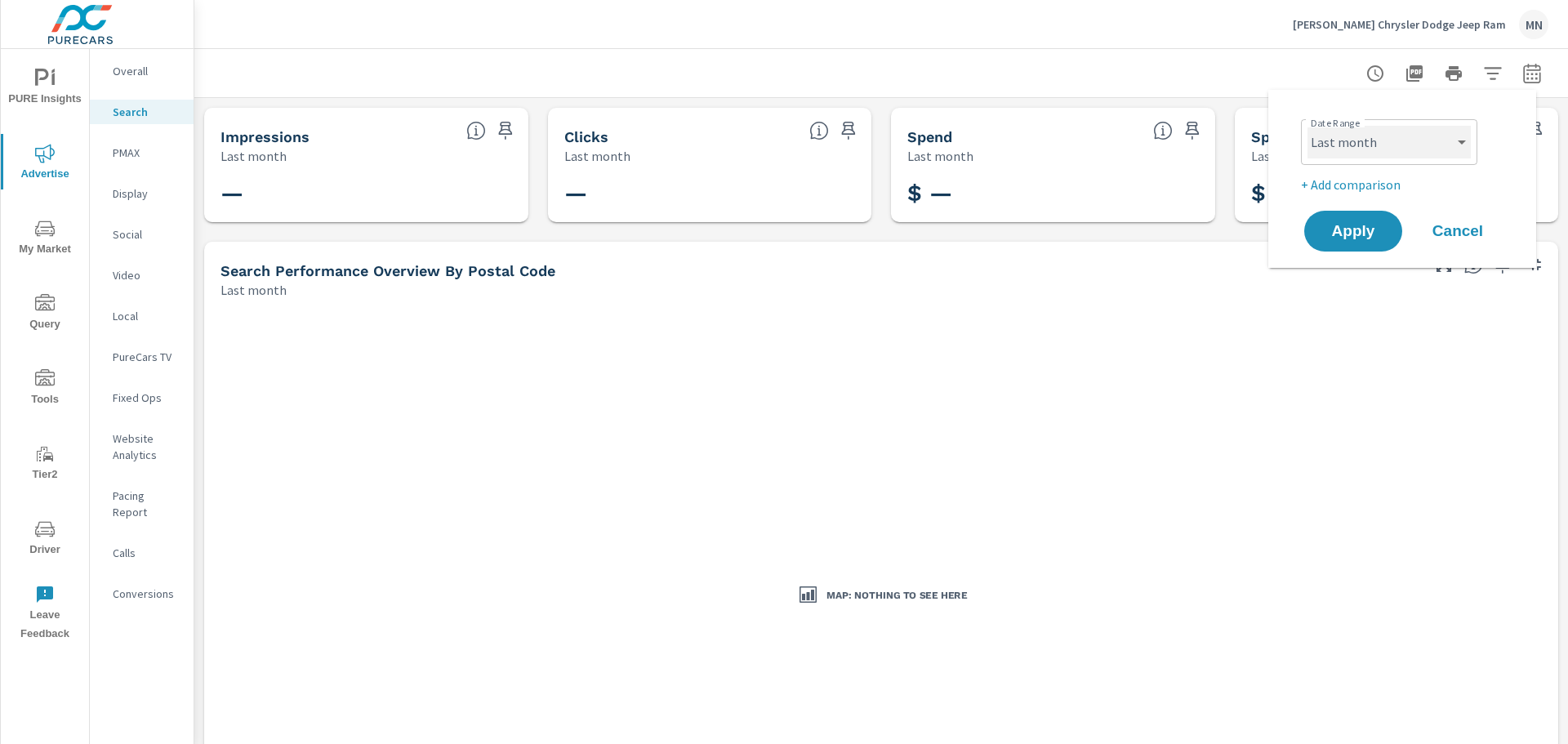
click at [1400, 140] on select "Custom Yesterday Last week Last 7 days Last 14 days Last 30 days Last 45 days L…" at bounding box center [1388, 142] width 163 height 32
click at [1307, 126] on select "Custom Yesterday Last week Last 7 days Last 14 days Last 30 days Last 45 days L…" at bounding box center [1388, 142] width 163 height 32
select select "custom"
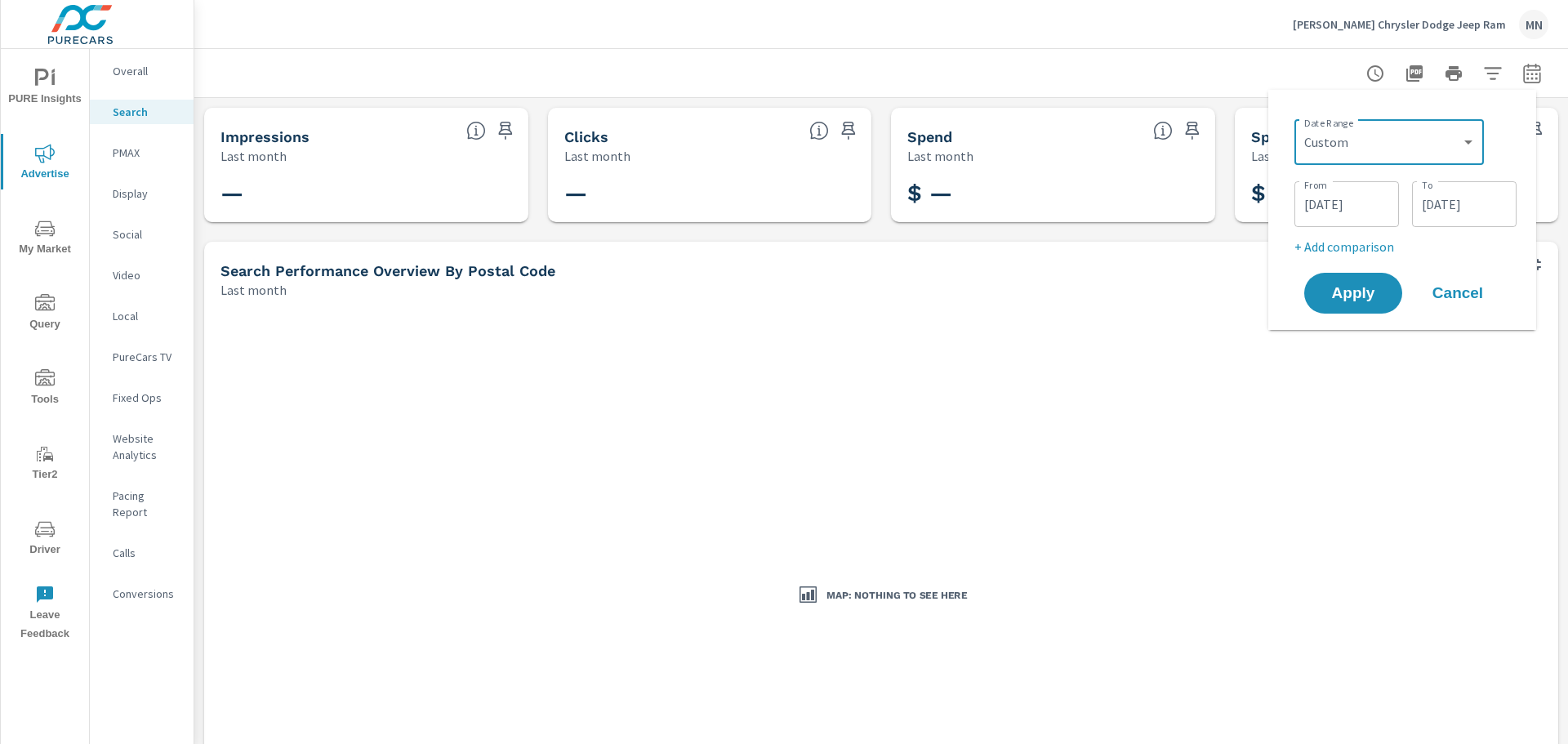
click at [1328, 205] on input "[DATE]" at bounding box center [1346, 204] width 92 height 32
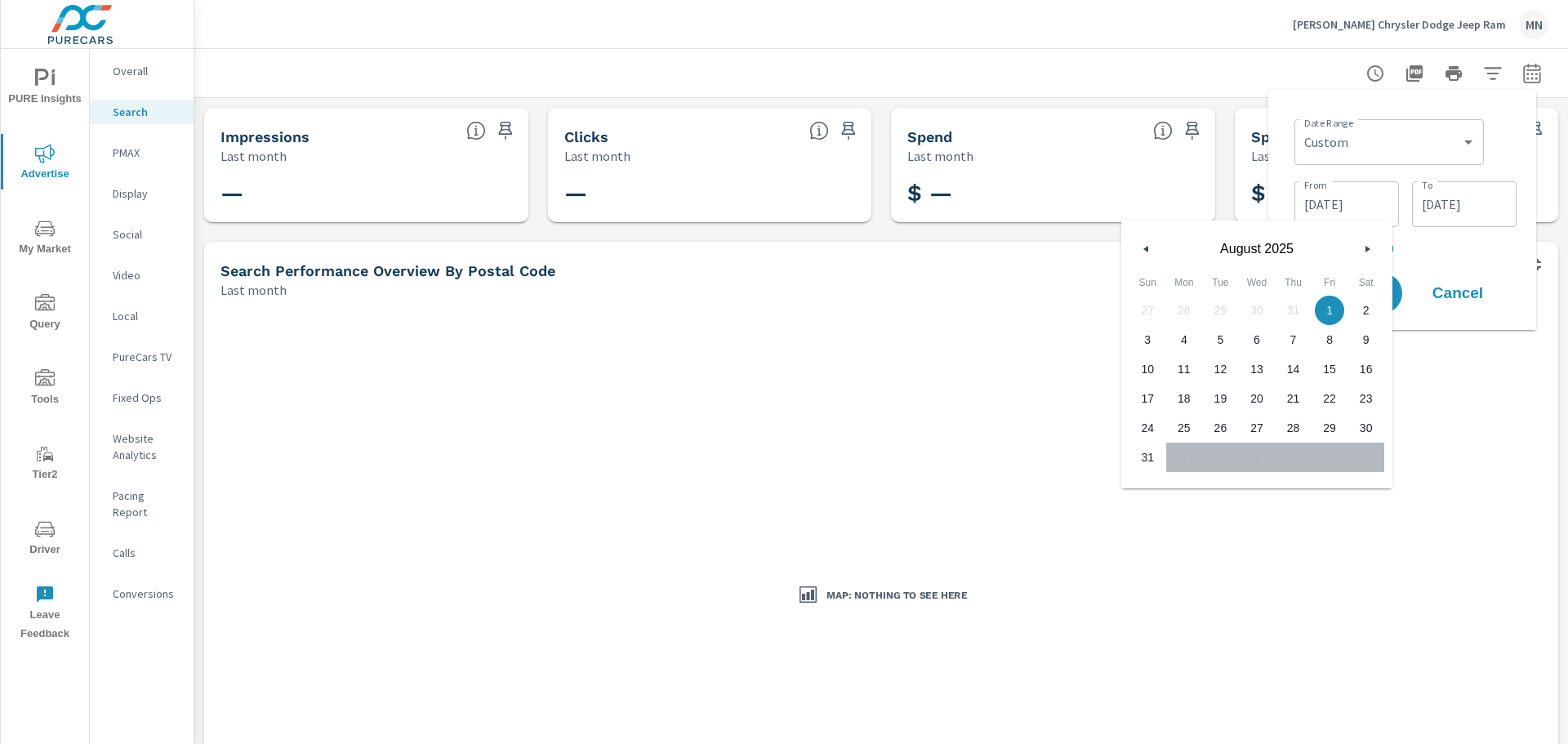
click at [1145, 250] on icon "button" at bounding box center [1144, 249] width 8 height 6
click at [1216, 302] on span "1" at bounding box center [1221, 310] width 37 height 21
type input "07/01/2025"
click at [1289, 167] on div "Date Range Custom Yesterday Last week Last 7 days Last 14 days Last 30 days Las…" at bounding box center [1401, 209] width 242 height 214
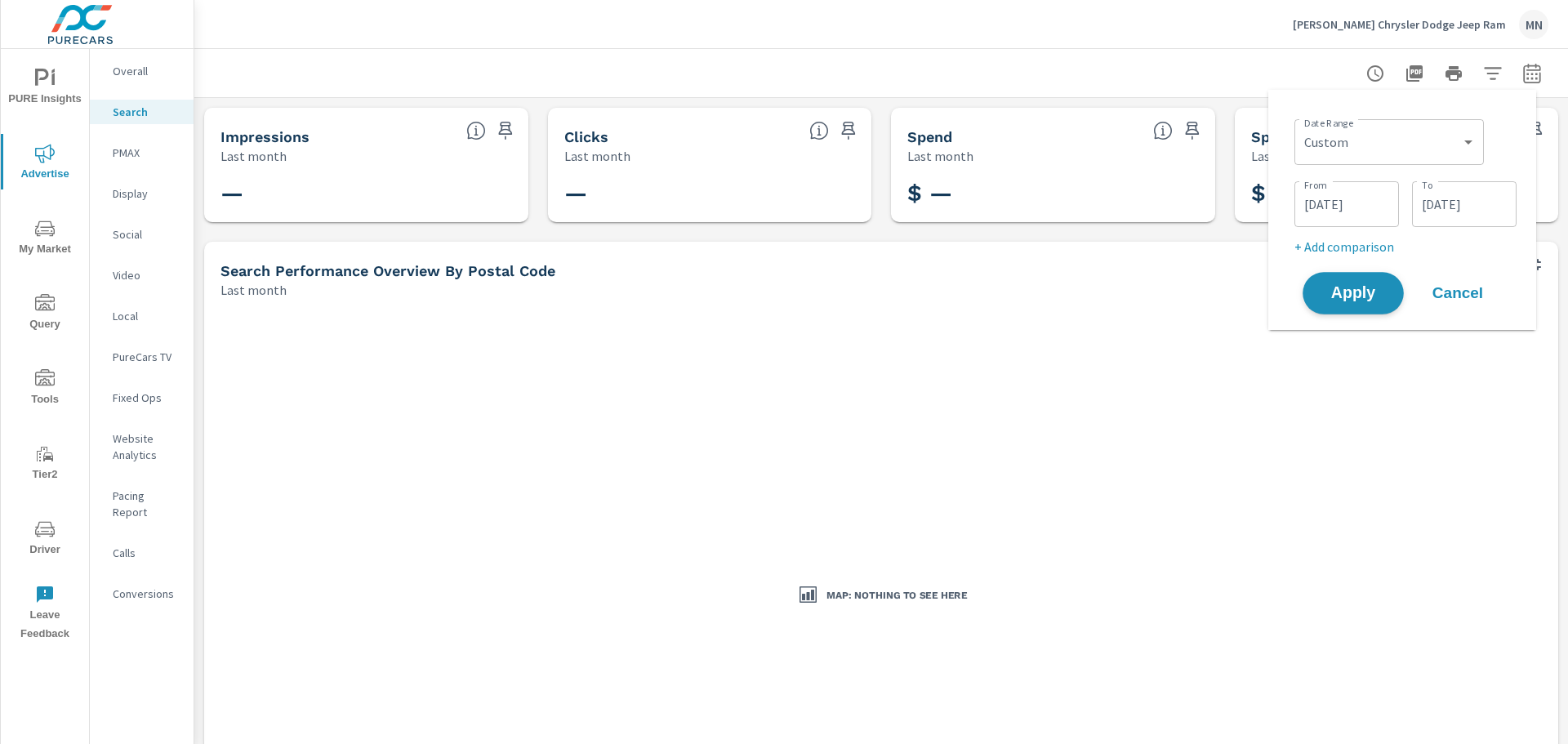
click at [1358, 293] on span "Apply" at bounding box center [1353, 293] width 67 height 16
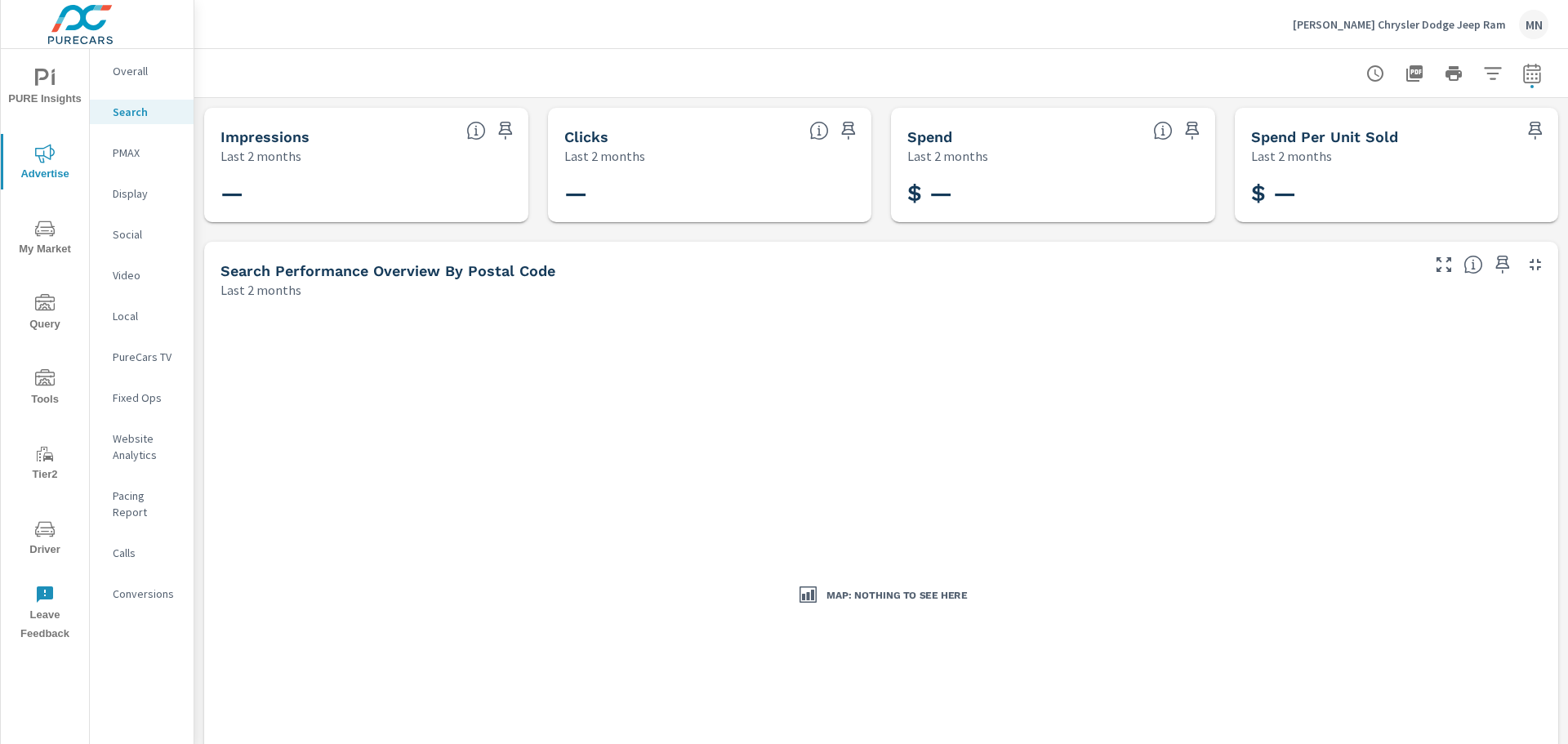
click at [127, 139] on nav "Overall Search PMAX Display Social Video Local PureCars TV Fixed Ops Website An…" at bounding box center [142, 339] width 104 height 579
click at [127, 150] on p "PMAX" at bounding box center [146, 153] width 68 height 17
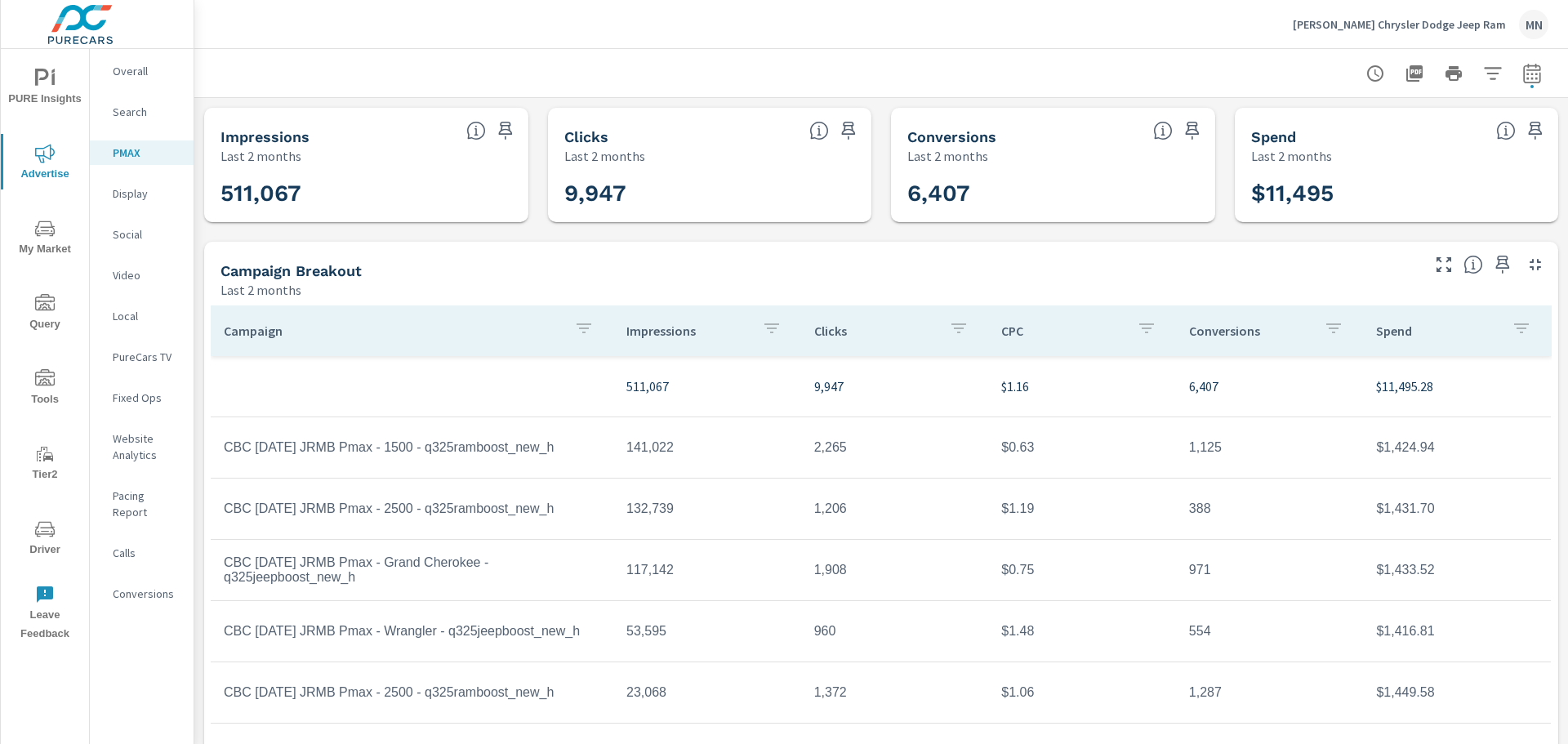
click at [1406, 73] on icon "button" at bounding box center [1414, 74] width 17 height 17
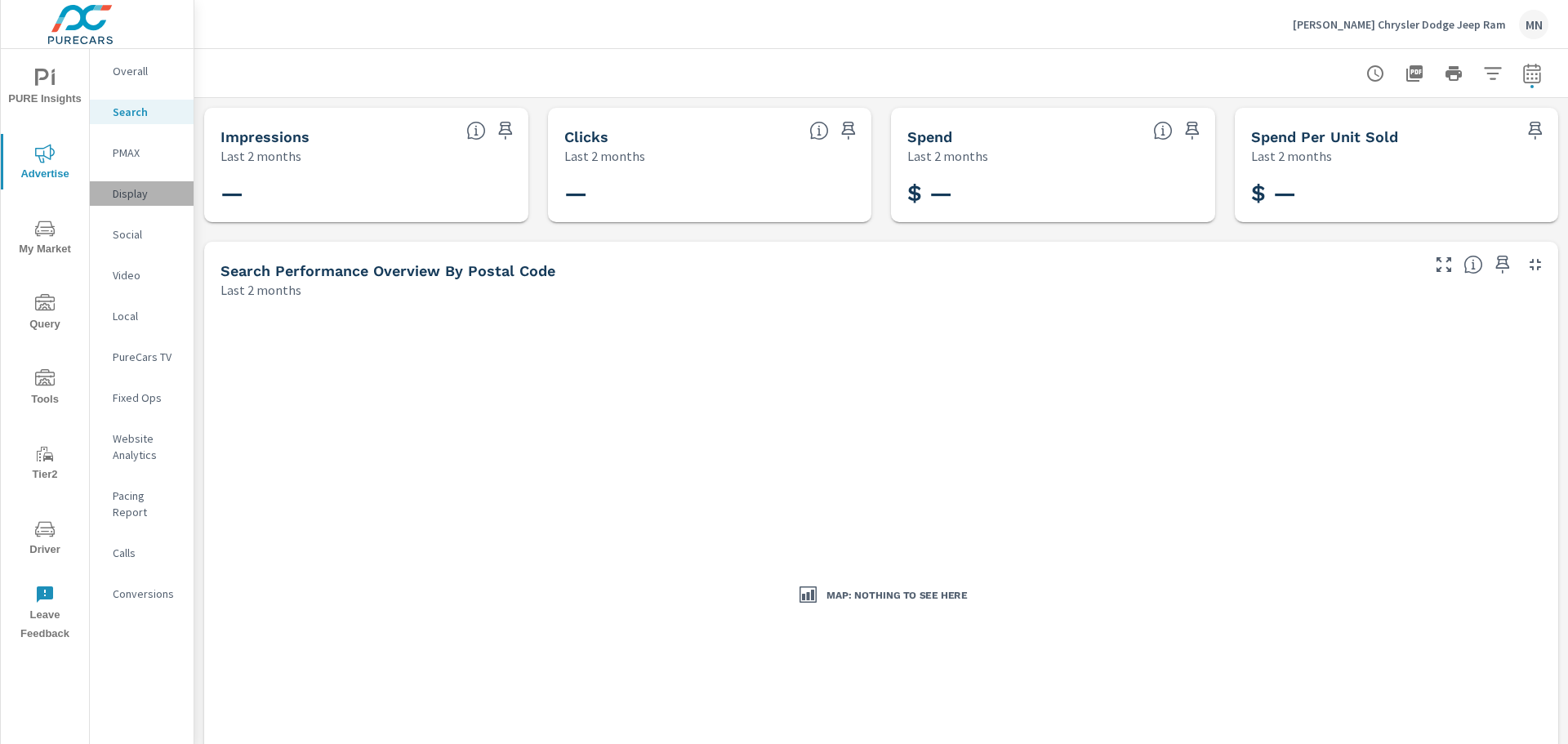
click at [121, 193] on p "Display" at bounding box center [146, 193] width 68 height 17
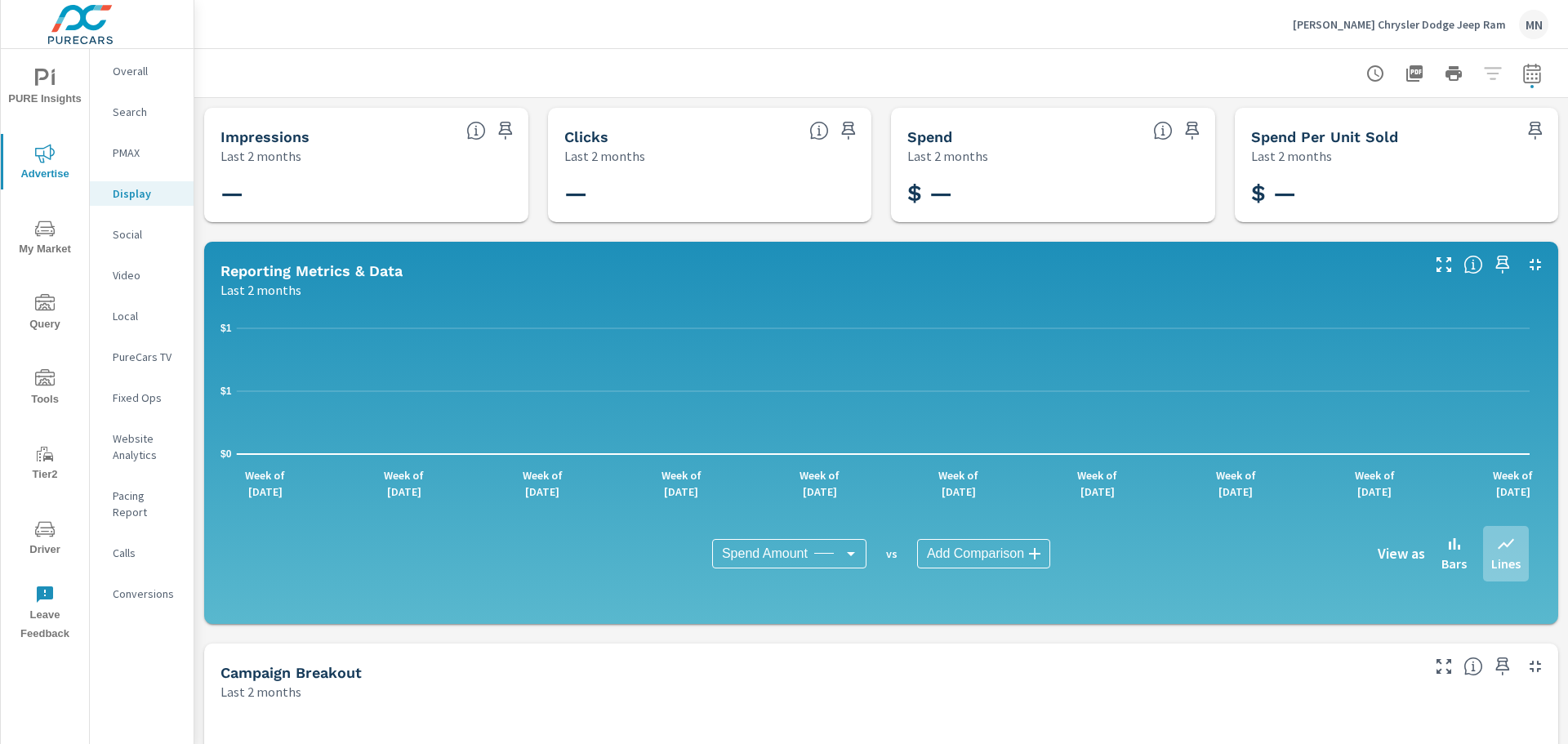
click at [129, 232] on p "Social" at bounding box center [146, 234] width 68 height 17
click at [128, 272] on p "Video" at bounding box center [146, 275] width 68 height 17
click at [130, 308] on p "Local" at bounding box center [146, 316] width 68 height 17
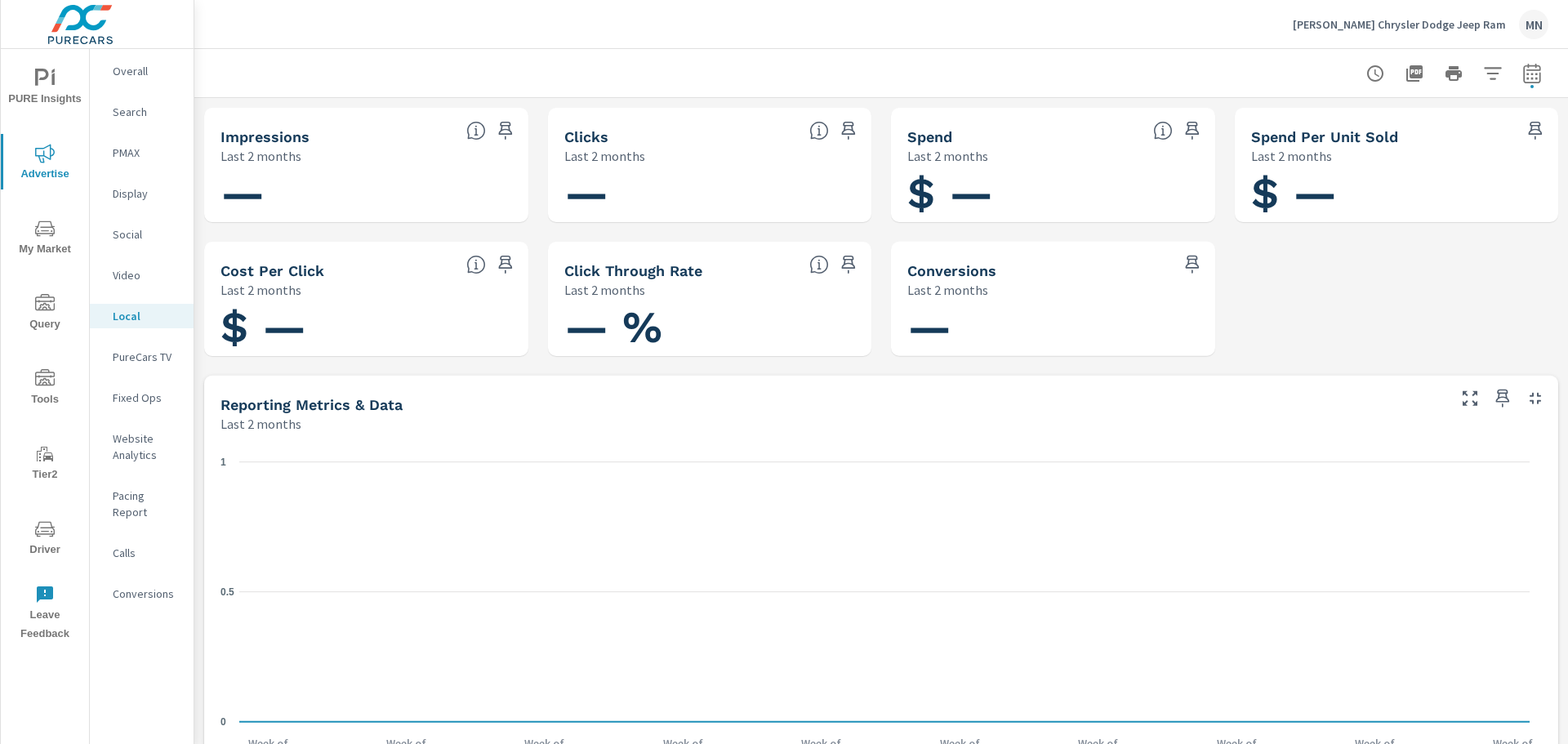
click at [132, 354] on p "PureCars TV" at bounding box center [146, 357] width 68 height 17
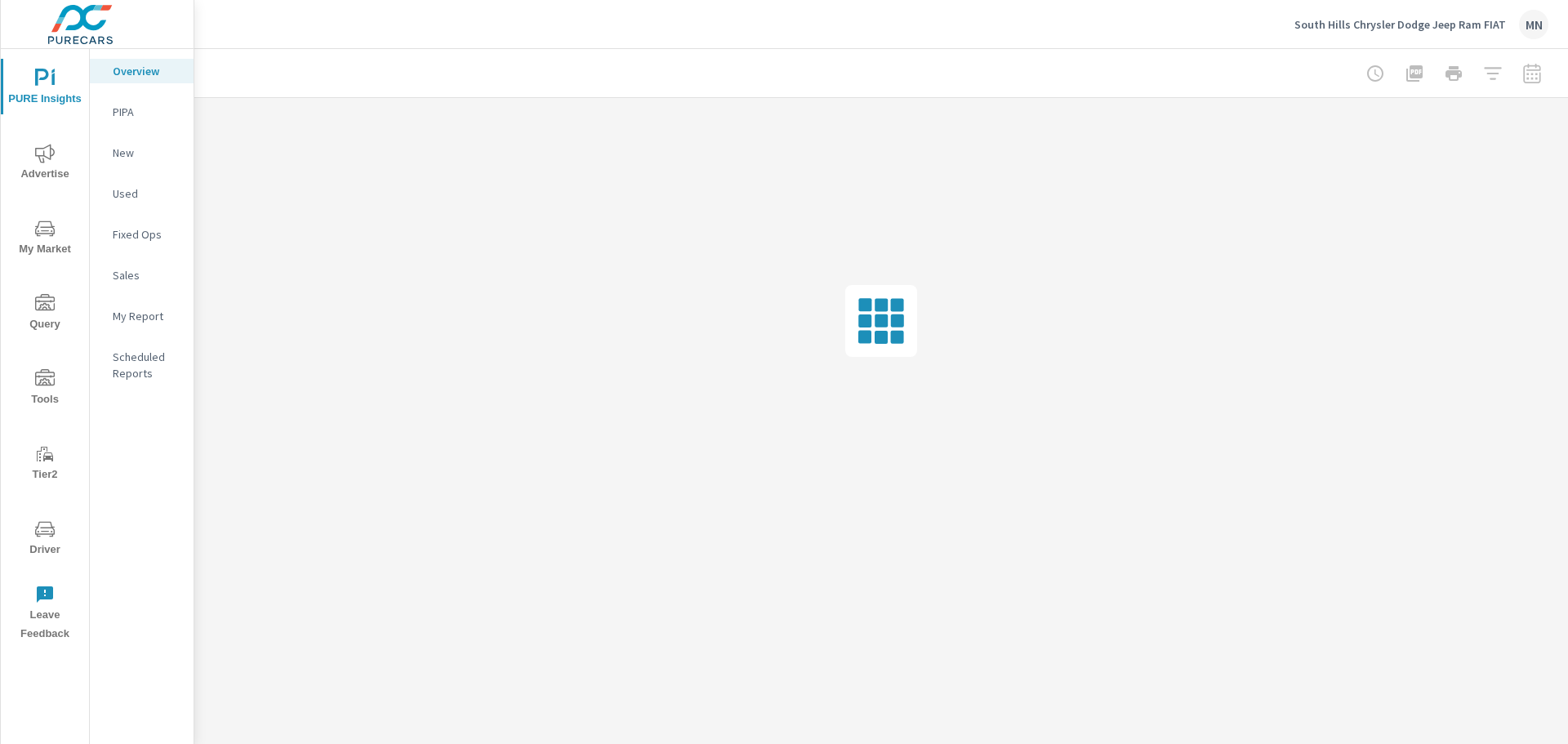
click at [23, 154] on span "Advertise" at bounding box center [44, 163] width 79 height 40
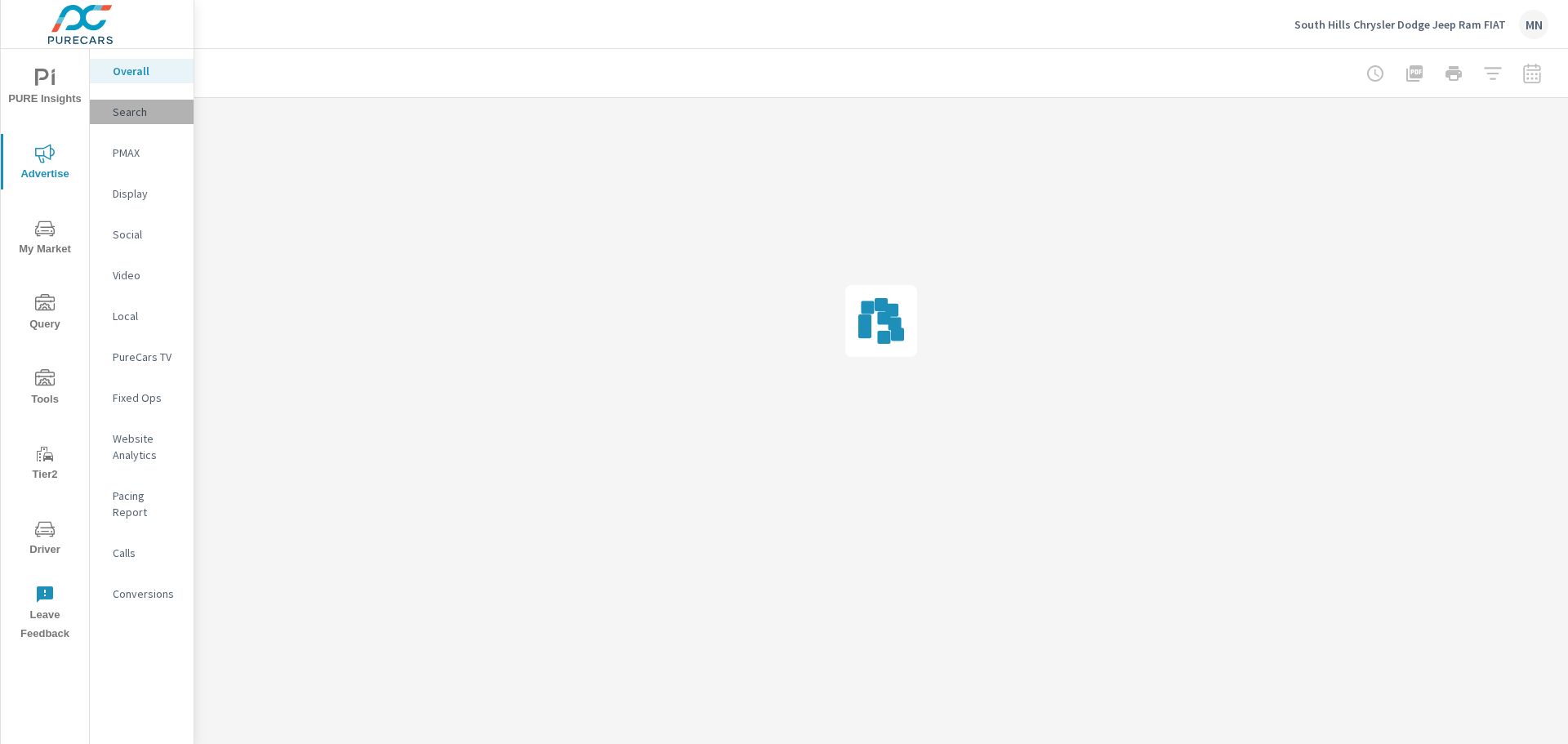
click at [107, 115] on div "Search" at bounding box center [142, 112] width 104 height 24
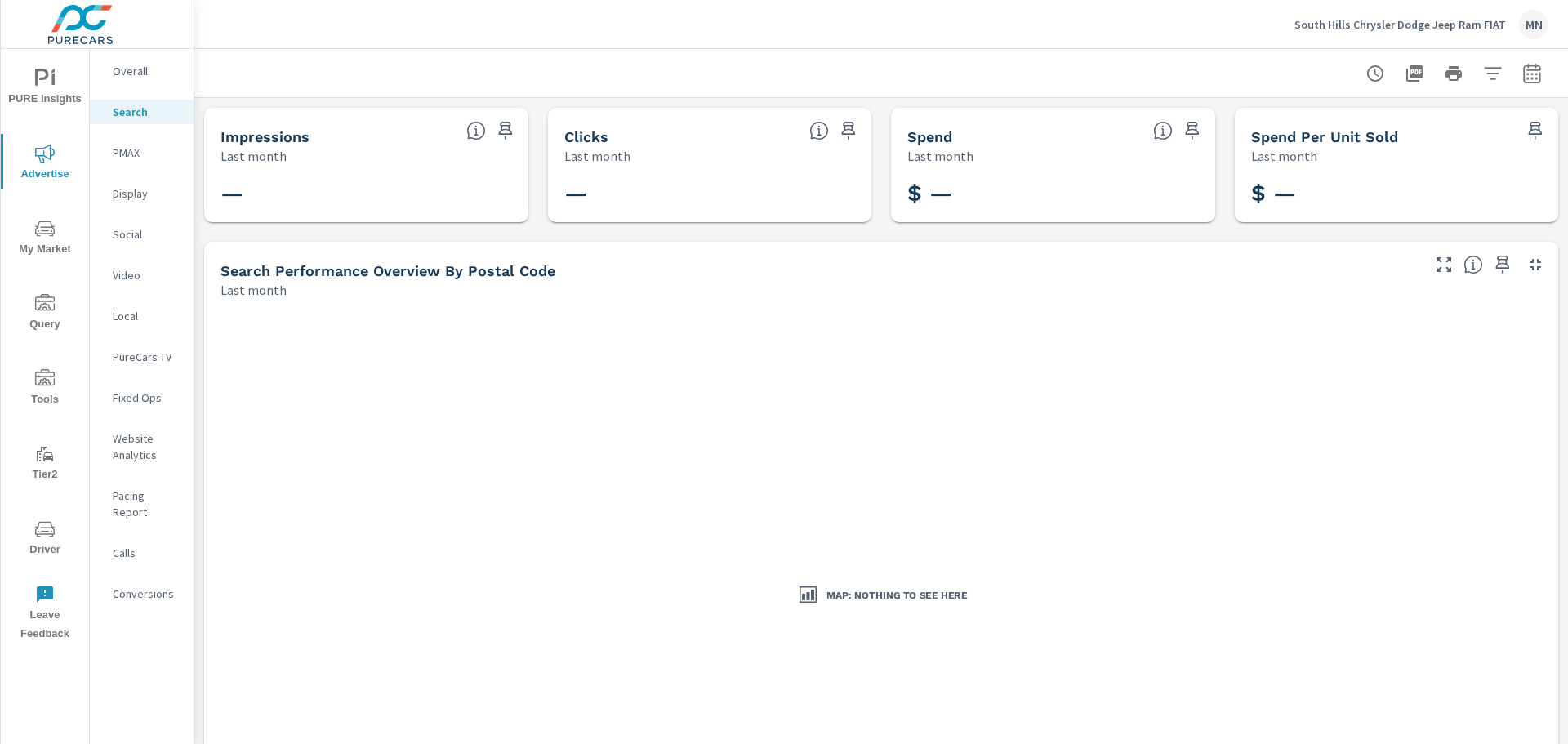
click at [1522, 84] on button "button" at bounding box center [1531, 73] width 32 height 32
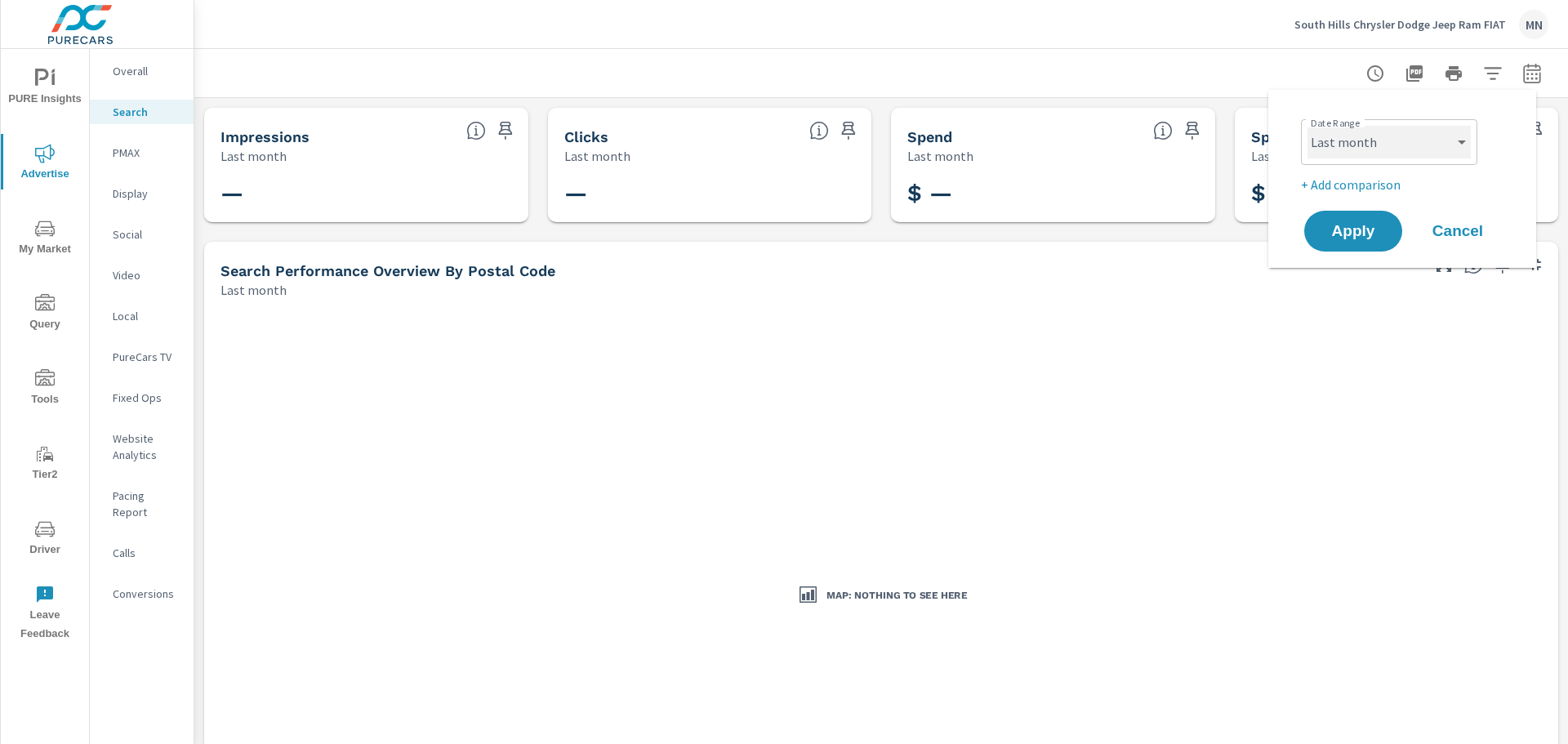
click at [1350, 144] on select "Custom Yesterday Last week Last 7 days Last 14 days Last 30 days Last 45 days L…" at bounding box center [1388, 142] width 163 height 32
click at [1307, 126] on select "Custom Yesterday Last week Last 7 days Last 14 days Last 30 days Last 45 days L…" at bounding box center [1388, 142] width 163 height 32
select select "custom"
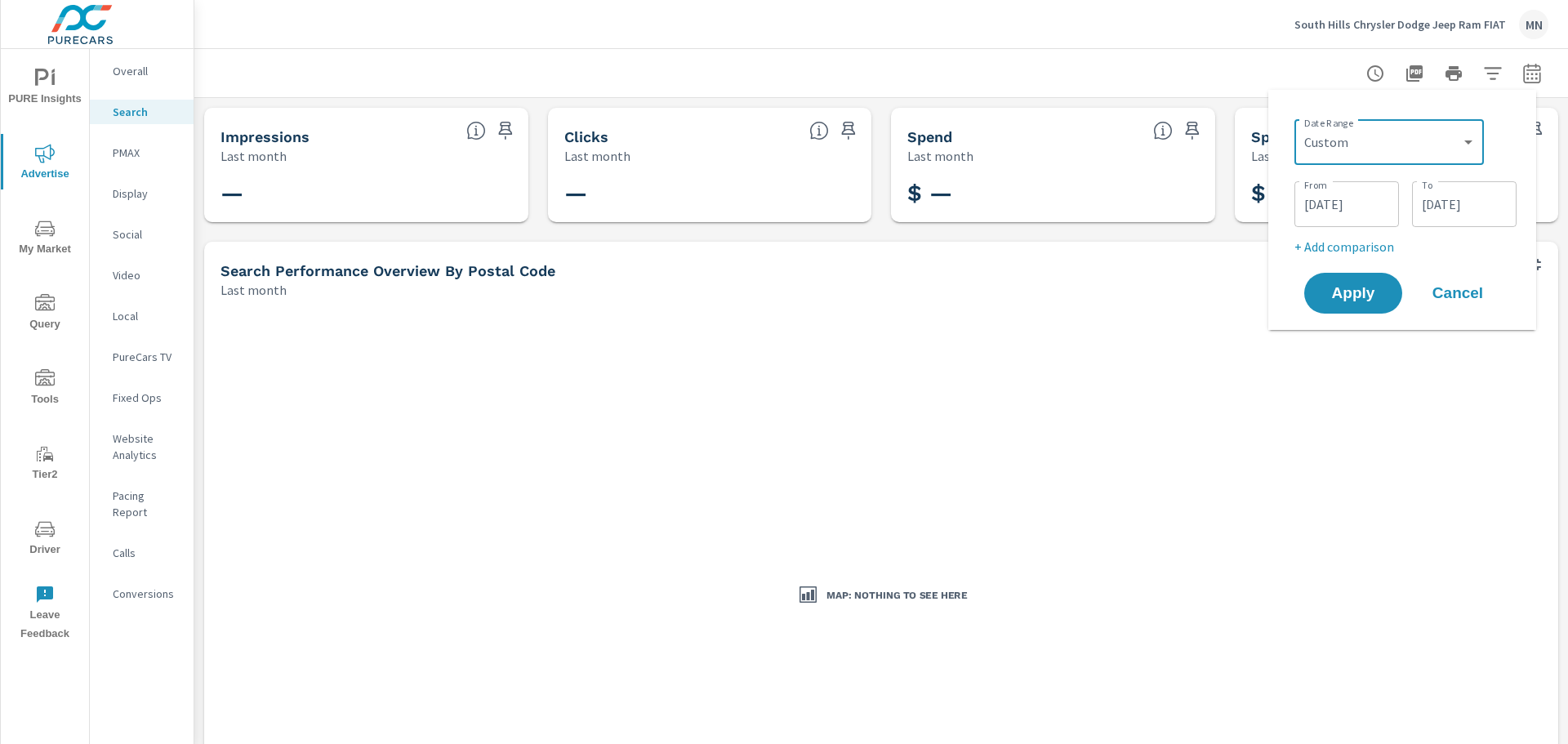
click at [1325, 206] on input "08/01/2025" at bounding box center [1346, 204] width 92 height 32
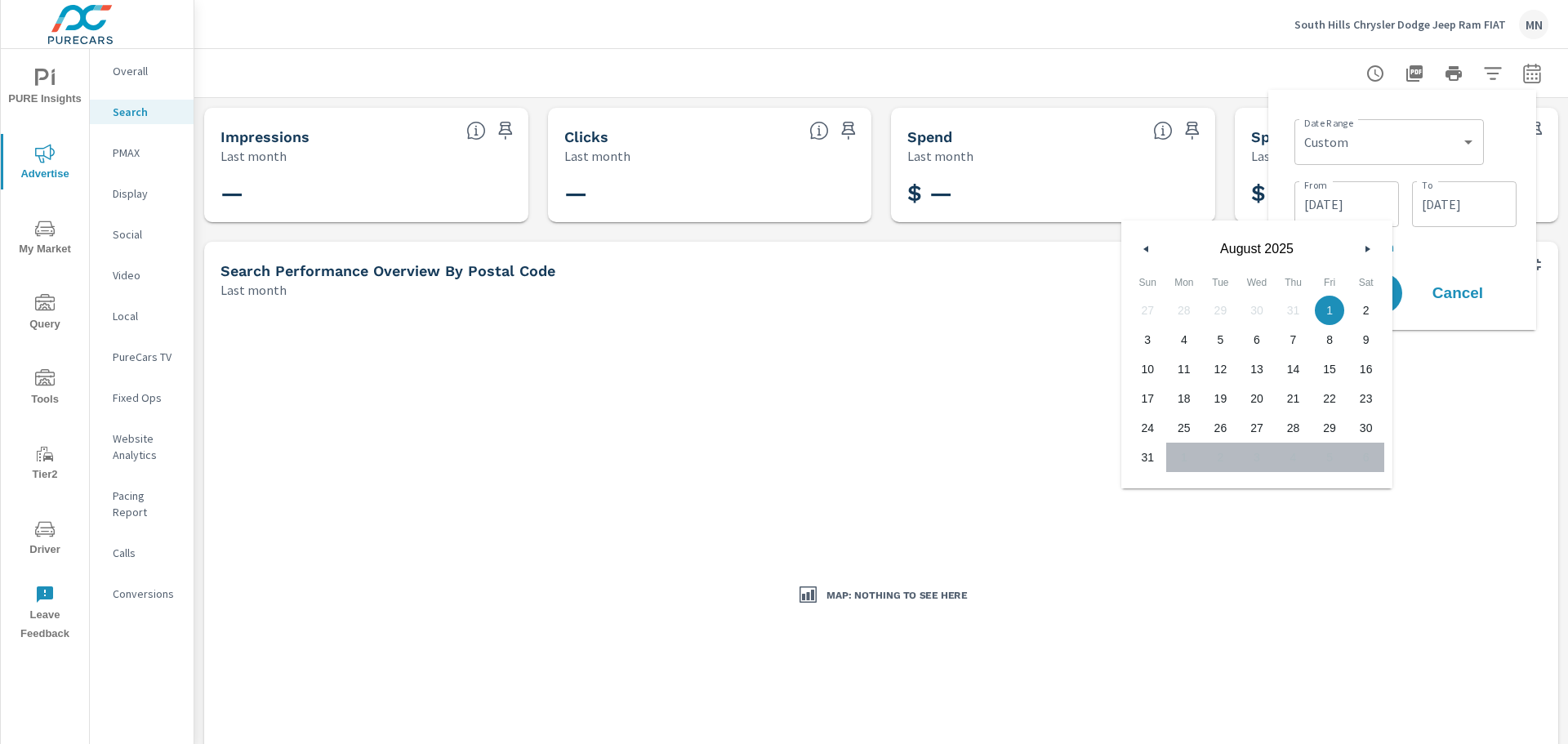
click at [1156, 249] on button "button" at bounding box center [1146, 248] width 19 height 19
click at [1230, 315] on span "1" at bounding box center [1221, 310] width 37 height 21
type input "07/01/2025"
click at [1279, 148] on div "Date Range Custom Yesterday Last week Last 7 days Last 14 days Last 30 days Las…" at bounding box center [1401, 209] width 268 height 240
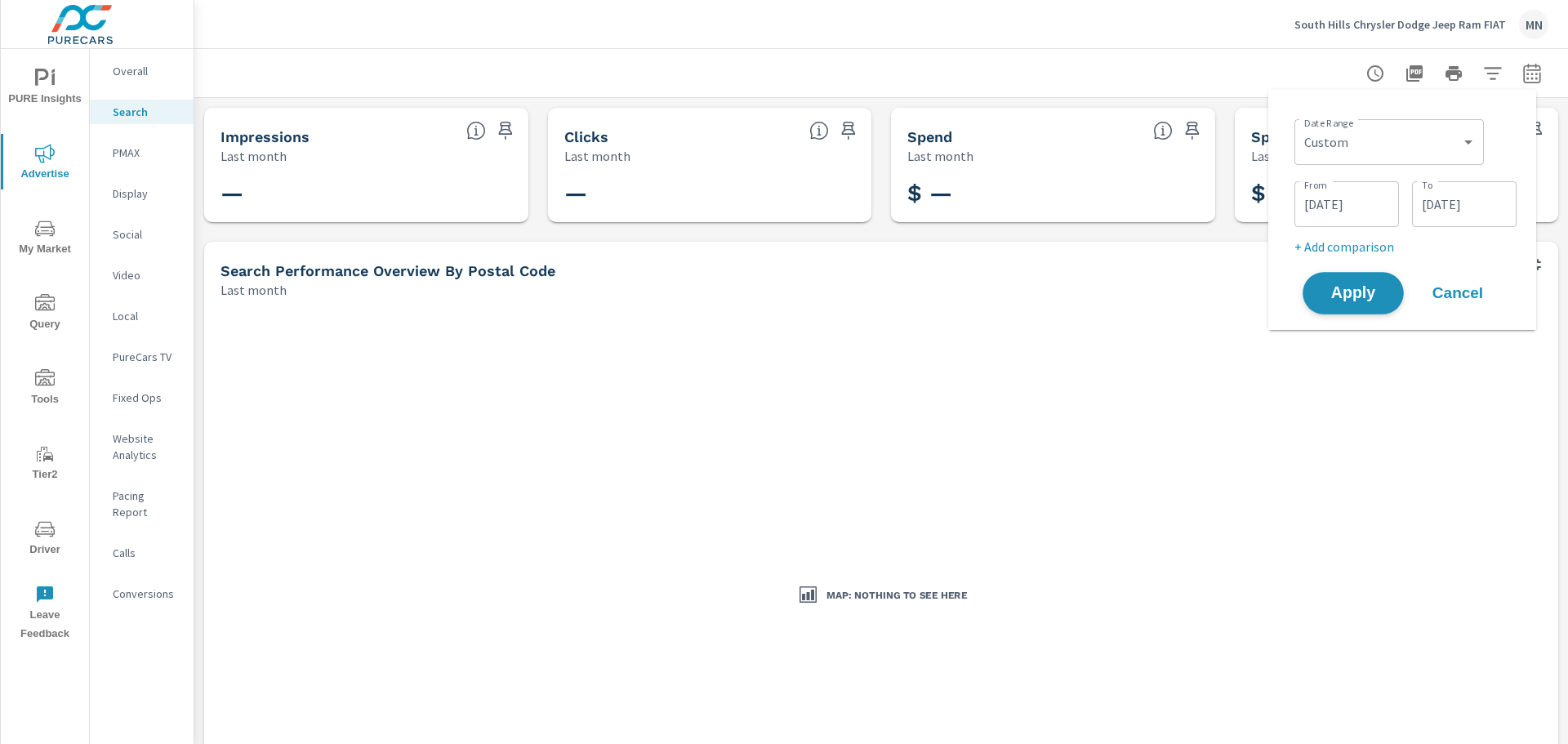
click at [1378, 283] on button "Apply" at bounding box center [1352, 293] width 101 height 43
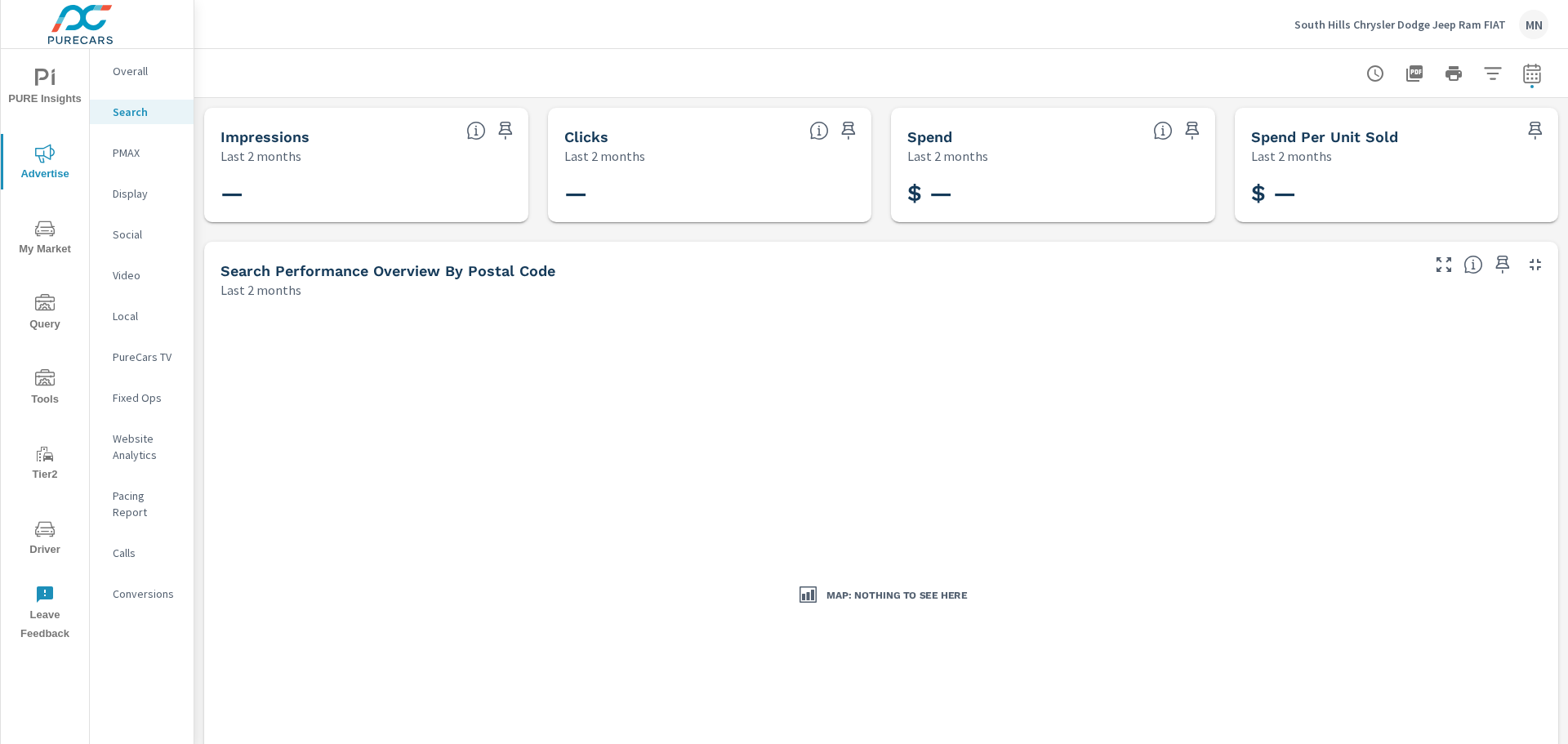
click at [120, 148] on p "PMAX" at bounding box center [146, 153] width 68 height 17
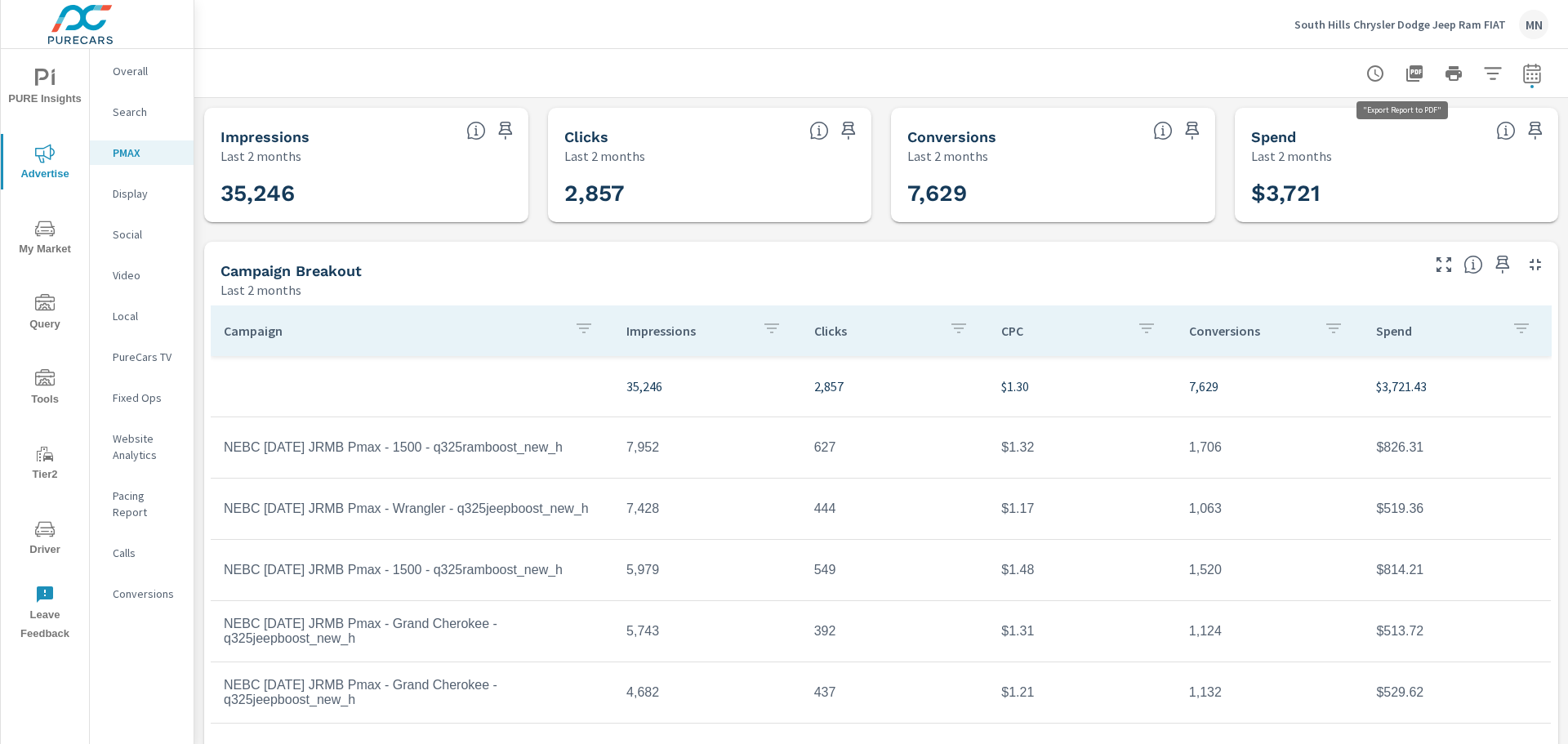
click at [1406, 76] on icon "button" at bounding box center [1414, 74] width 17 height 17
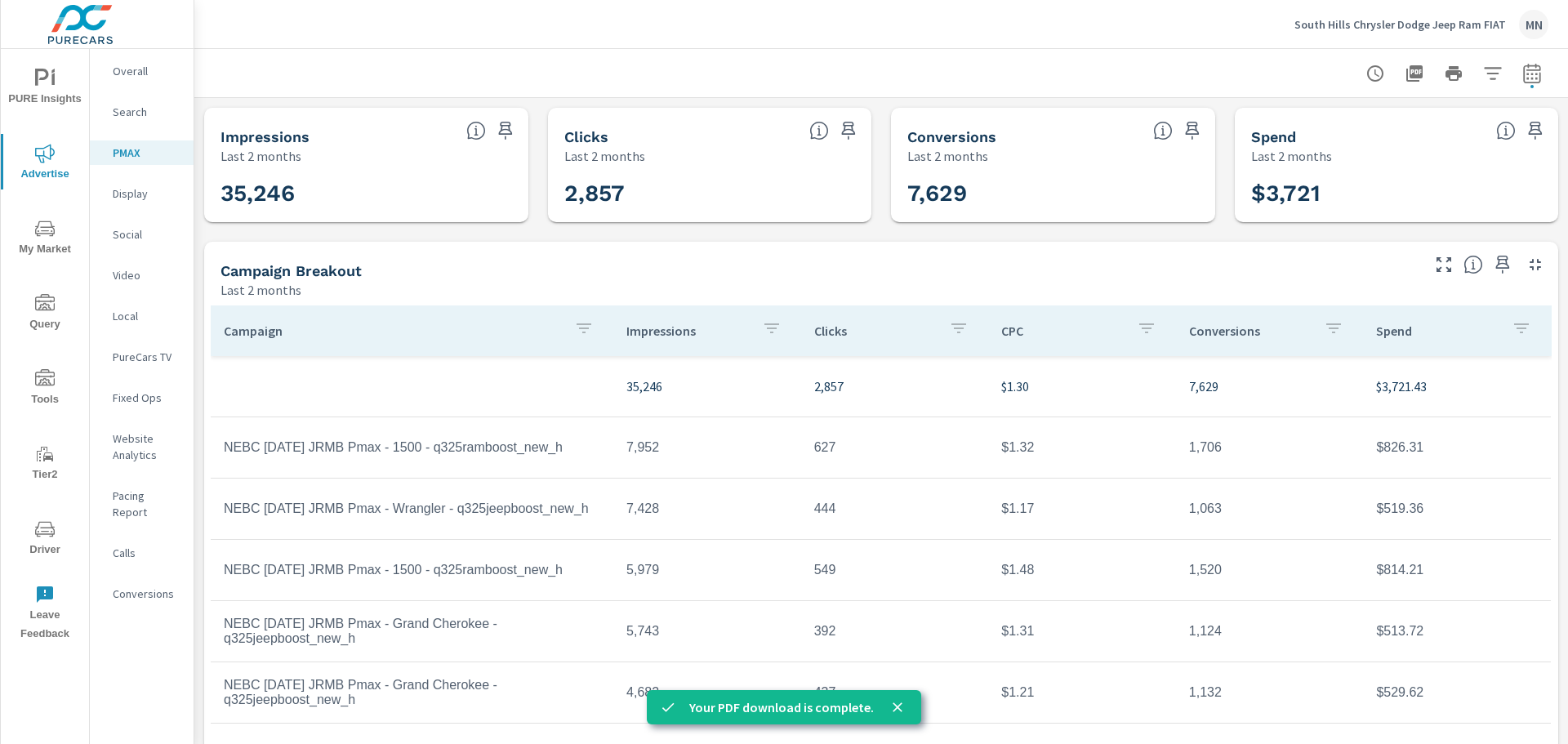
click at [133, 237] on p "Social" at bounding box center [146, 234] width 68 height 17
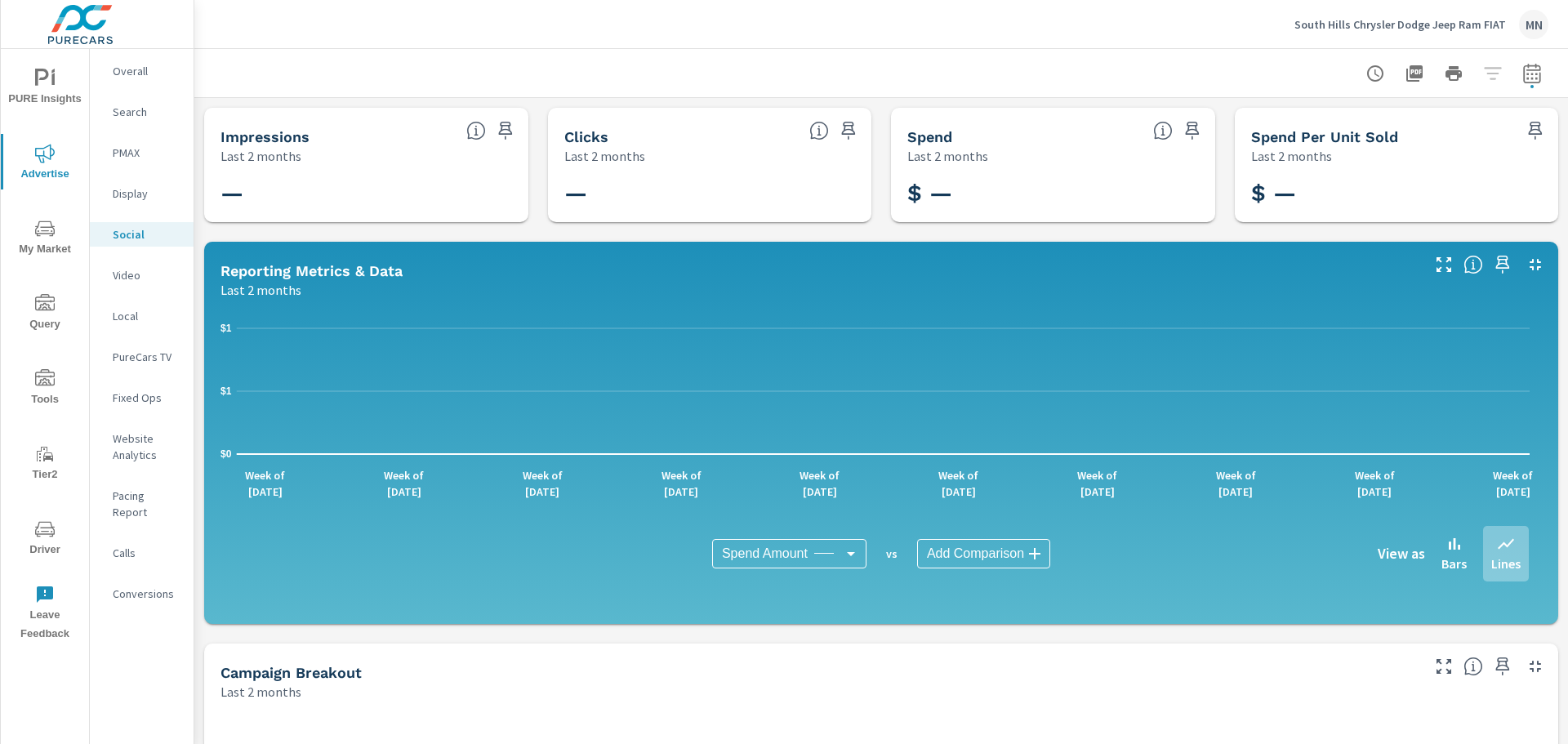
click at [167, 357] on p "PureCars TV" at bounding box center [146, 357] width 68 height 17
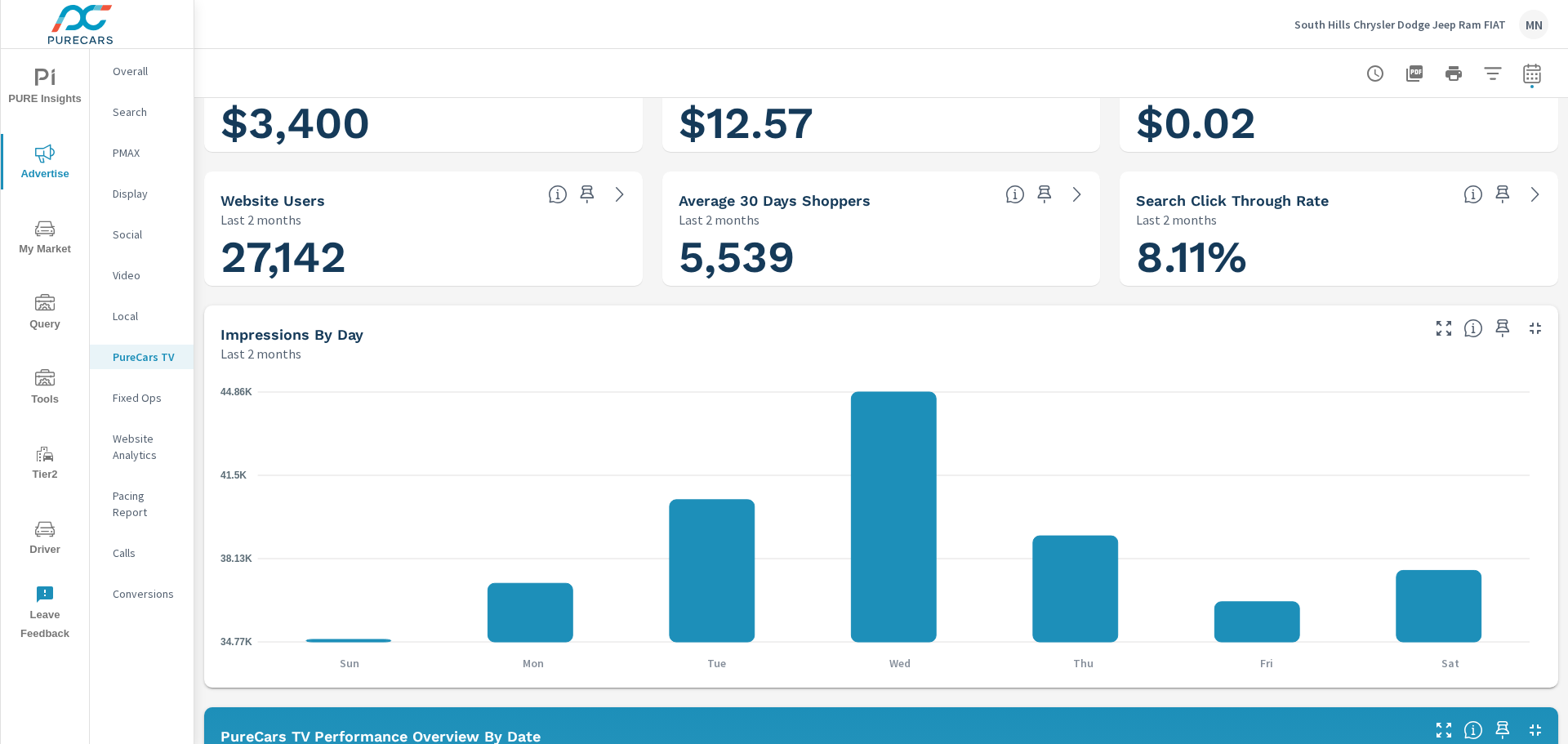
scroll to position [245, 0]
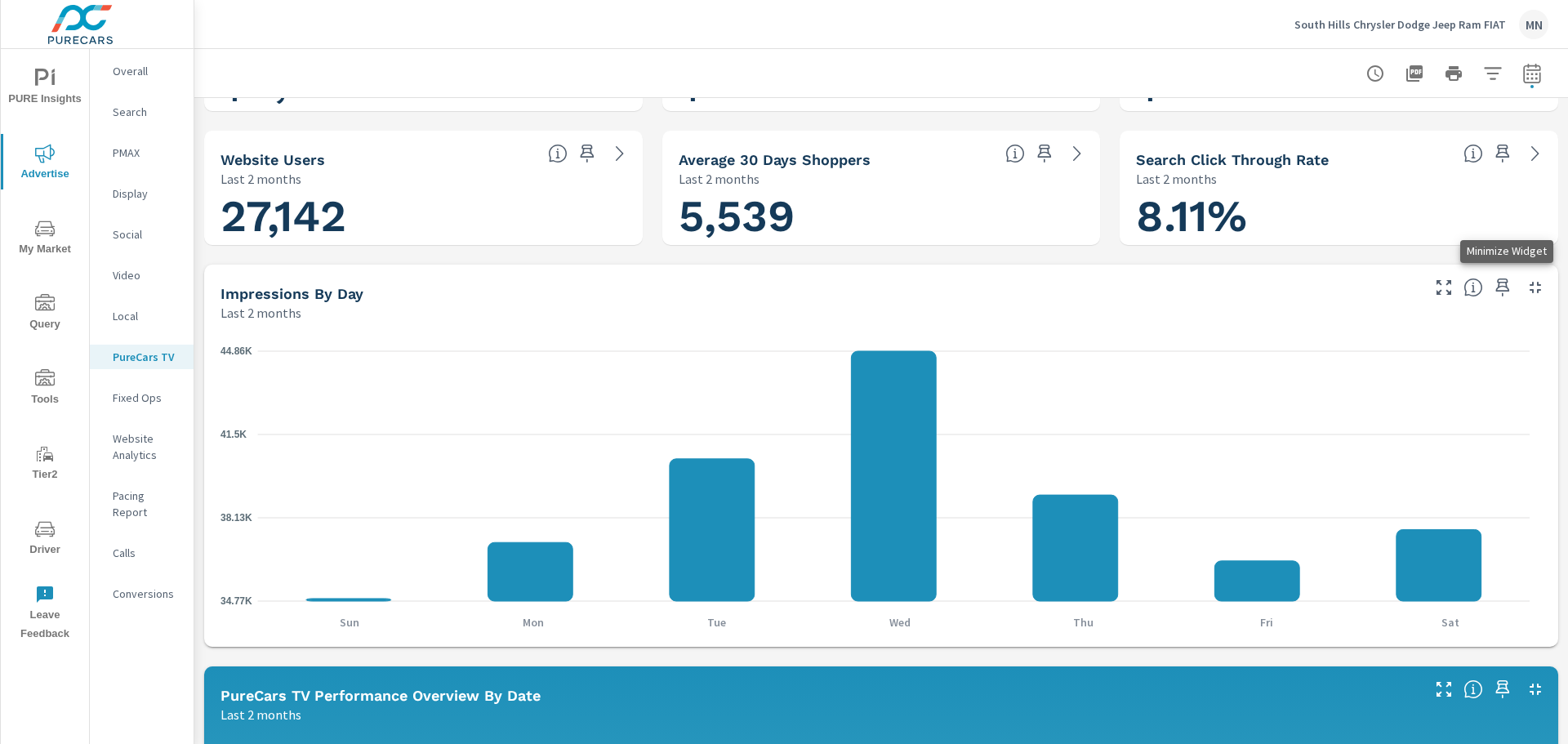
click at [1529, 292] on icon "button" at bounding box center [1535, 287] width 11 height 11
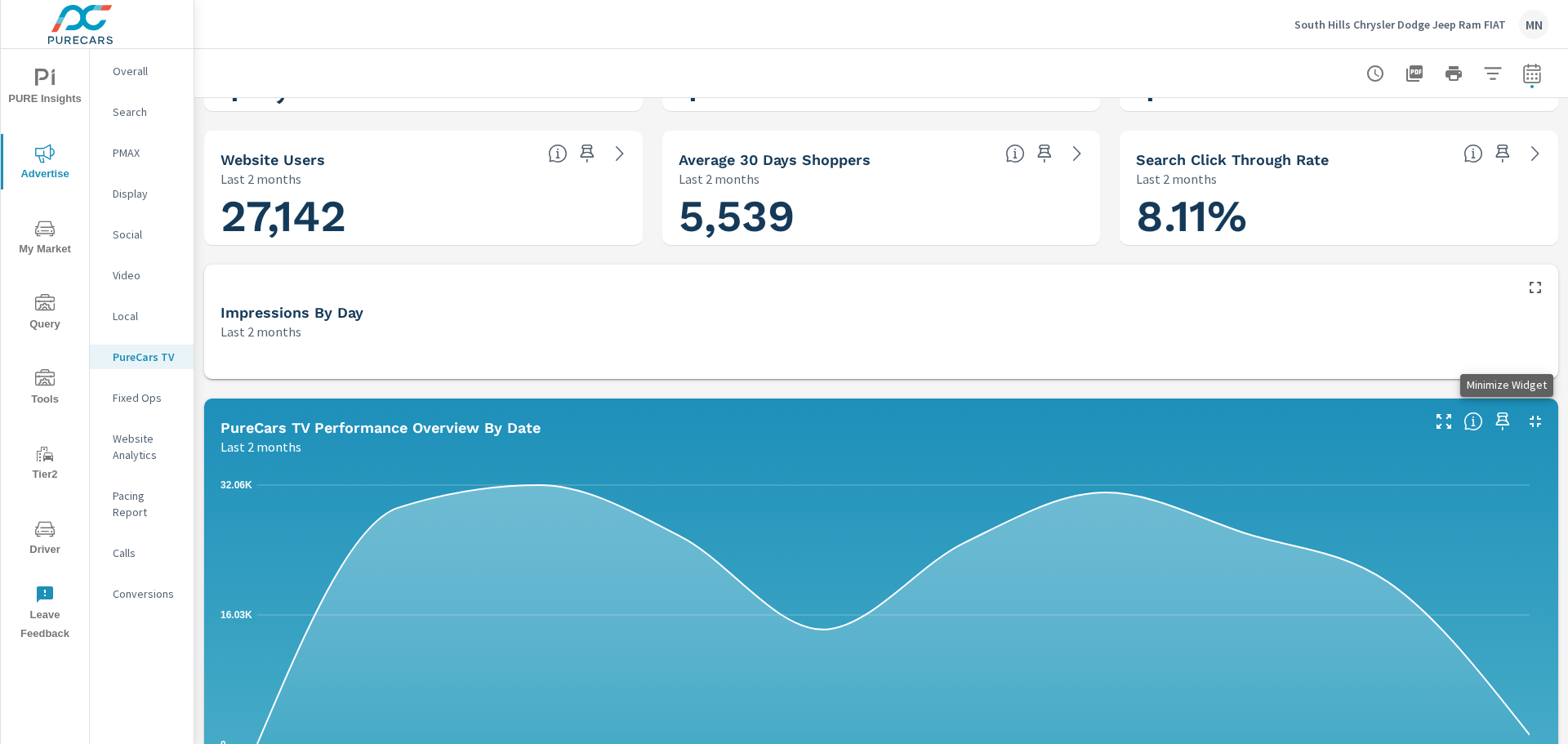
click at [1528, 415] on icon "button" at bounding box center [1535, 421] width 19 height 19
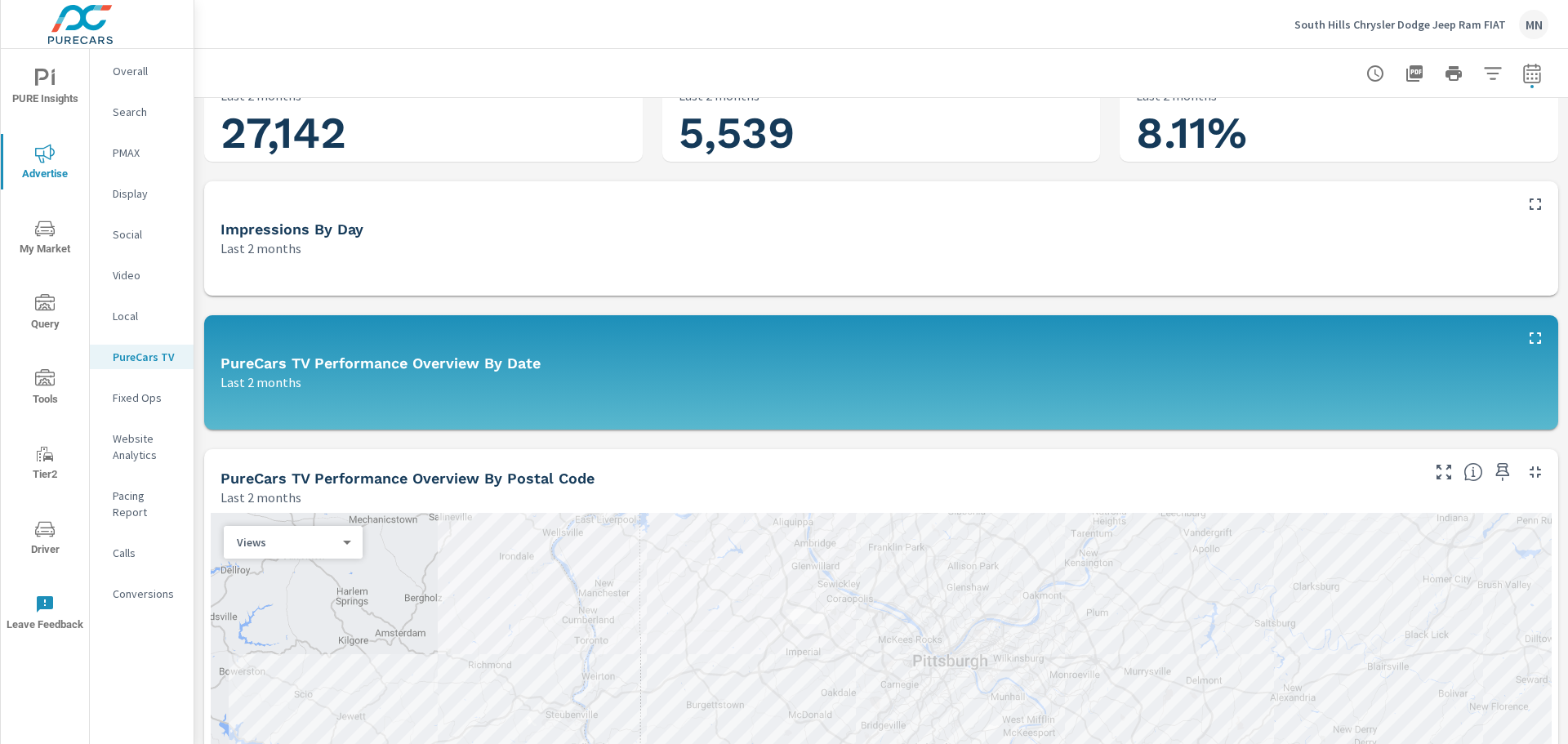
scroll to position [408, 0]
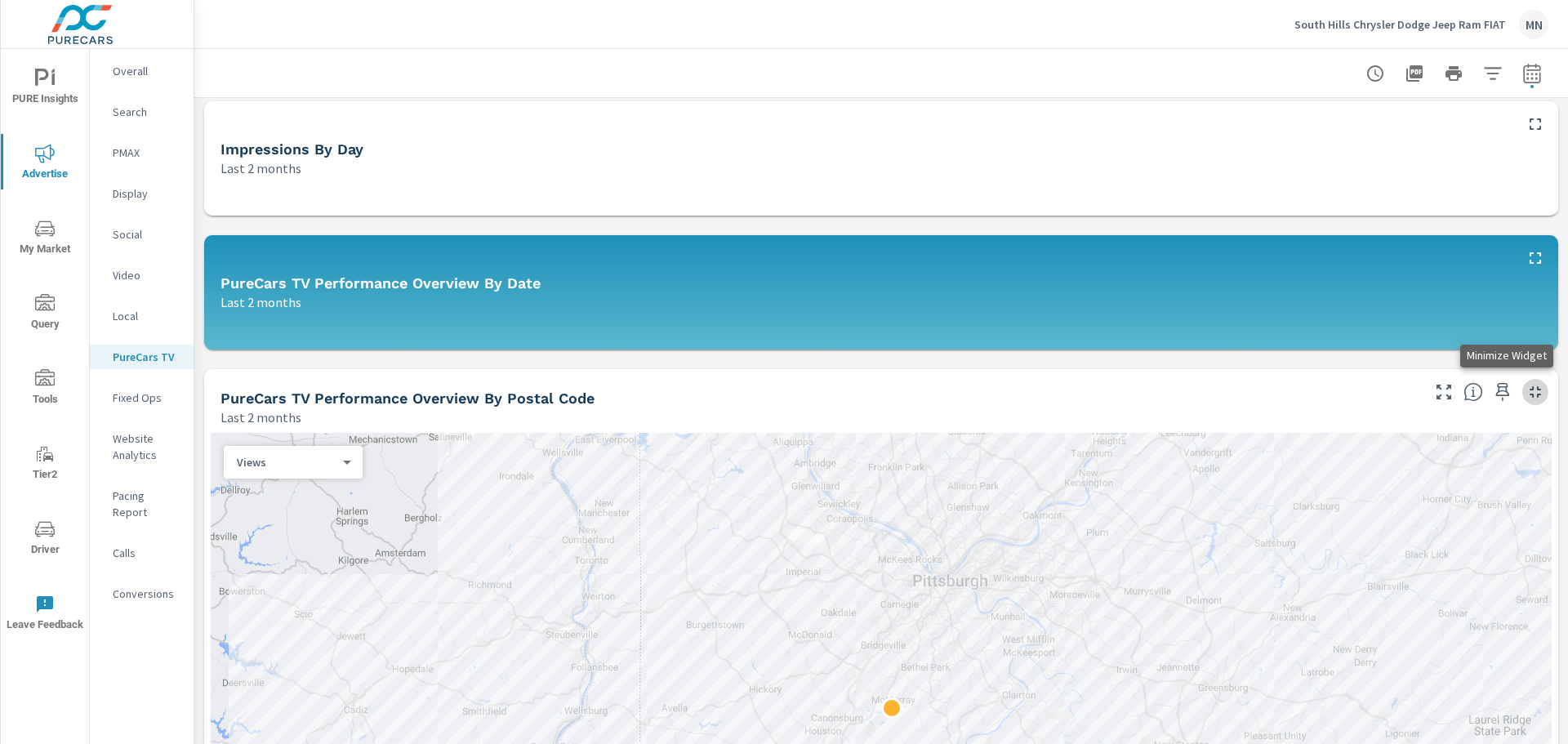
click at [1525, 394] on icon "button" at bounding box center [1535, 391] width 19 height 19
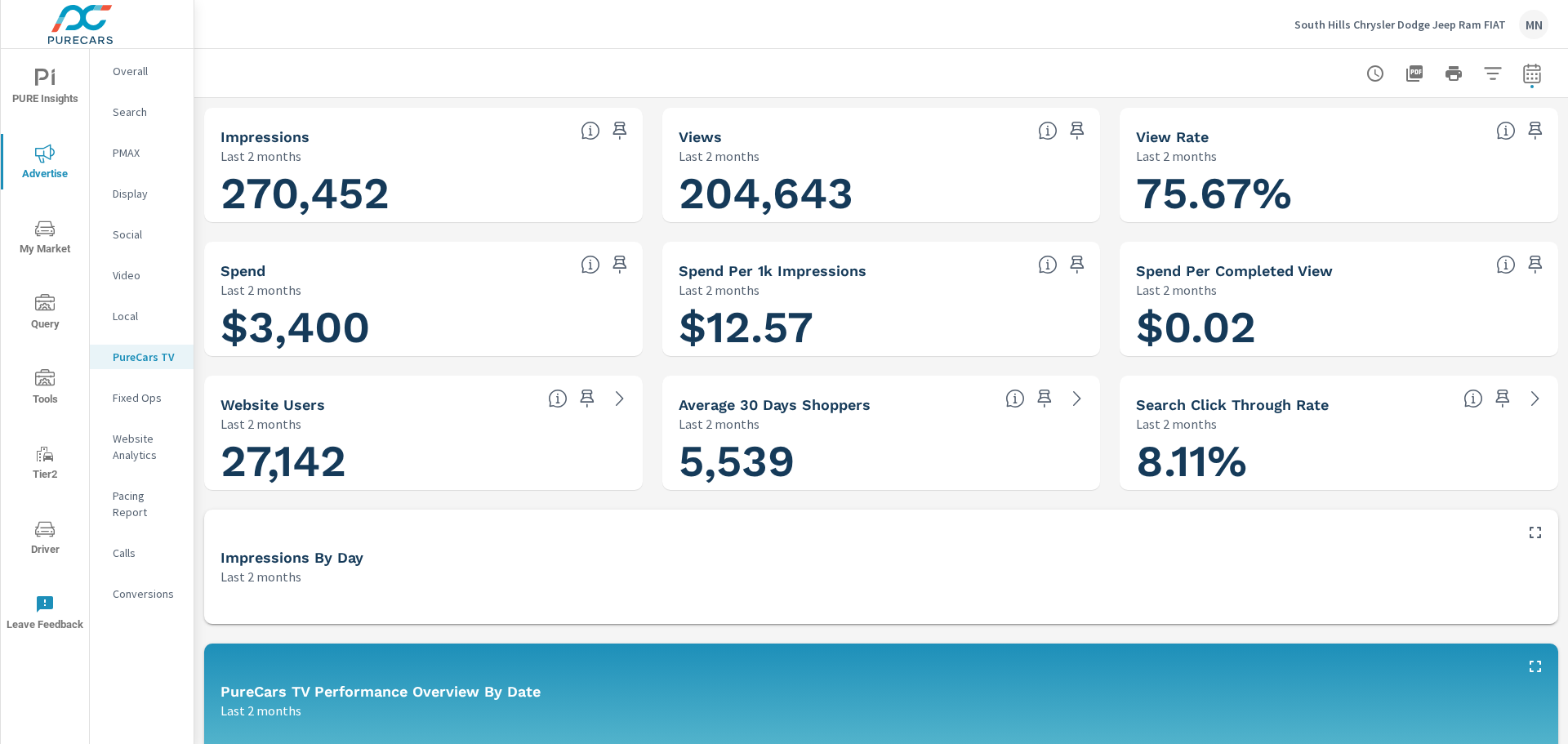
click at [1406, 73] on icon "button" at bounding box center [1414, 74] width 17 height 17
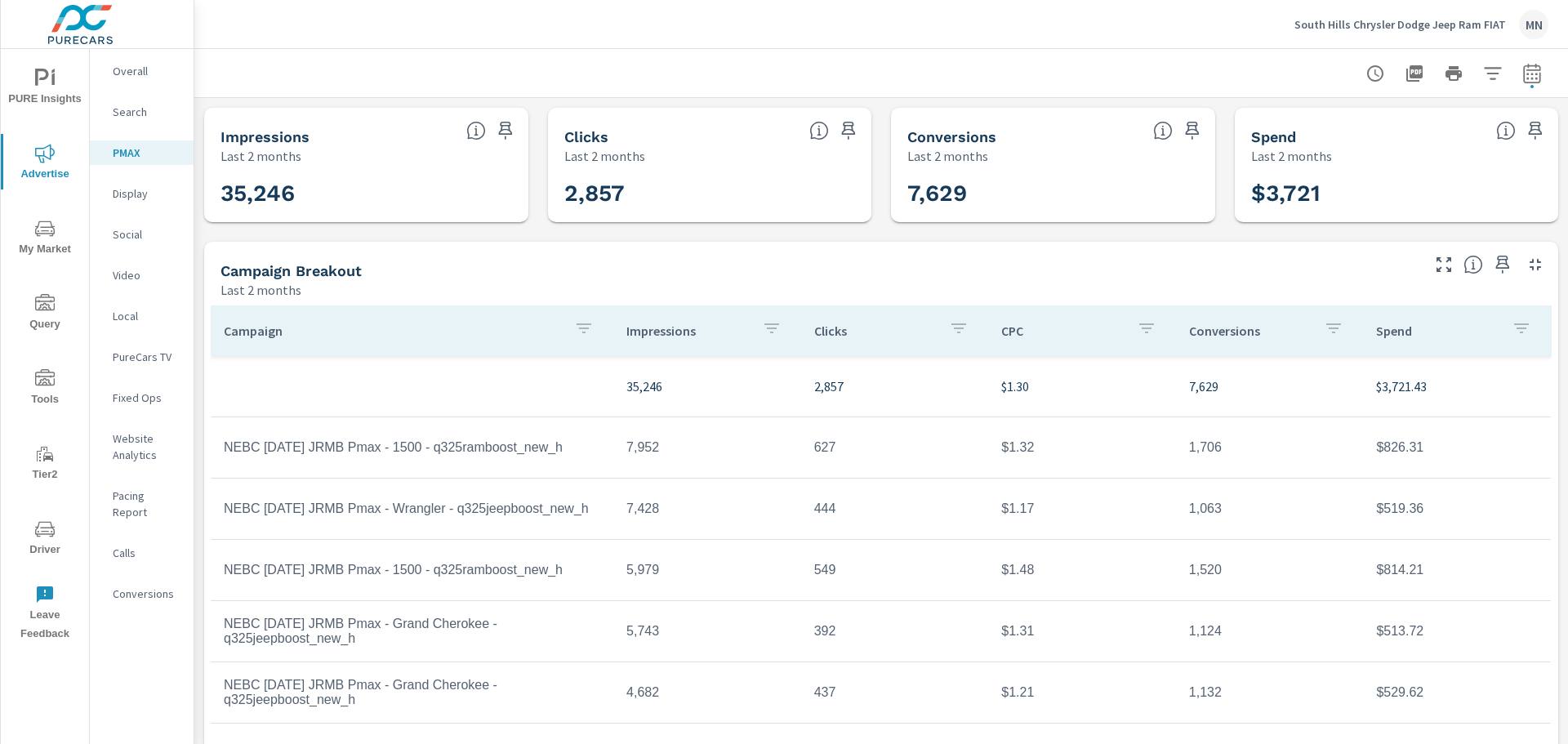
click at [141, 193] on p "Display" at bounding box center [146, 193] width 68 height 17
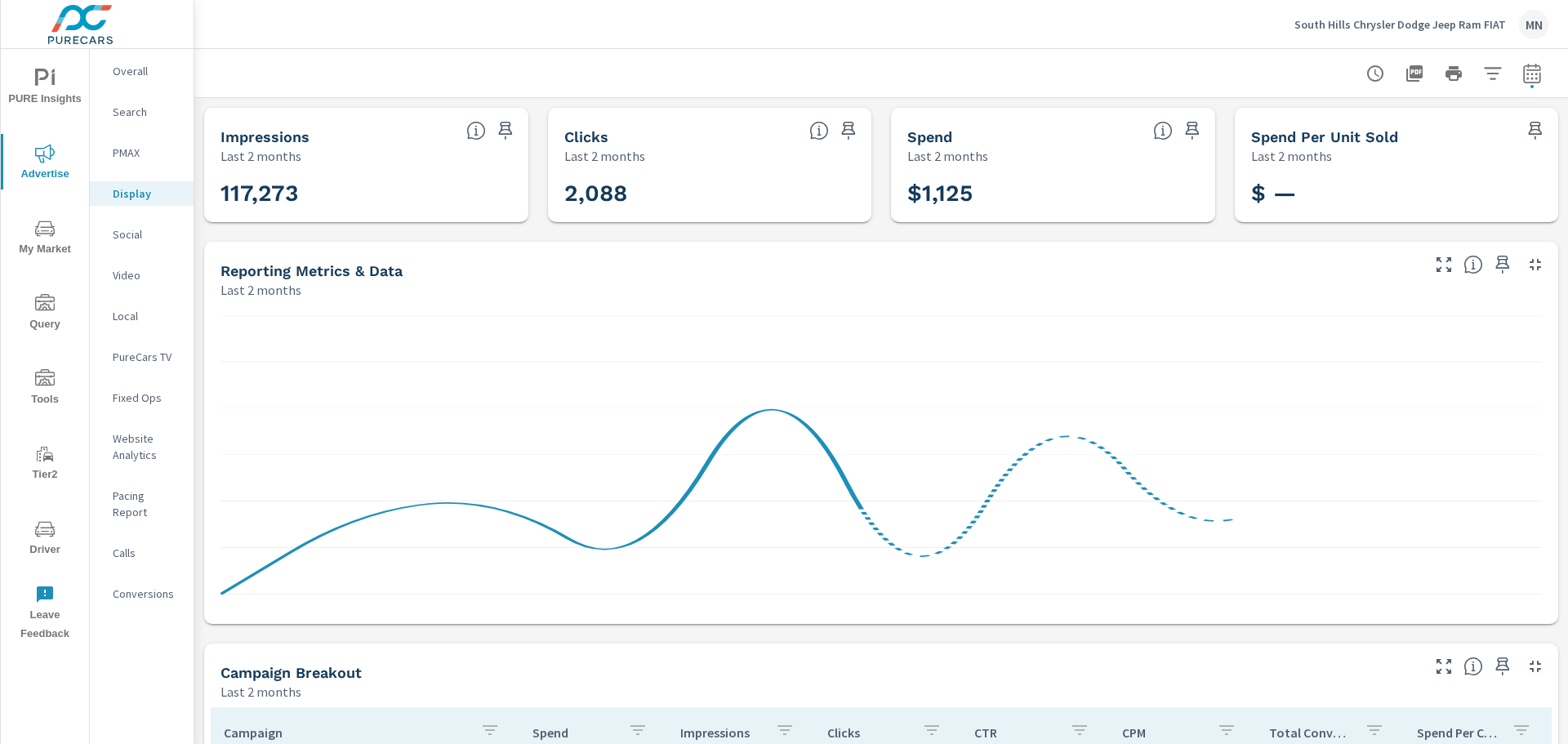
click at [1525, 267] on icon "button" at bounding box center [1535, 264] width 19 height 19
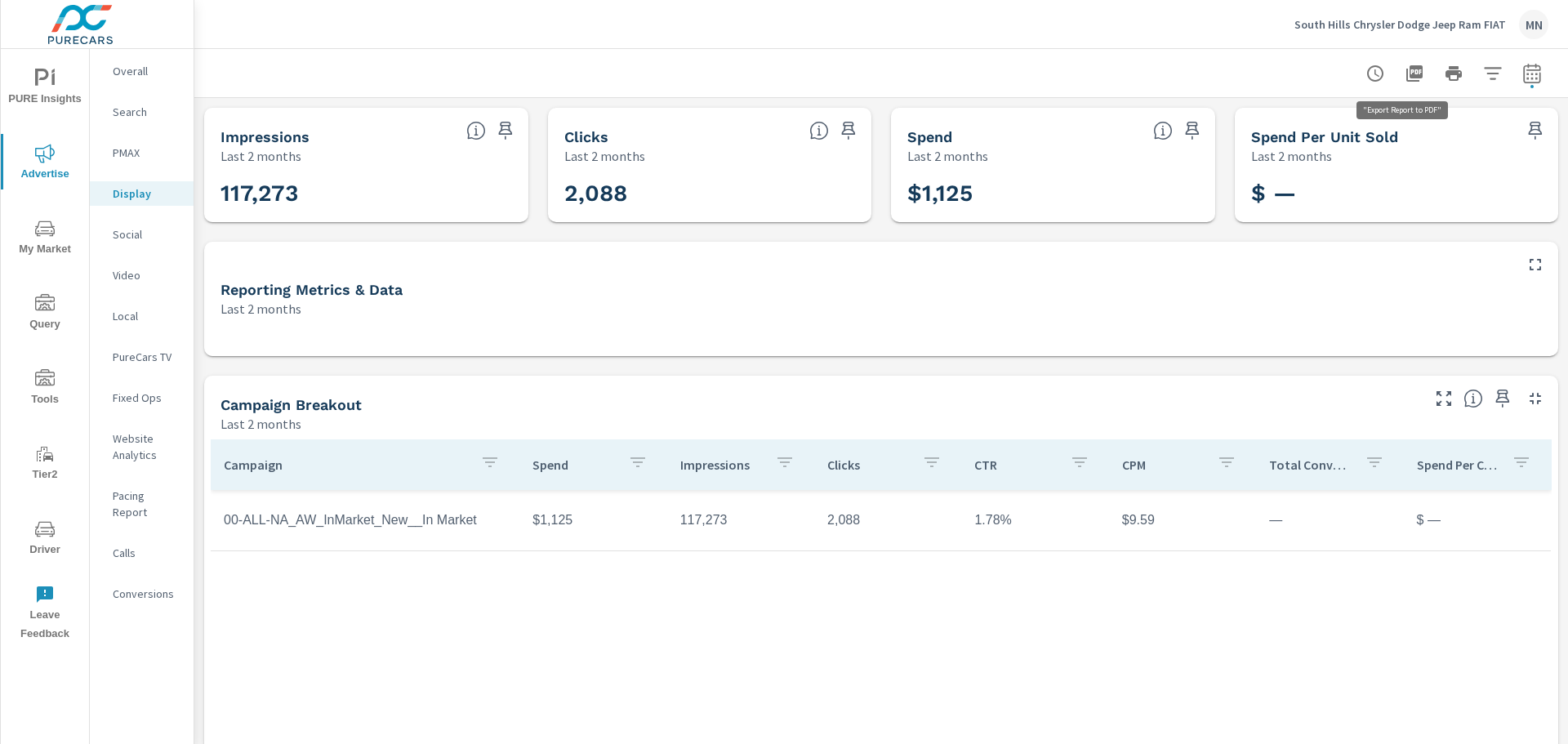
click at [1410, 73] on icon "button" at bounding box center [1414, 74] width 17 height 17
click at [126, 272] on p "Video" at bounding box center [146, 275] width 68 height 17
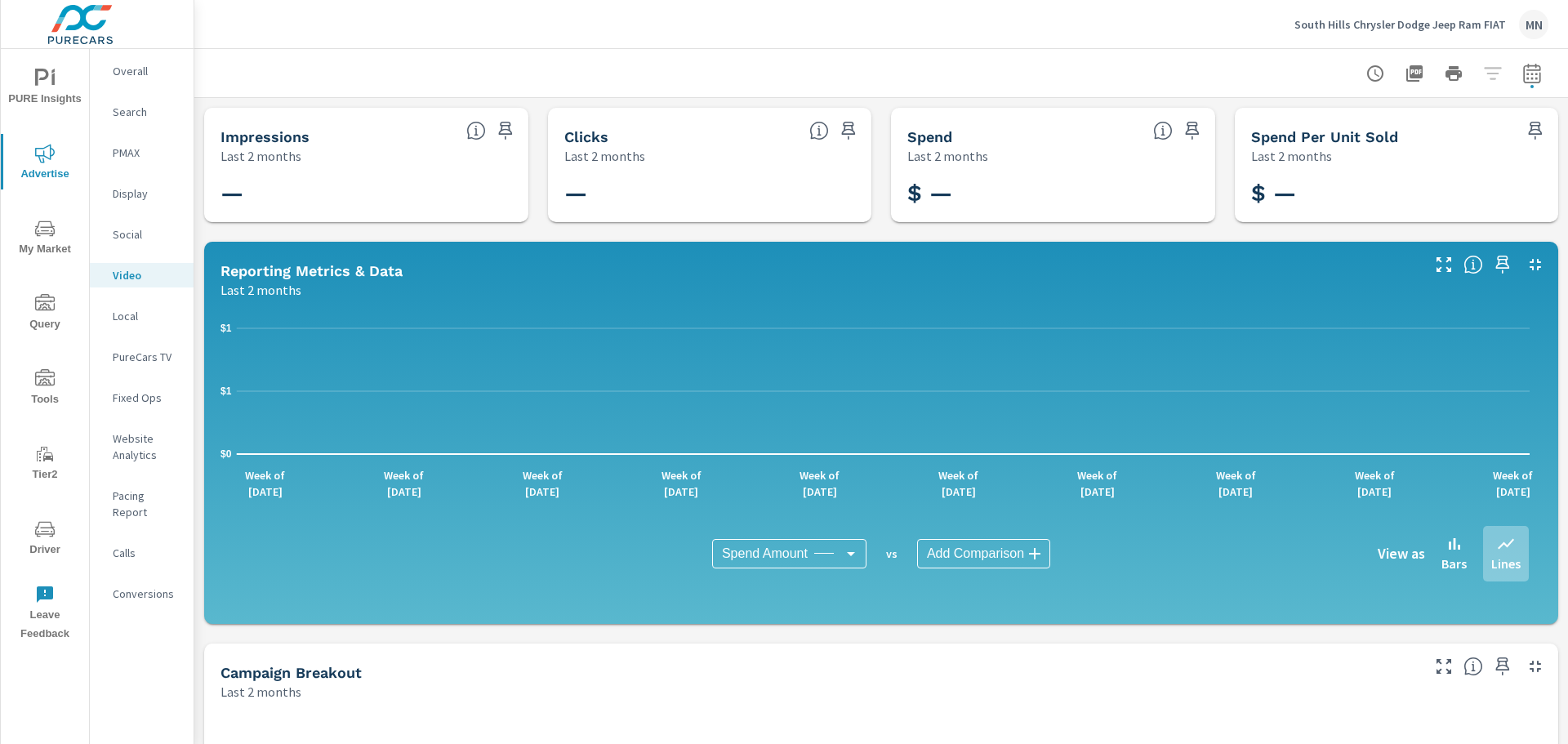
click at [135, 320] on p "Local" at bounding box center [146, 316] width 68 height 17
